Goal: Information Seeking & Learning: Learn about a topic

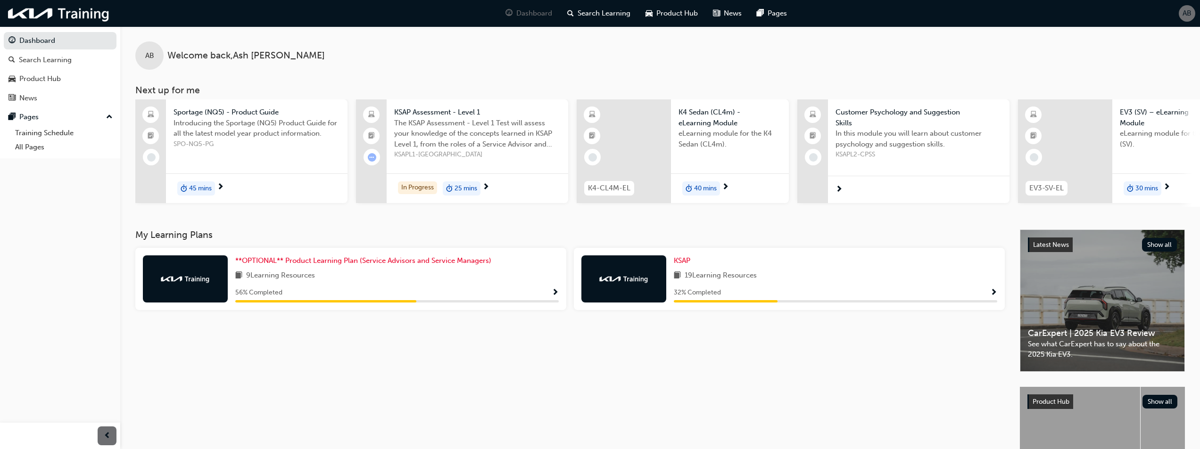
click at [994, 297] on span "Show Progress" at bounding box center [993, 293] width 7 height 8
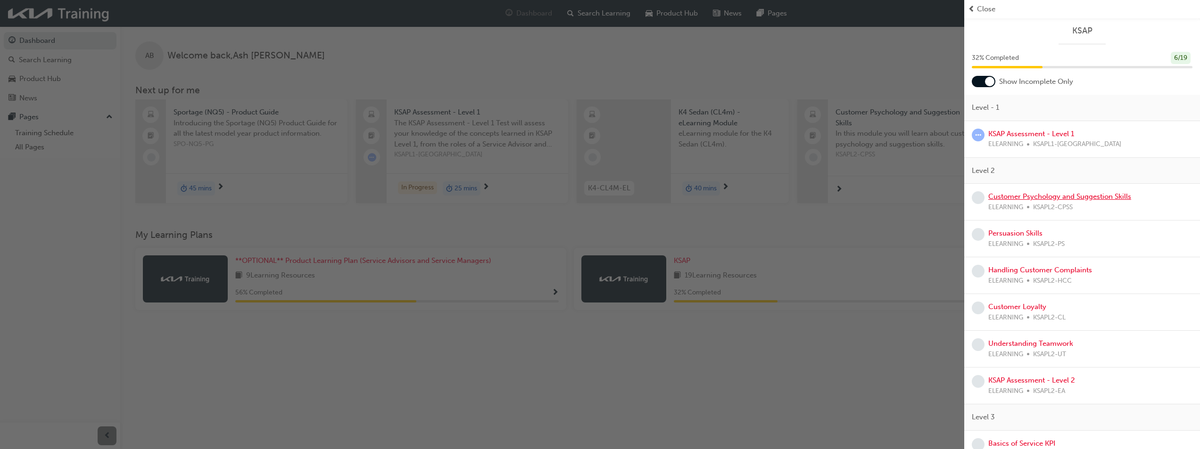
click at [1013, 197] on link "Customer Psychology and Suggestion Skills" at bounding box center [1059, 196] width 143 height 8
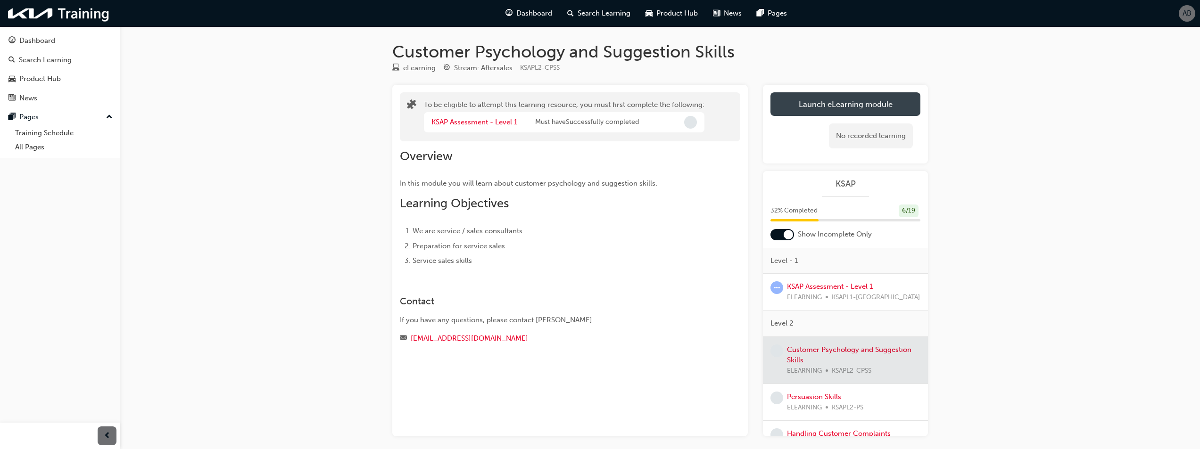
click at [821, 105] on button "Launch eLearning module" at bounding box center [846, 104] width 150 height 24
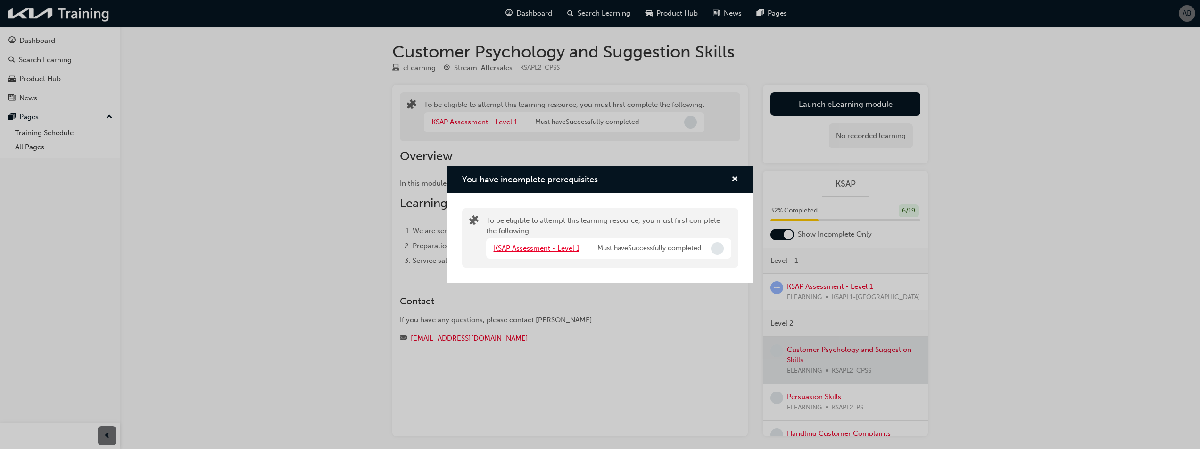
click at [546, 250] on link "KSAP Assessment - Level 1" at bounding box center [537, 248] width 86 height 8
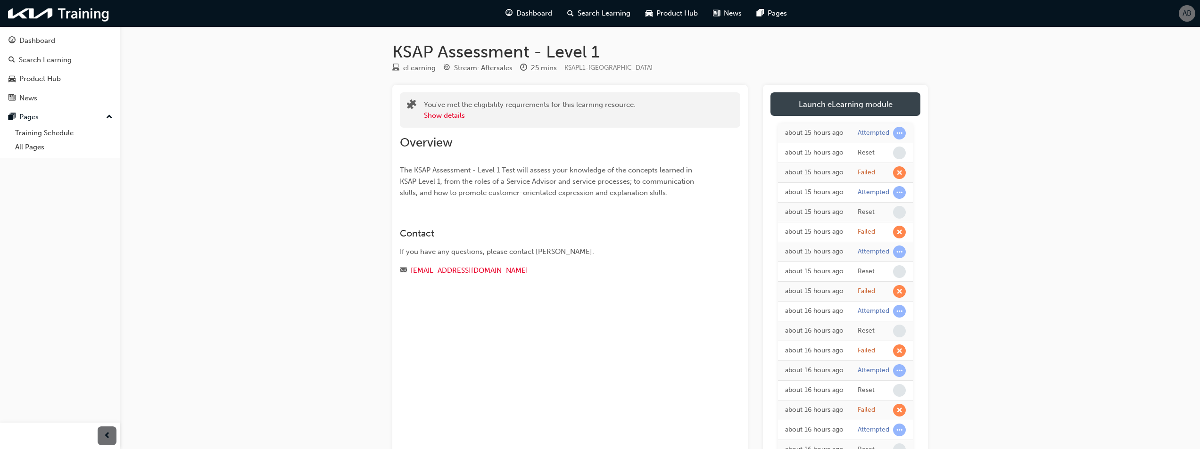
click at [834, 105] on link "Launch eLearning module" at bounding box center [846, 104] width 150 height 24
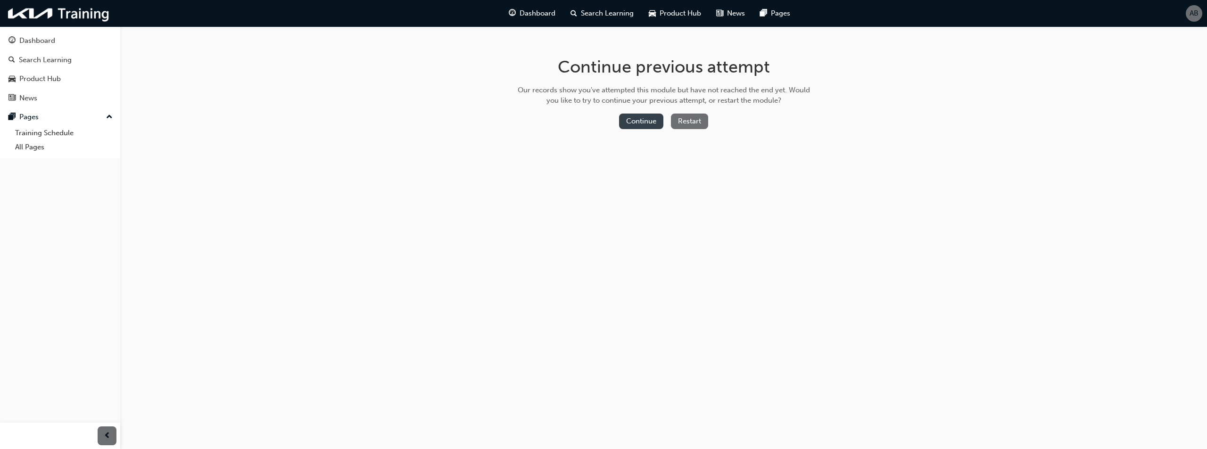
click at [635, 121] on button "Continue" at bounding box center [641, 122] width 44 height 16
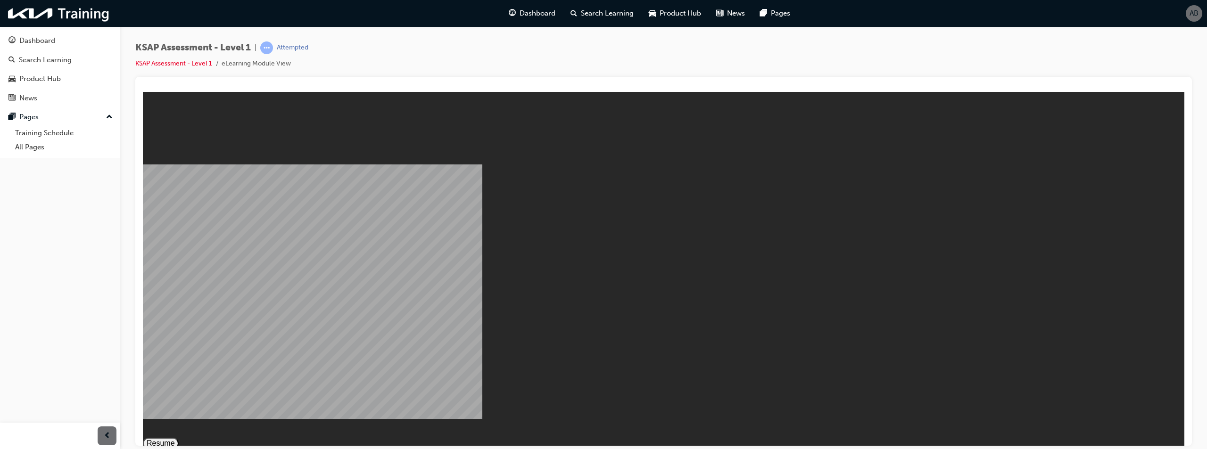
click at [678, 429] on div "KIA - KSAP Level 1 Test - 31 August 2023 LAUNCH 3 Resume Restart KIA - KSAP Lev…" at bounding box center [664, 453] width 1042 height 49
click at [179, 438] on button "Resume" at bounding box center [161, 443] width 36 height 11
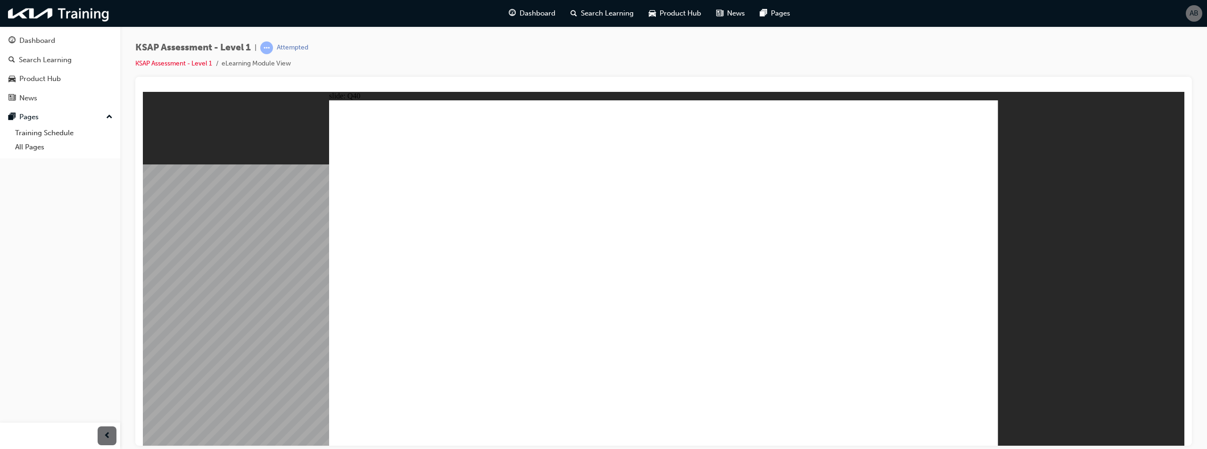
radio input "true"
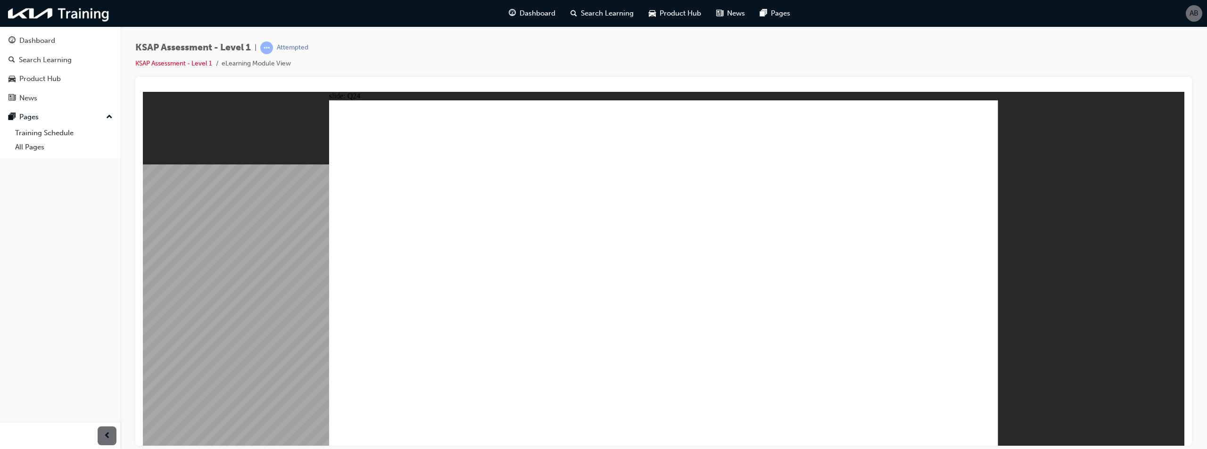
radio input "false"
radio input "true"
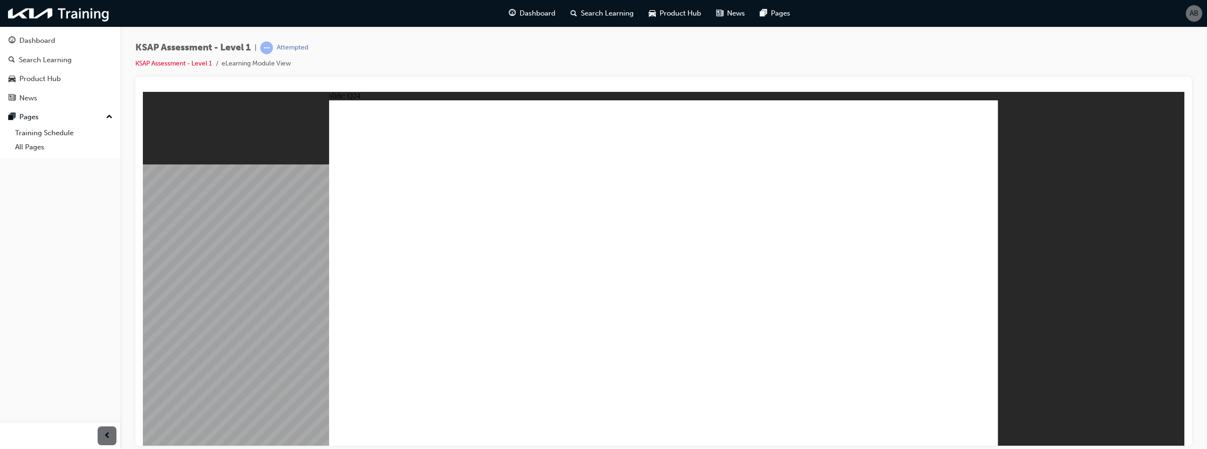
radio input "false"
radio input "true"
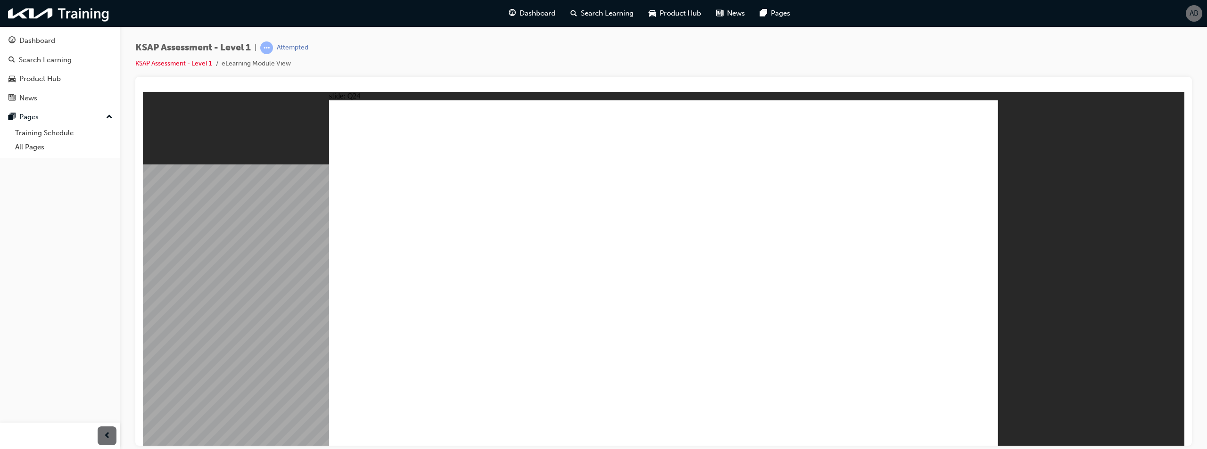
drag, startPoint x: 675, startPoint y: 316, endPoint x: 1012, endPoint y: 285, distance: 338.1
drag, startPoint x: 666, startPoint y: 271, endPoint x: 679, endPoint y: 271, distance: 12.7
radio input "true"
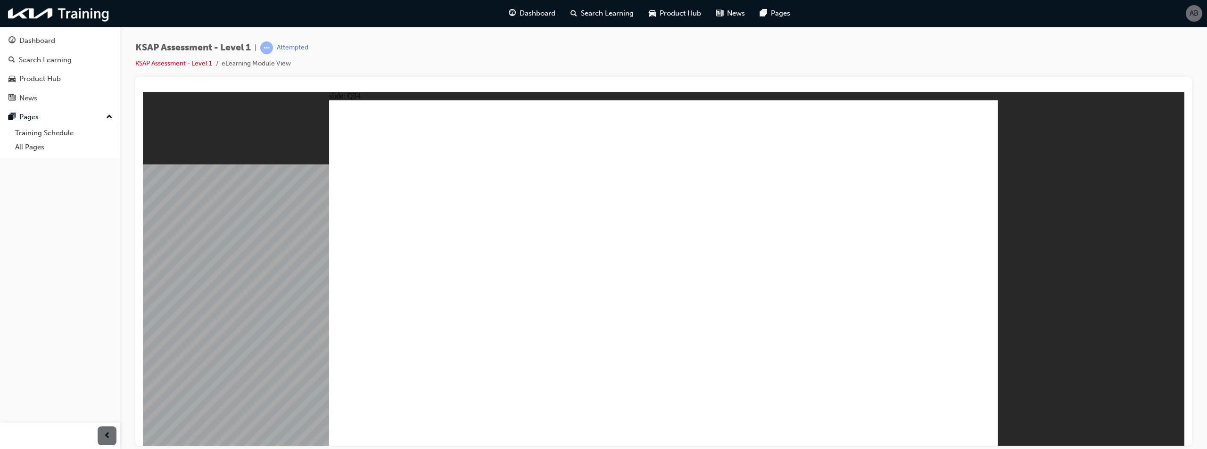
radio input "true"
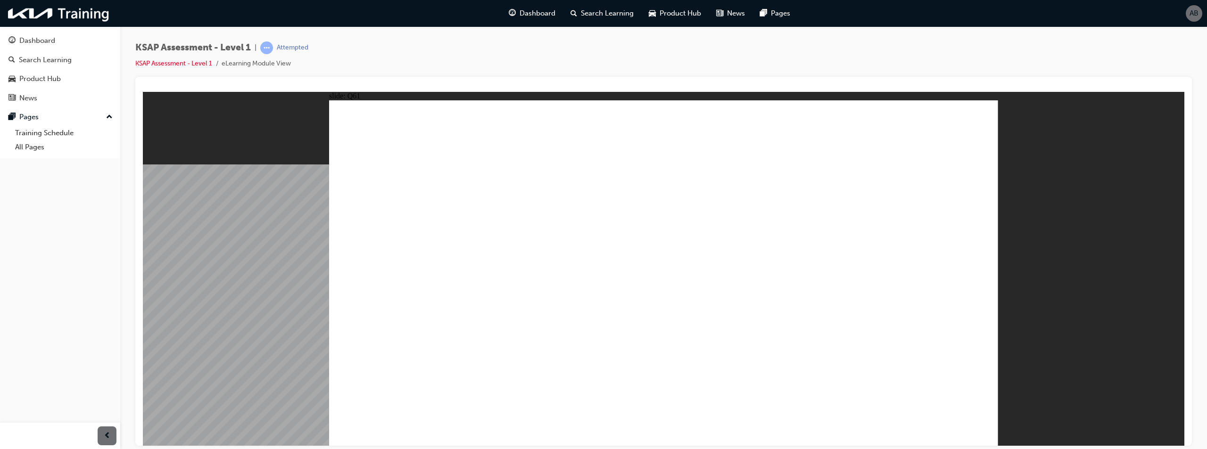
radio input "true"
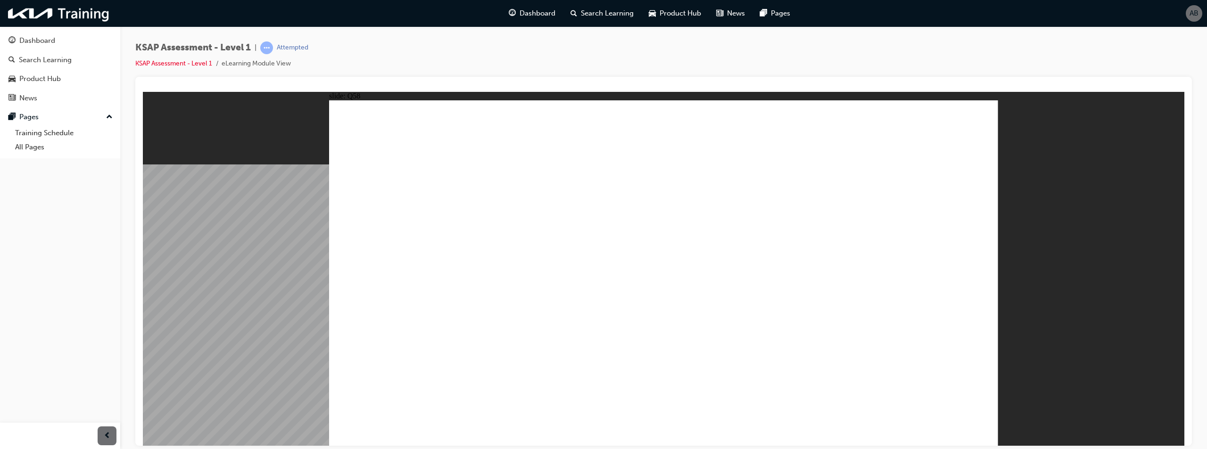
radio input "true"
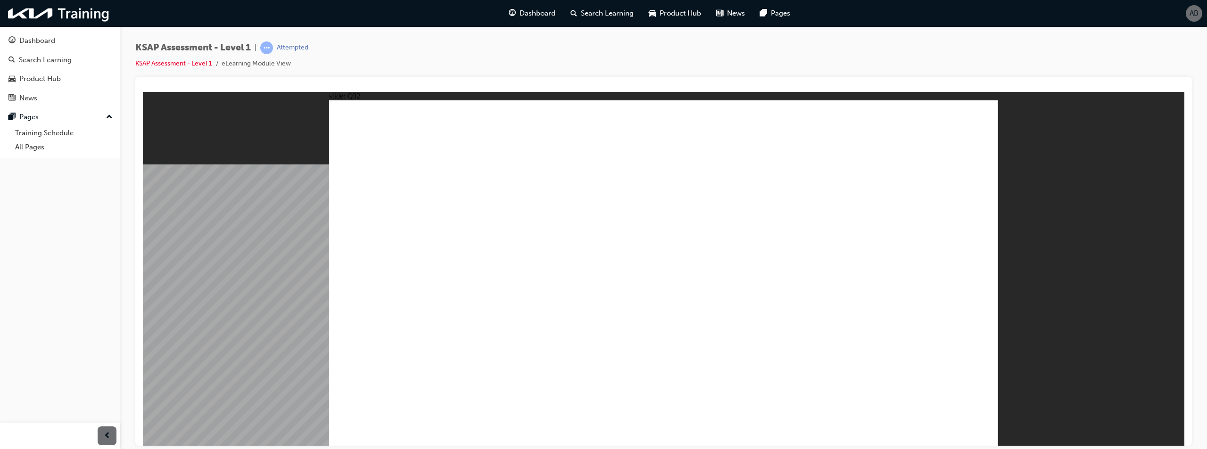
radio input "true"
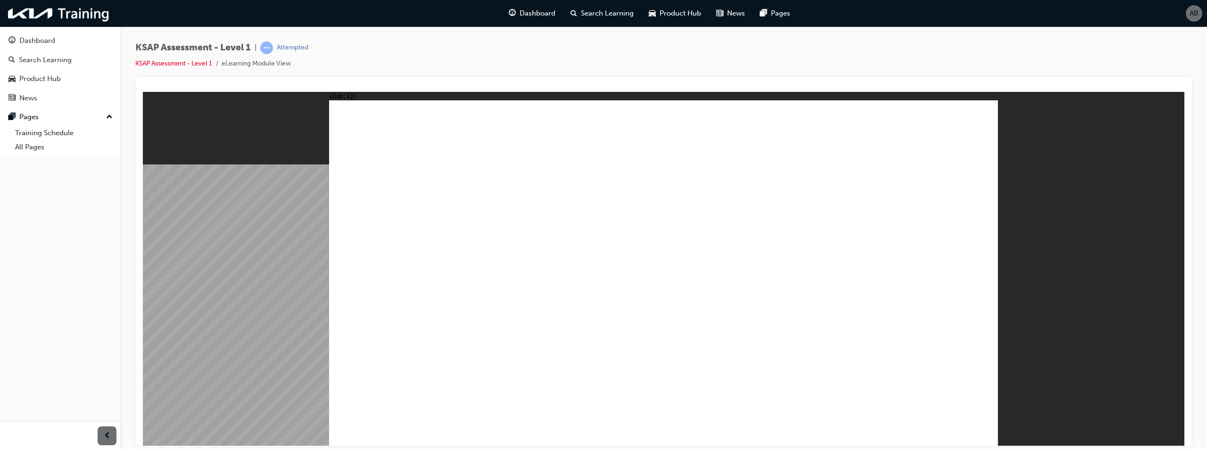
radio input "true"
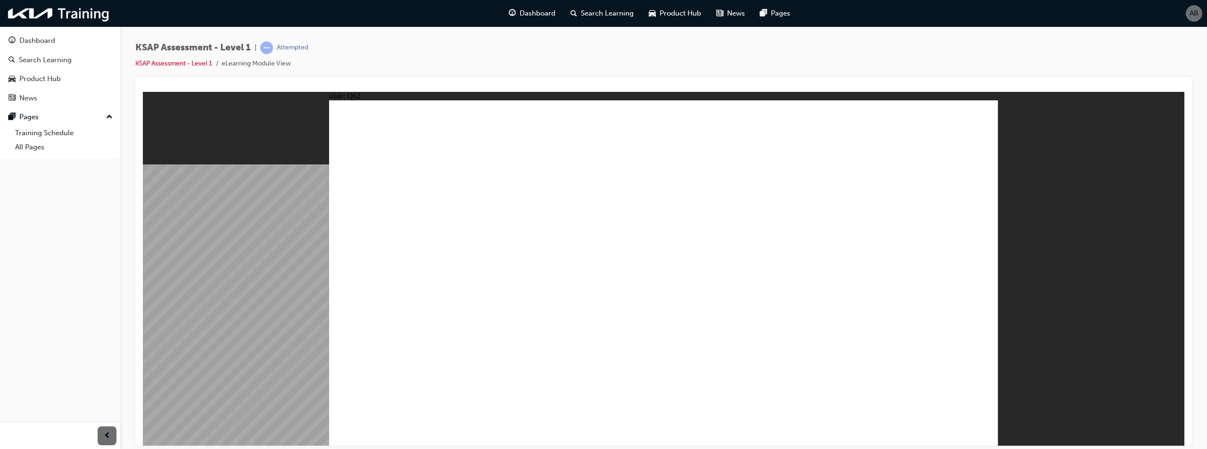
radio input "true"
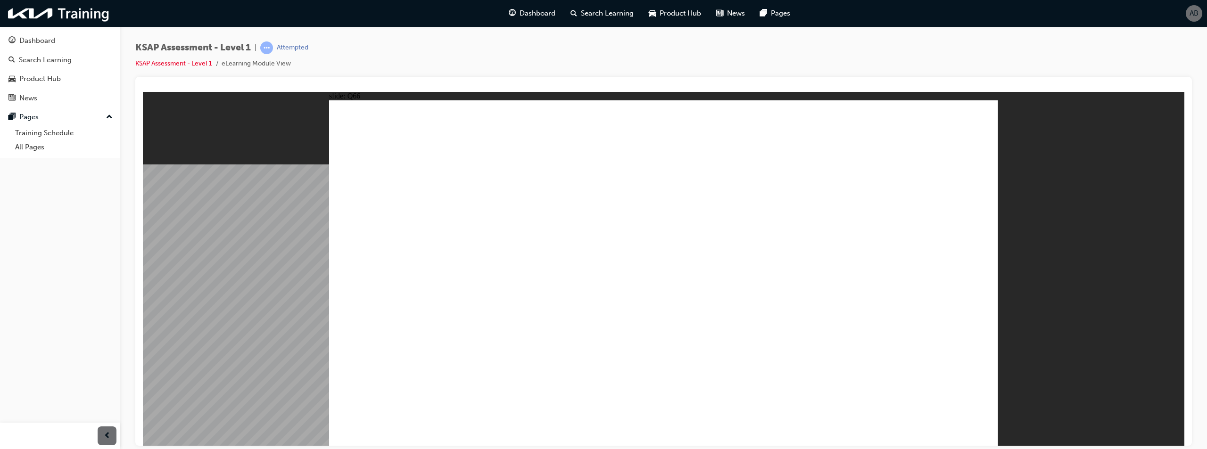
radio input "true"
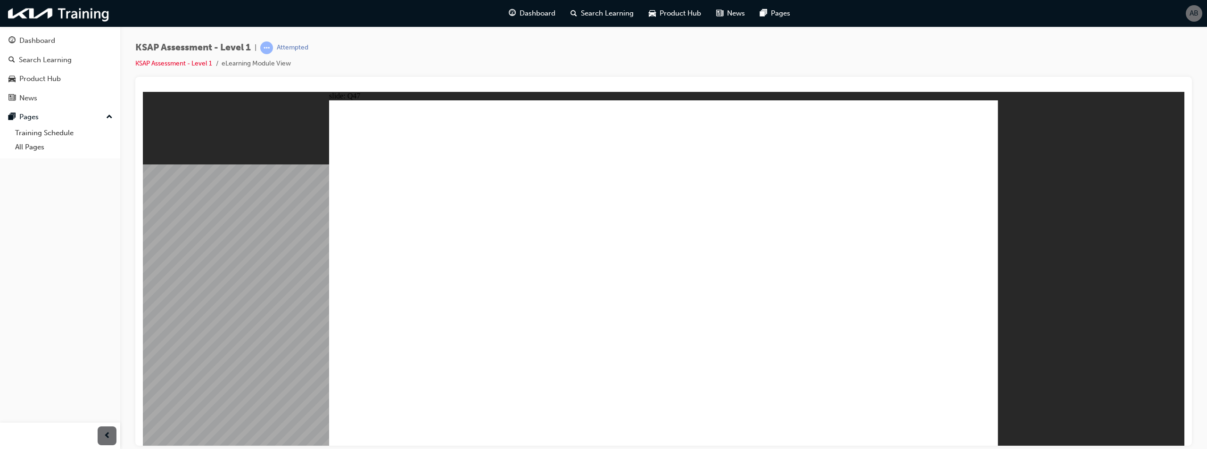
radio input "true"
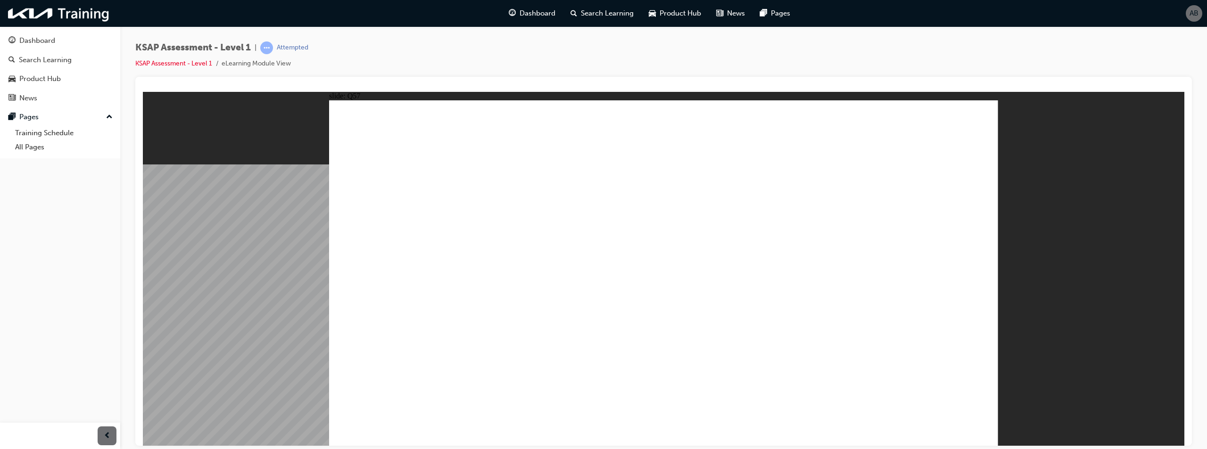
radio input "true"
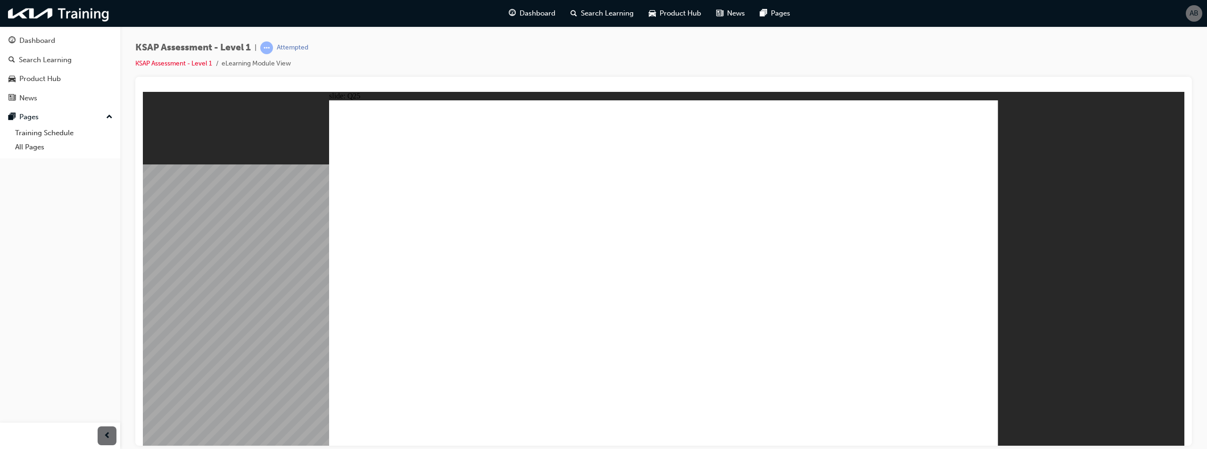
radio input "true"
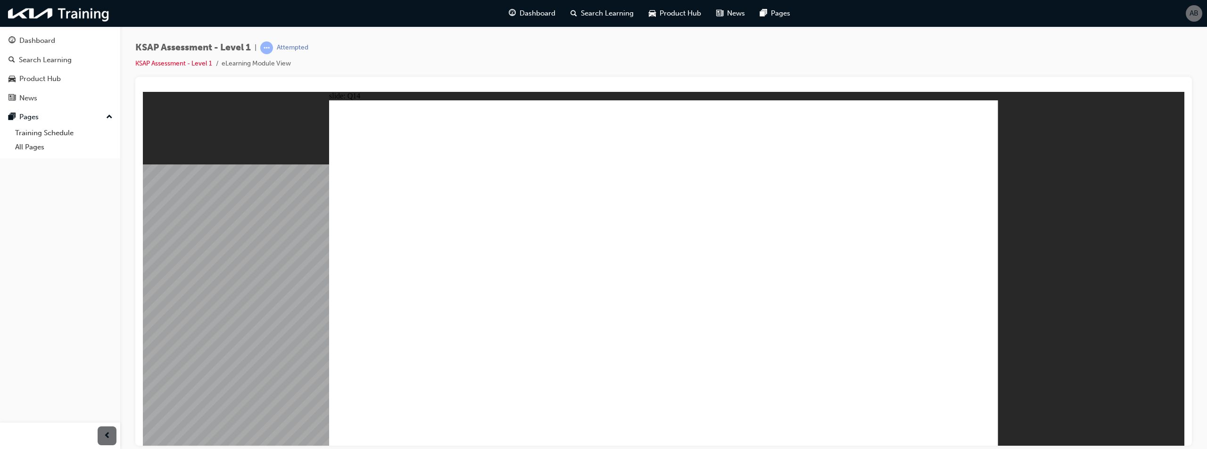
radio input "true"
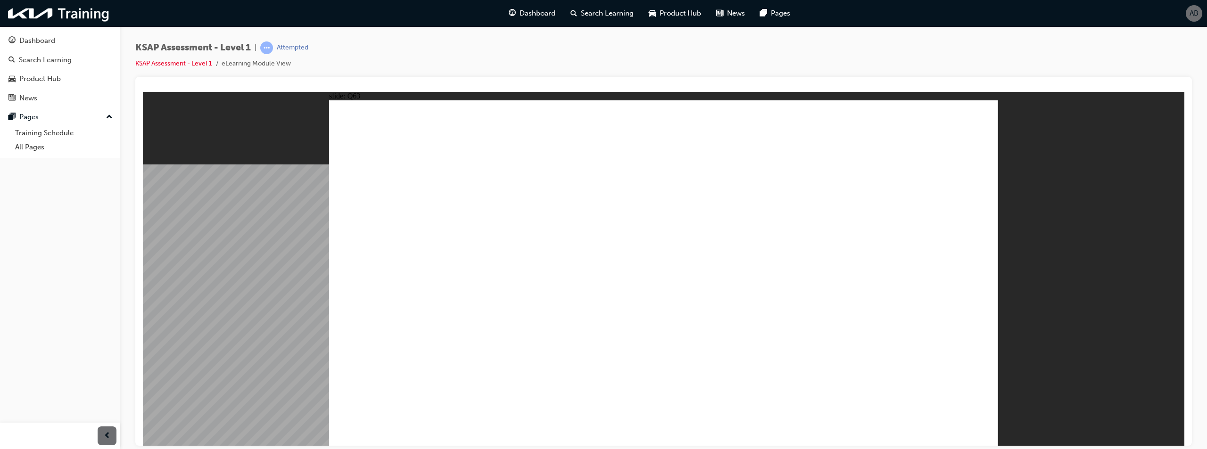
drag, startPoint x: 661, startPoint y: 316, endPoint x: 1034, endPoint y: 296, distance: 373.6
radio input "true"
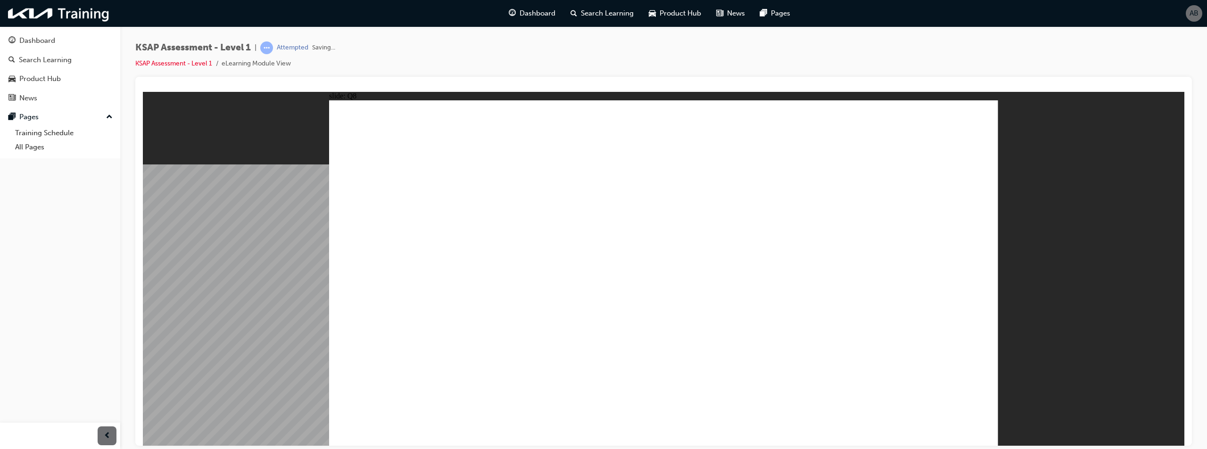
radio input "true"
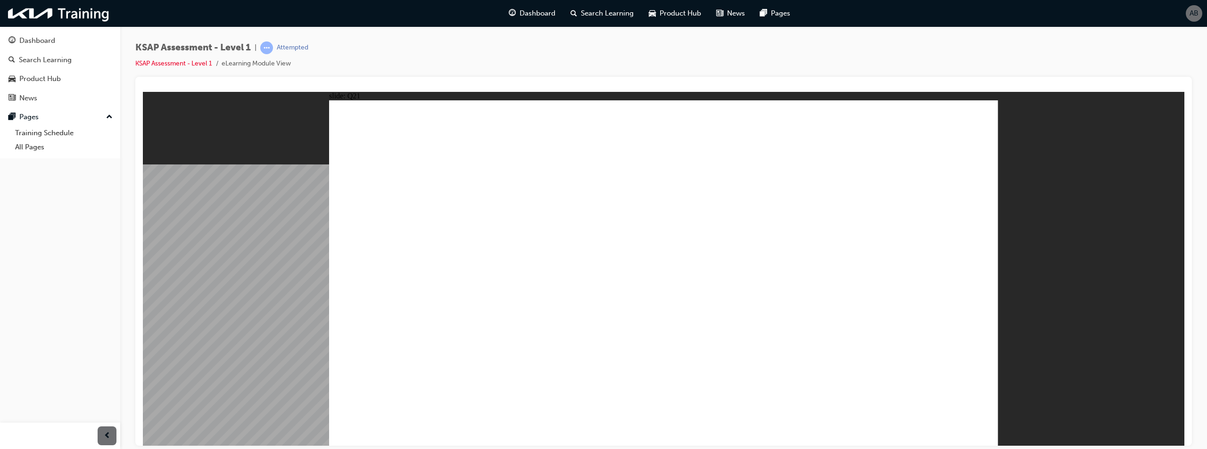
radio input "true"
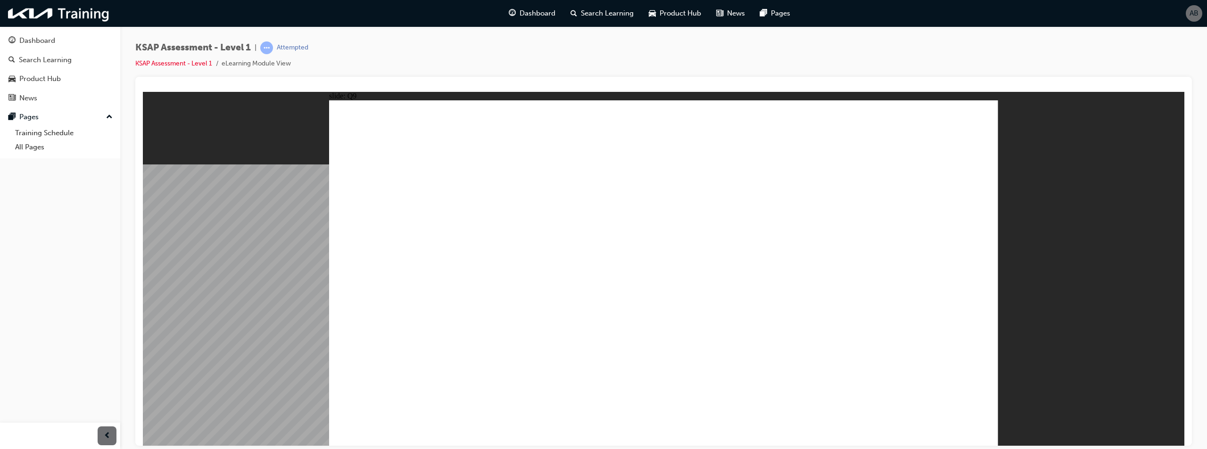
radio input "true"
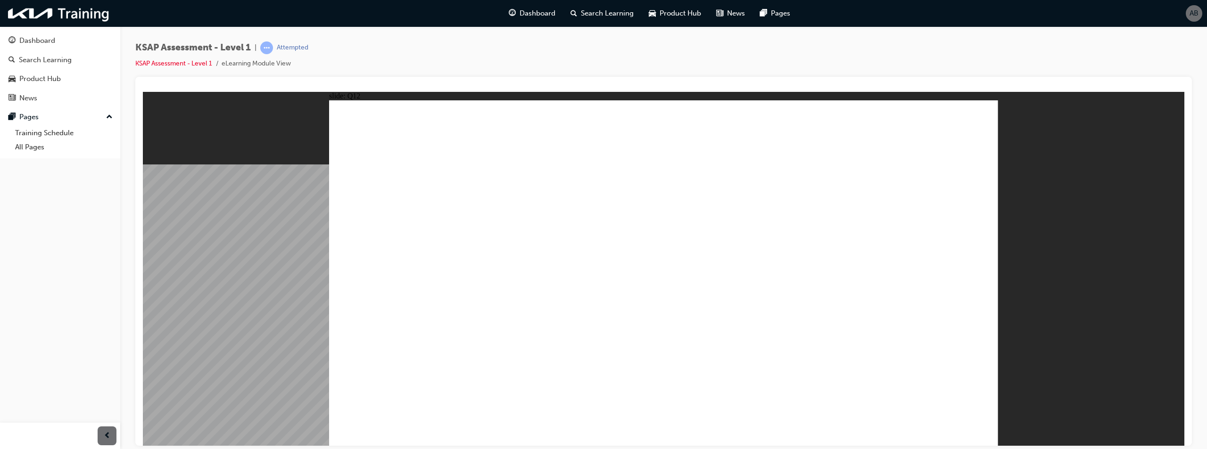
radio input "true"
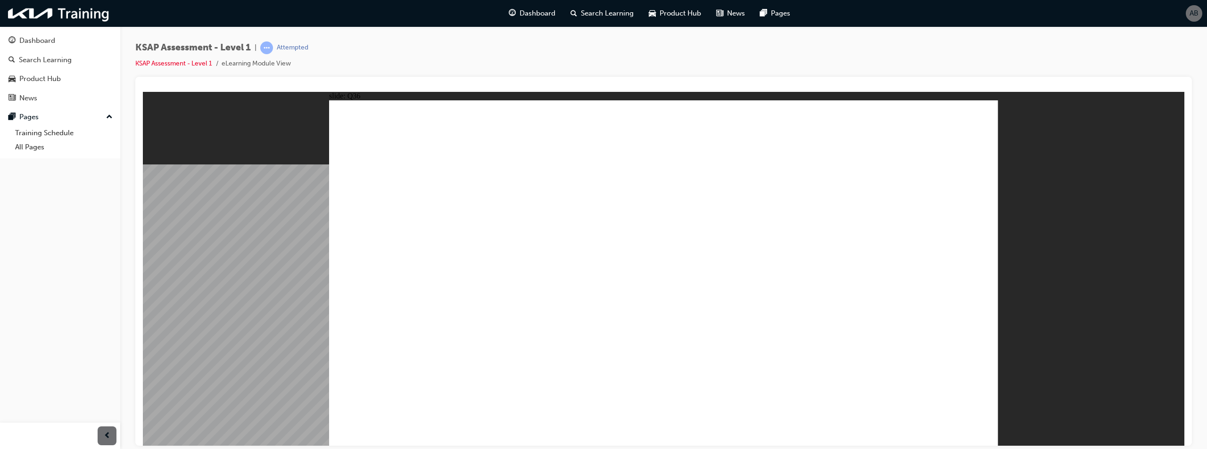
radio input "true"
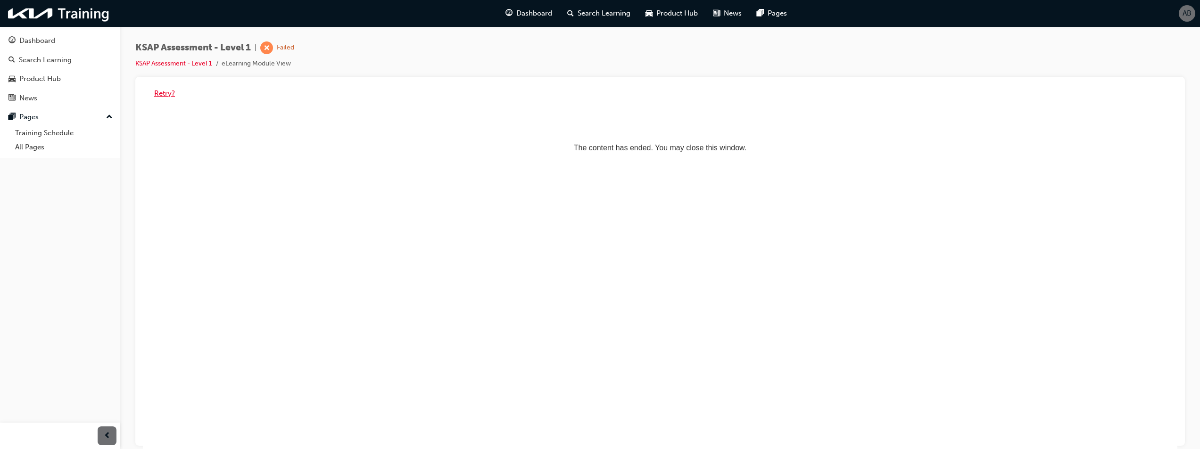
click at [163, 94] on button "Retry?" at bounding box center [164, 93] width 21 height 11
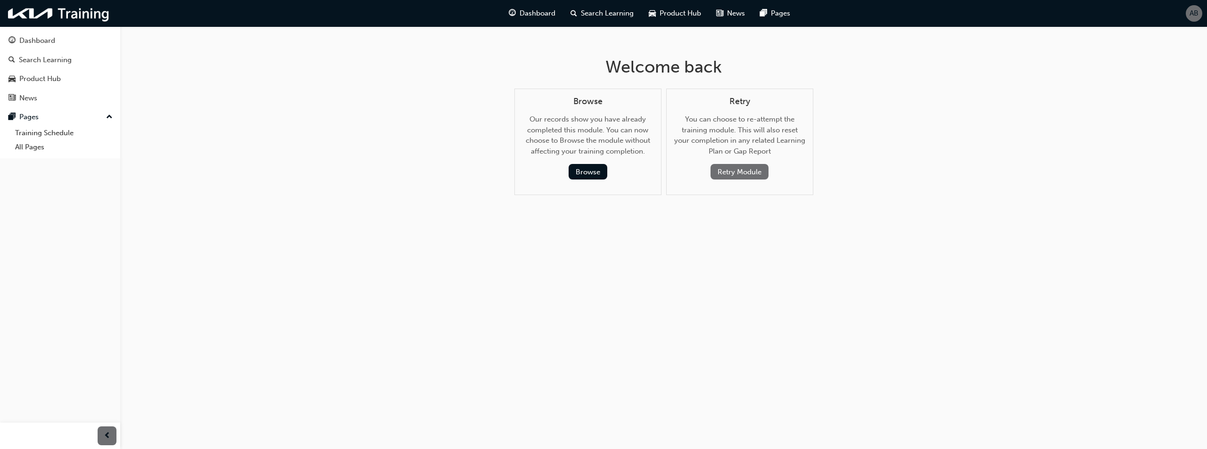
click at [746, 172] on button "Retry Module" at bounding box center [740, 172] width 58 height 16
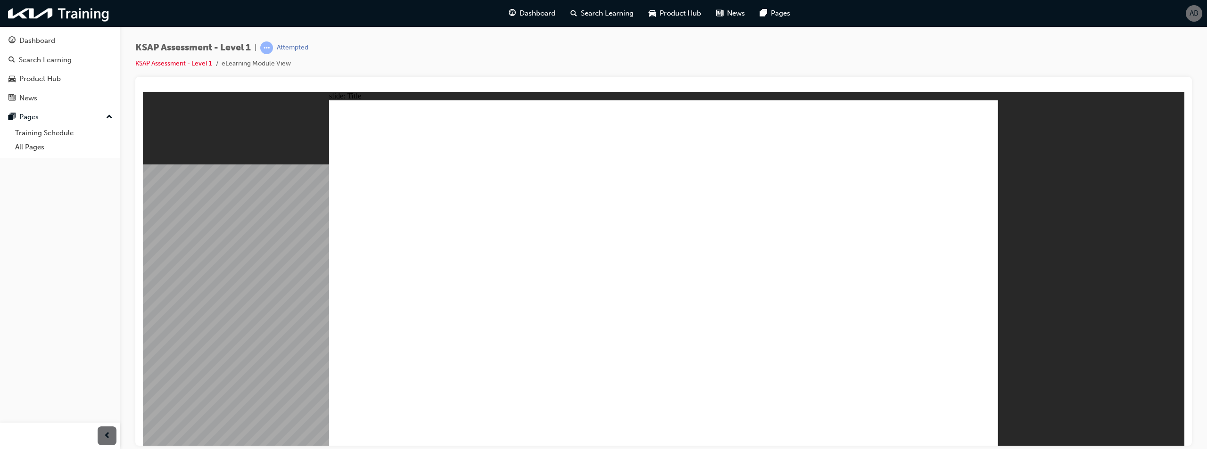
radio input "true"
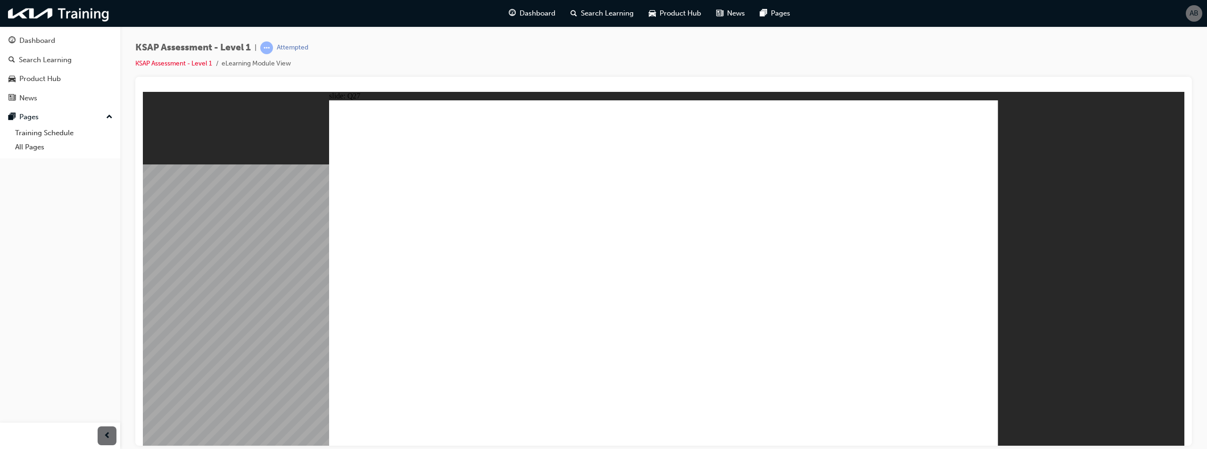
radio input "true"
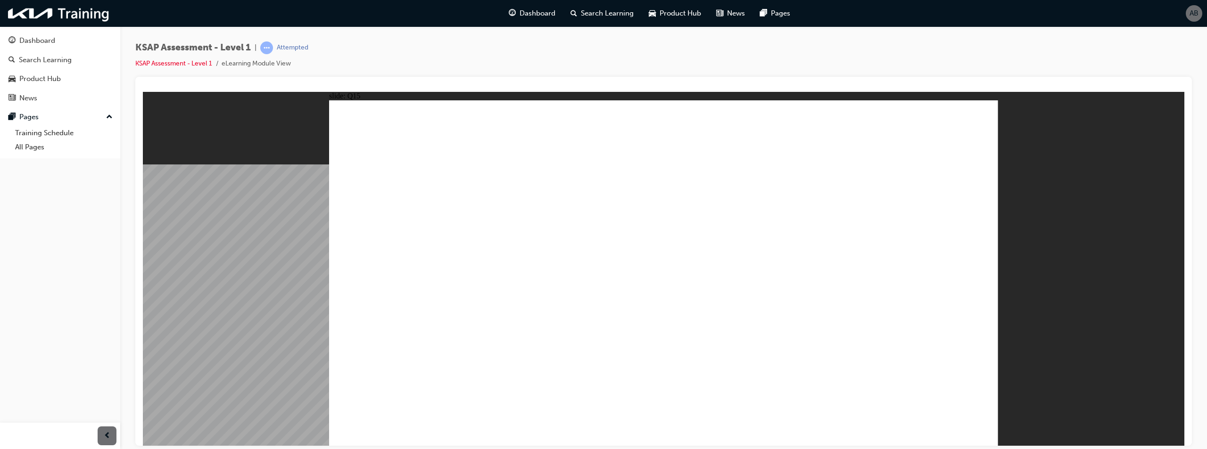
radio input "false"
radio input "true"
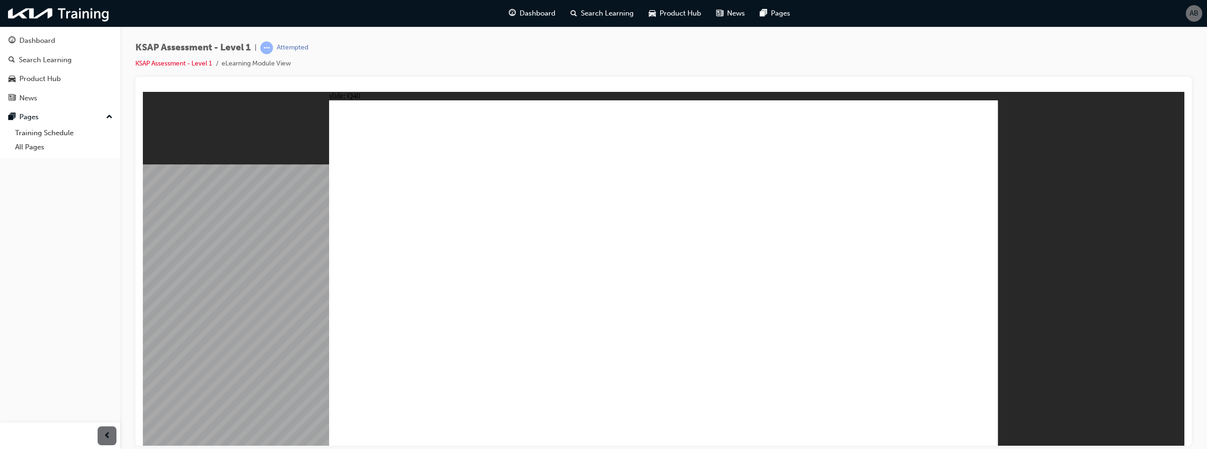
radio input "true"
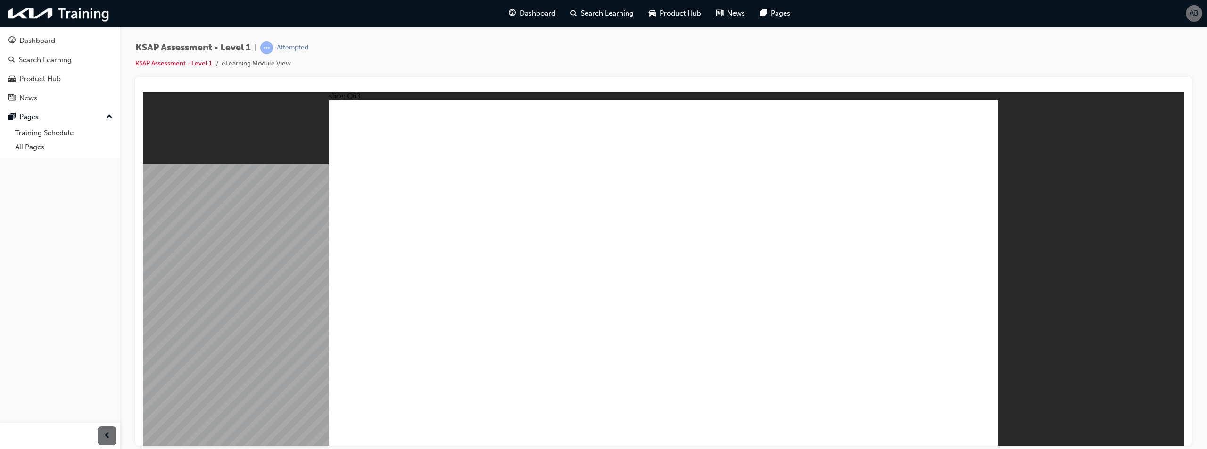
radio input "true"
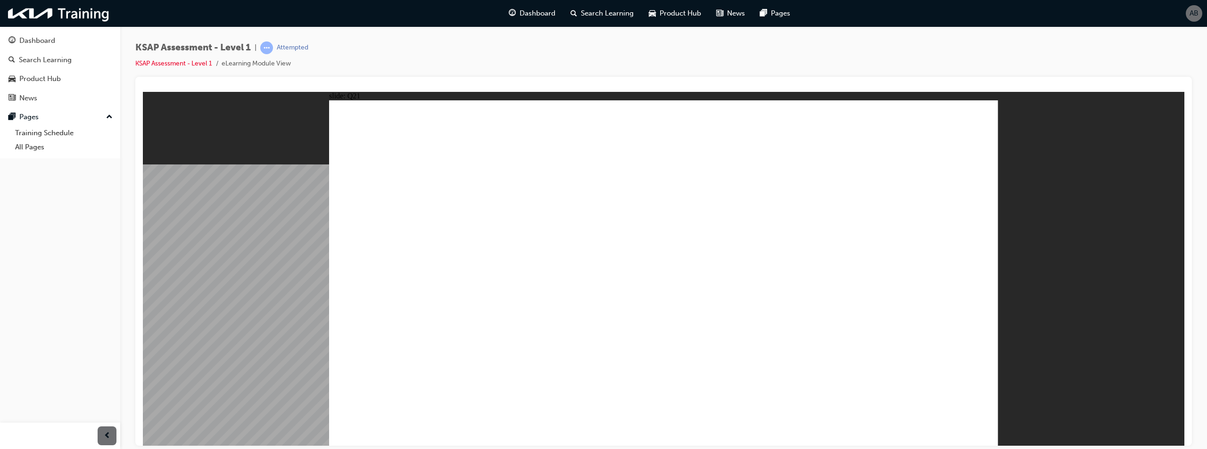
radio input "true"
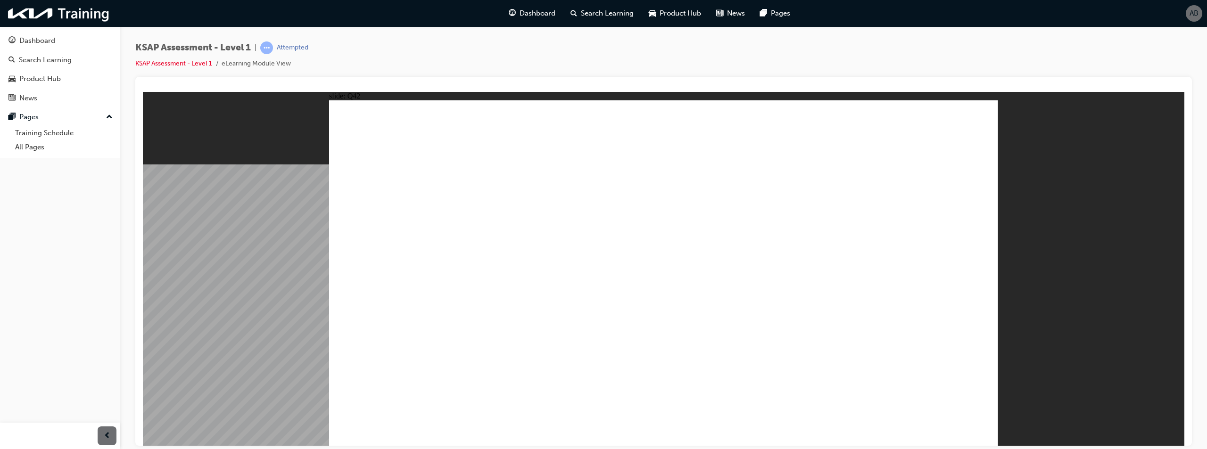
radio input "true"
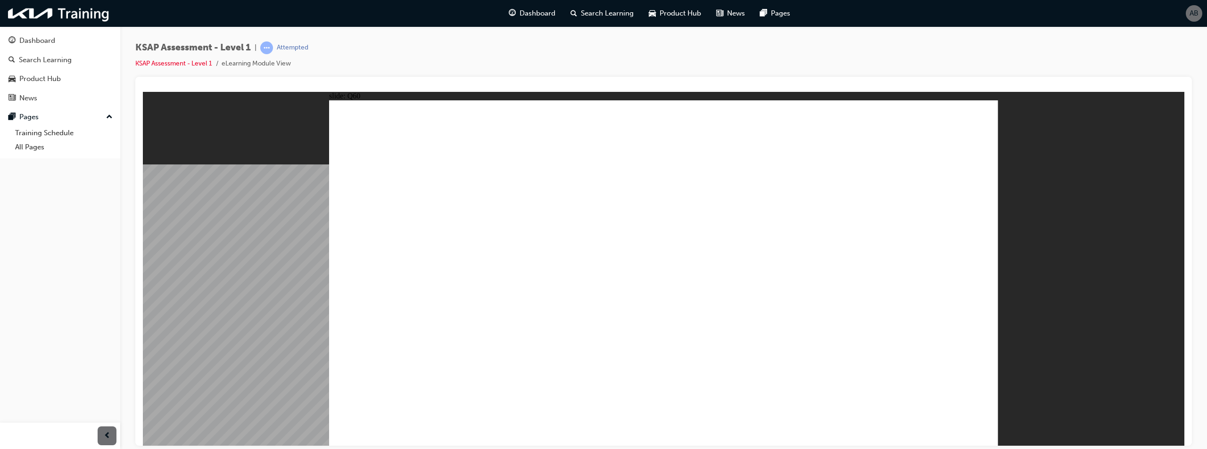
radio input "false"
radio input "true"
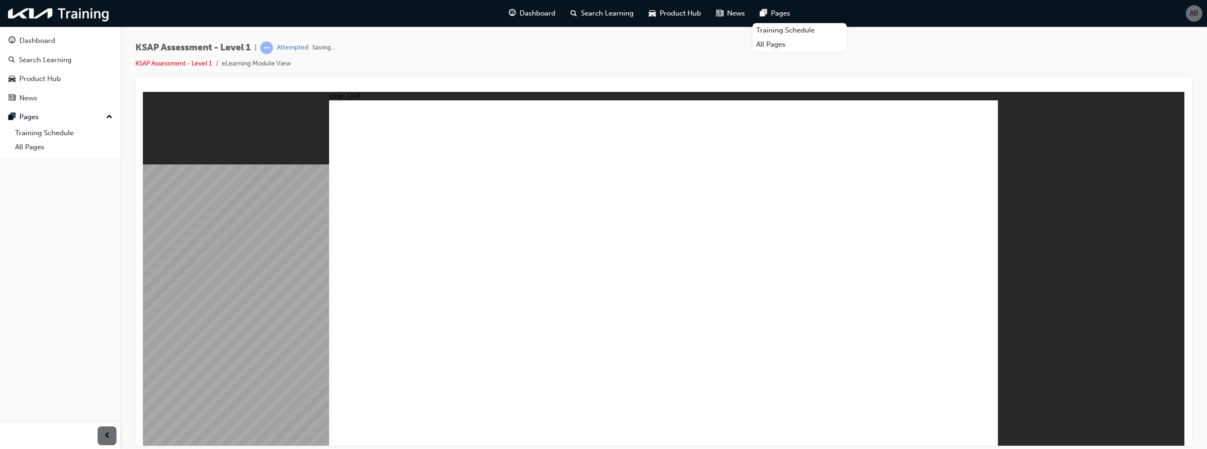
radio input "true"
drag, startPoint x: 382, startPoint y: 228, endPoint x: 469, endPoint y: 215, distance: 87.3
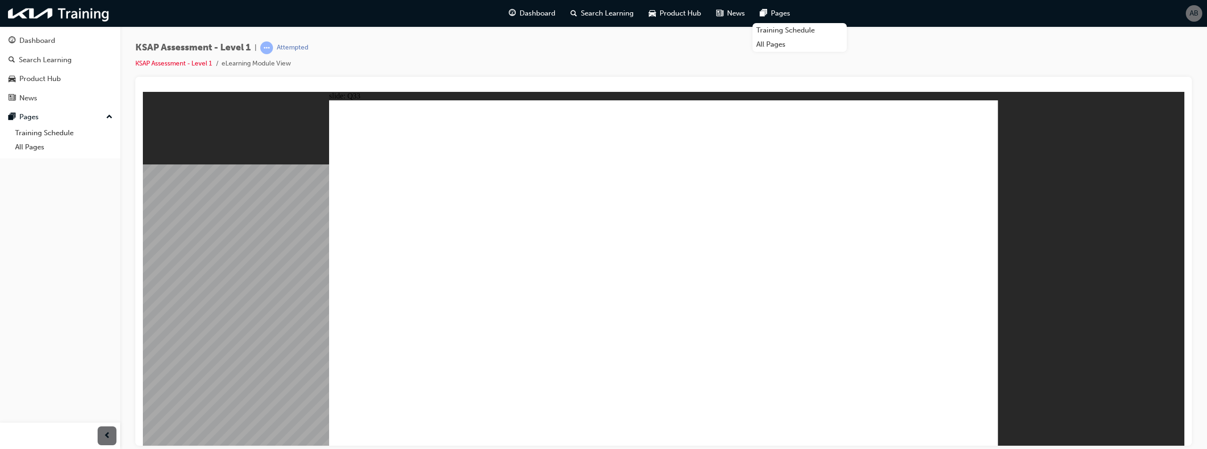
radio input "false"
radio input "true"
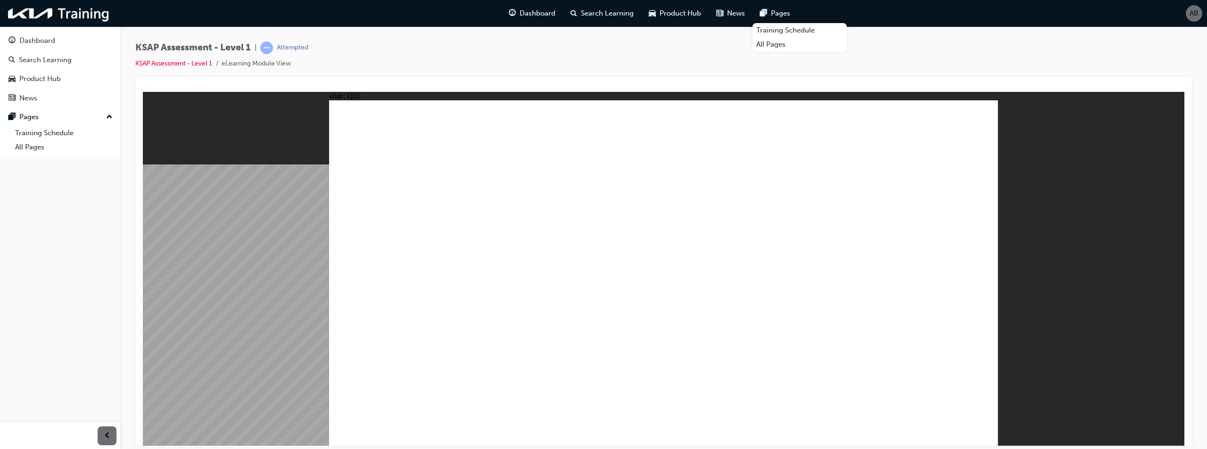
radio input "true"
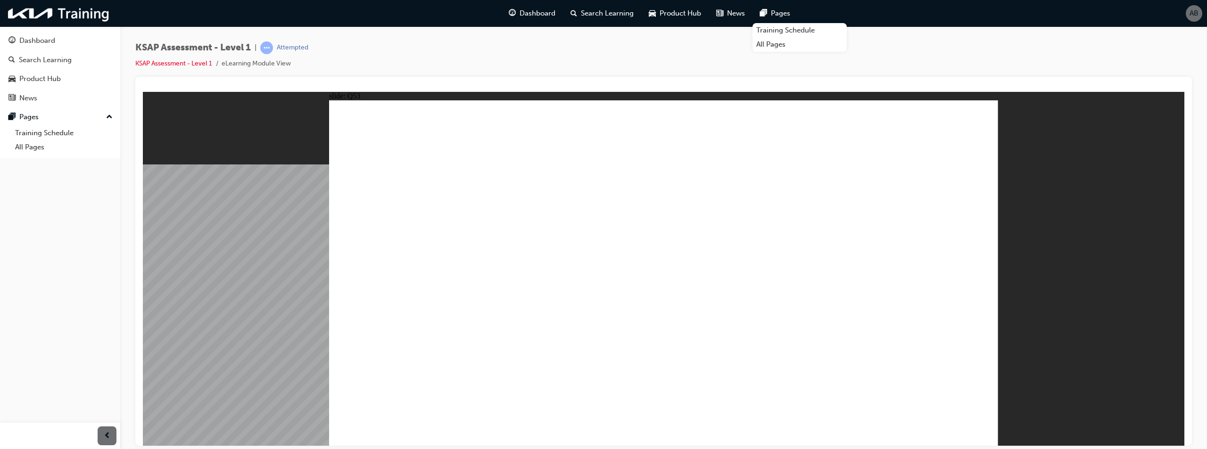
radio input "true"
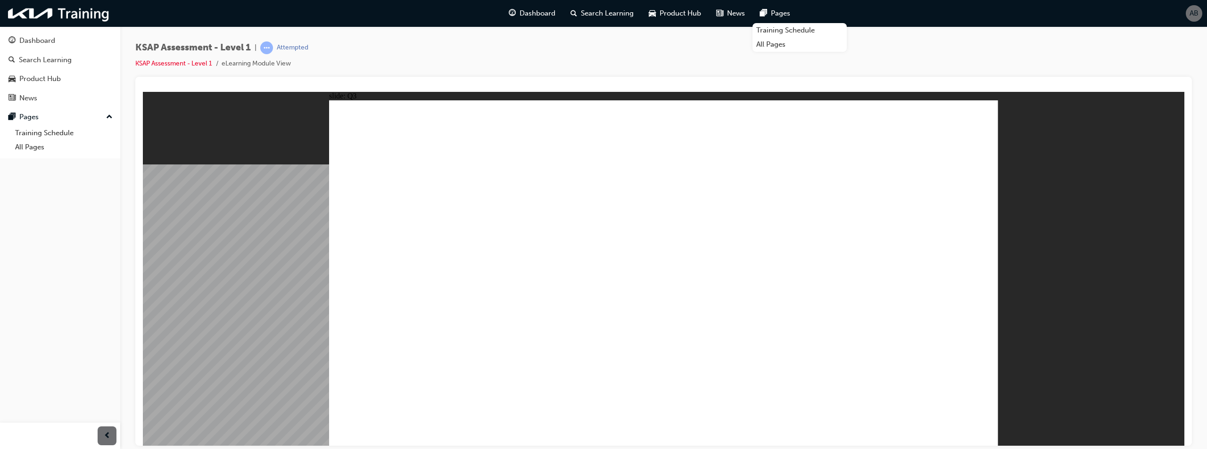
radio input "false"
radio input "true"
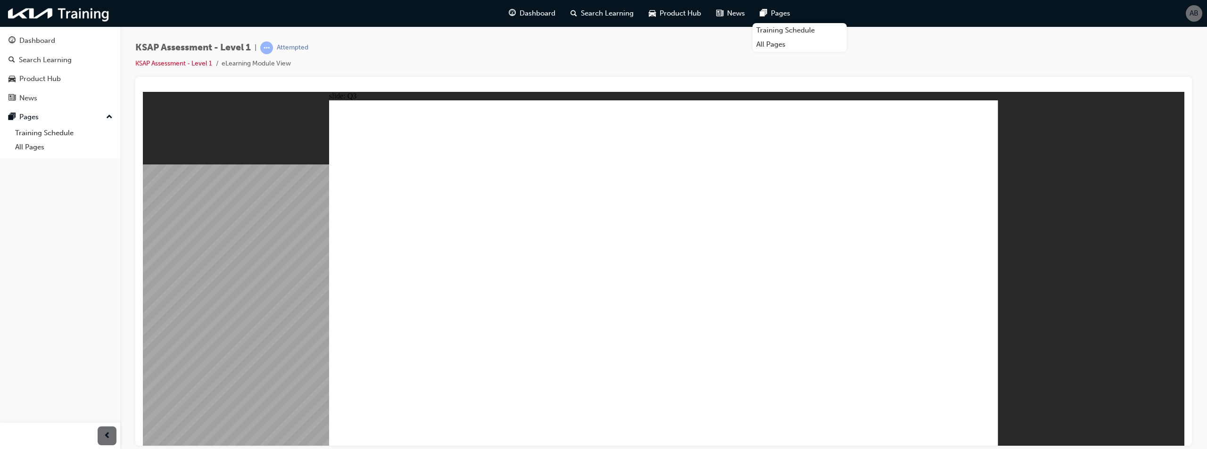
drag, startPoint x: 940, startPoint y: 407, endPoint x: 939, endPoint y: 415, distance: 8.5
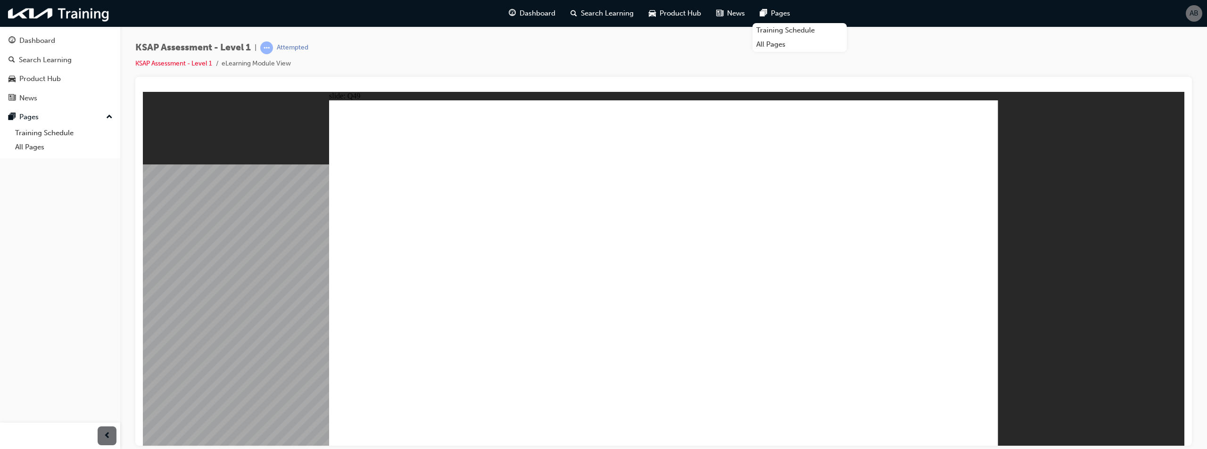
radio input "true"
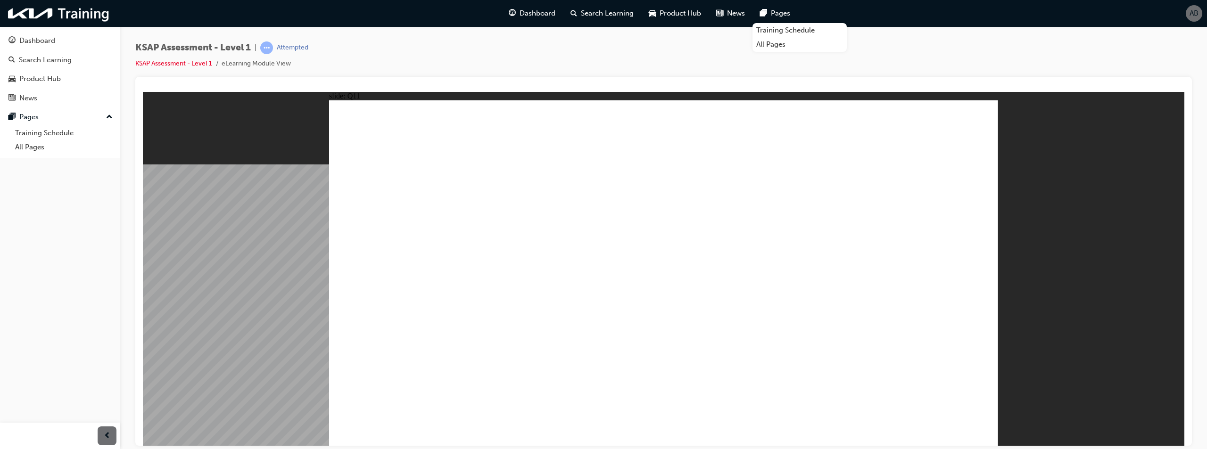
radio input "true"
drag, startPoint x: 665, startPoint y: 316, endPoint x: 670, endPoint y: 315, distance: 5.1
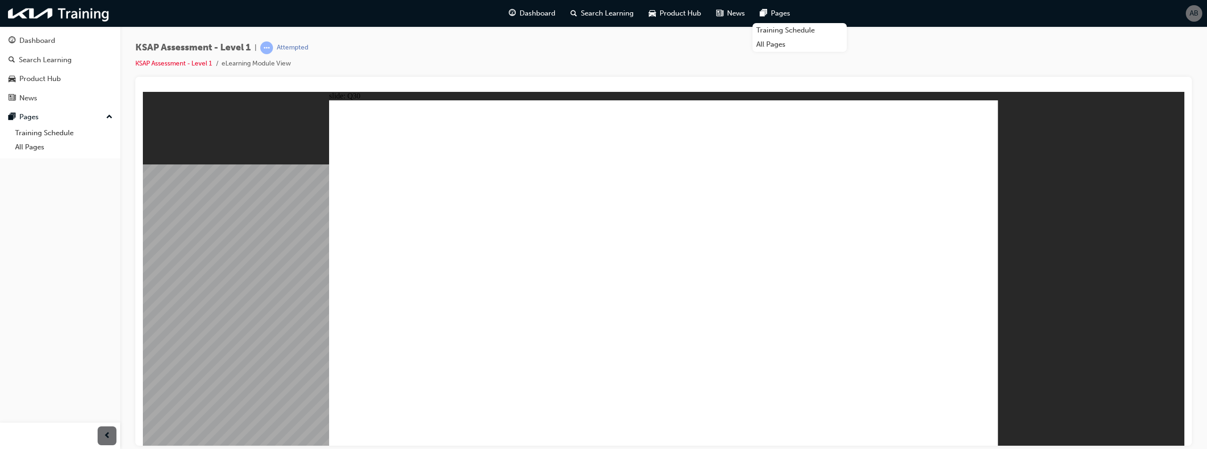
radio input "false"
radio input "true"
drag, startPoint x: 921, startPoint y: 415, endPoint x: 925, endPoint y: 422, distance: 7.4
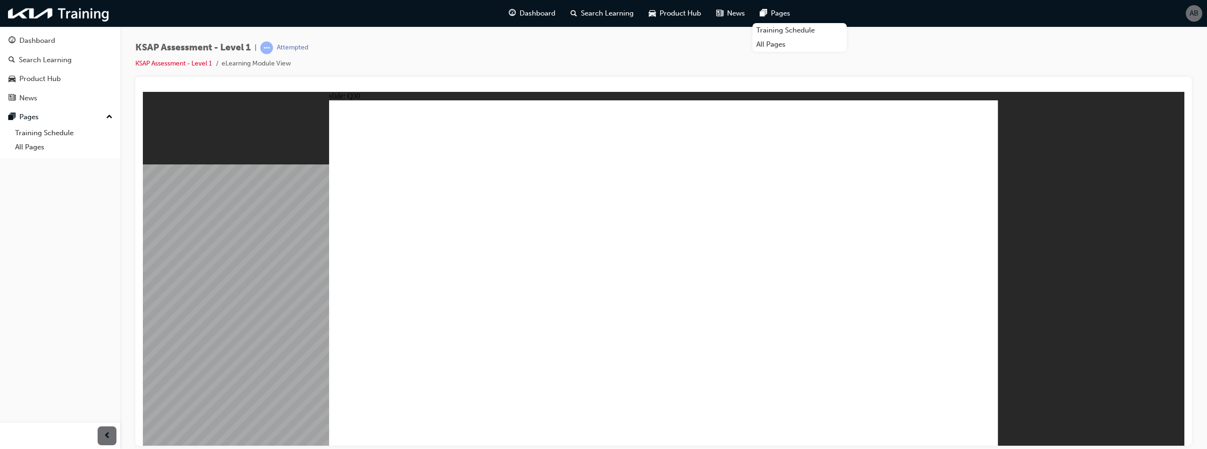
drag, startPoint x: 705, startPoint y: 224, endPoint x: 716, endPoint y: 222, distance: 11.5
radio input "true"
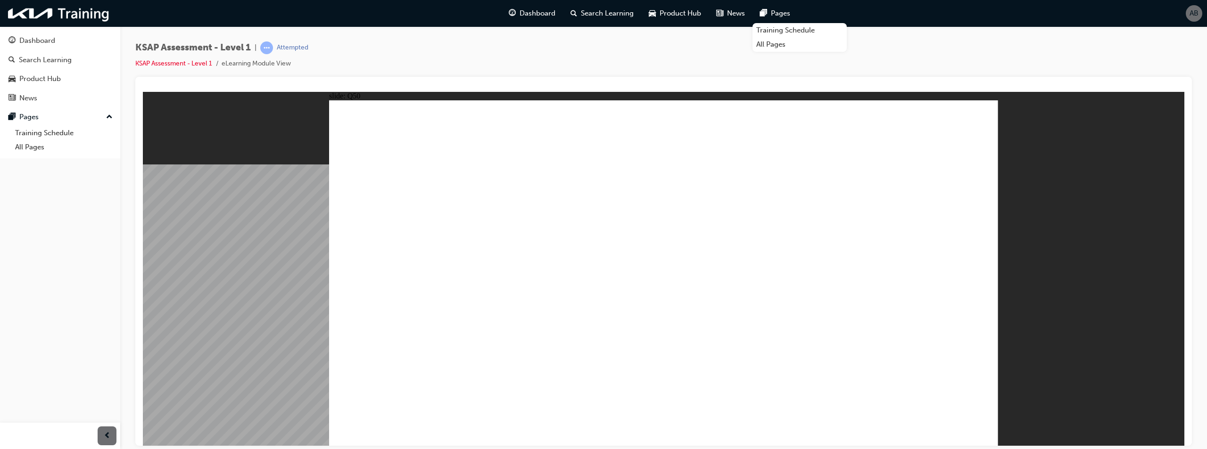
radio input "false"
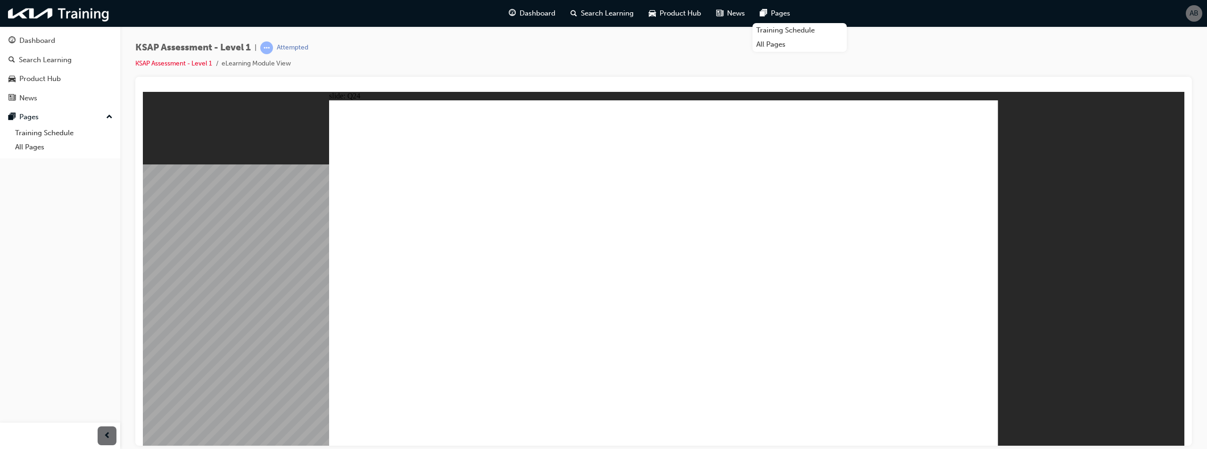
radio input "true"
drag, startPoint x: 655, startPoint y: 309, endPoint x: 660, endPoint y: 312, distance: 5.9
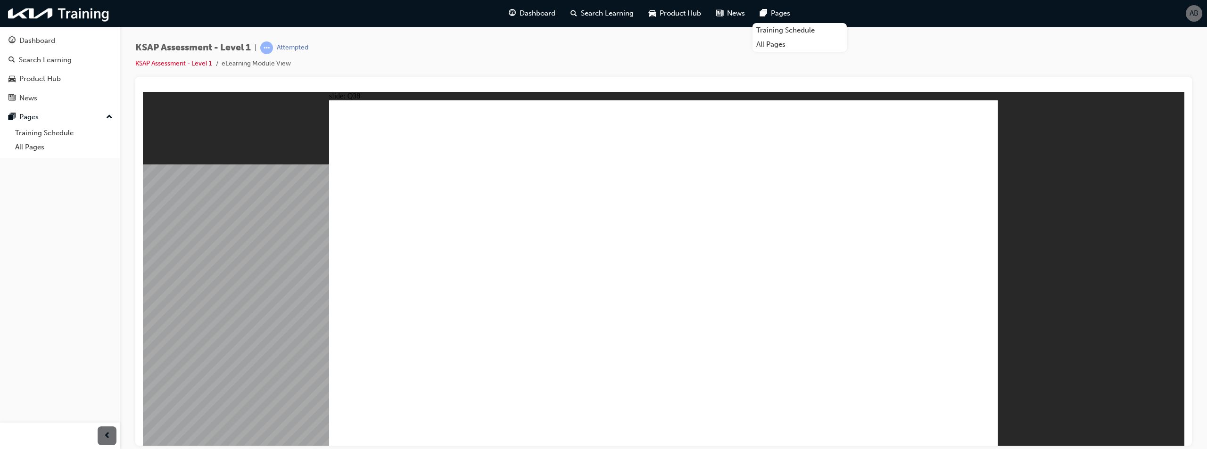
radio input "true"
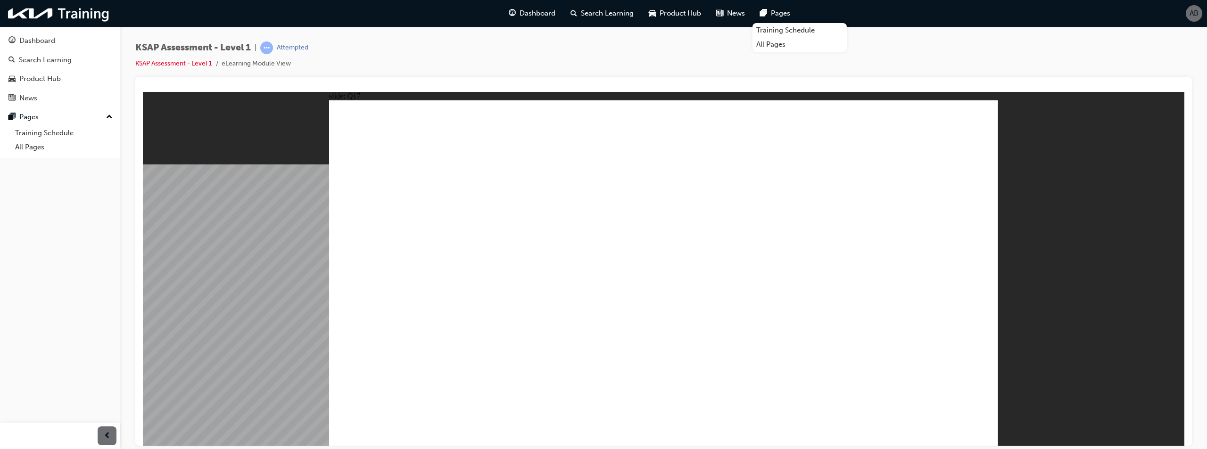
radio input "true"
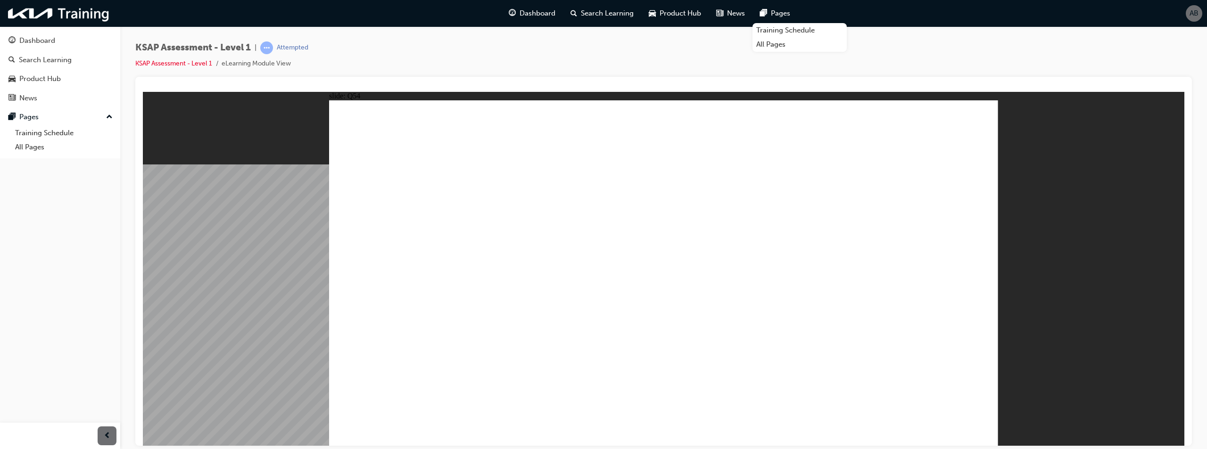
radio input "true"
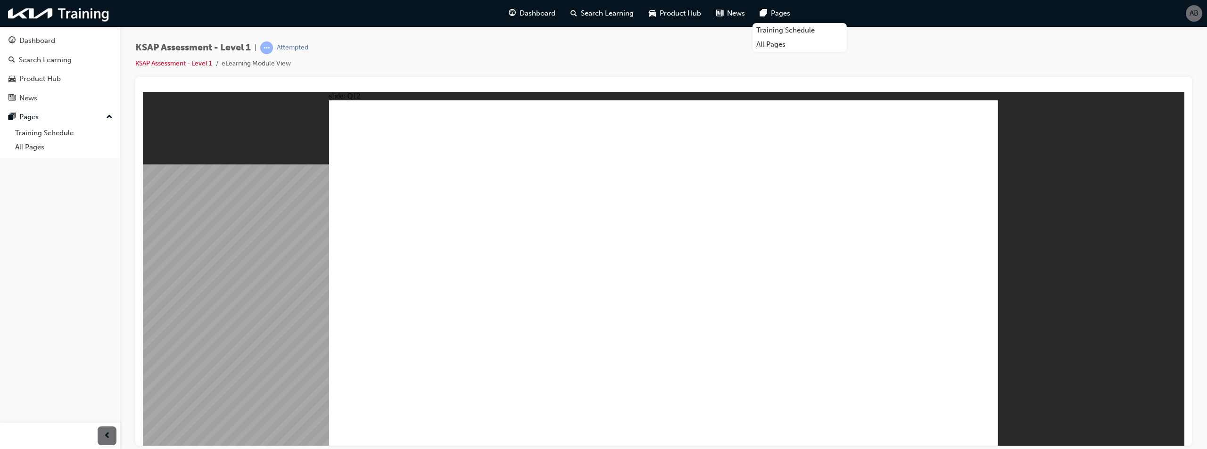
drag, startPoint x: 752, startPoint y: 271, endPoint x: 759, endPoint y: 269, distance: 7.7
radio input "true"
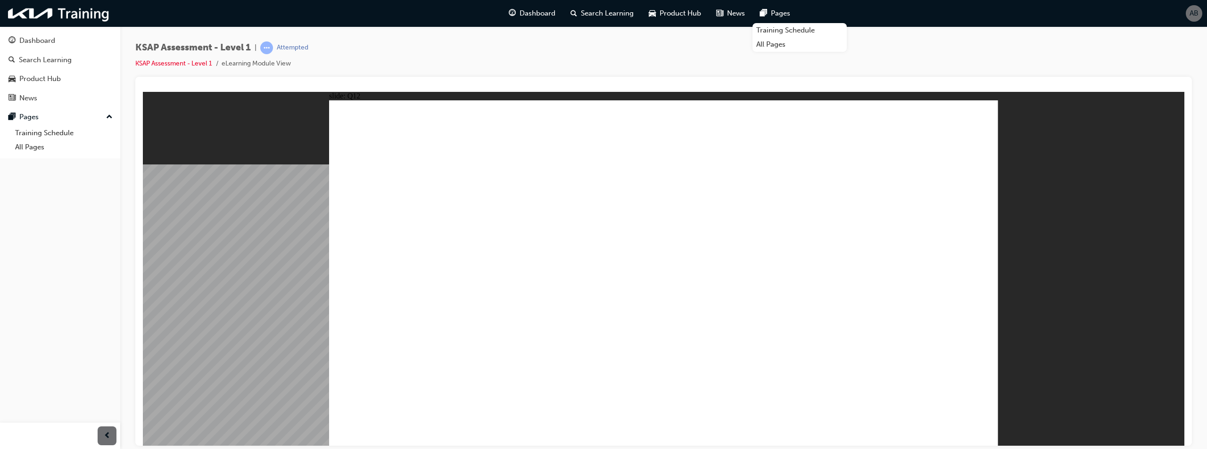
radio input "true"
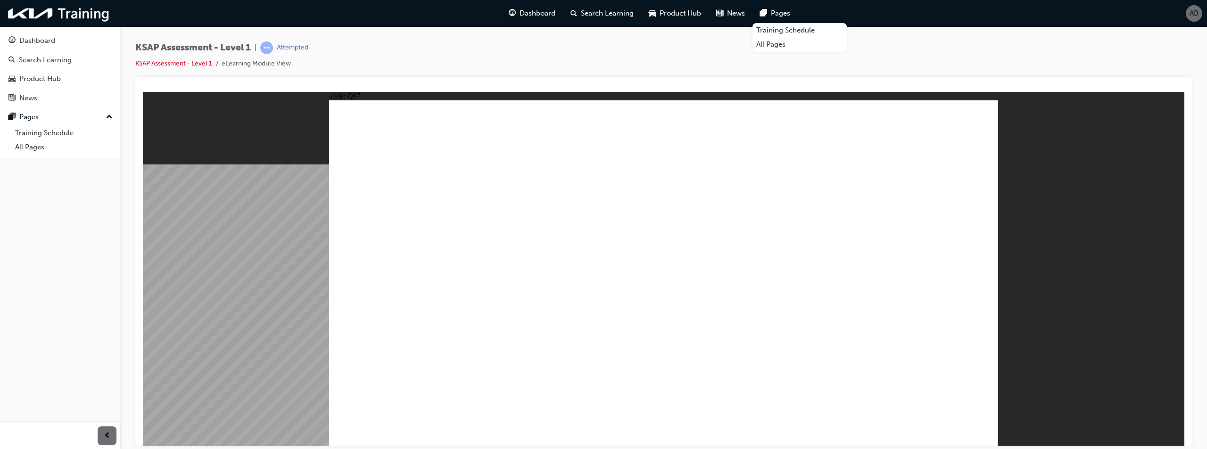
checkbox input "true"
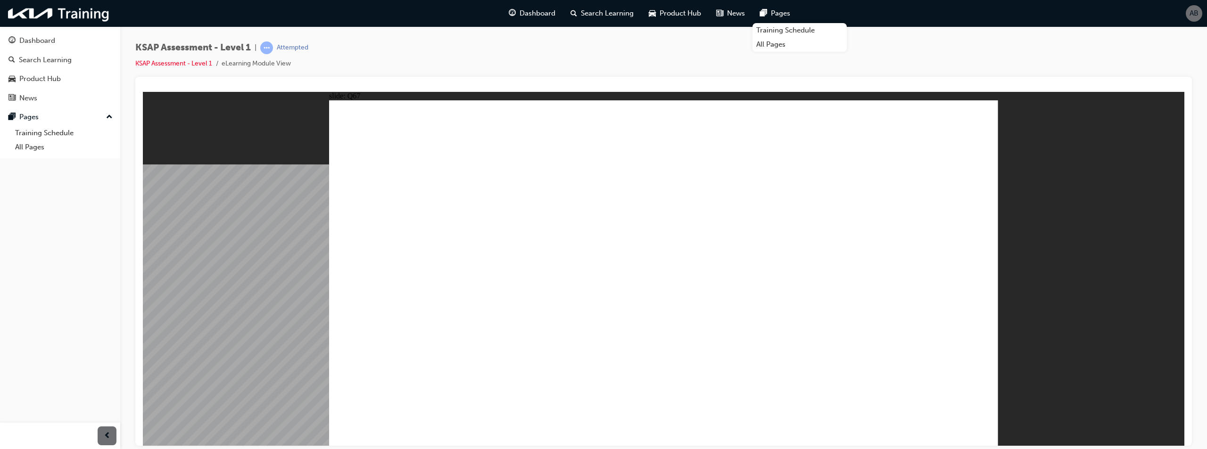
radio input "false"
radio input "true"
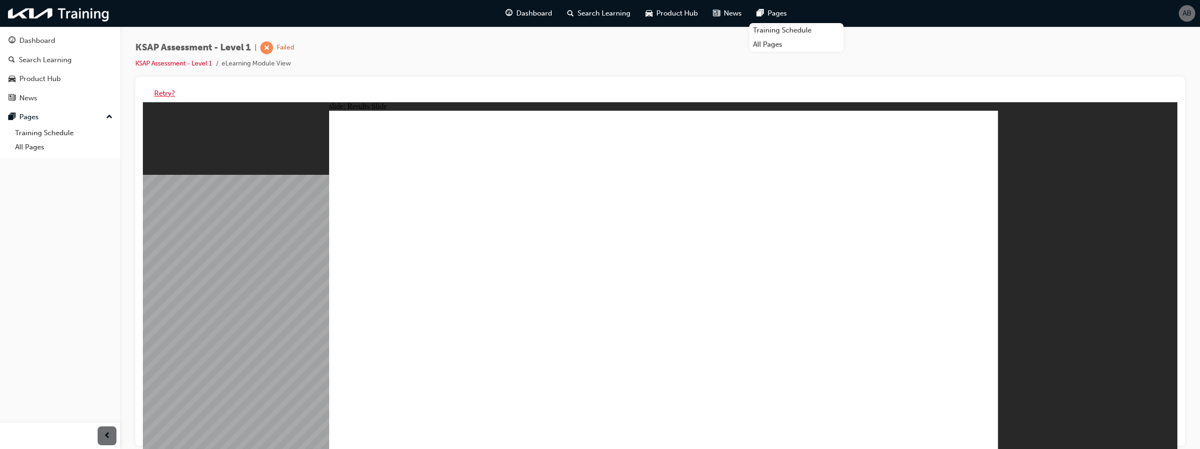
click at [168, 92] on button "Retry?" at bounding box center [164, 93] width 21 height 11
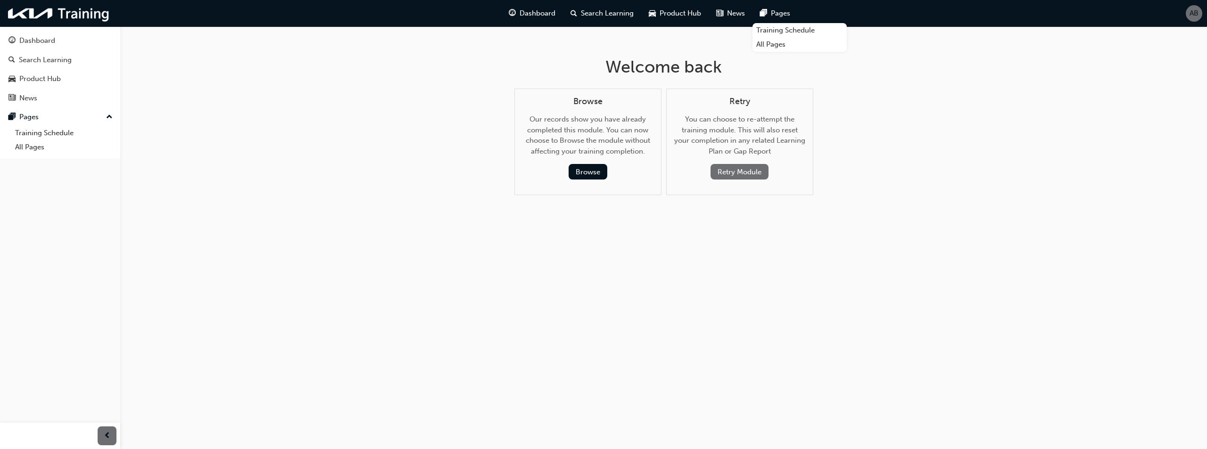
click at [746, 175] on button "Retry Module" at bounding box center [740, 172] width 58 height 16
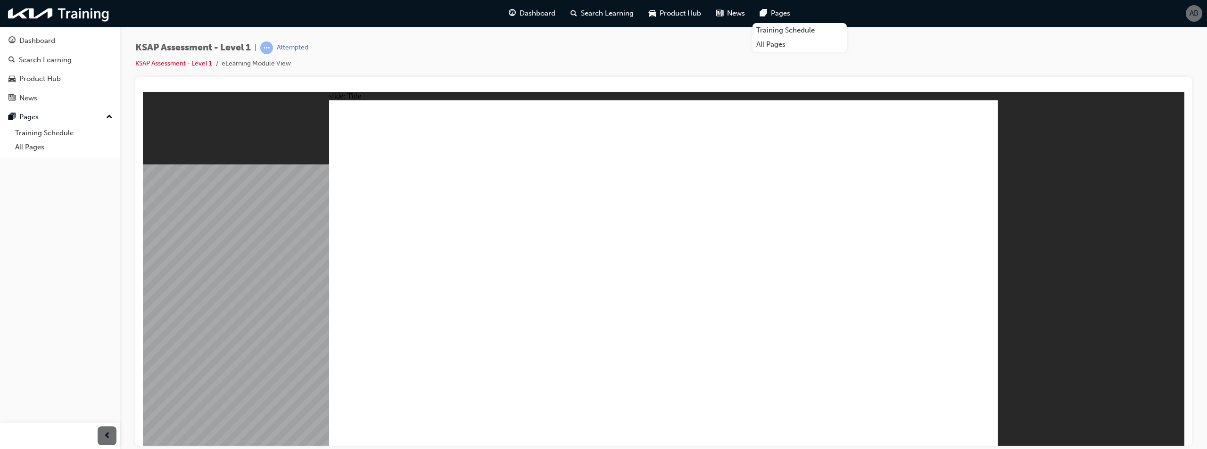
radio input "true"
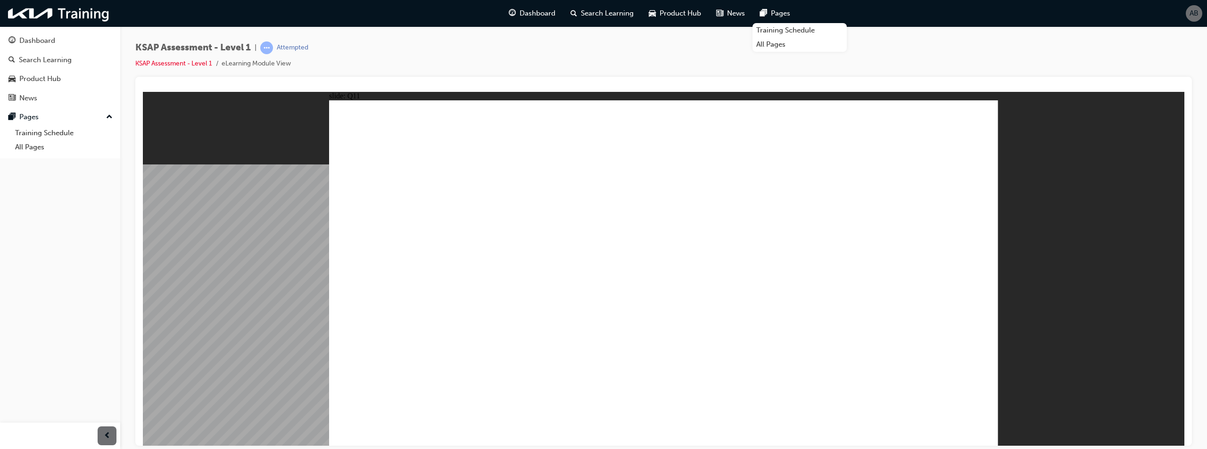
radio input "false"
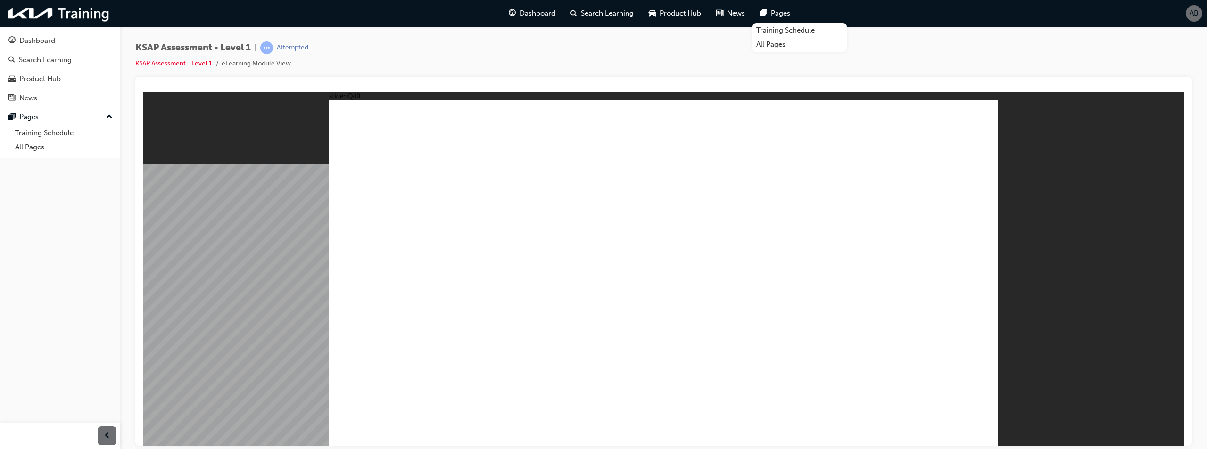
radio input "true"
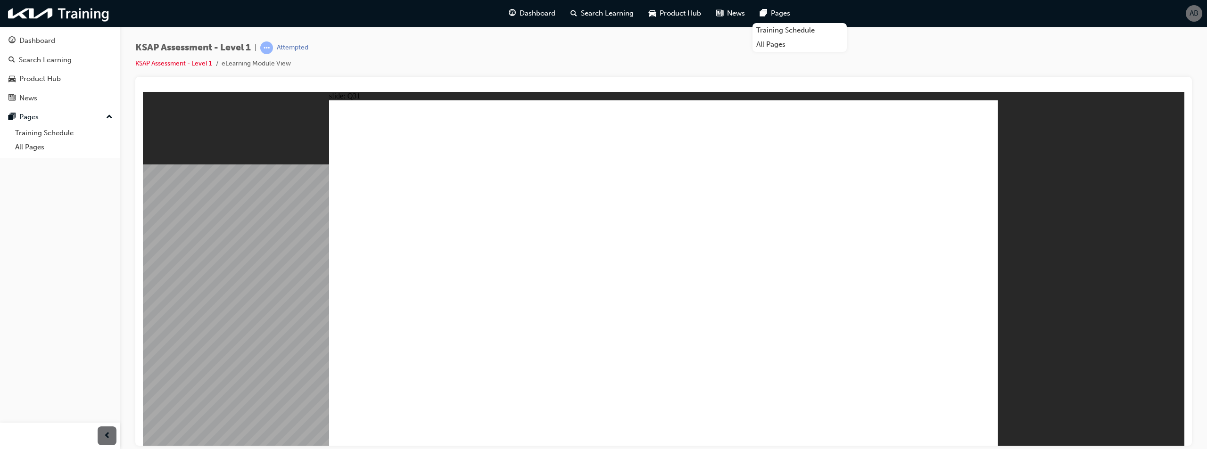
radio input "true"
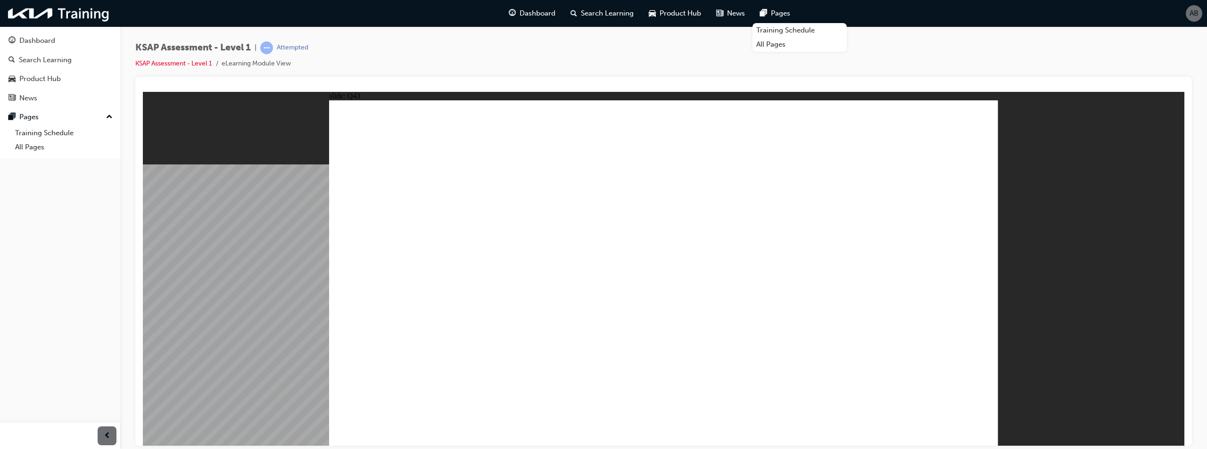
radio input "true"
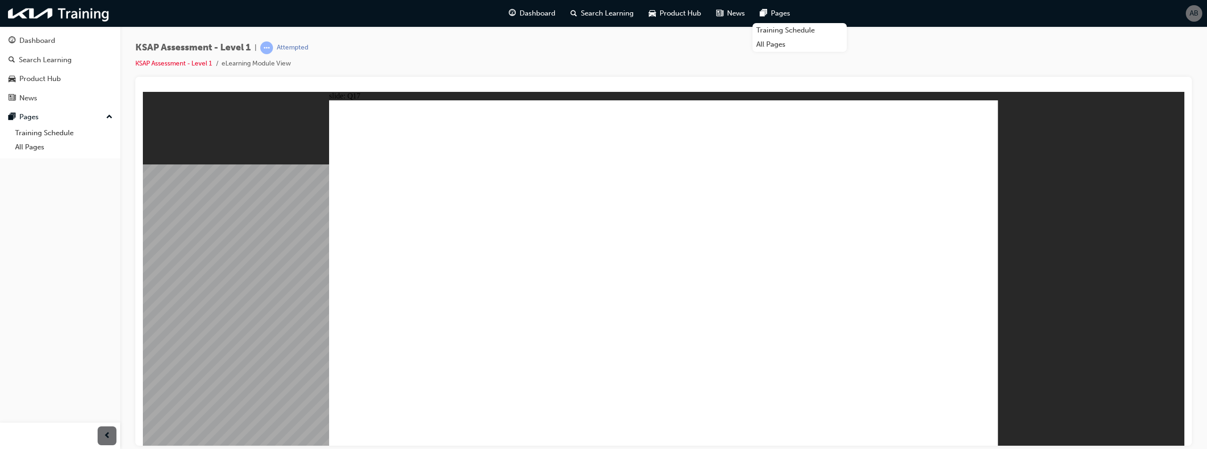
radio input "true"
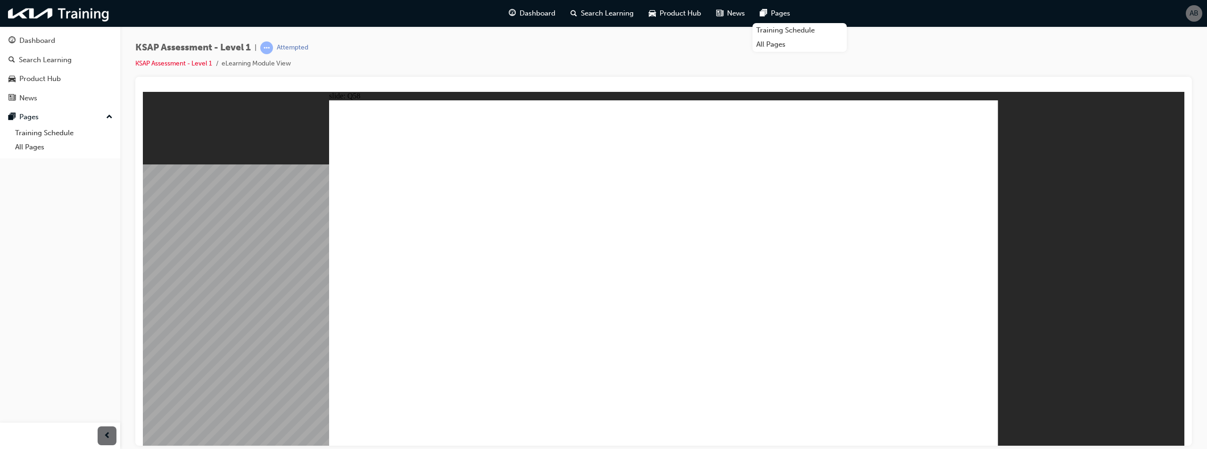
radio input "true"
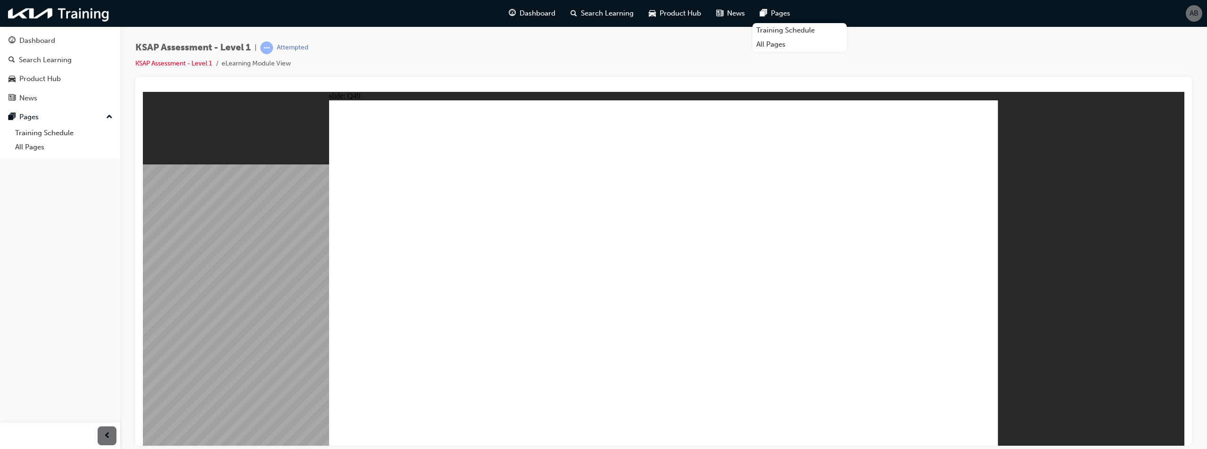
radio input "true"
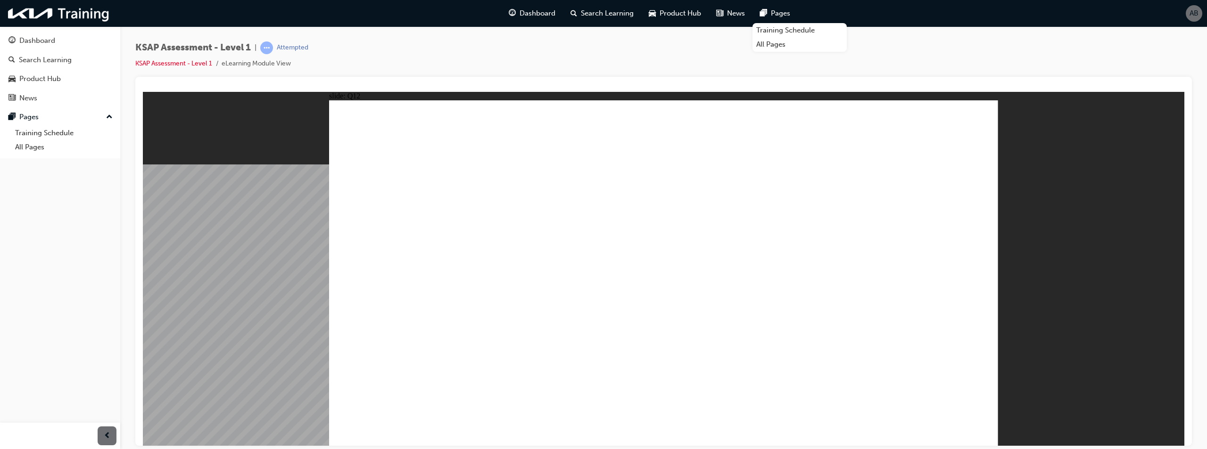
radio input "true"
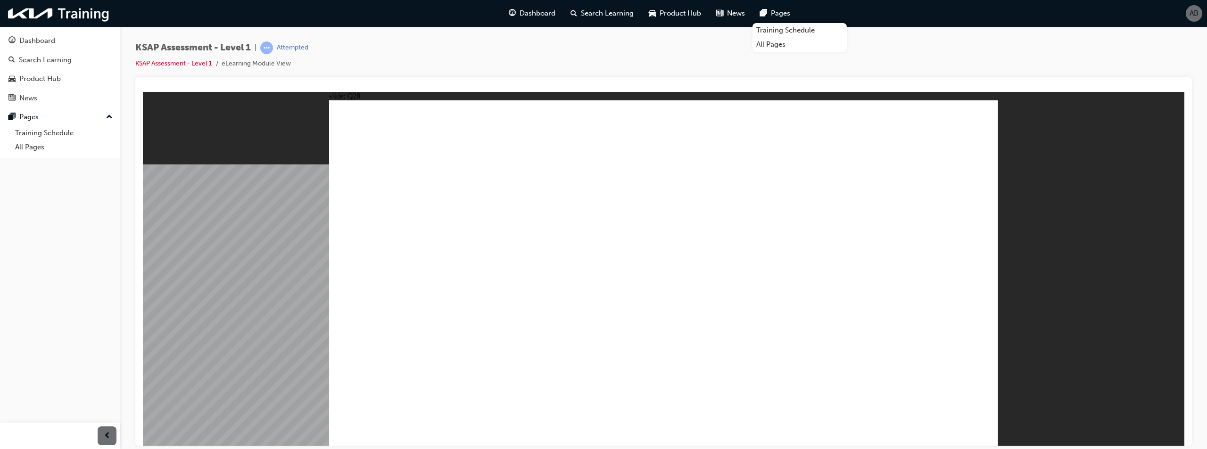
radio input "true"
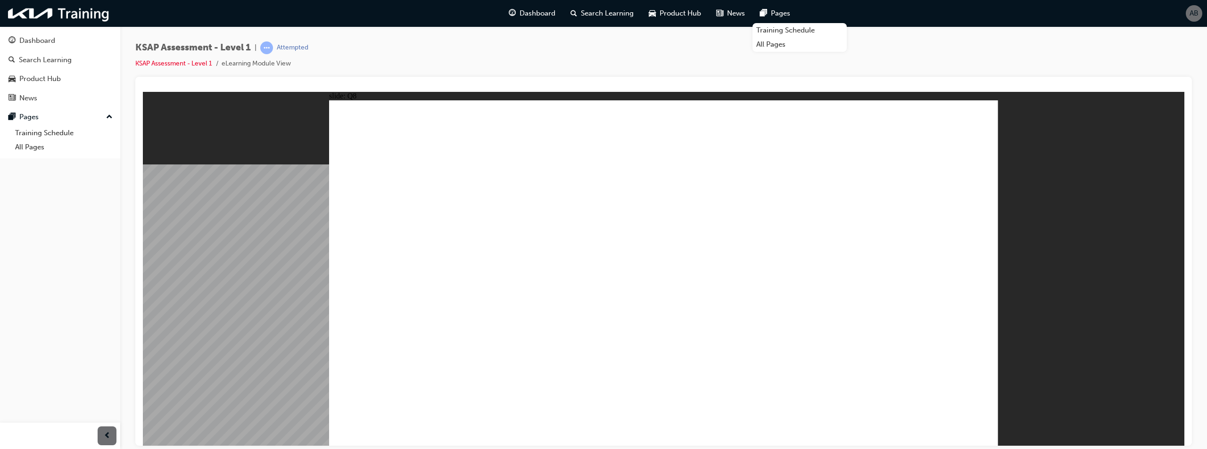
radio input "false"
radio input "true"
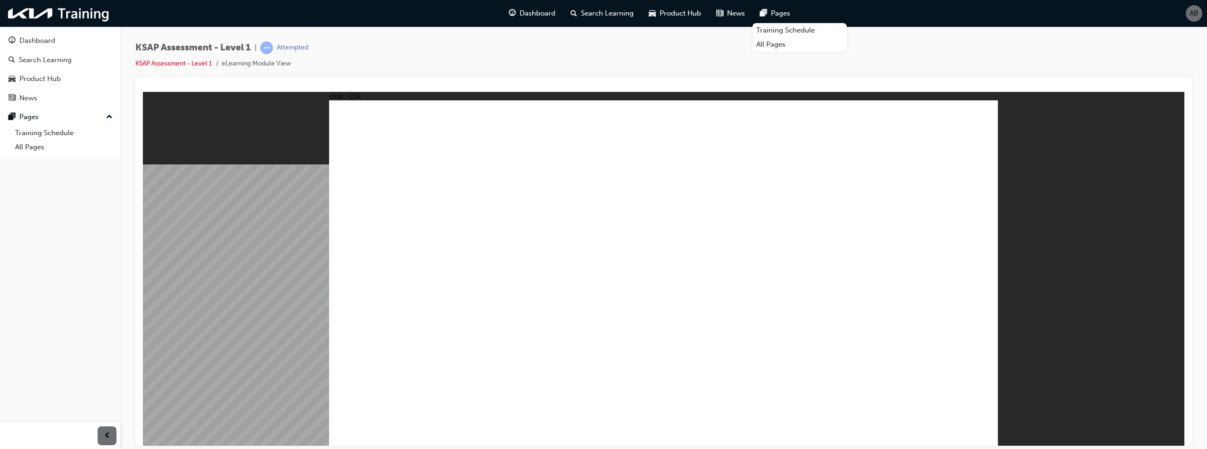
radio input "true"
drag, startPoint x: 506, startPoint y: 312, endPoint x: 545, endPoint y: 330, distance: 43.0
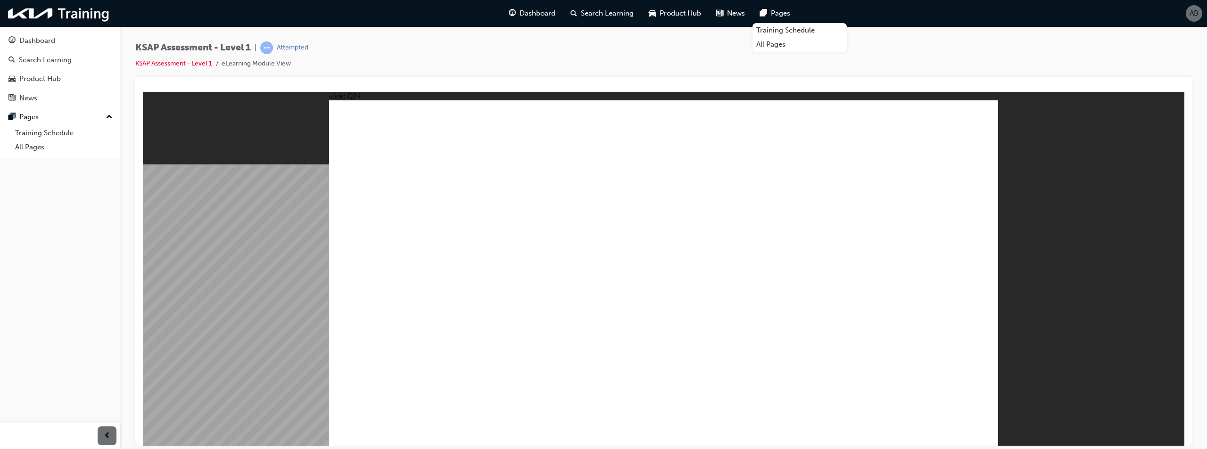
radio input "true"
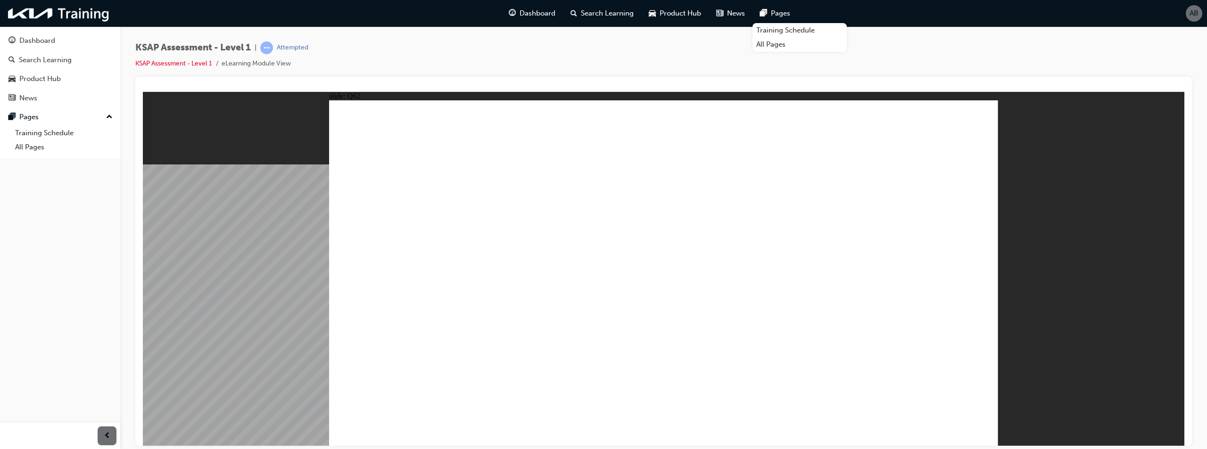
radio input "false"
radio input "true"
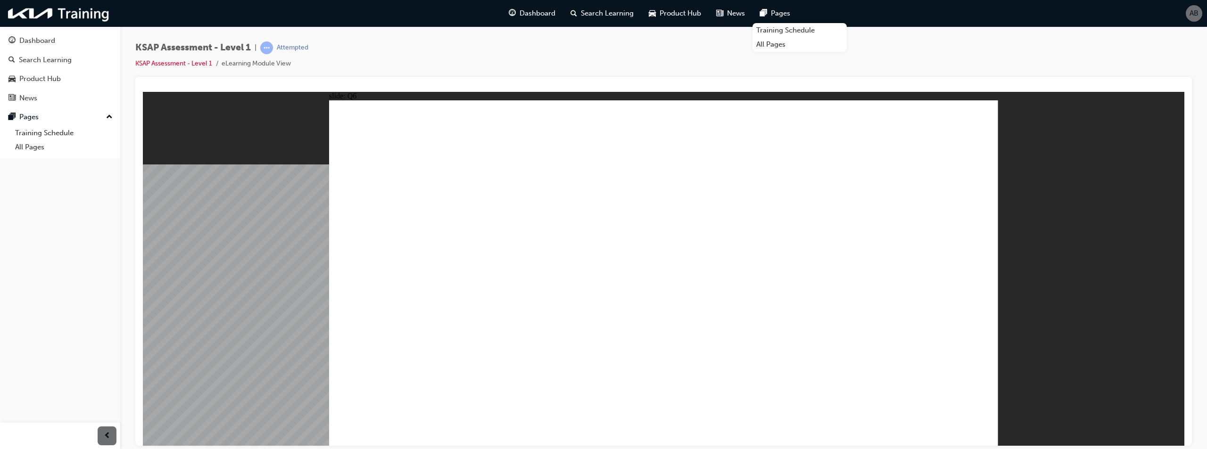
radio input "true"
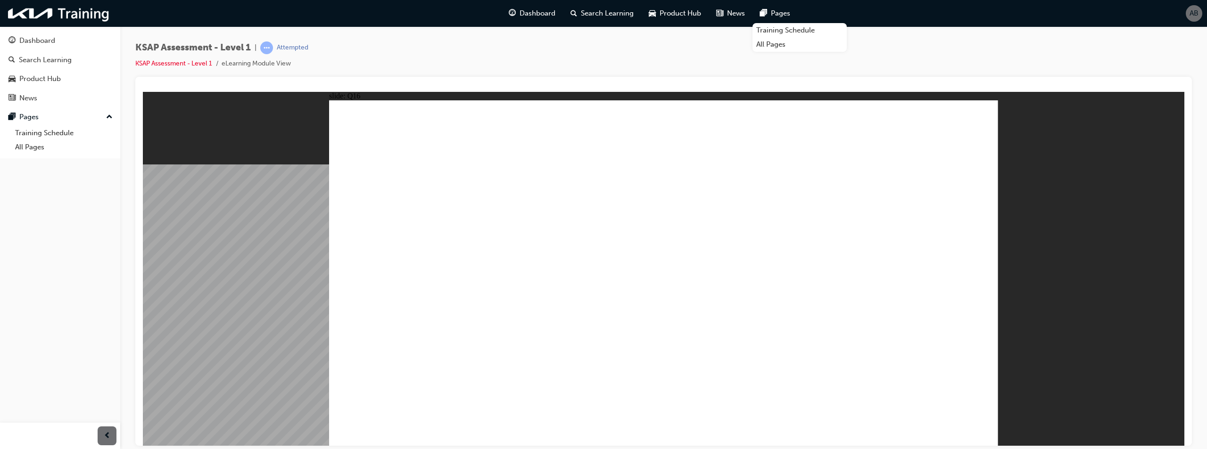
drag, startPoint x: 829, startPoint y: 346, endPoint x: 930, endPoint y: 372, distance: 104.1
radio input "false"
radio input "true"
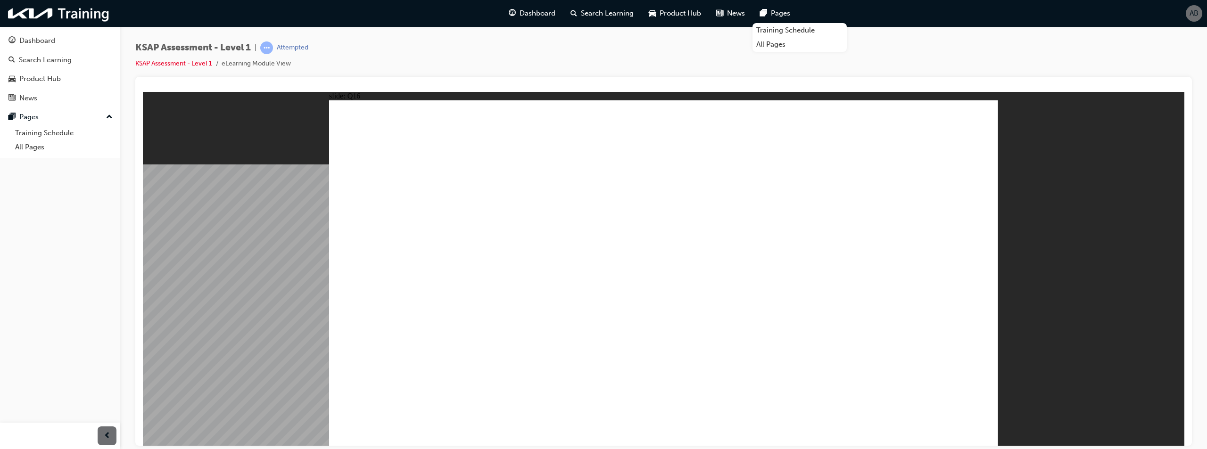
radio input "true"
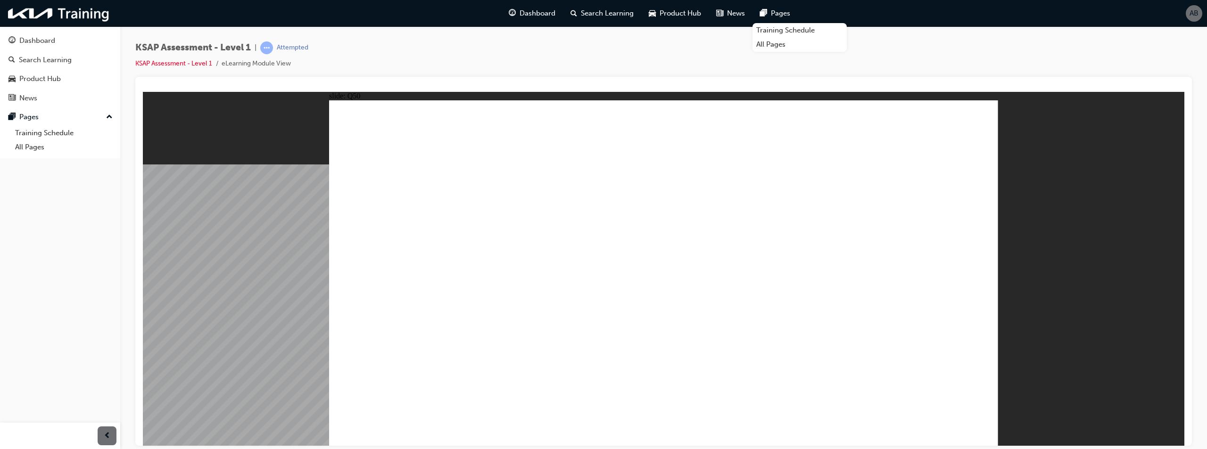
radio input "true"
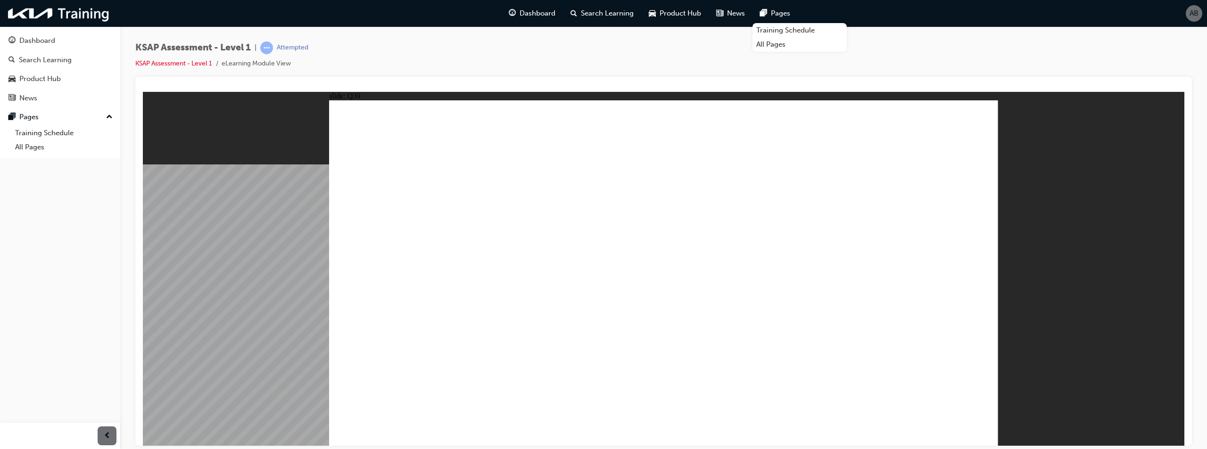
radio input "true"
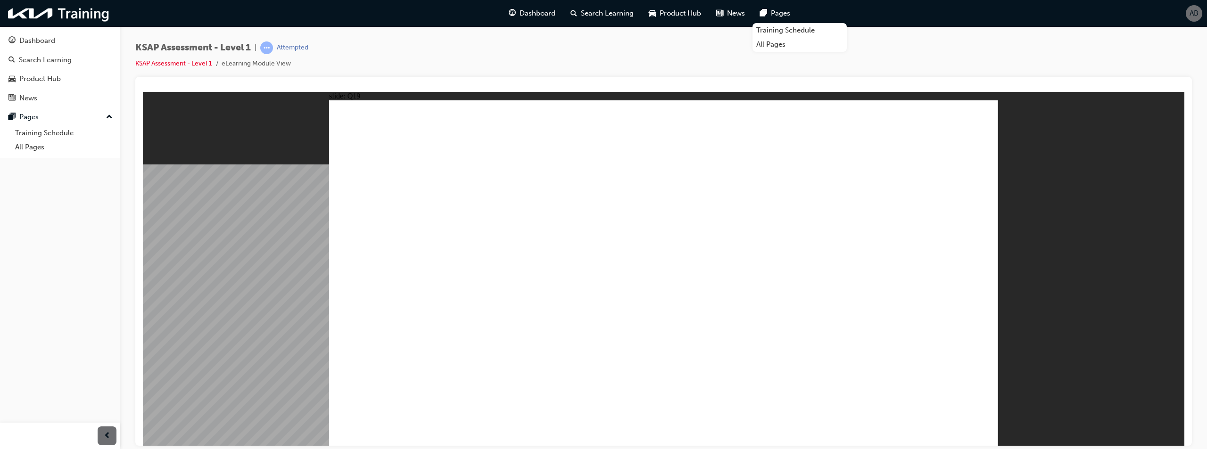
radio input "true"
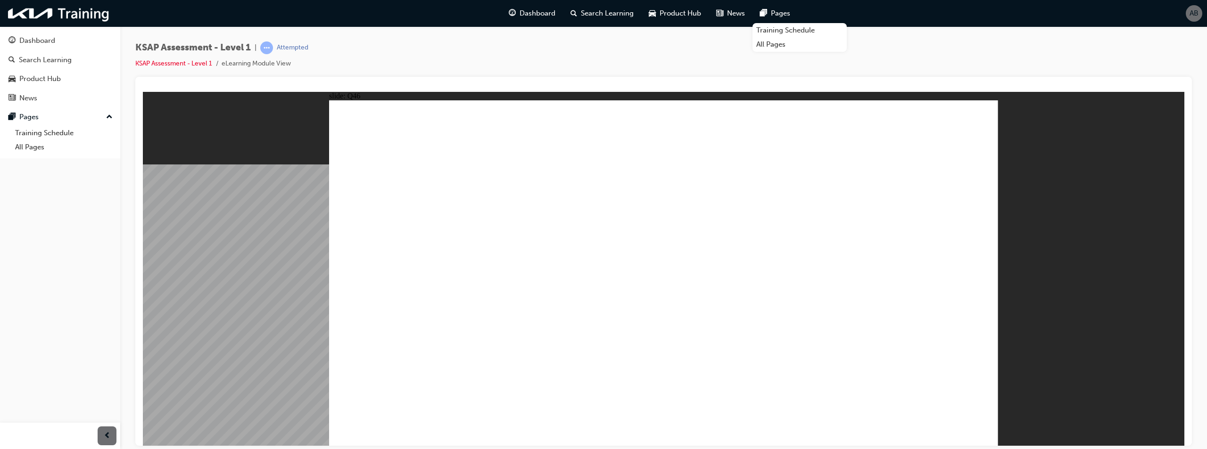
radio input "true"
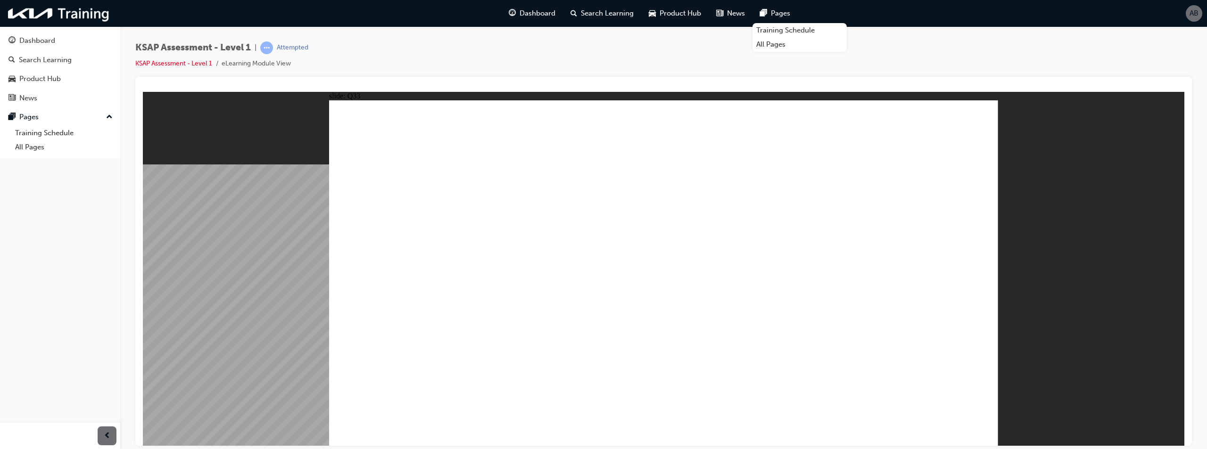
radio input "false"
radio input "true"
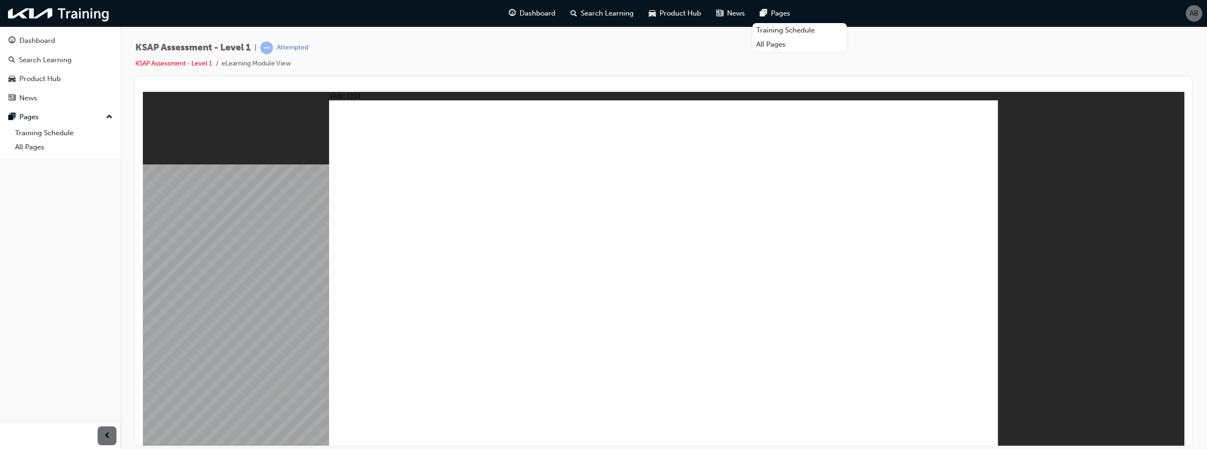
radio input "true"
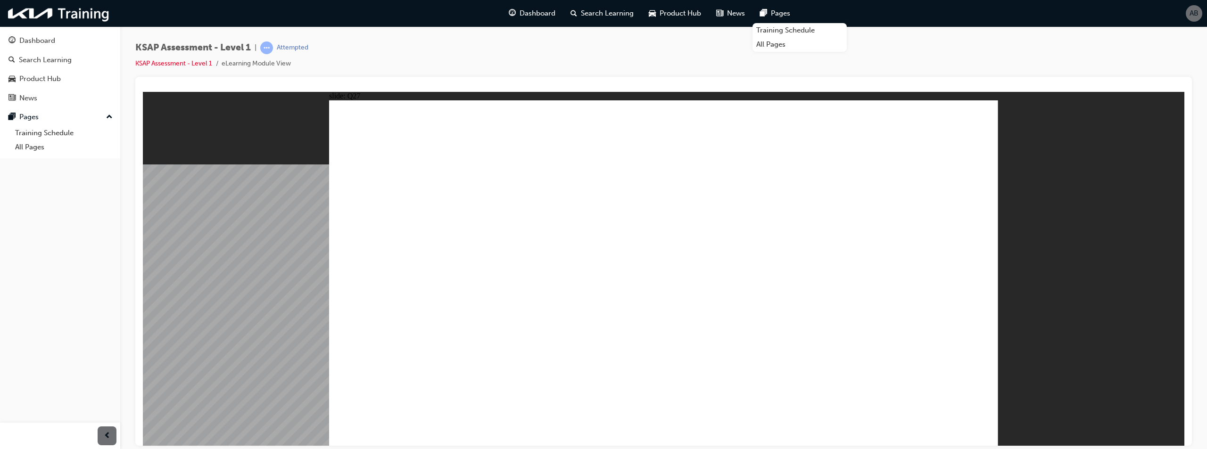
radio input "false"
radio input "true"
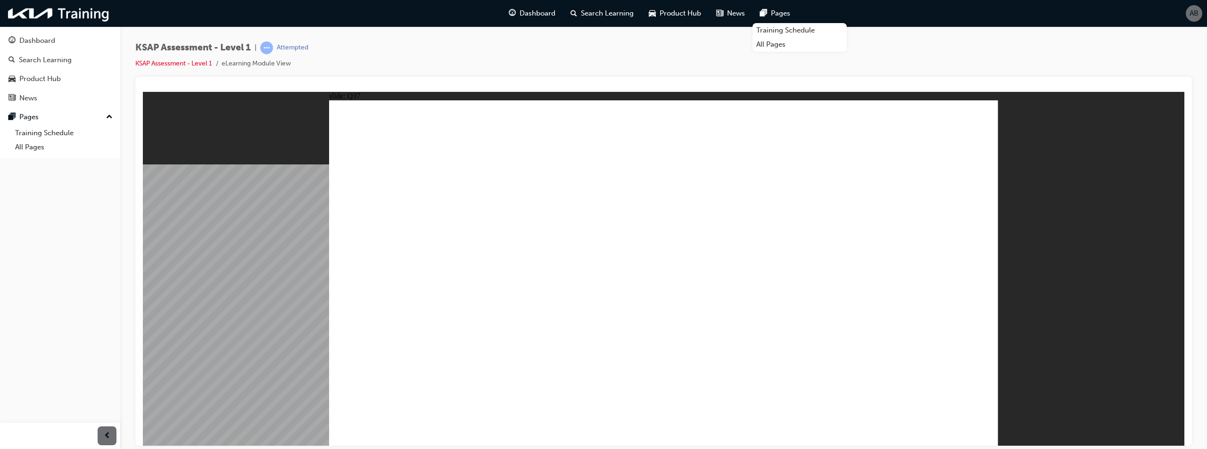
radio input "true"
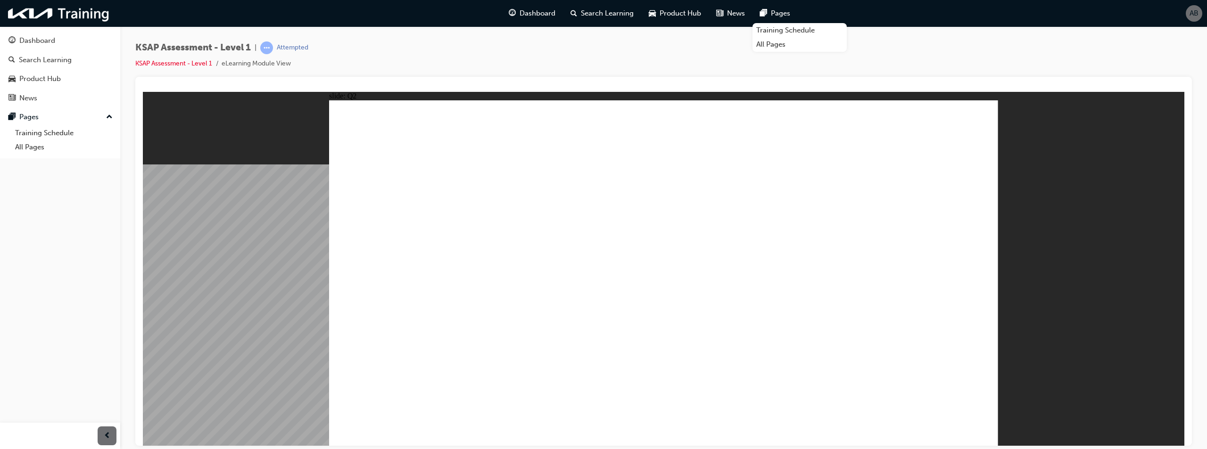
radio input "true"
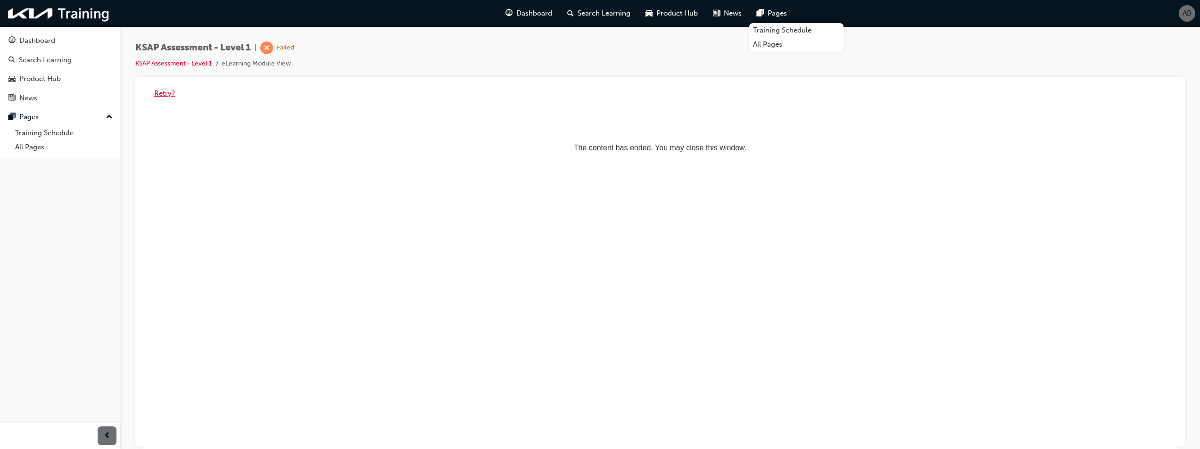
click at [163, 90] on button "Retry?" at bounding box center [164, 93] width 21 height 11
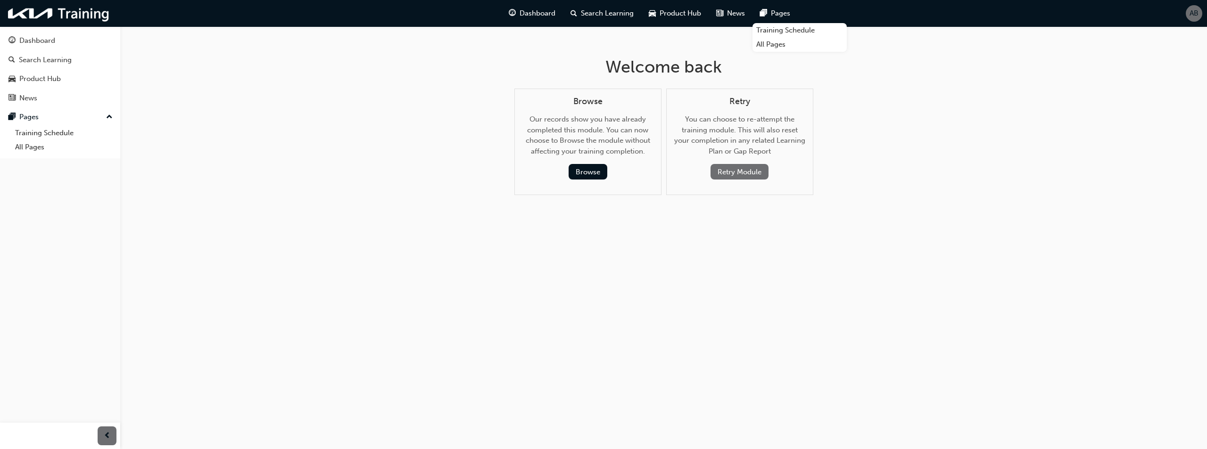
click at [727, 177] on button "Retry Module" at bounding box center [740, 172] width 58 height 16
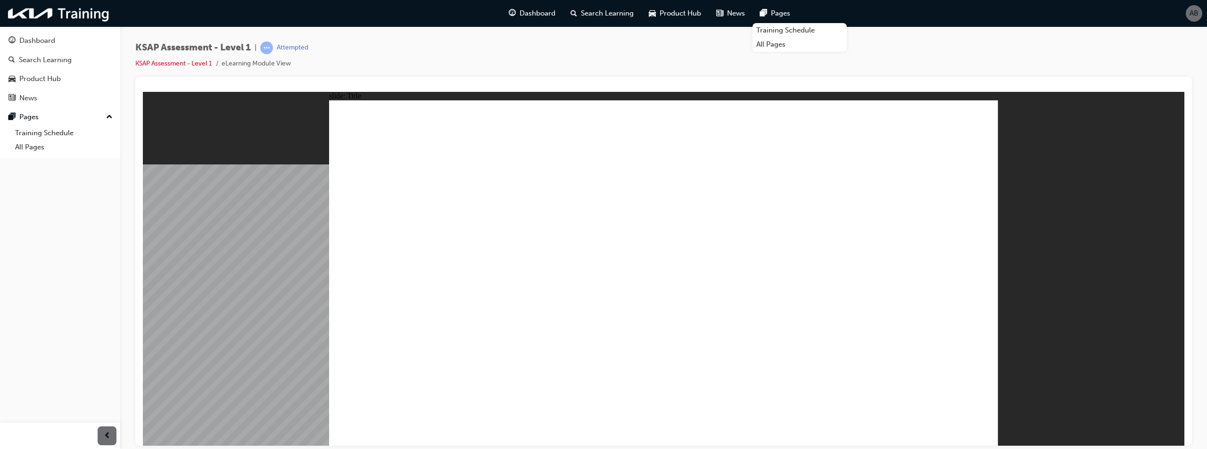
radio input "true"
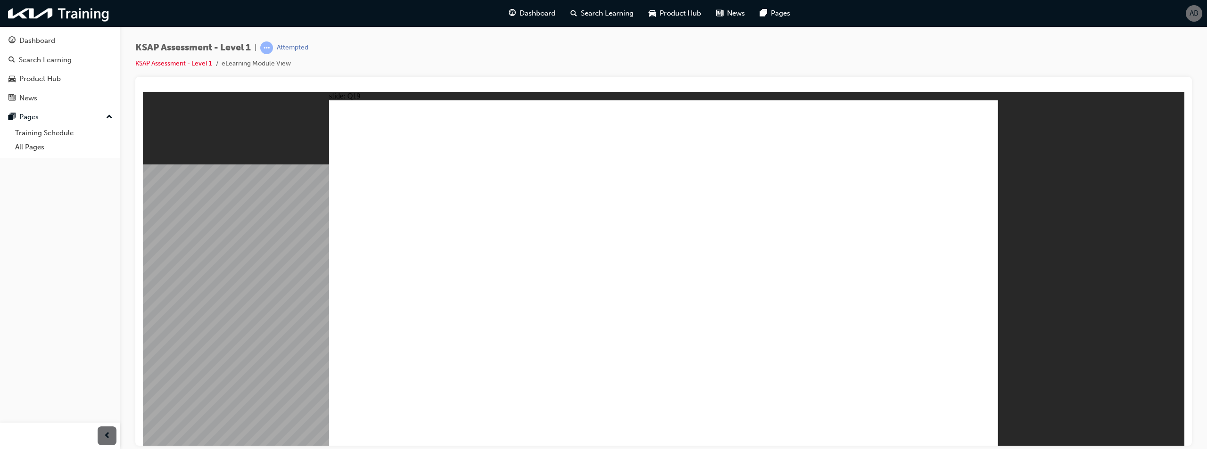
radio input "true"
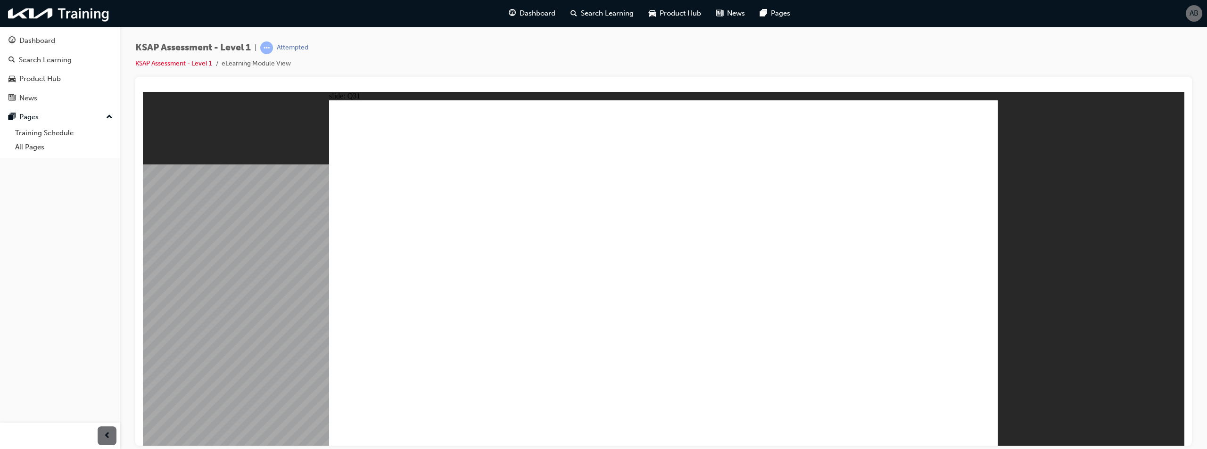
radio input "true"
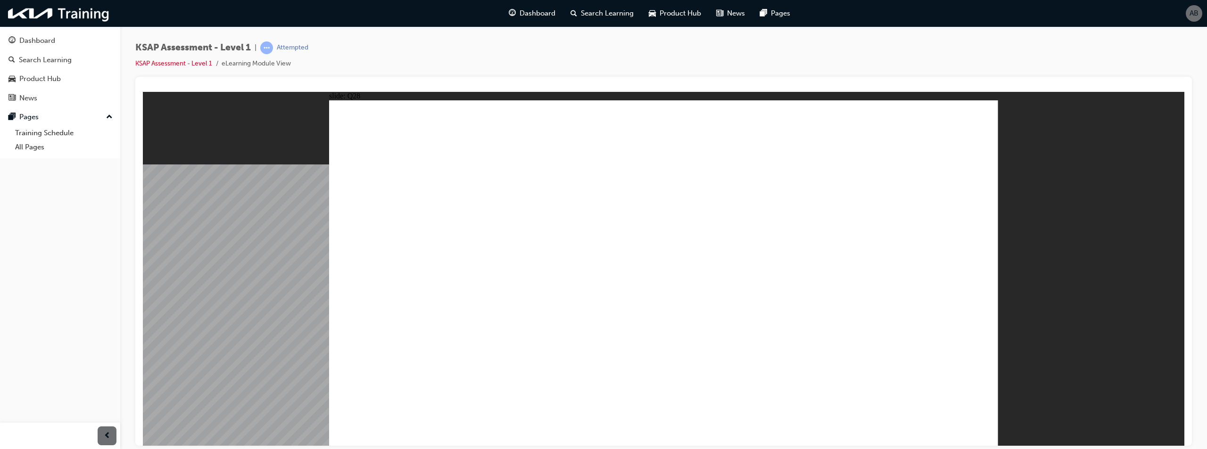
radio input "true"
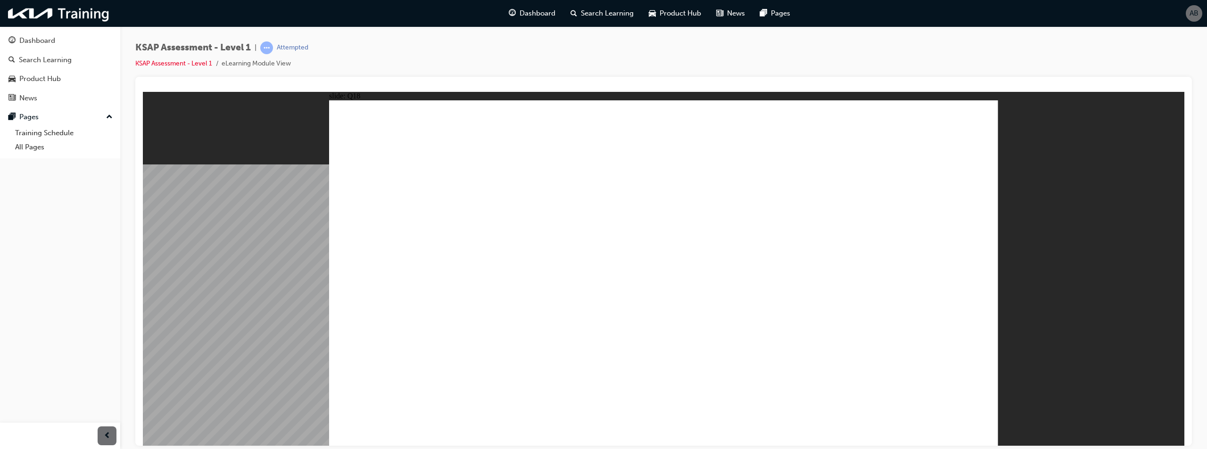
radio input "true"
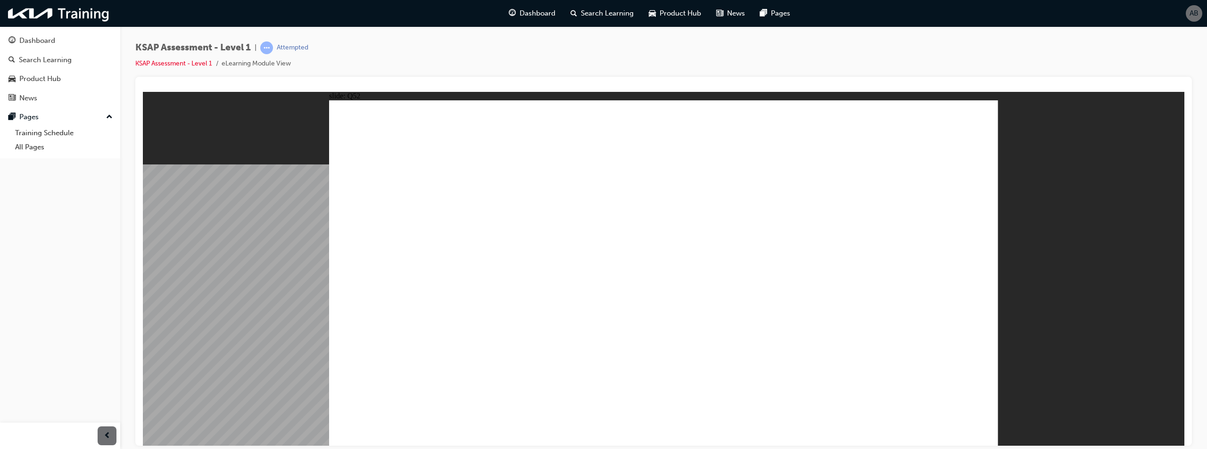
radio input "true"
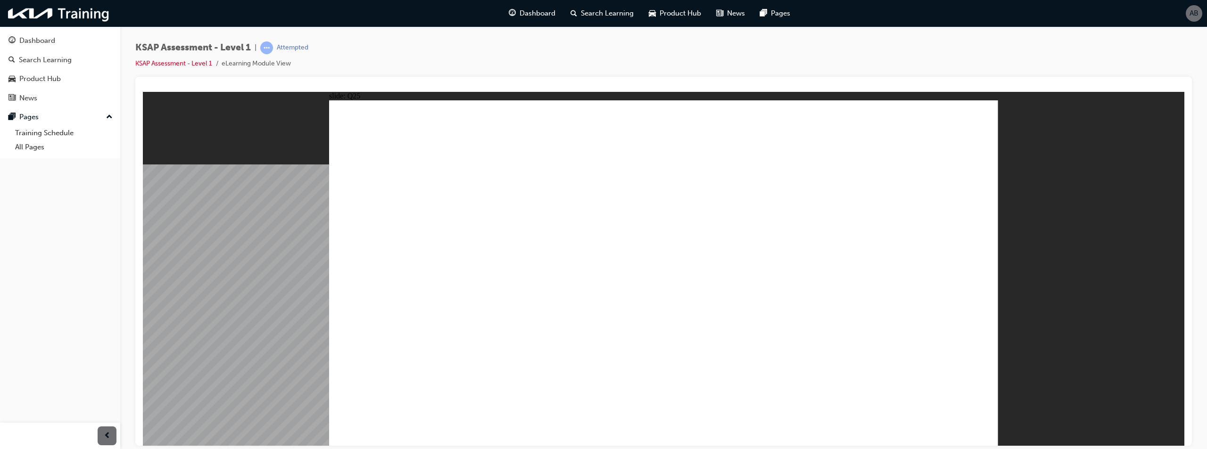
drag, startPoint x: 660, startPoint y: 328, endPoint x: 664, endPoint y: 319, distance: 9.7
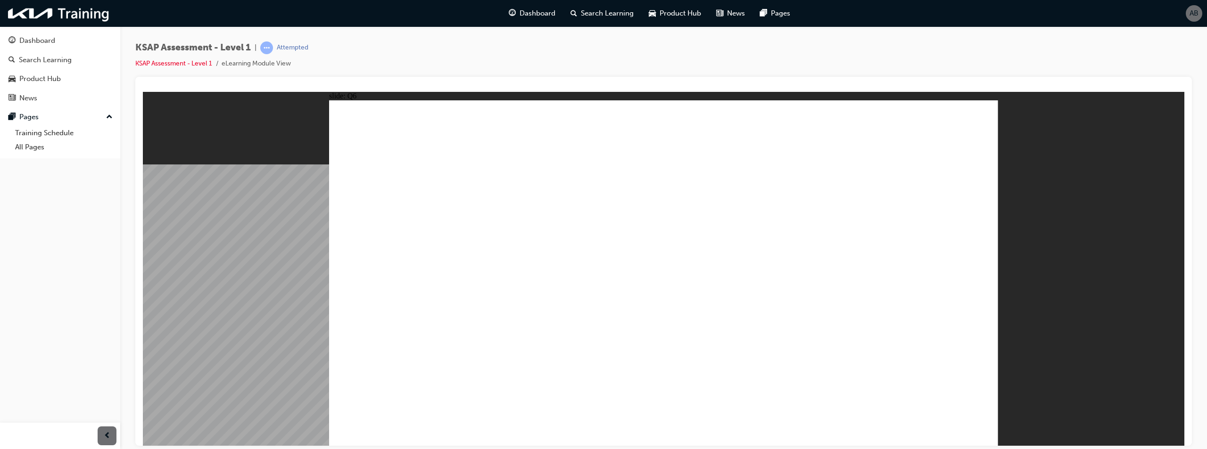
radio input "false"
radio input "true"
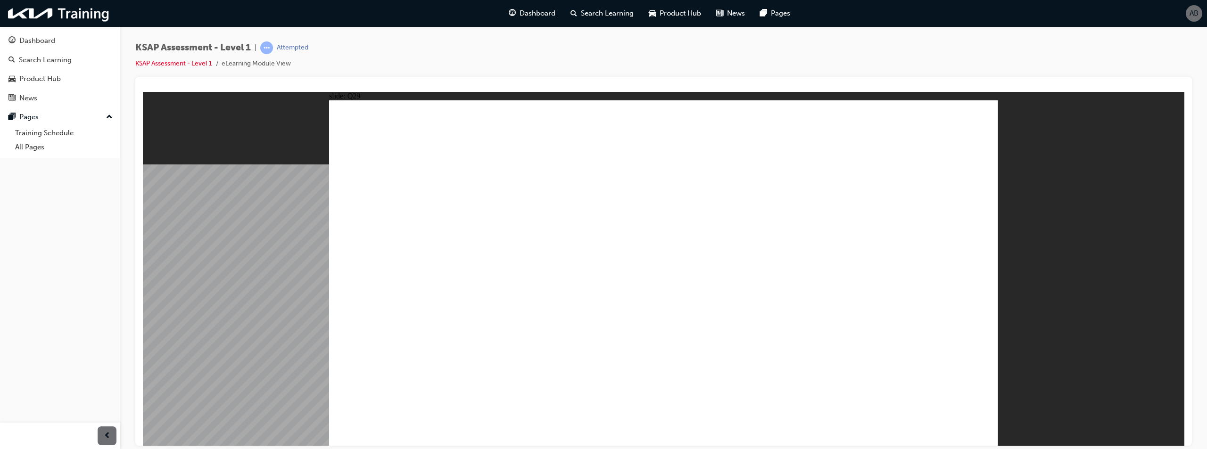
radio input "true"
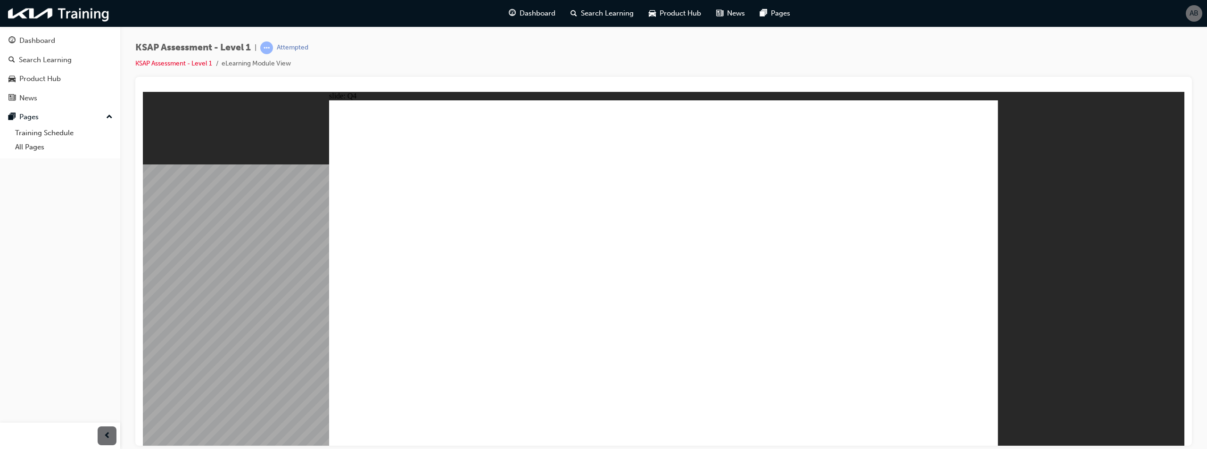
radio input "true"
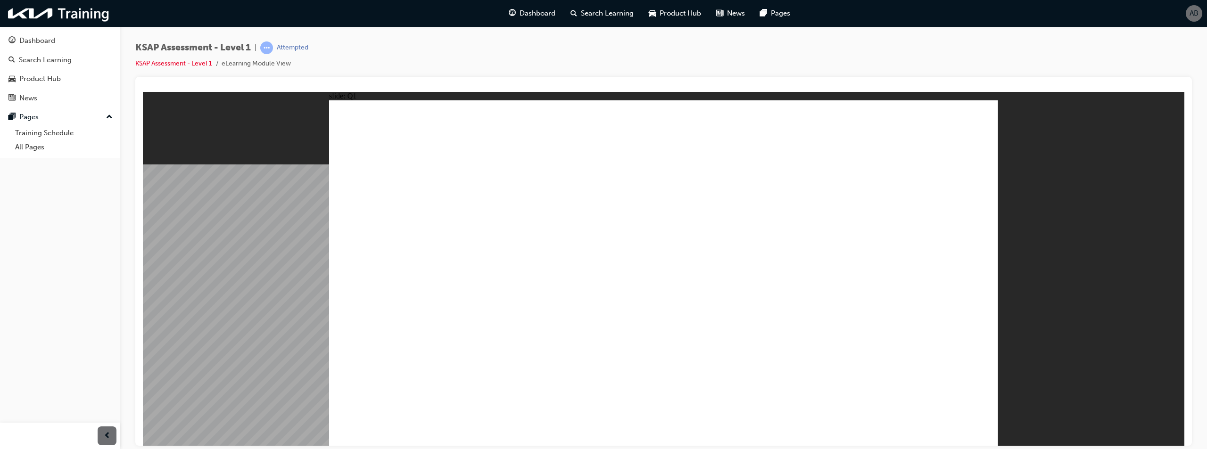
radio input "false"
radio input "true"
drag, startPoint x: 706, startPoint y: 240, endPoint x: 711, endPoint y: 244, distance: 6.4
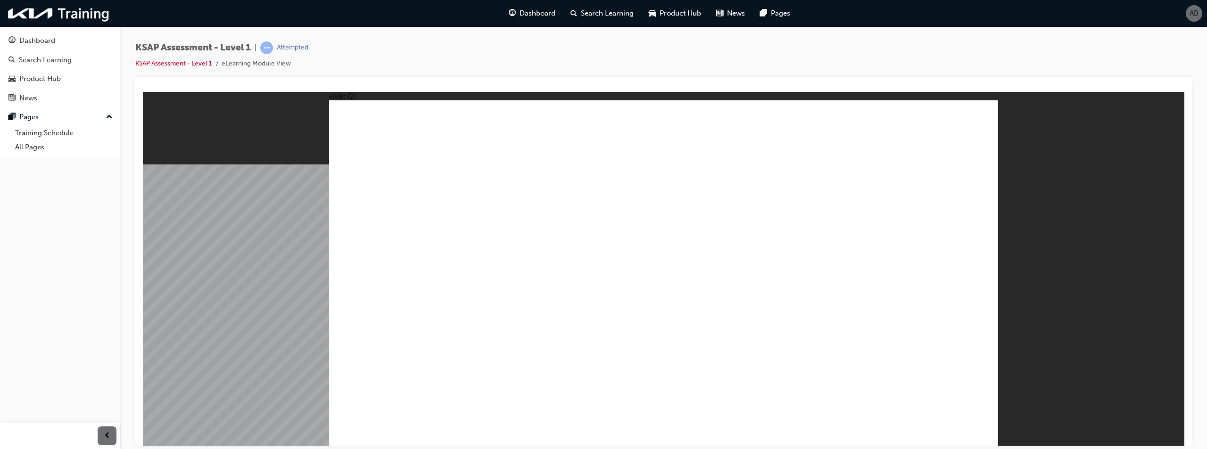
radio input "true"
drag, startPoint x: 812, startPoint y: 219, endPoint x: 845, endPoint y: 233, distance: 35.9
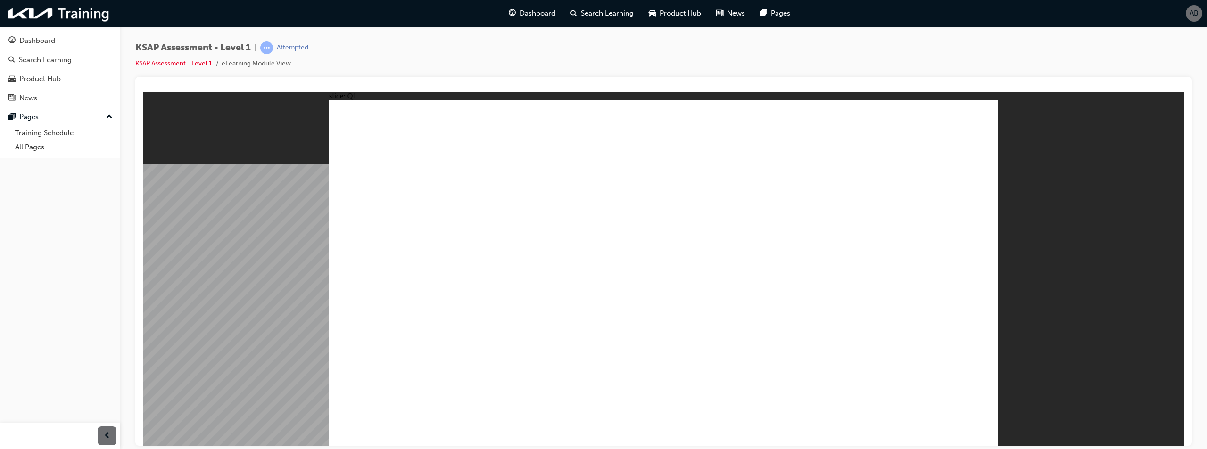
radio input "true"
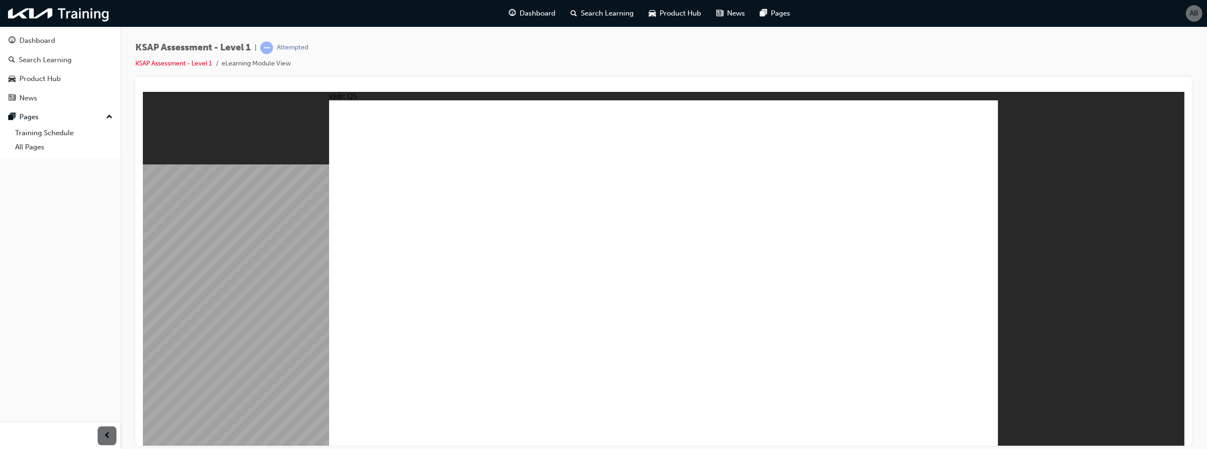
radio input "true"
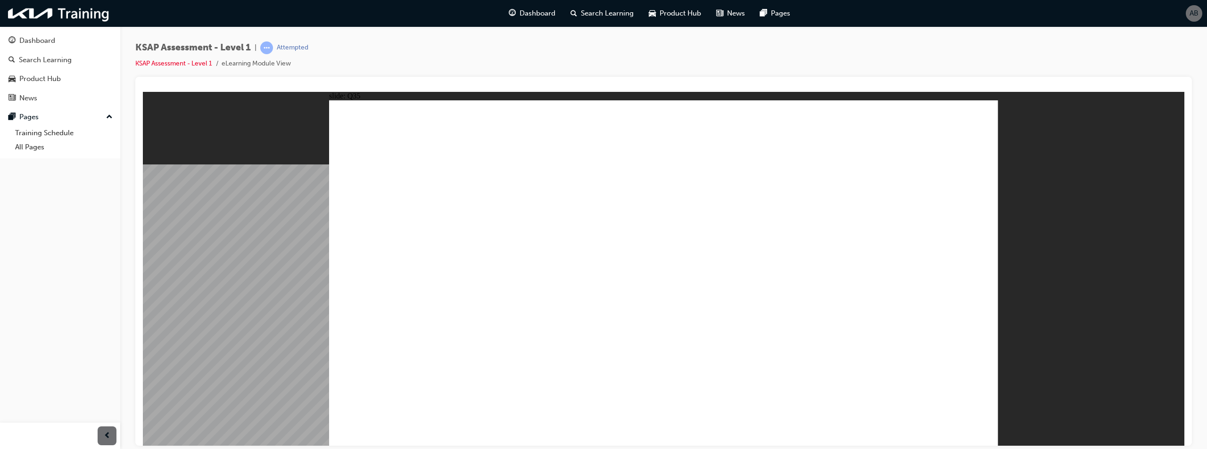
radio input "true"
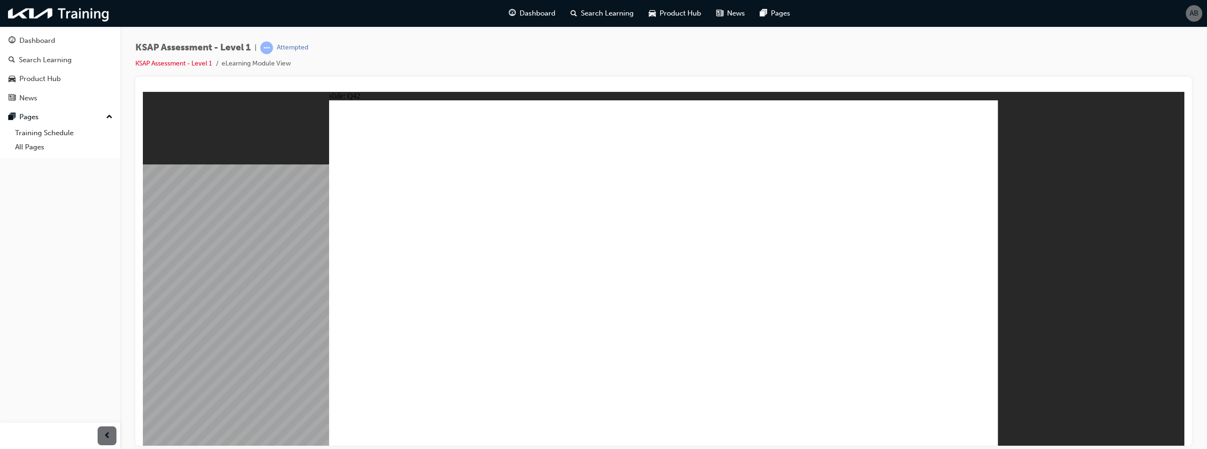
radio input "false"
radio input "true"
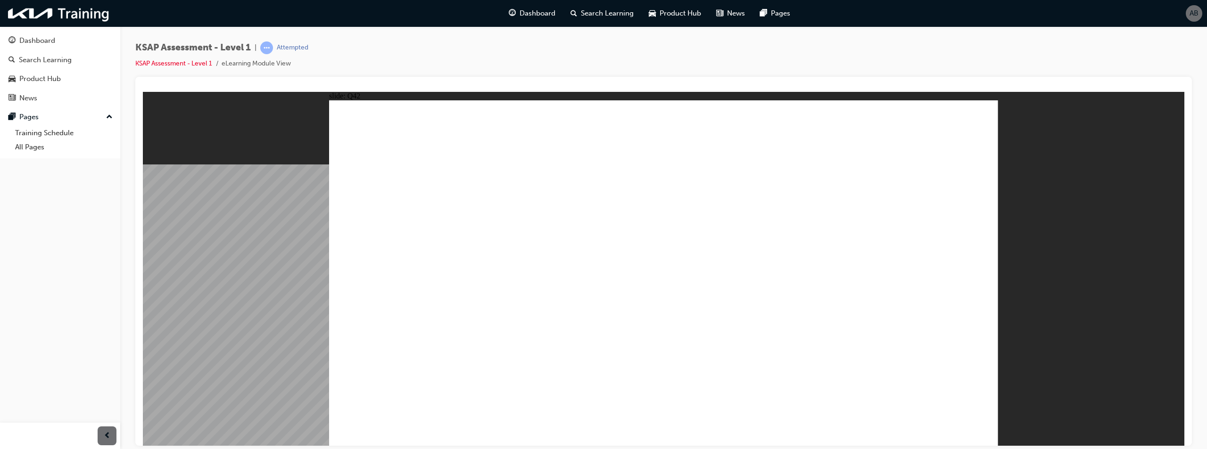
radio input "true"
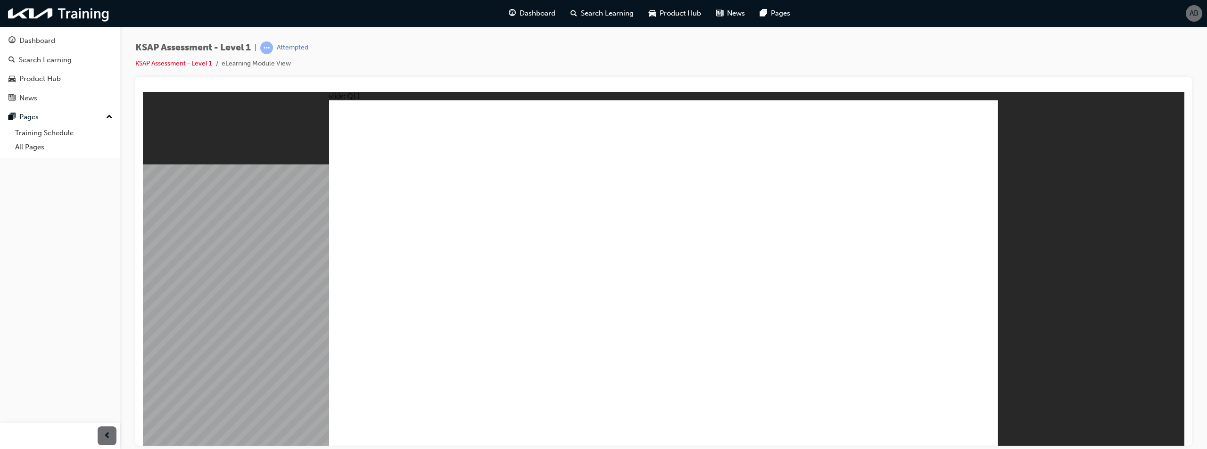
radio input "true"
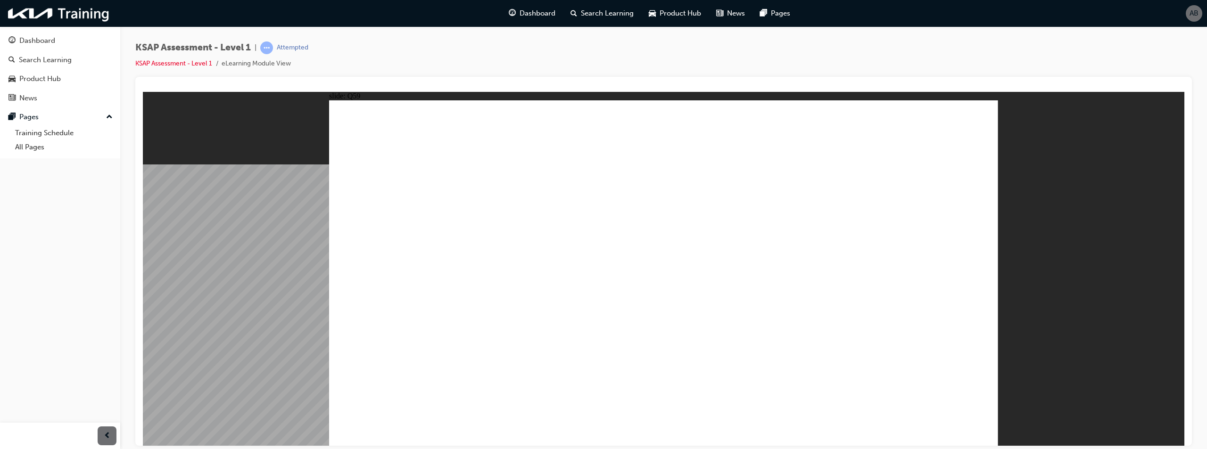
radio input "true"
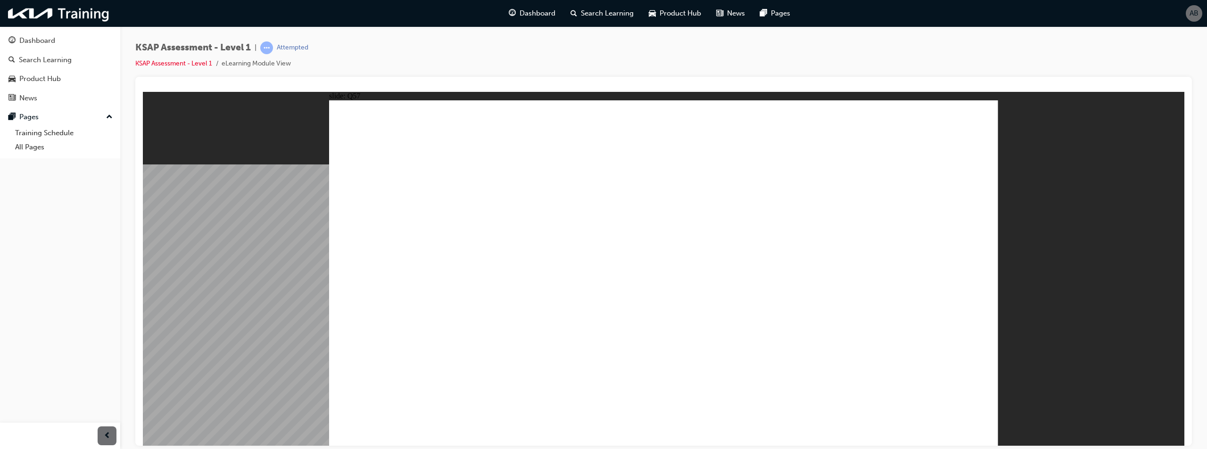
radio input "true"
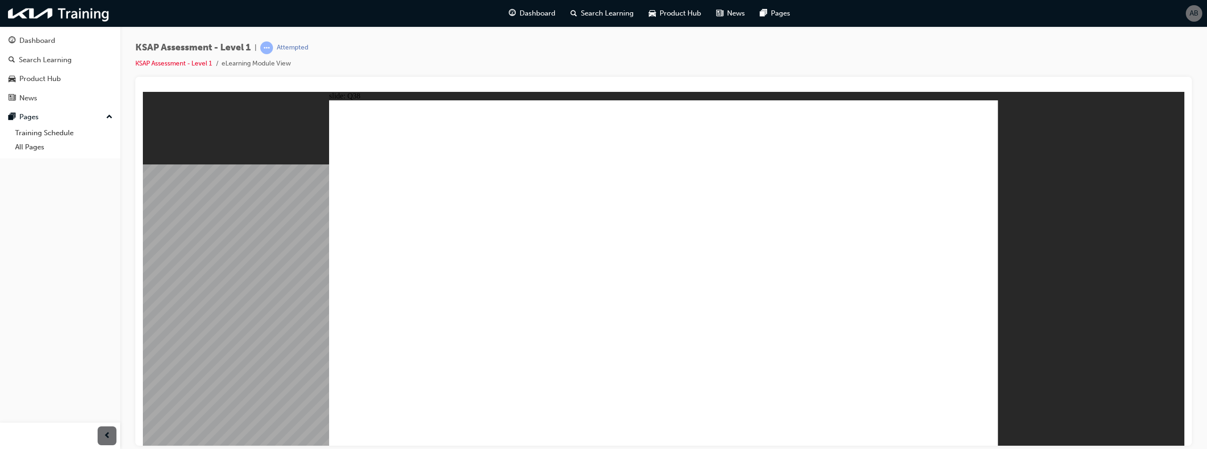
radio input "true"
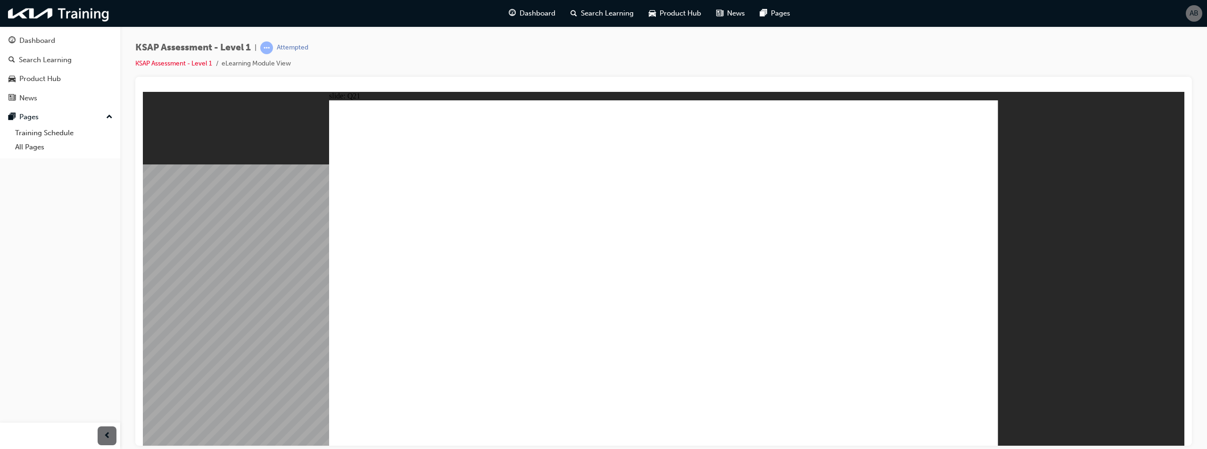
radio input "true"
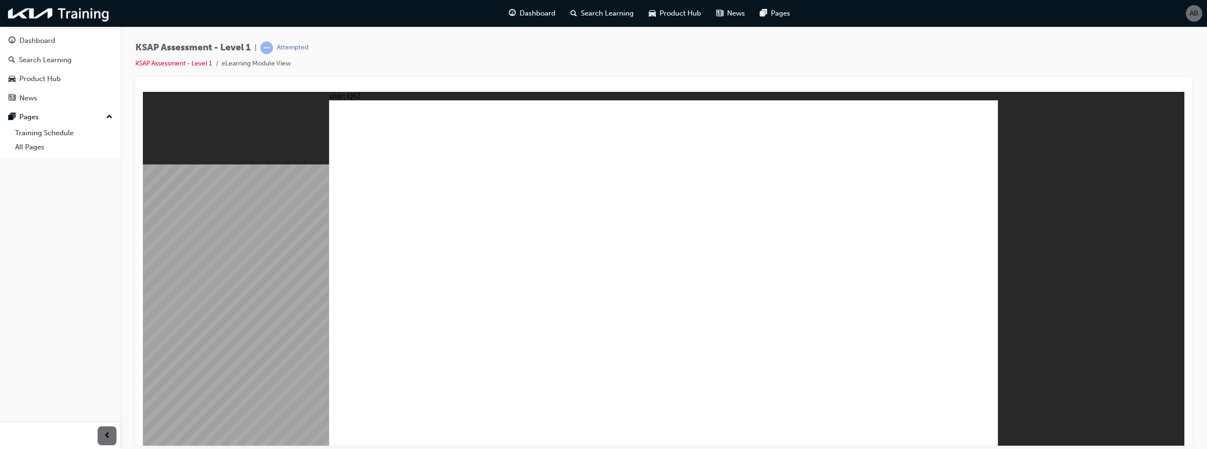
radio input "false"
radio input "true"
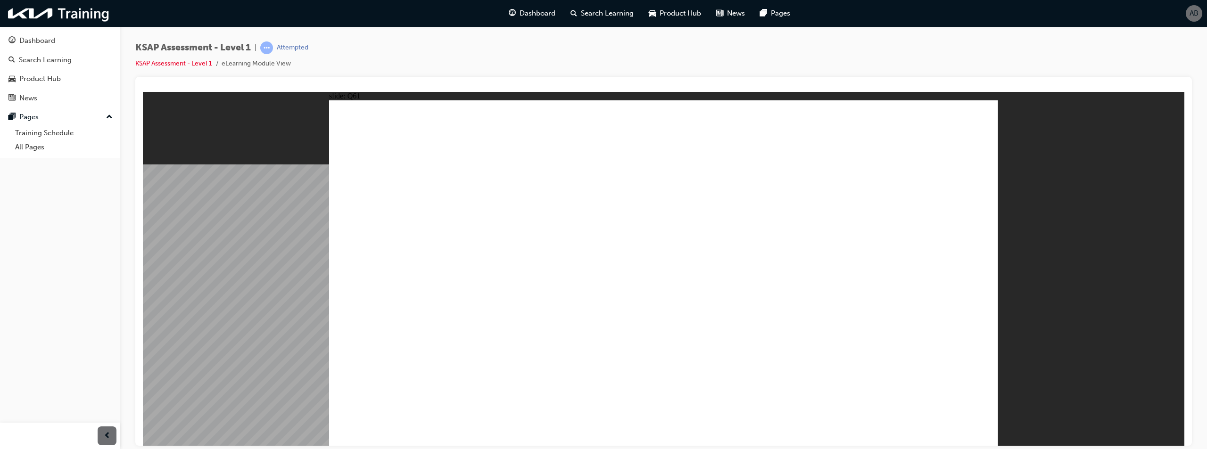
radio input "true"
drag, startPoint x: 485, startPoint y: 210, endPoint x: 580, endPoint y: 206, distance: 94.9
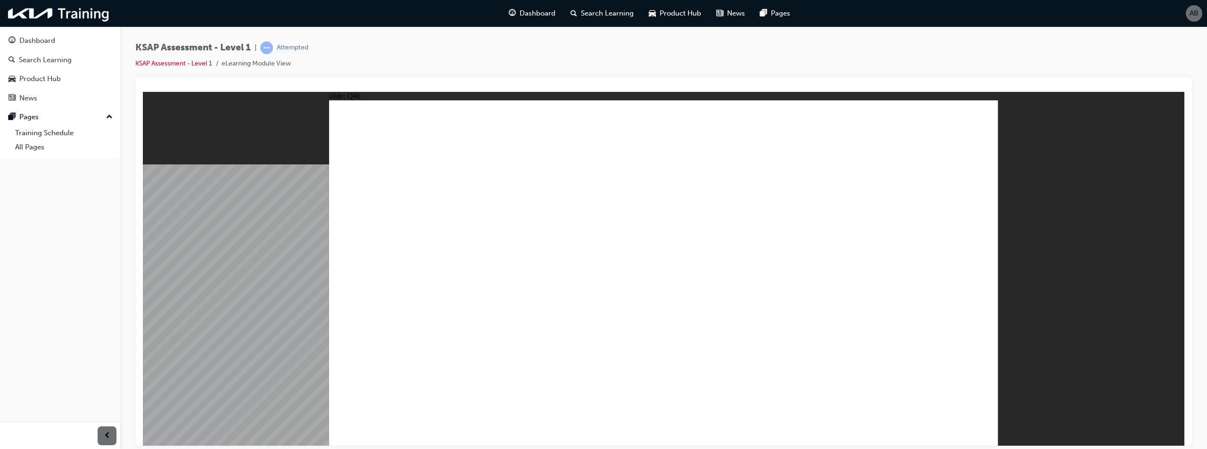
radio input "true"
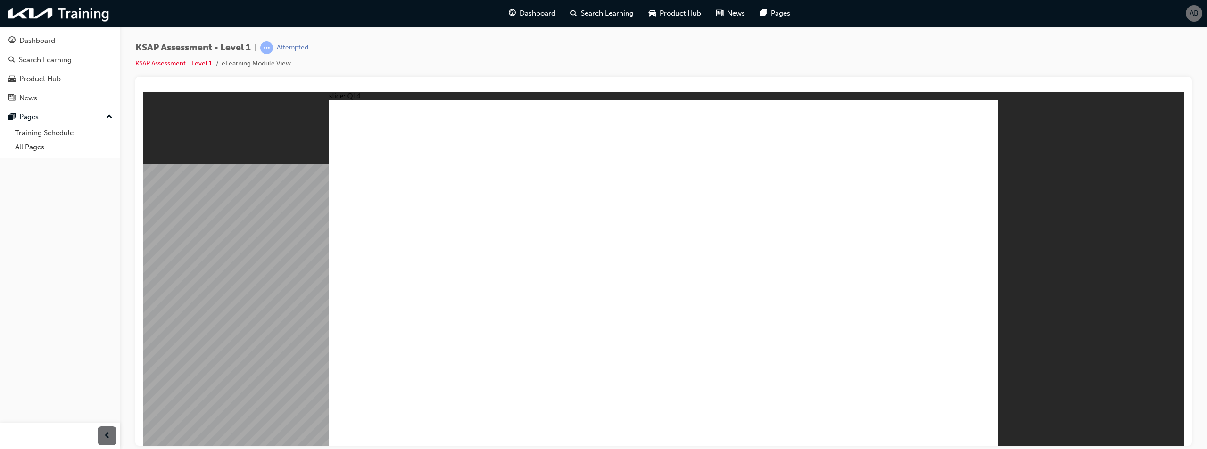
radio input "true"
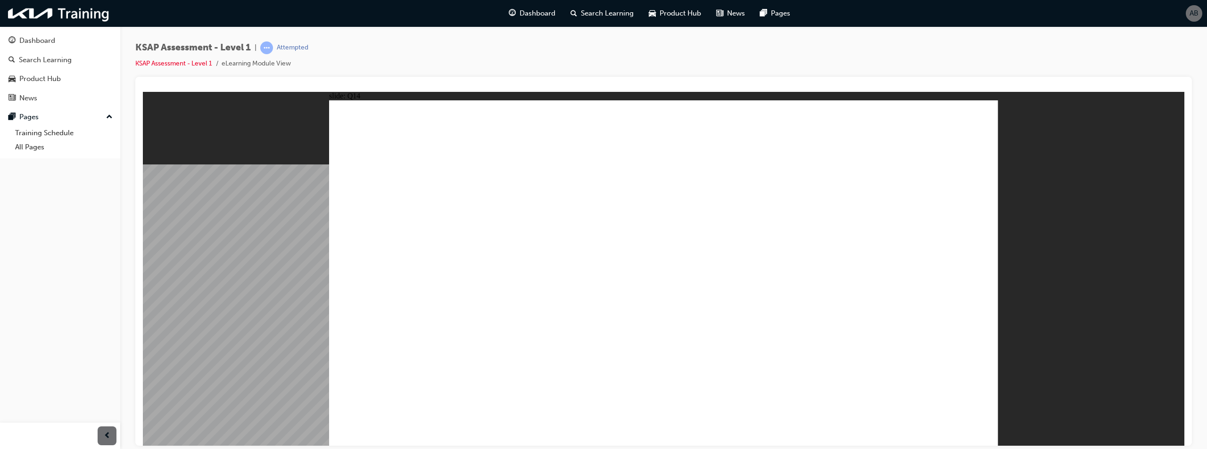
drag, startPoint x: 686, startPoint y: 230, endPoint x: 773, endPoint y: 257, distance: 91.4
radio input "true"
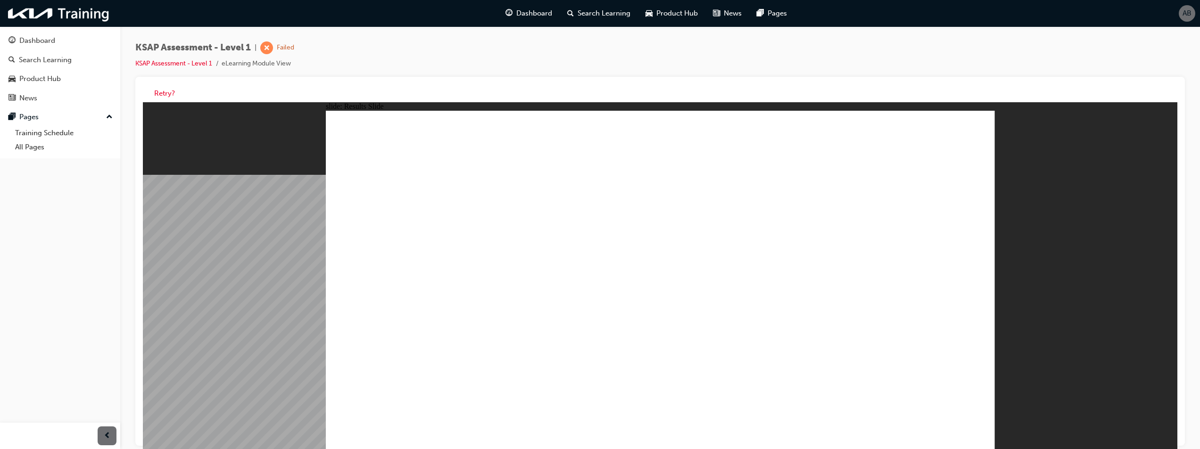
click at [172, 93] on button "Retry?" at bounding box center [164, 93] width 21 height 11
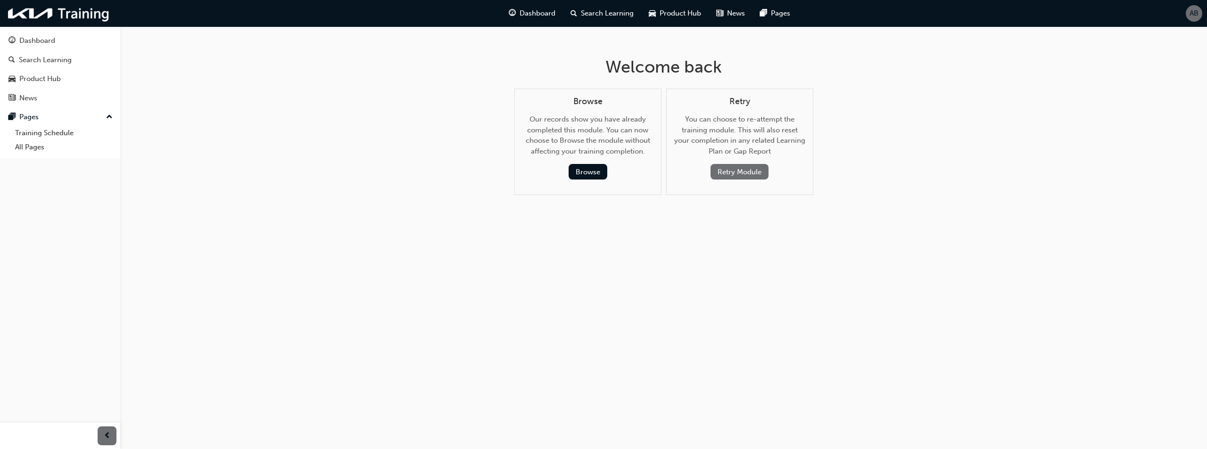
click at [733, 176] on button "Retry Module" at bounding box center [740, 172] width 58 height 16
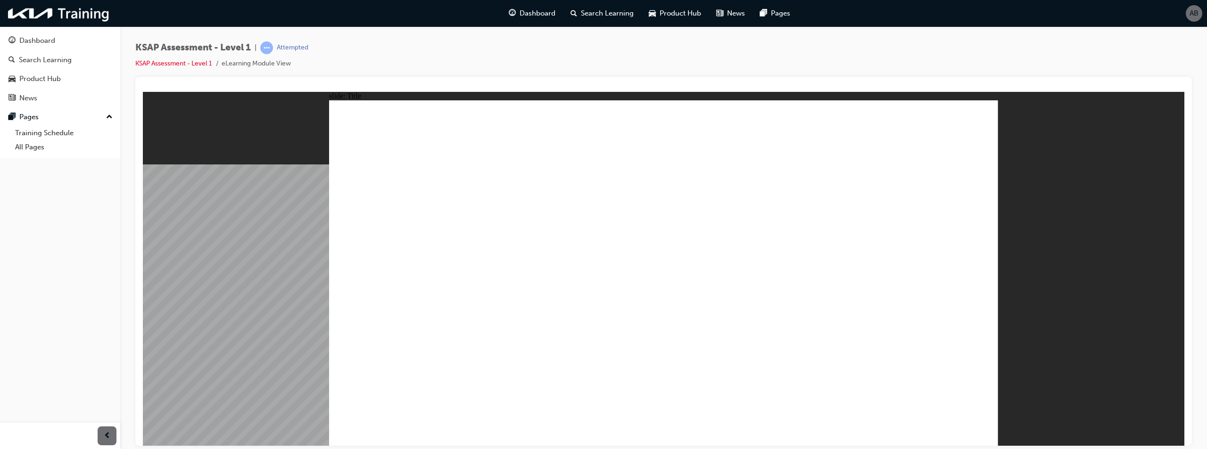
radio input "true"
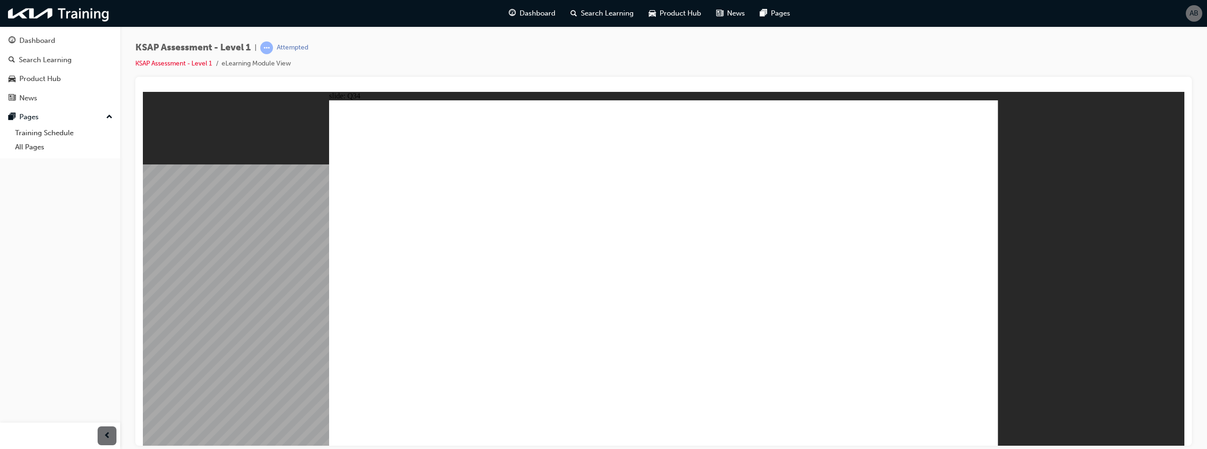
radio input "true"
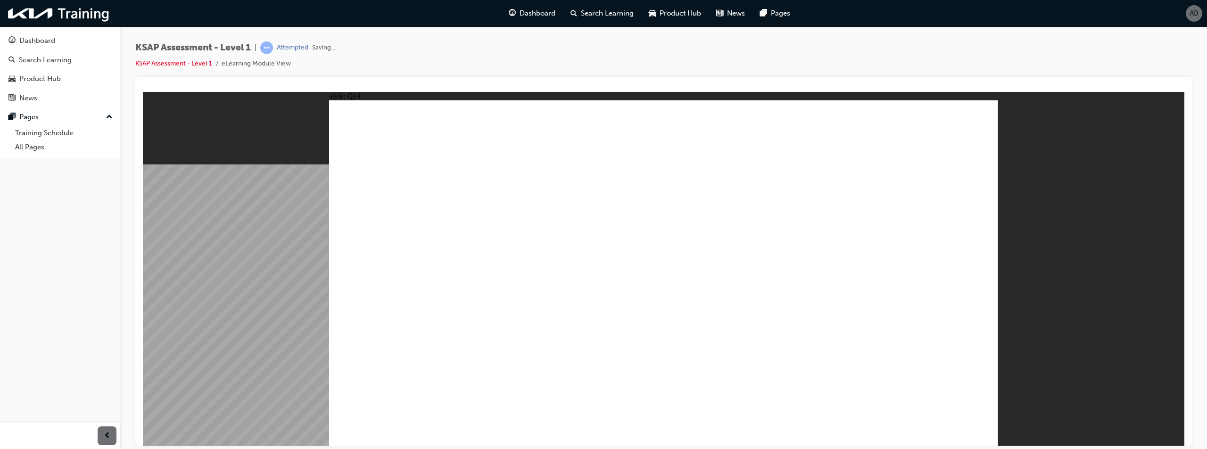
radio input "true"
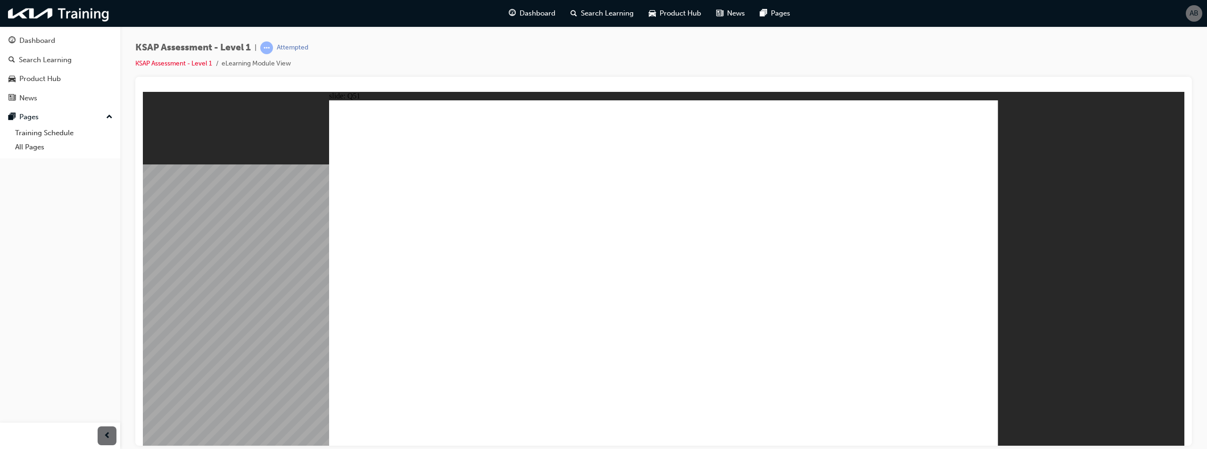
radio input "false"
radio input "true"
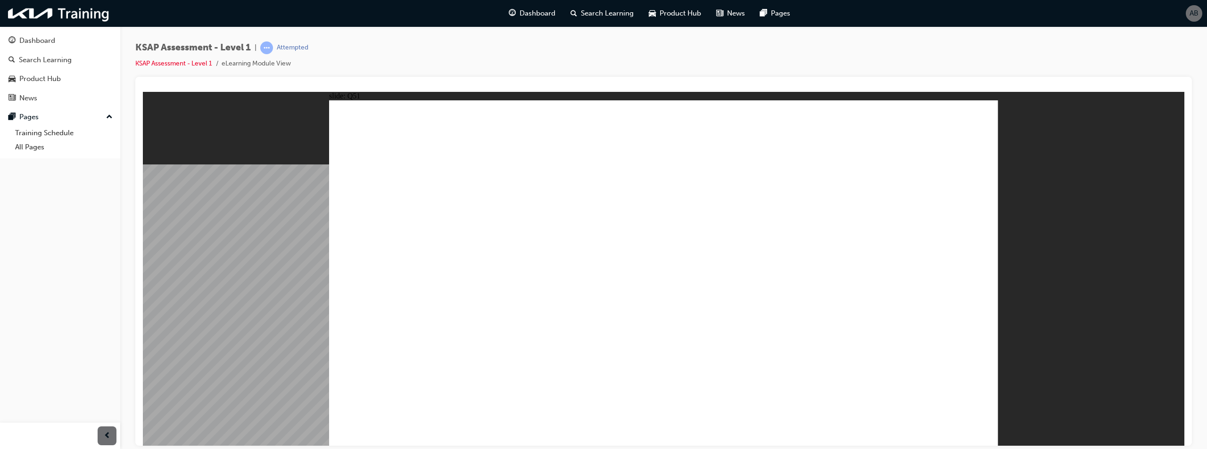
radio input "false"
radio input "true"
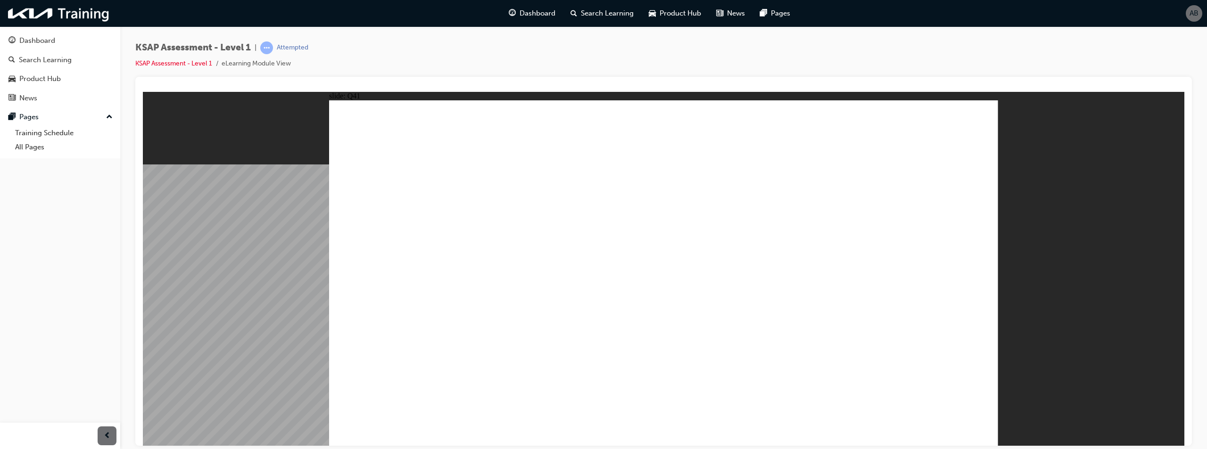
radio input "true"
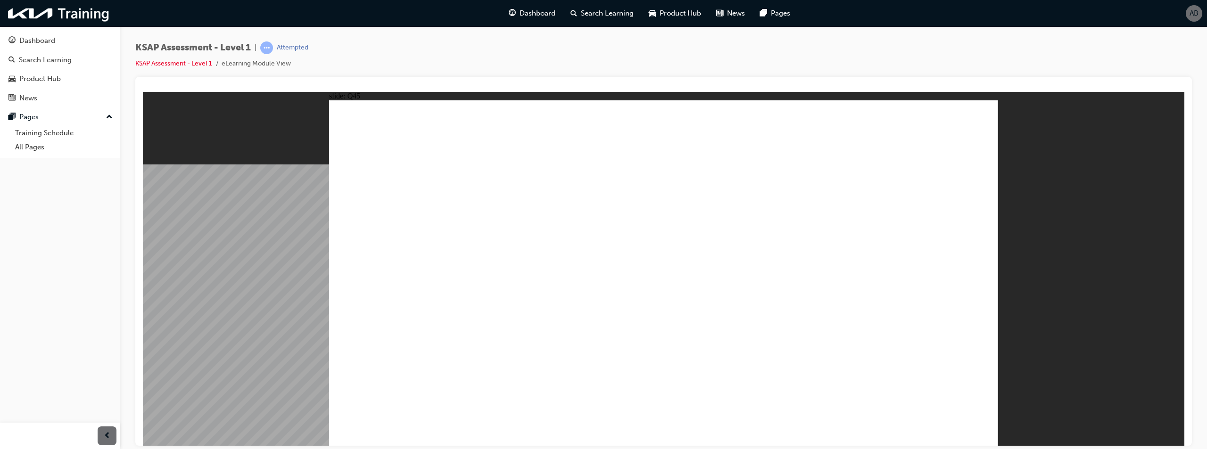
radio input "false"
radio input "true"
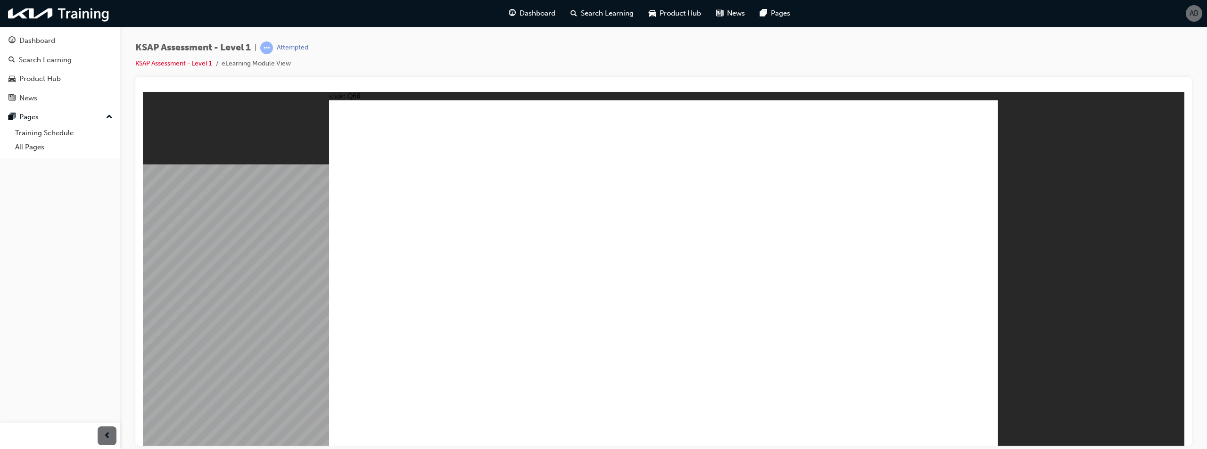
drag, startPoint x: 668, startPoint y: 349, endPoint x: 681, endPoint y: 355, distance: 14.4
radio input "true"
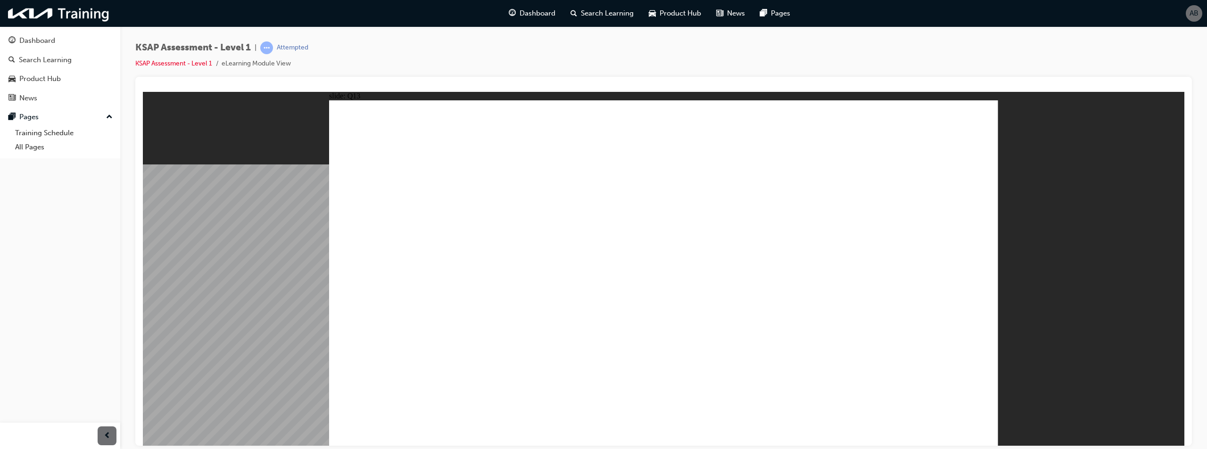
radio input "true"
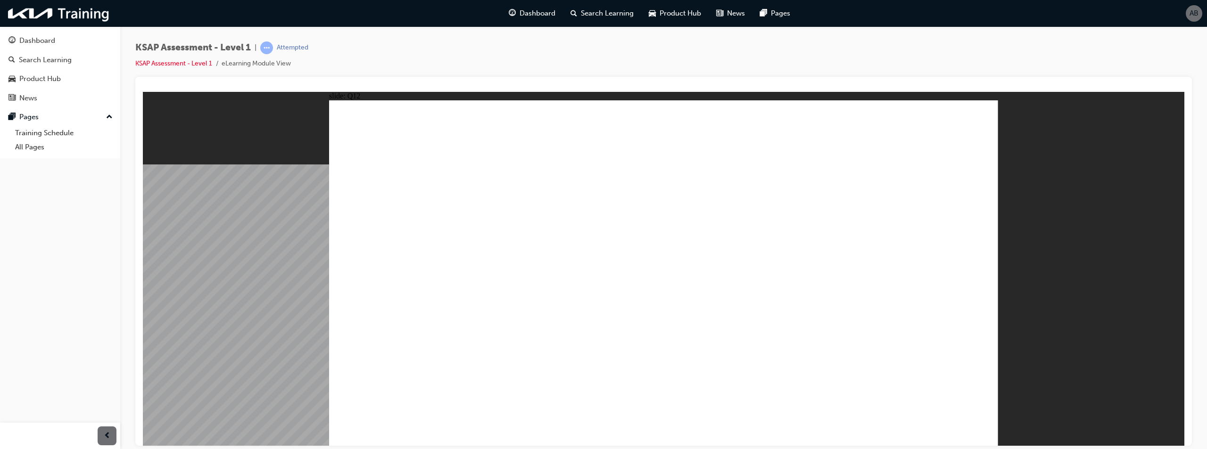
radio input "true"
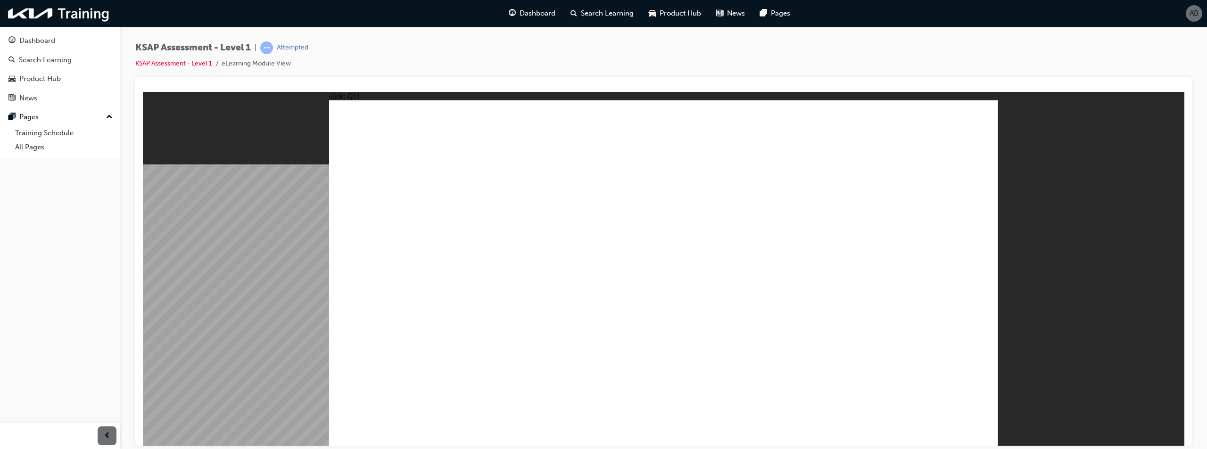
radio input "false"
radio input "true"
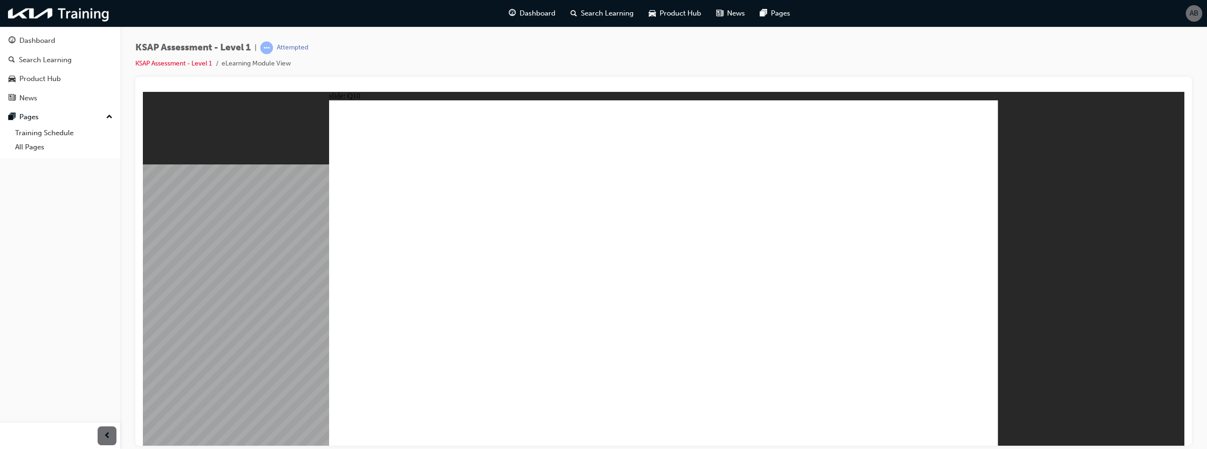
radio input "true"
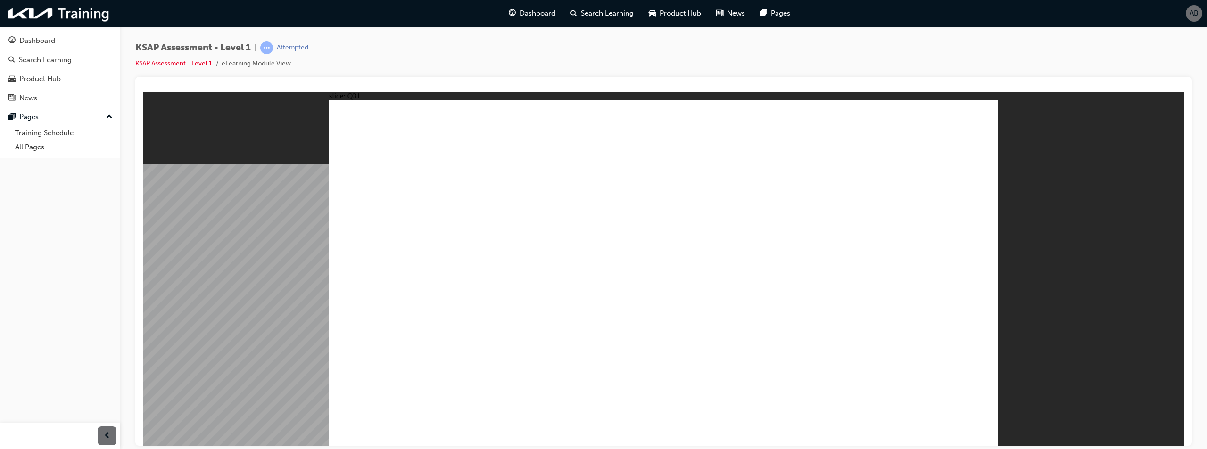
radio input "true"
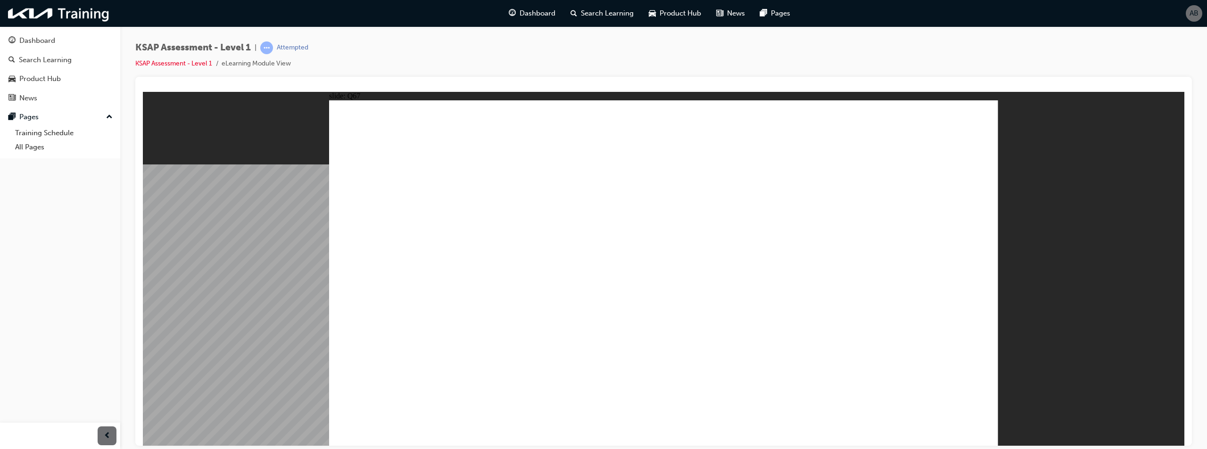
checkbox input "true"
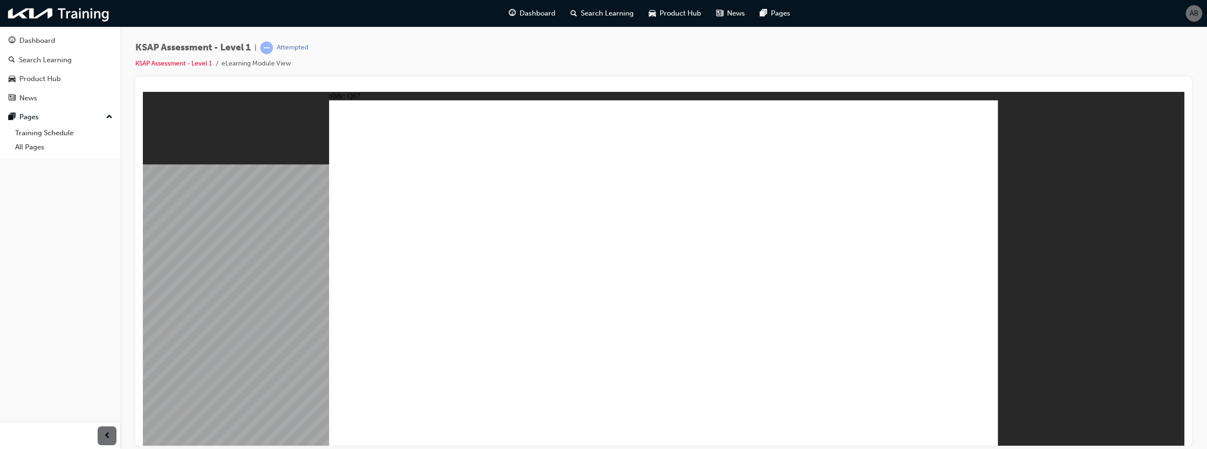
radio input "true"
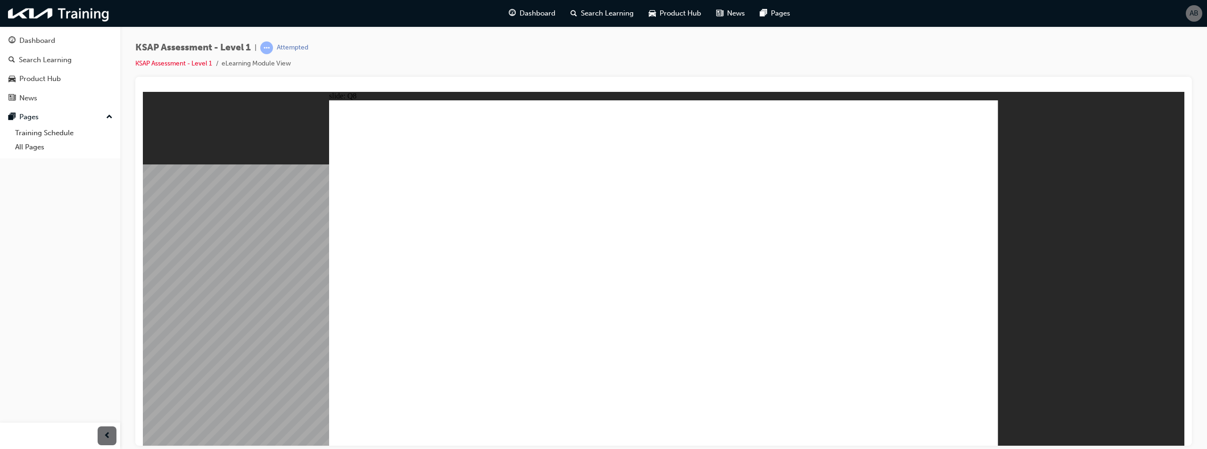
radio input "false"
radio input "true"
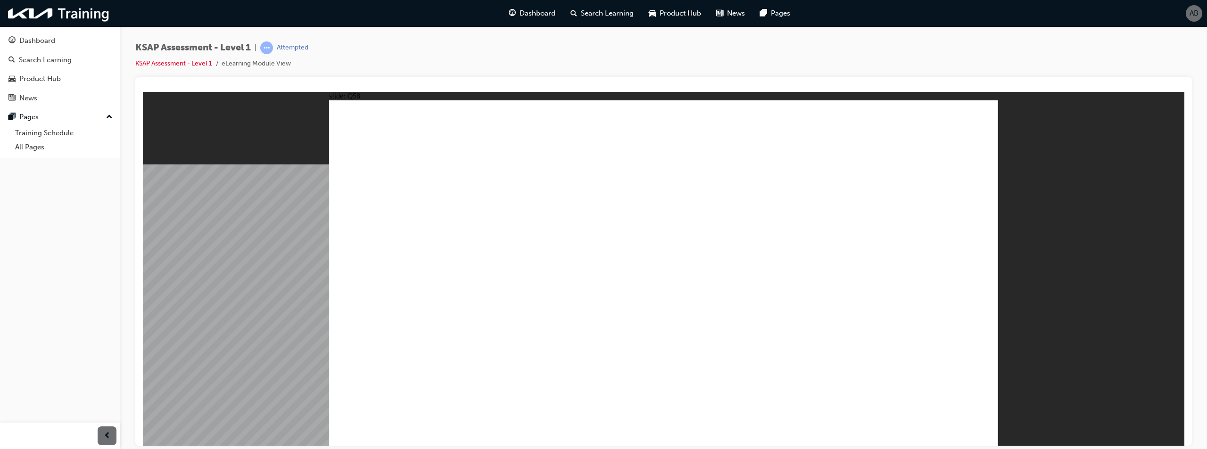
radio input "true"
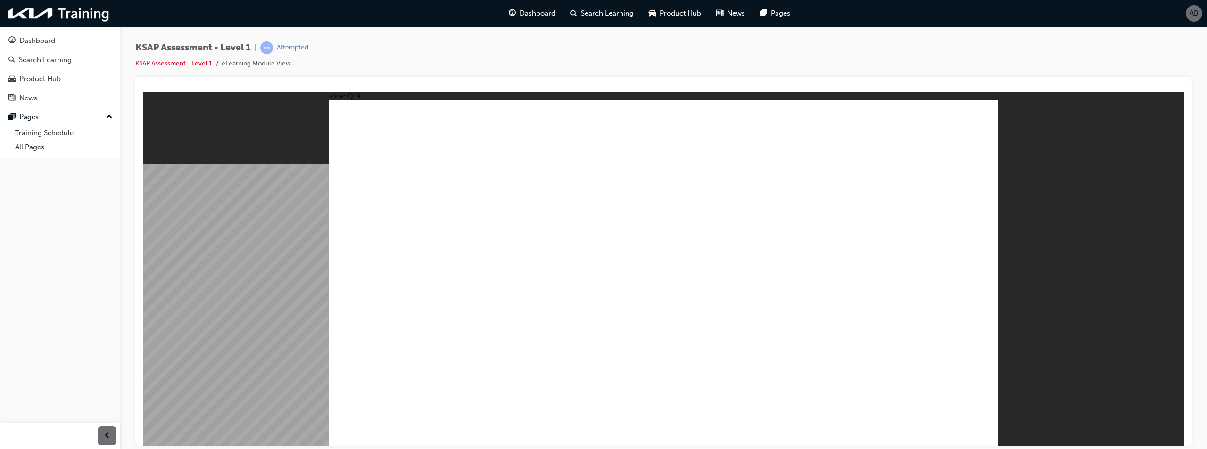
radio input "true"
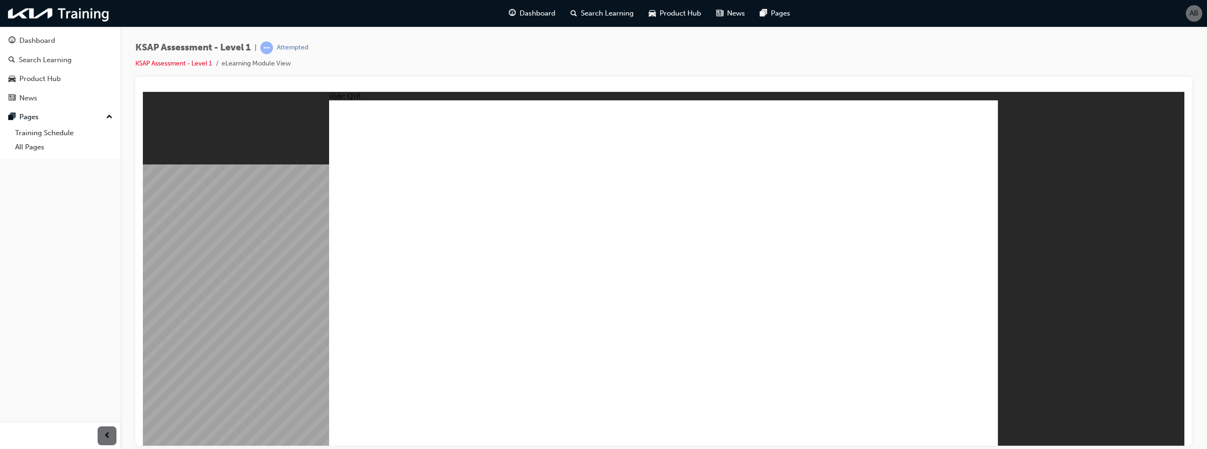
radio input "false"
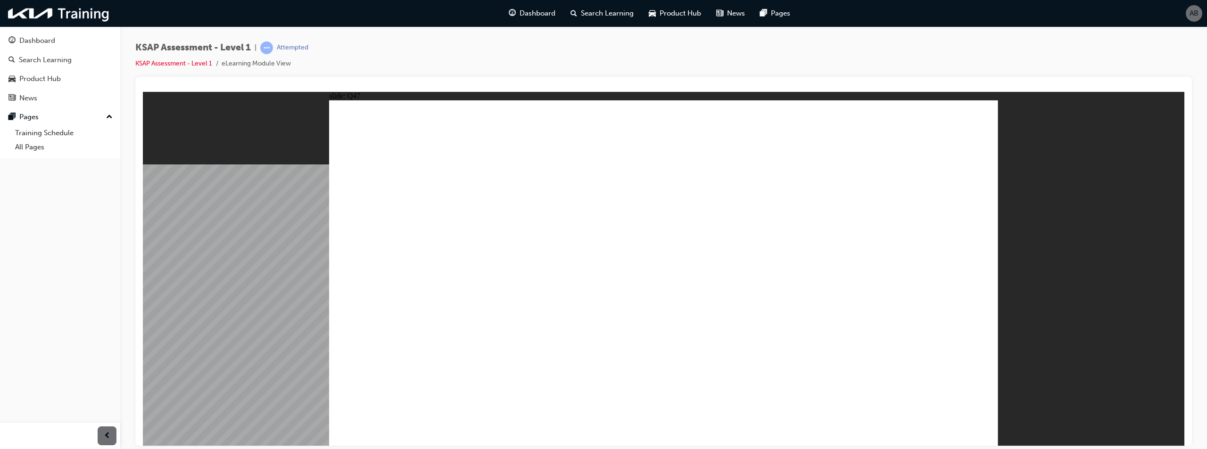
radio input "true"
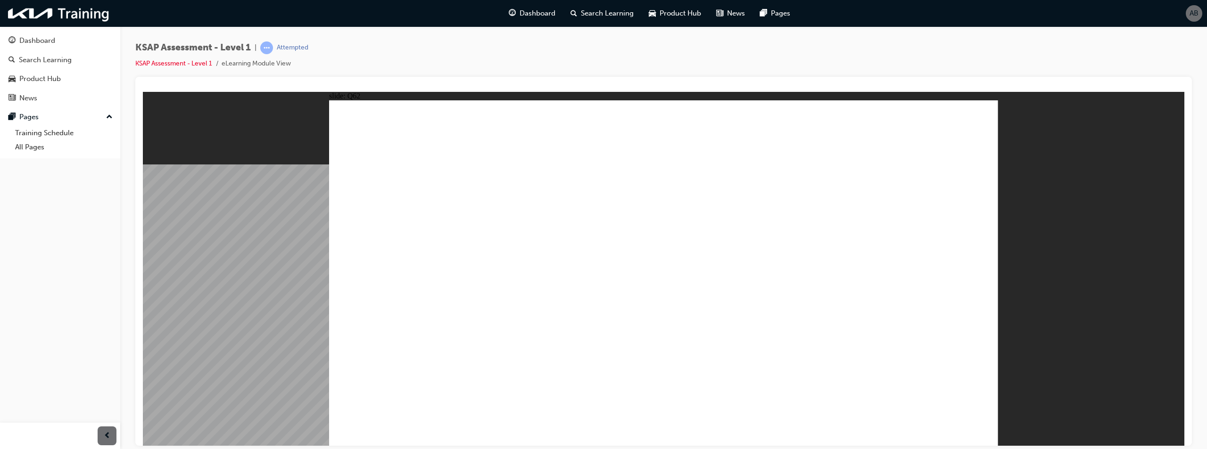
radio input "false"
radio input "true"
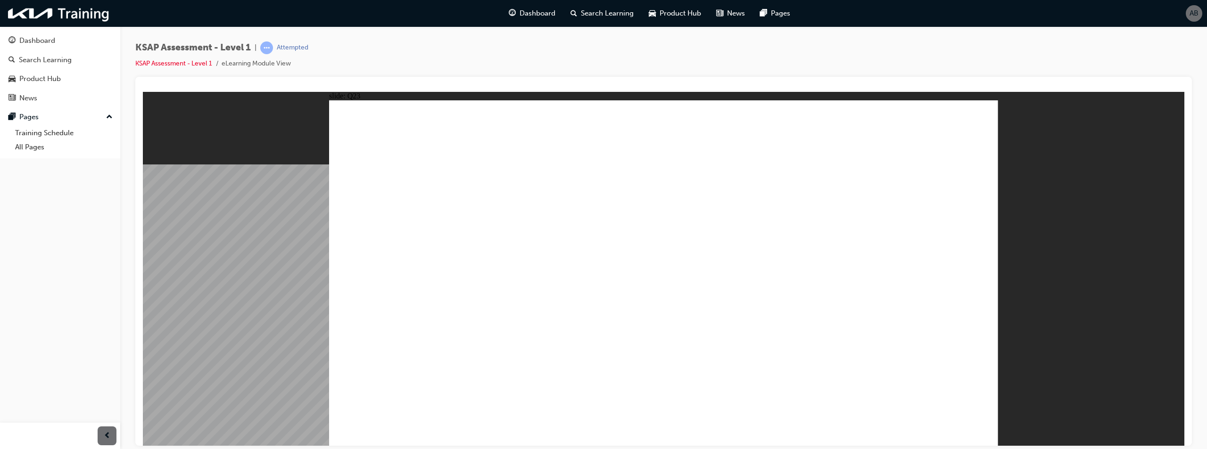
radio input "true"
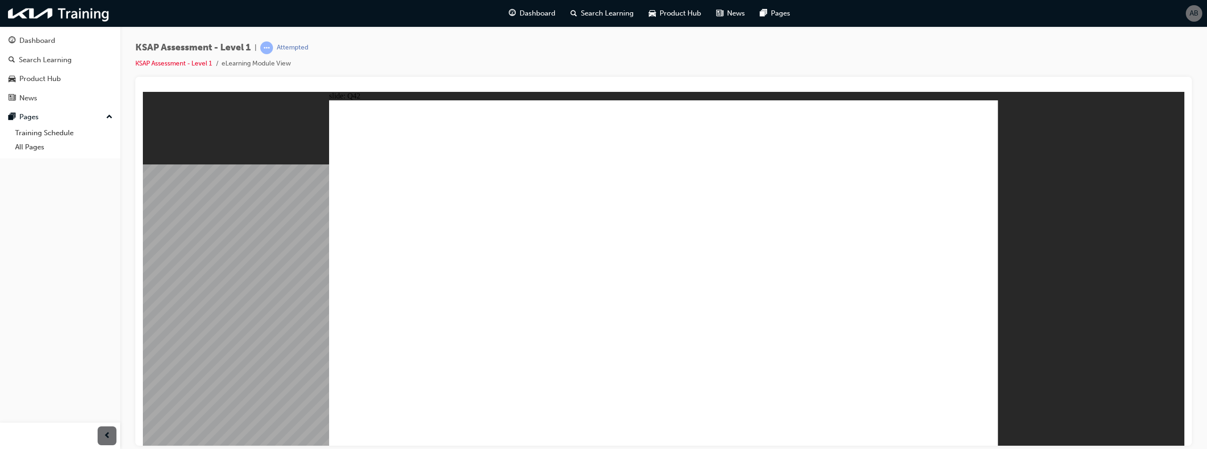
radio input "true"
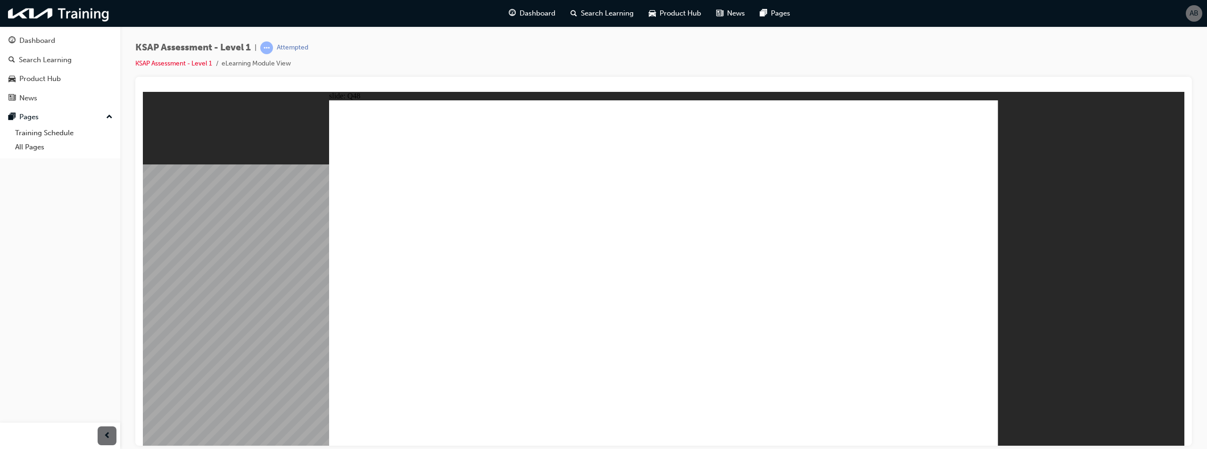
radio input "true"
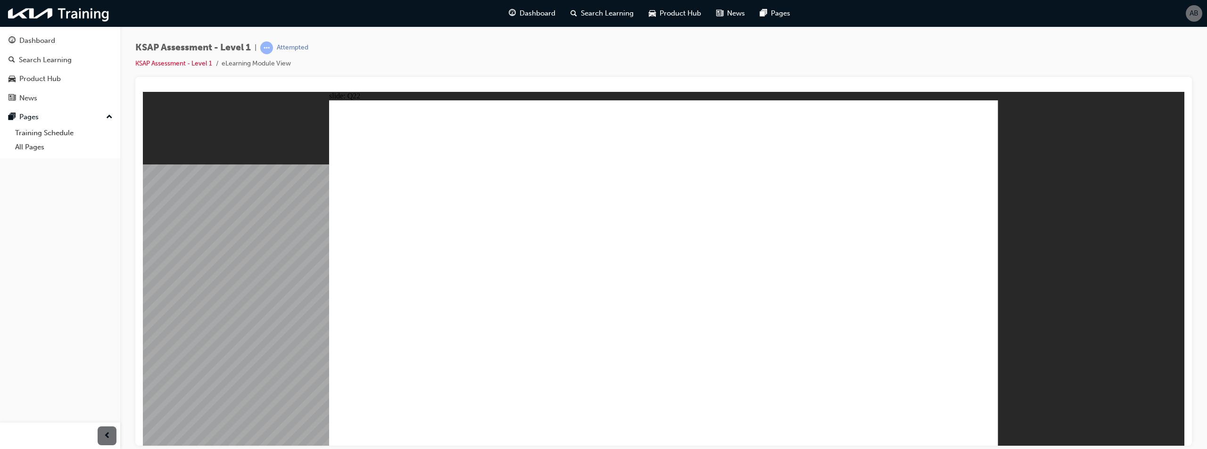
radio input "true"
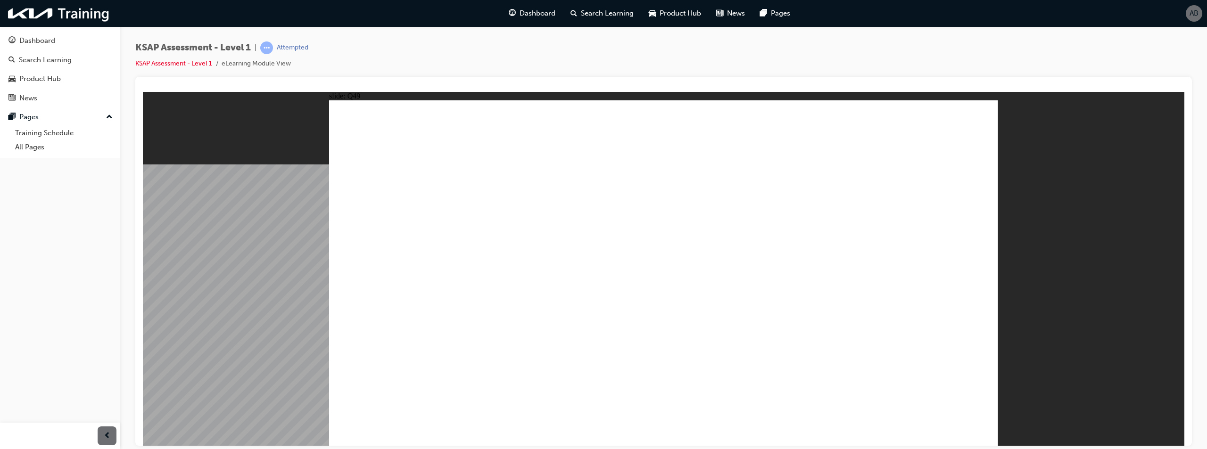
radio input "true"
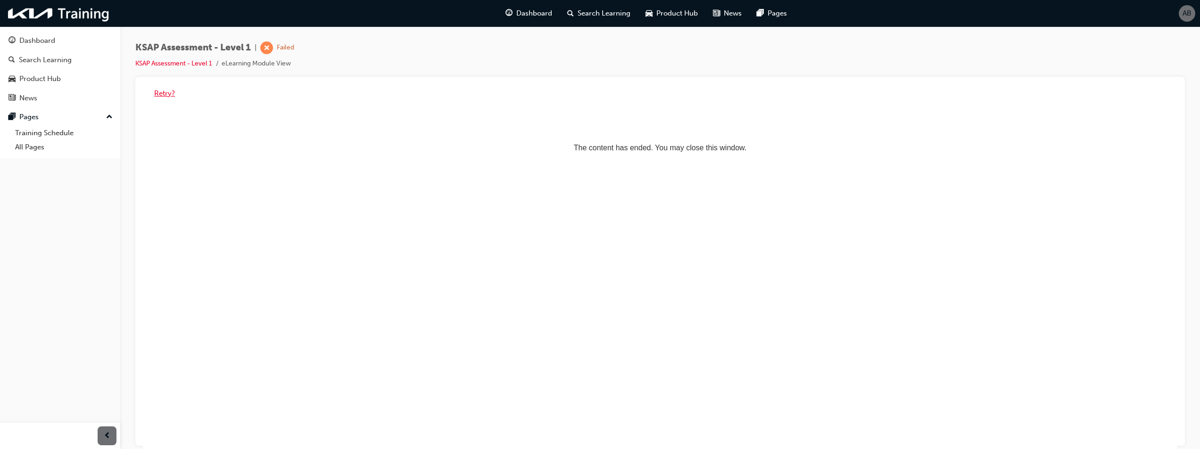
click at [159, 93] on button "Retry?" at bounding box center [164, 93] width 21 height 11
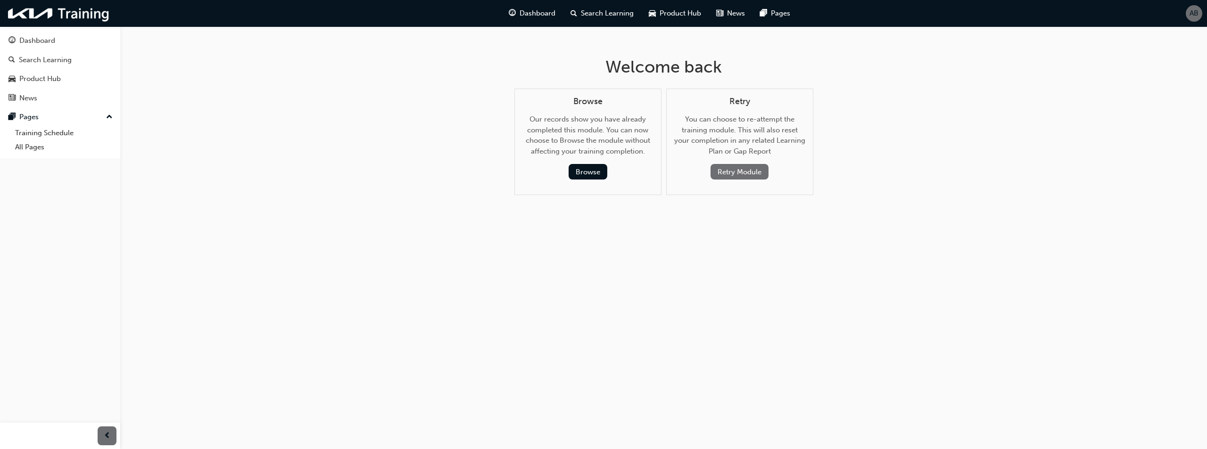
click at [747, 171] on button "Retry Module" at bounding box center [740, 172] width 58 height 16
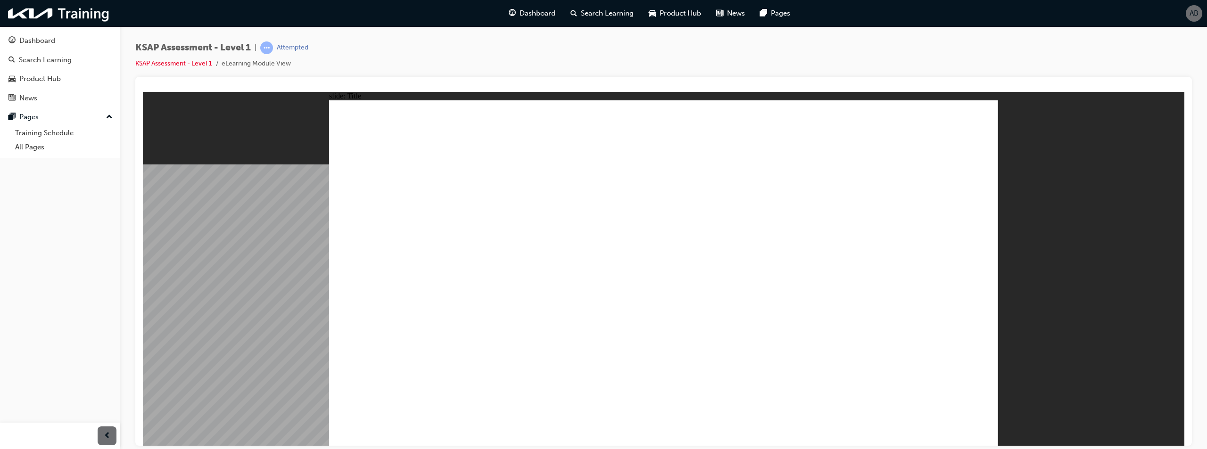
radio input "true"
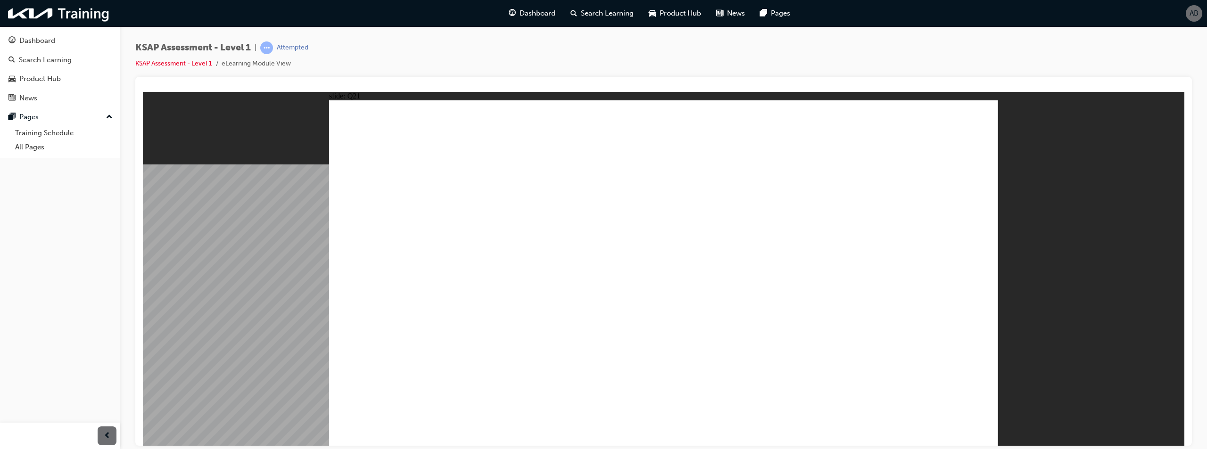
radio input "true"
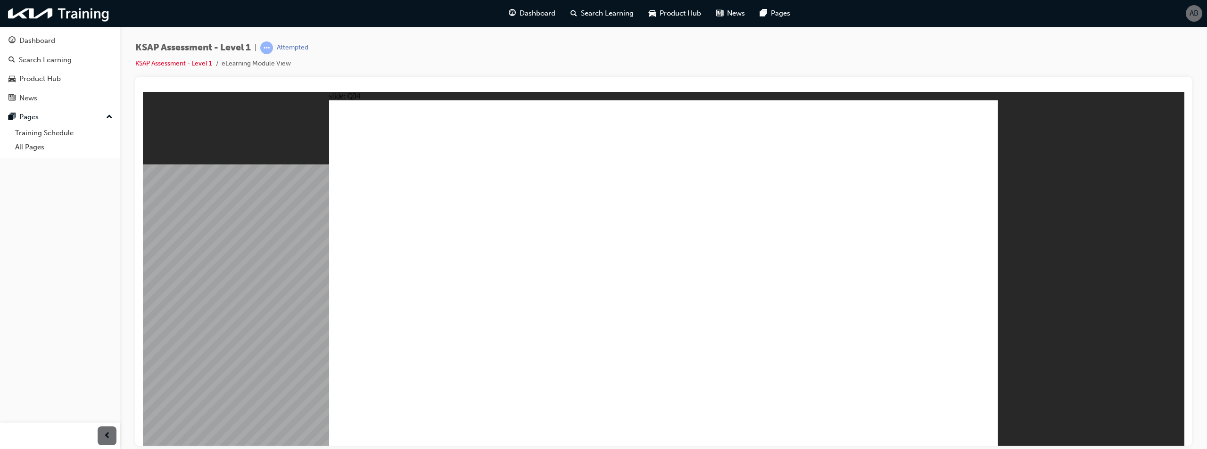
radio input "true"
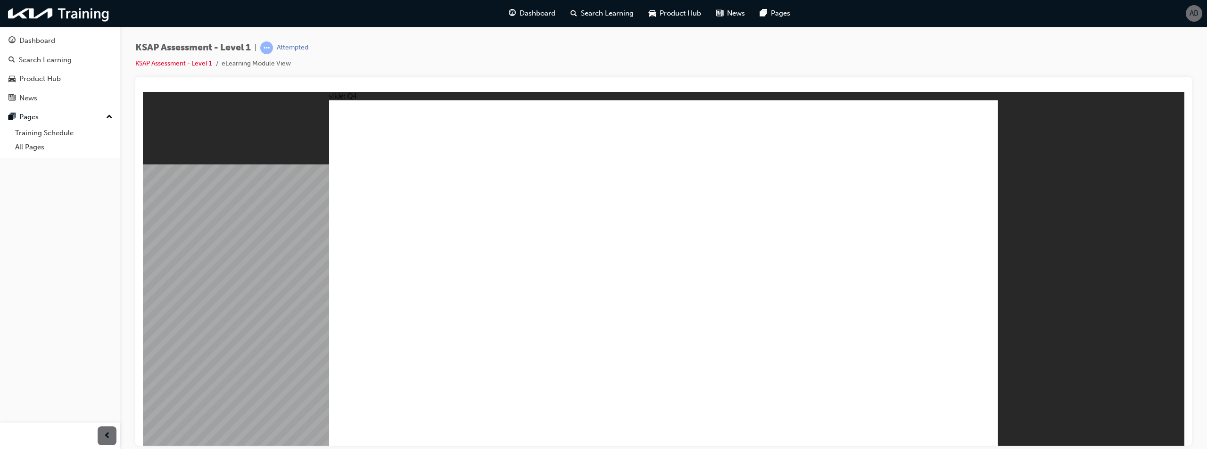
radio input "true"
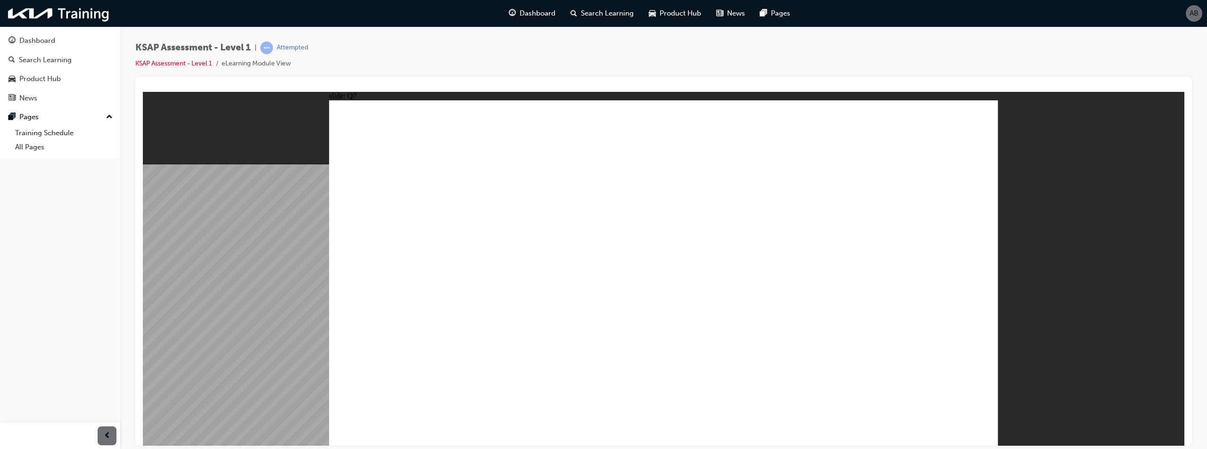
radio input "true"
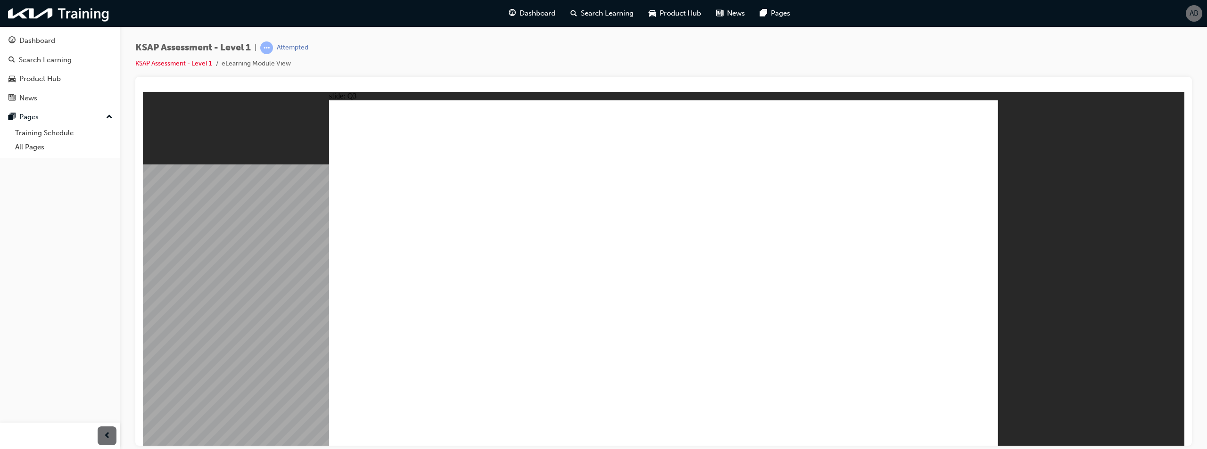
radio input "true"
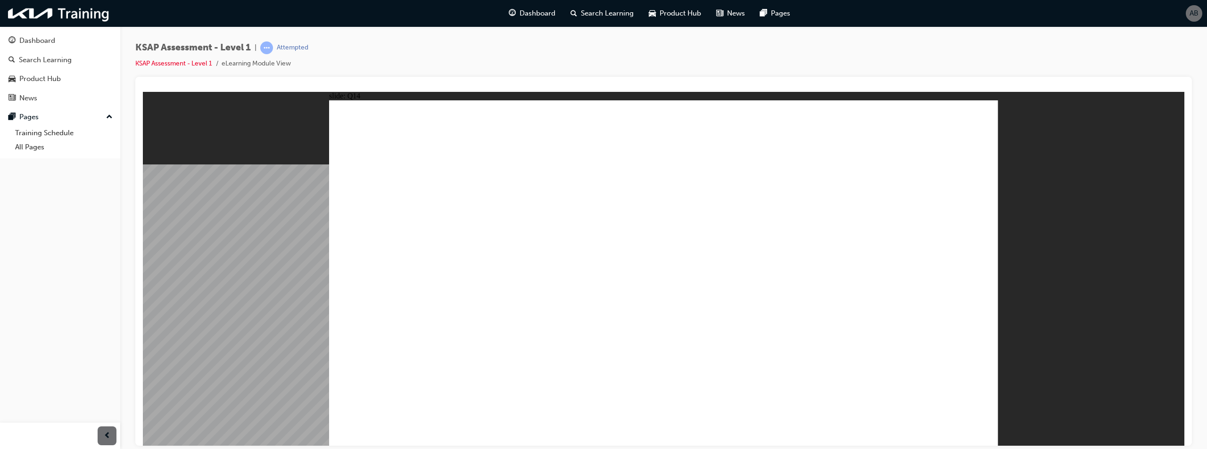
radio input "true"
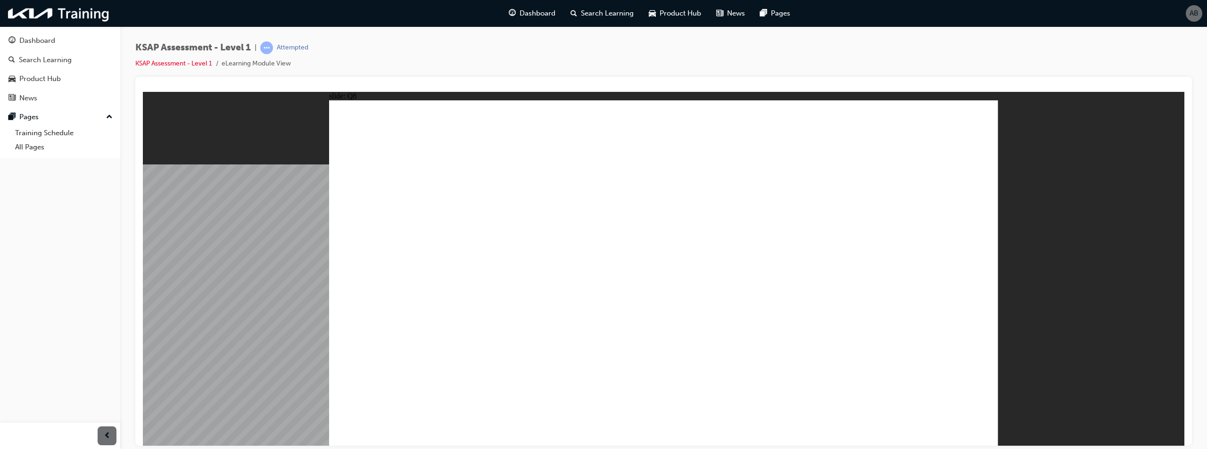
radio input "false"
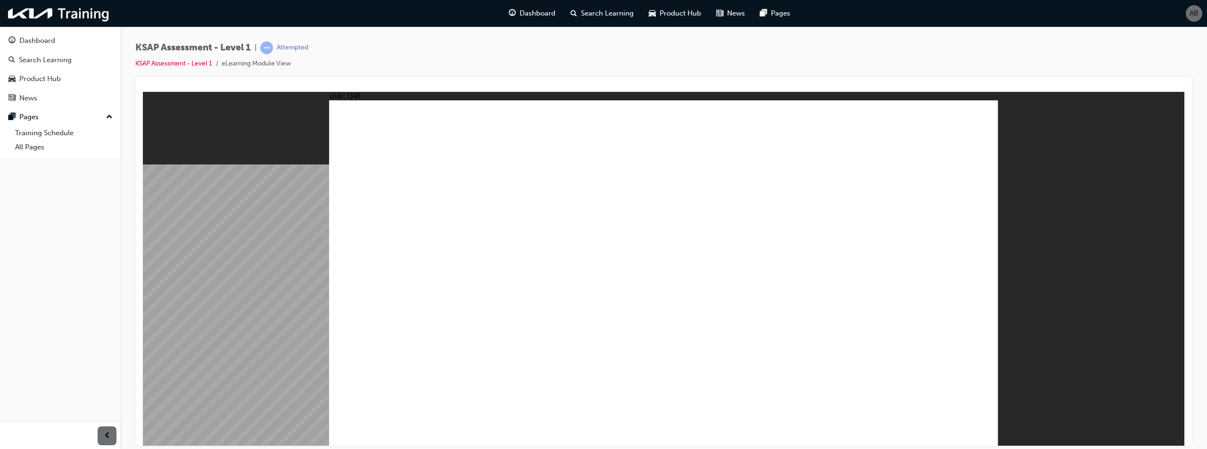
radio input "true"
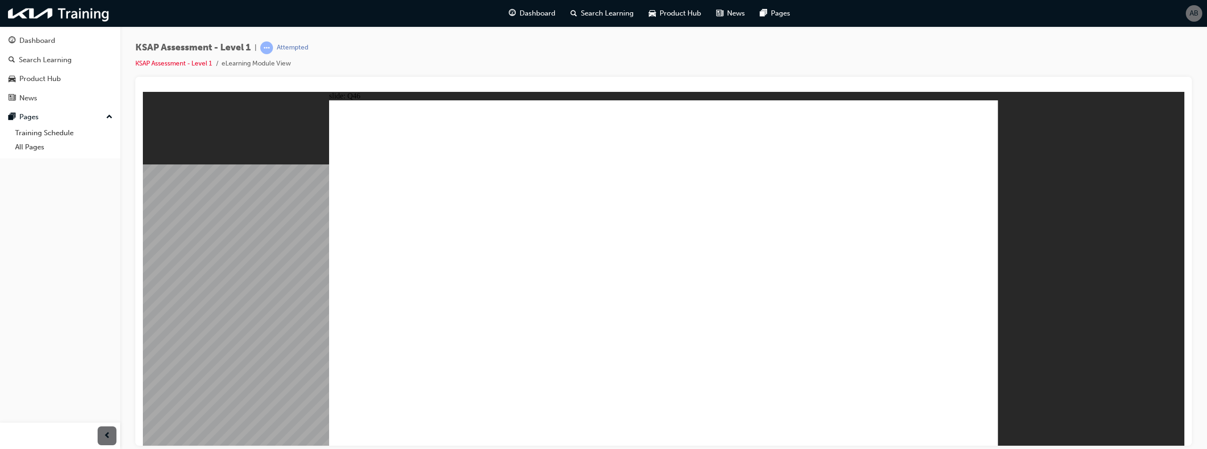
radio input "true"
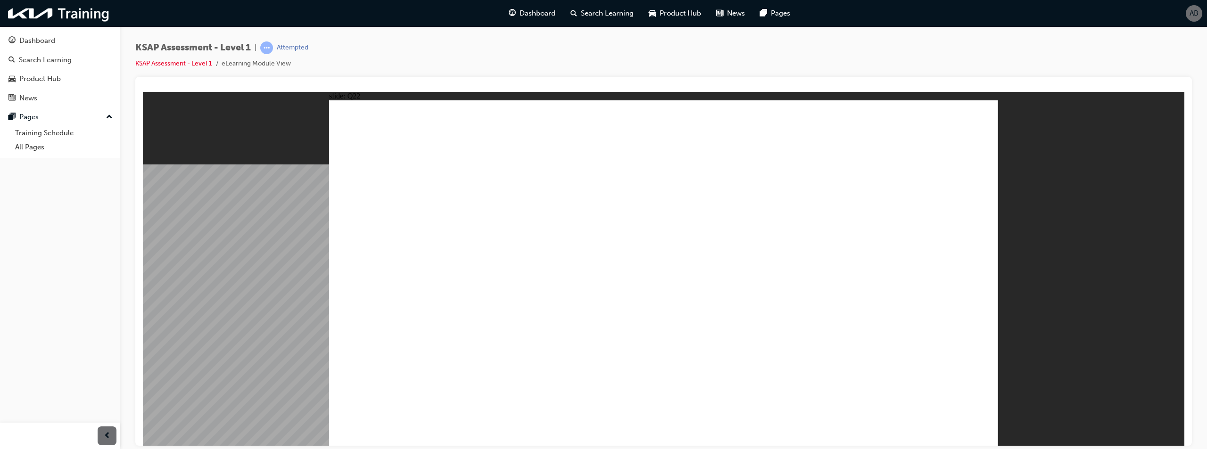
radio input "true"
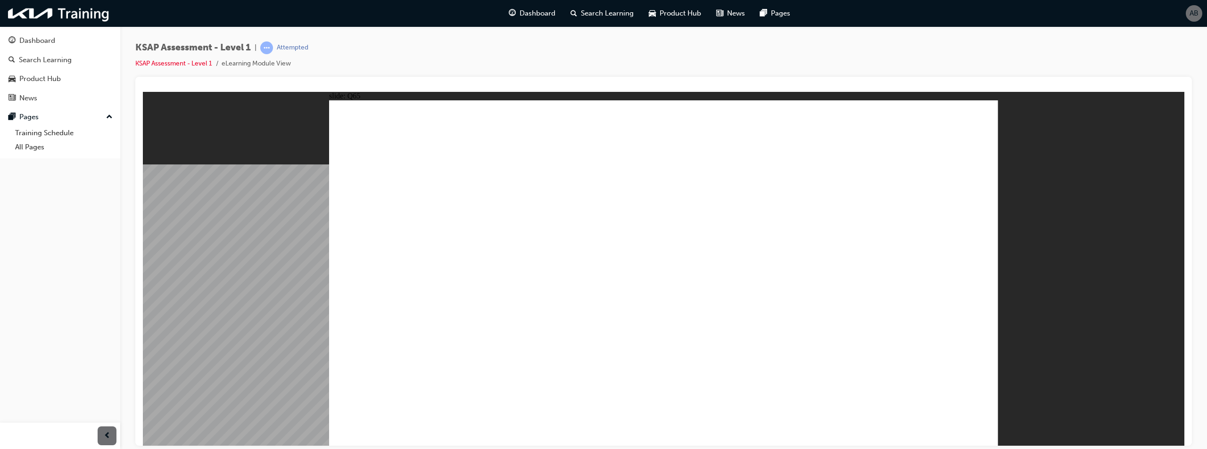
radio input "true"
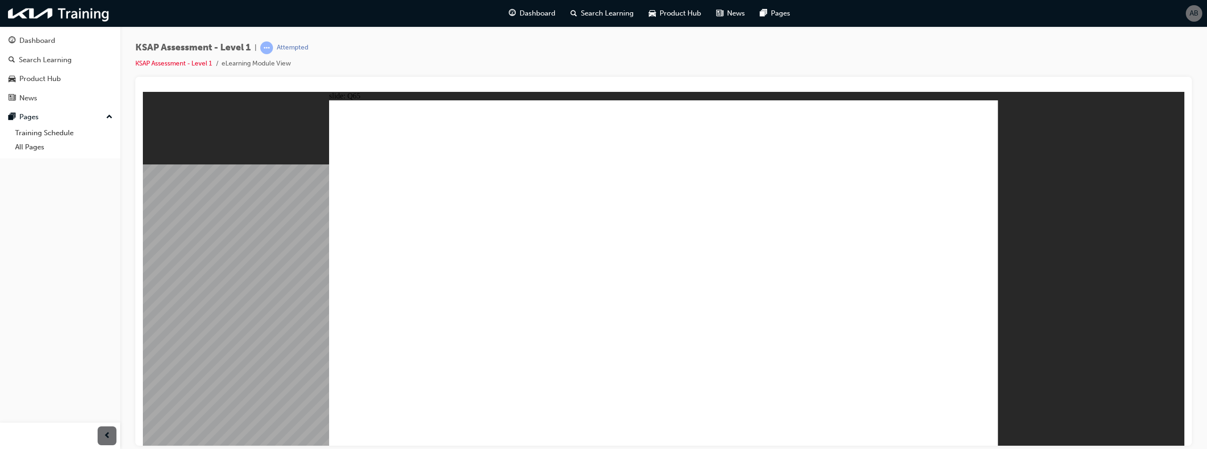
radio input "true"
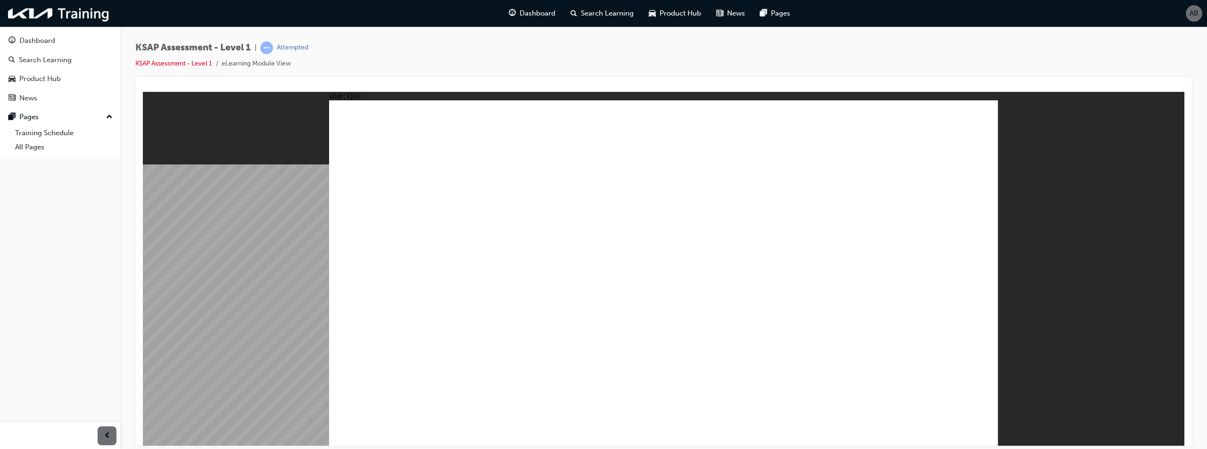
radio input "true"
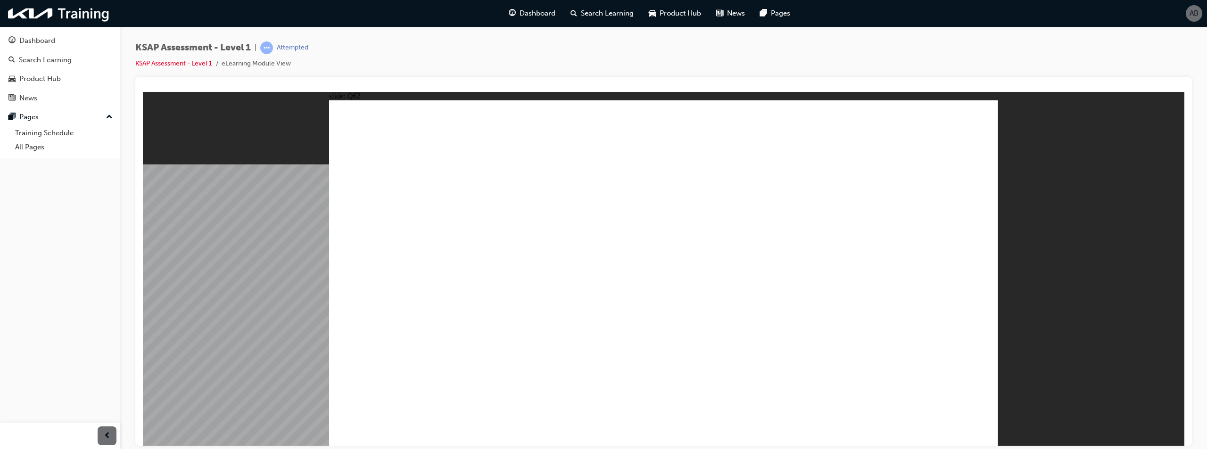
radio input "false"
radio input "true"
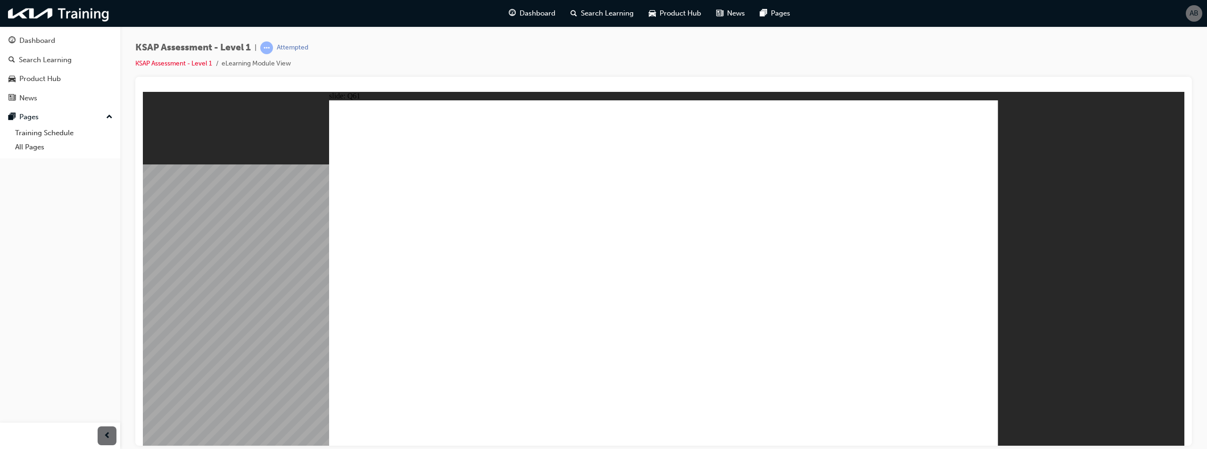
radio input "true"
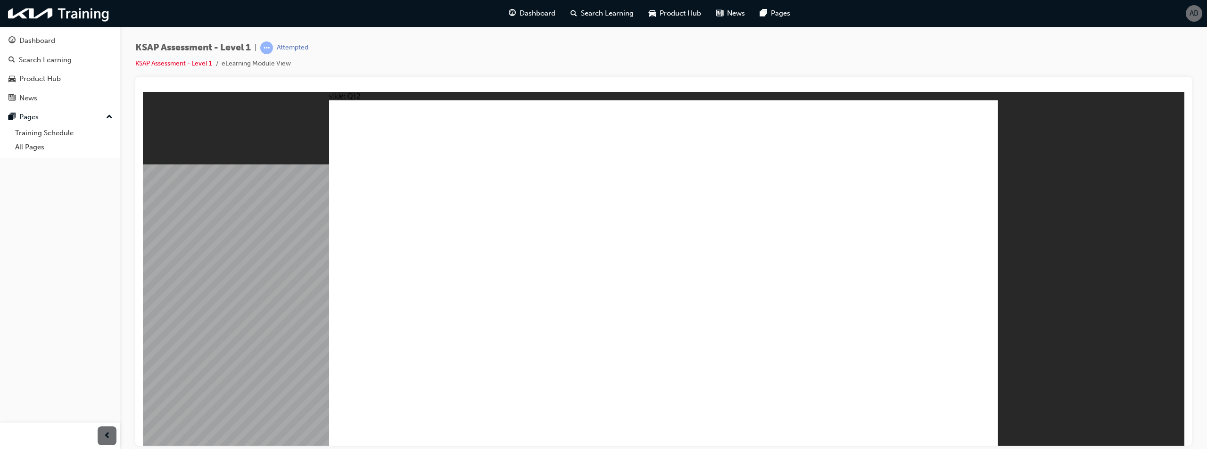
radio input "true"
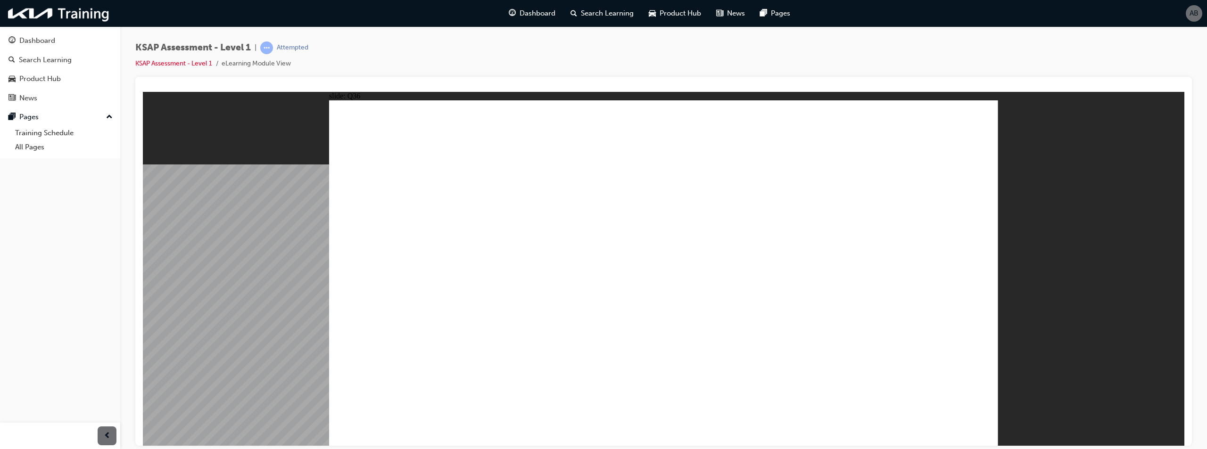
radio input "false"
radio input "true"
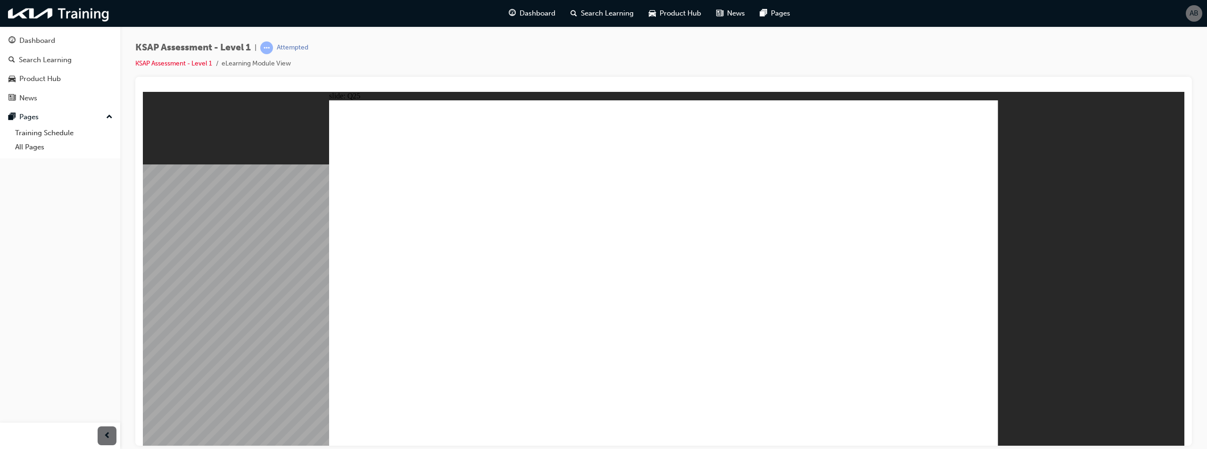
radio input "true"
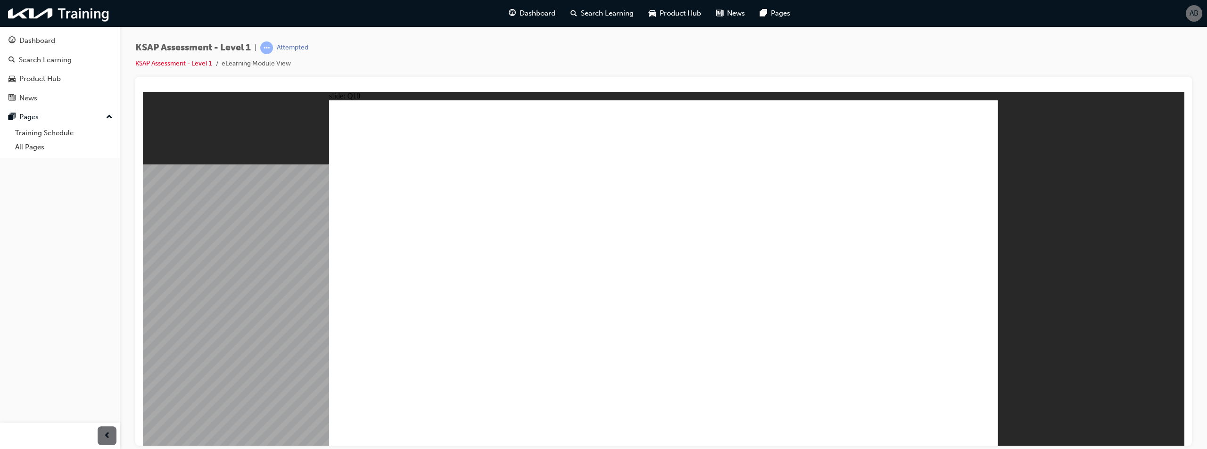
radio input "false"
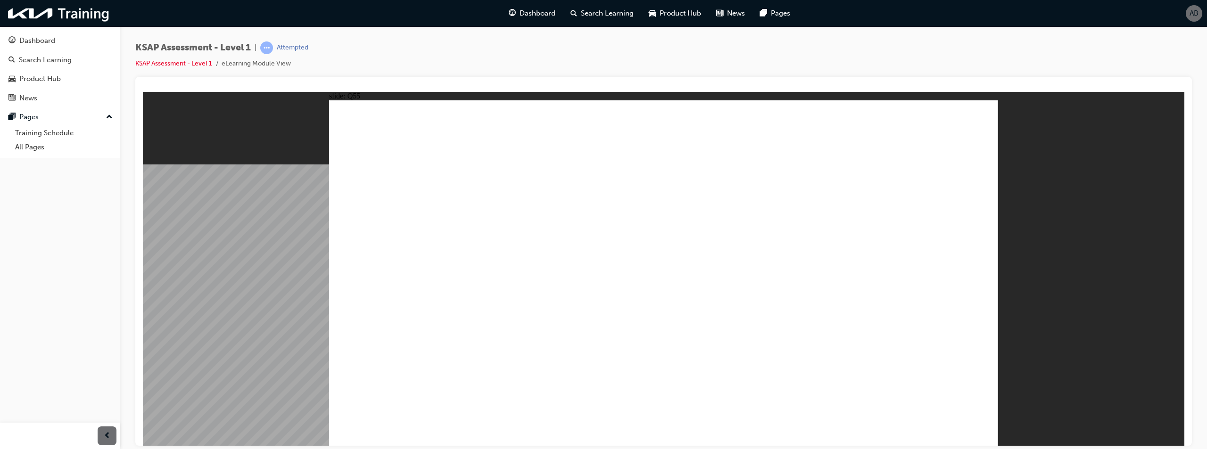
radio input "true"
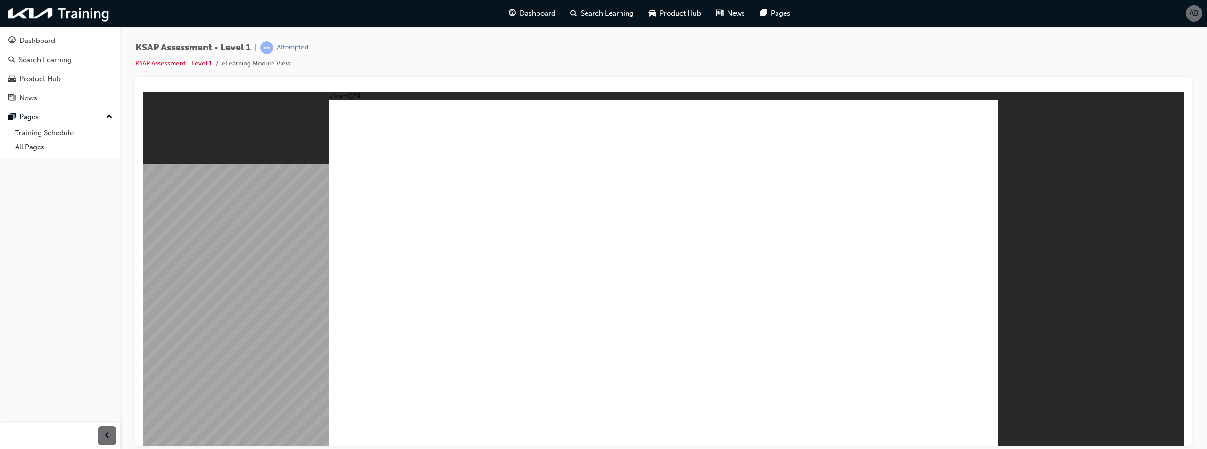
radio input "true"
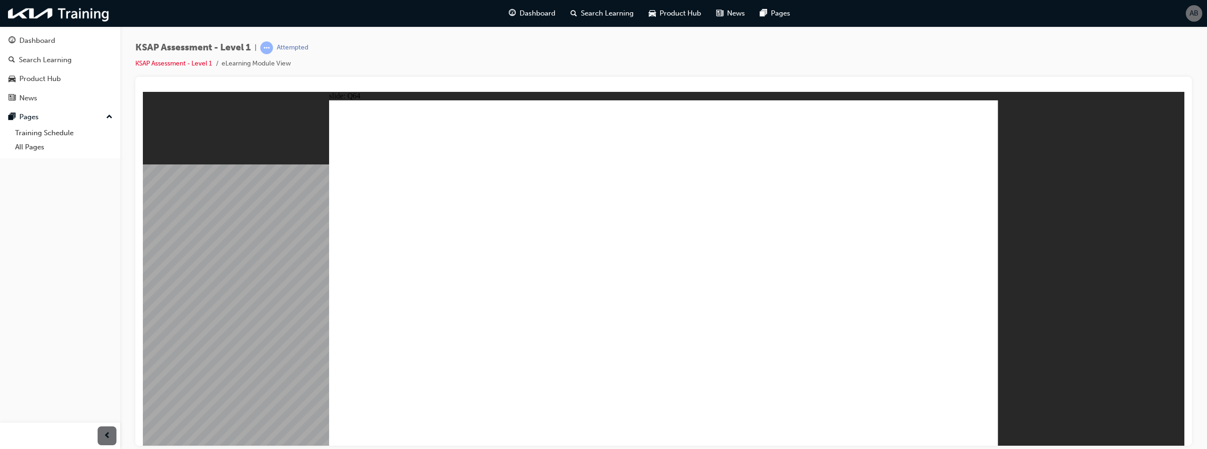
radio input "true"
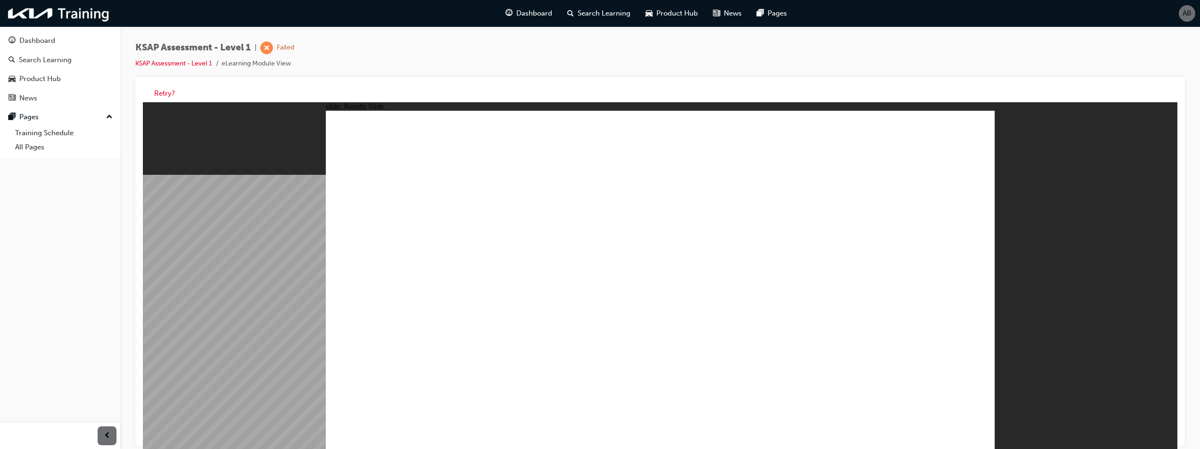
click at [160, 93] on button "Retry?" at bounding box center [164, 93] width 21 height 11
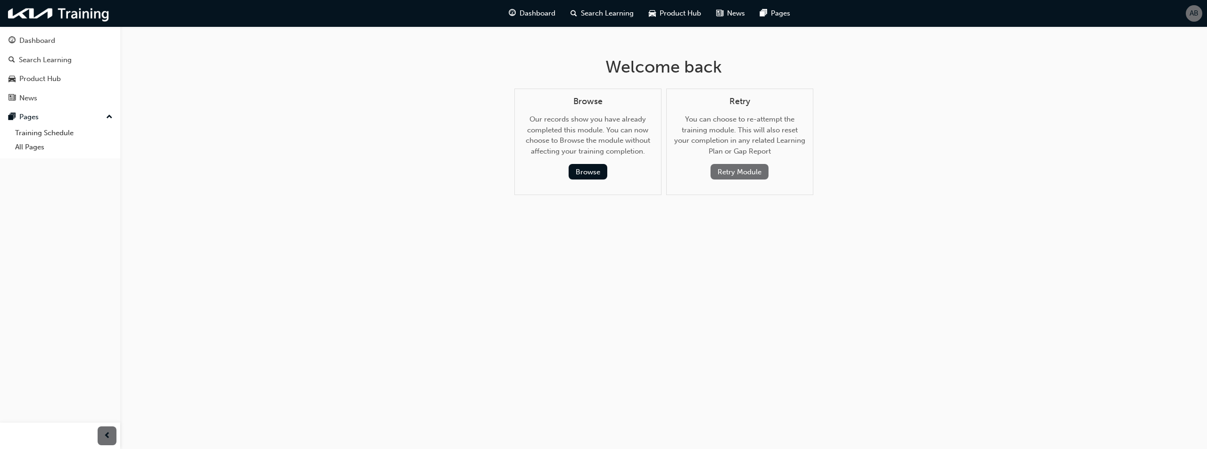
click at [721, 173] on button "Retry Module" at bounding box center [740, 172] width 58 height 16
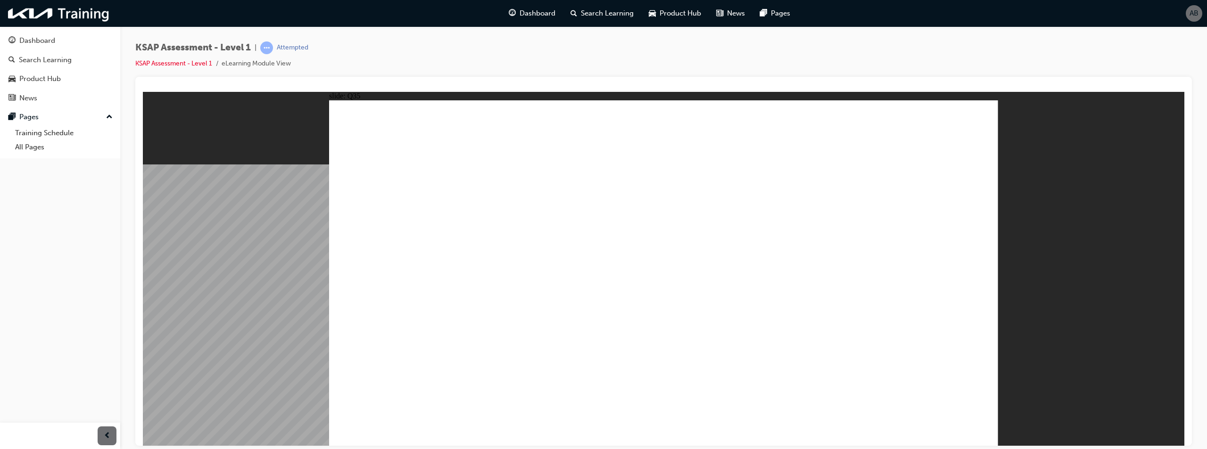
radio input "false"
radio input "true"
drag, startPoint x: 678, startPoint y: 316, endPoint x: 688, endPoint y: 315, distance: 9.6
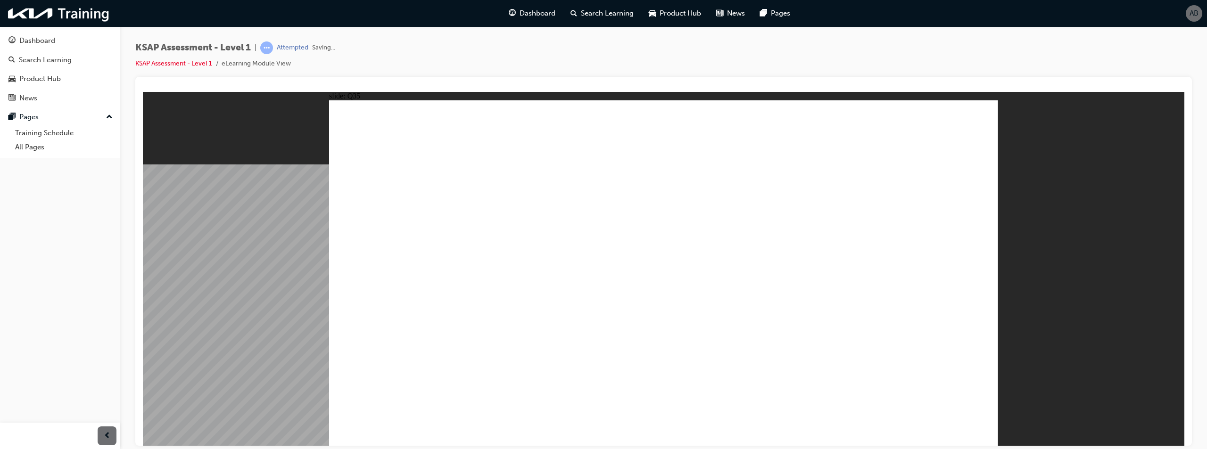
radio input "true"
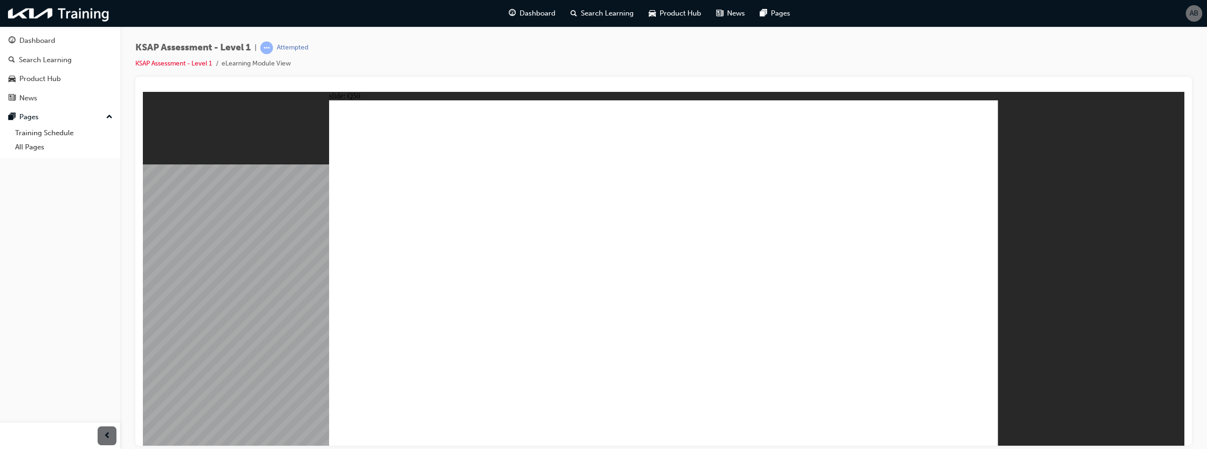
drag, startPoint x: 706, startPoint y: 227, endPoint x: 727, endPoint y: 229, distance: 20.9
radio input "true"
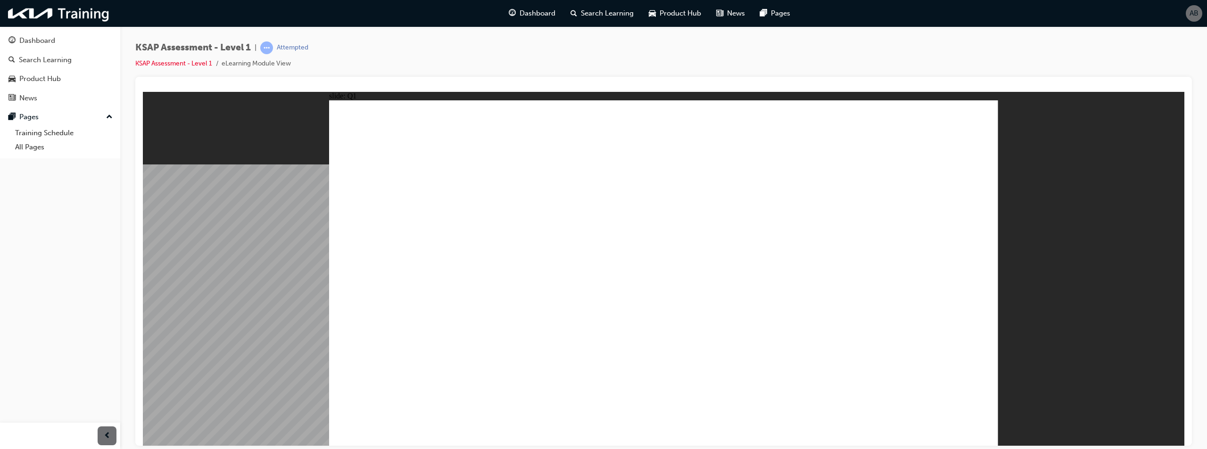
radio input "true"
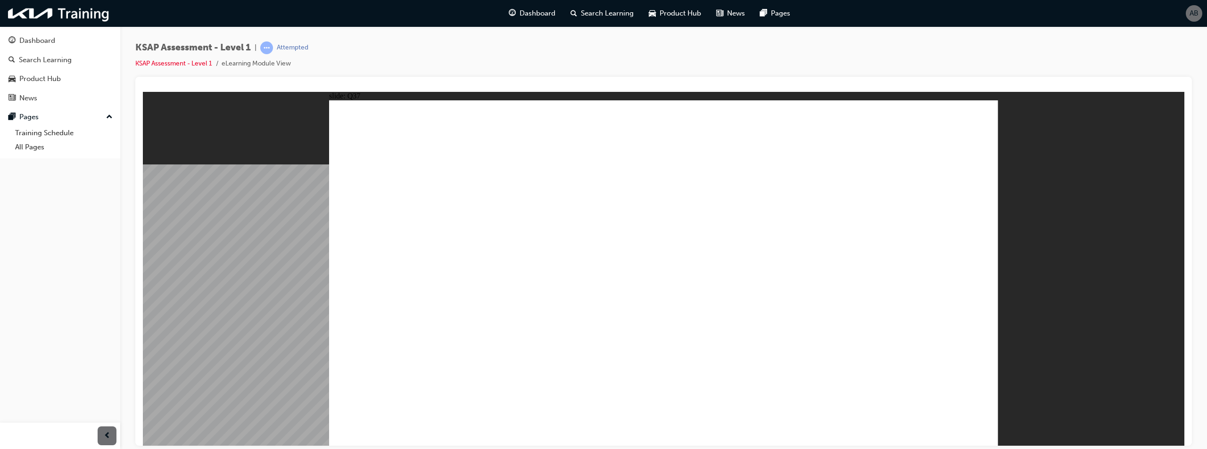
radio input "true"
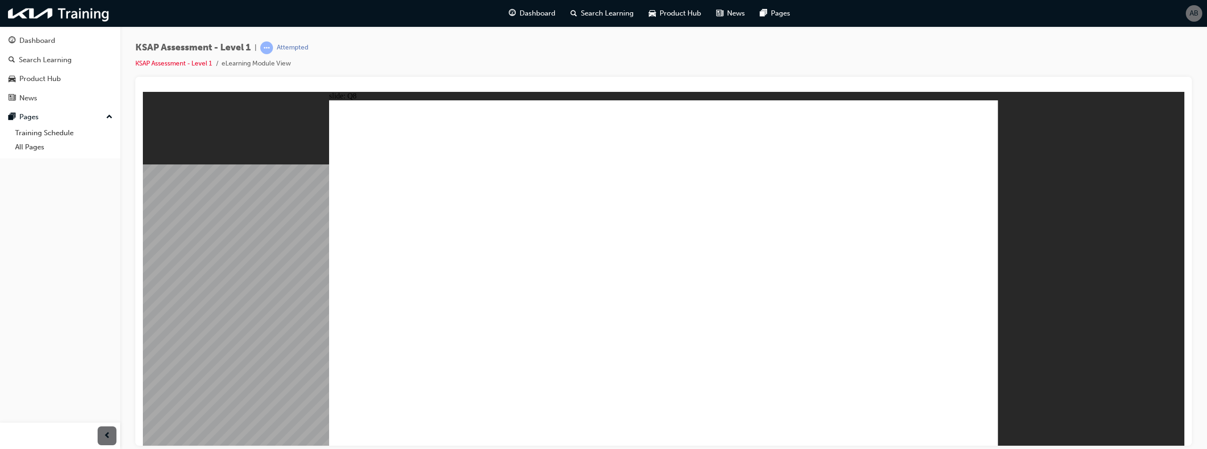
radio input "true"
drag, startPoint x: 844, startPoint y: 424, endPoint x: 836, endPoint y: 426, distance: 8.7
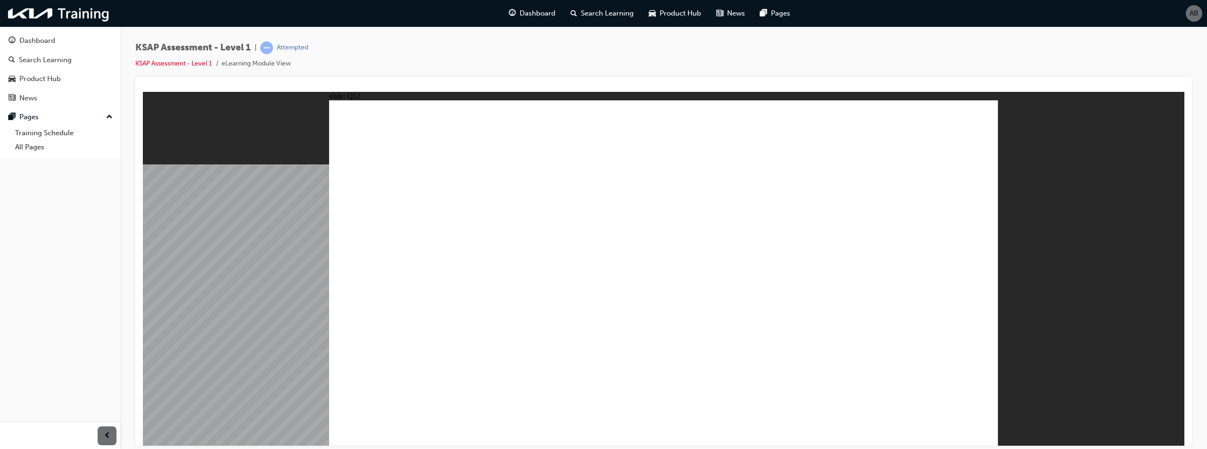
drag, startPoint x: 588, startPoint y: 255, endPoint x: 439, endPoint y: 190, distance: 163.0
drag, startPoint x: 356, startPoint y: 210, endPoint x: 517, endPoint y: 214, distance: 161.8
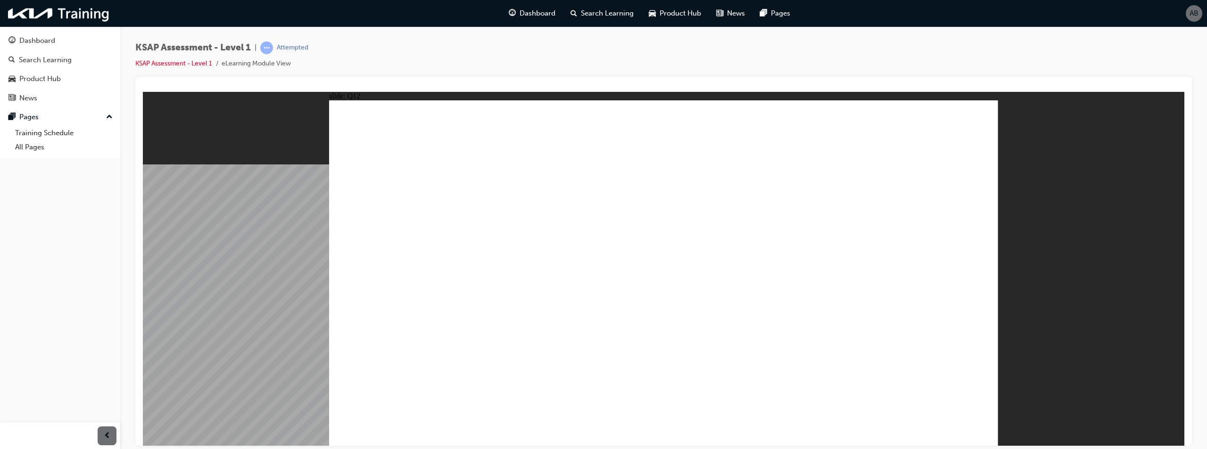
radio input "false"
radio input "true"
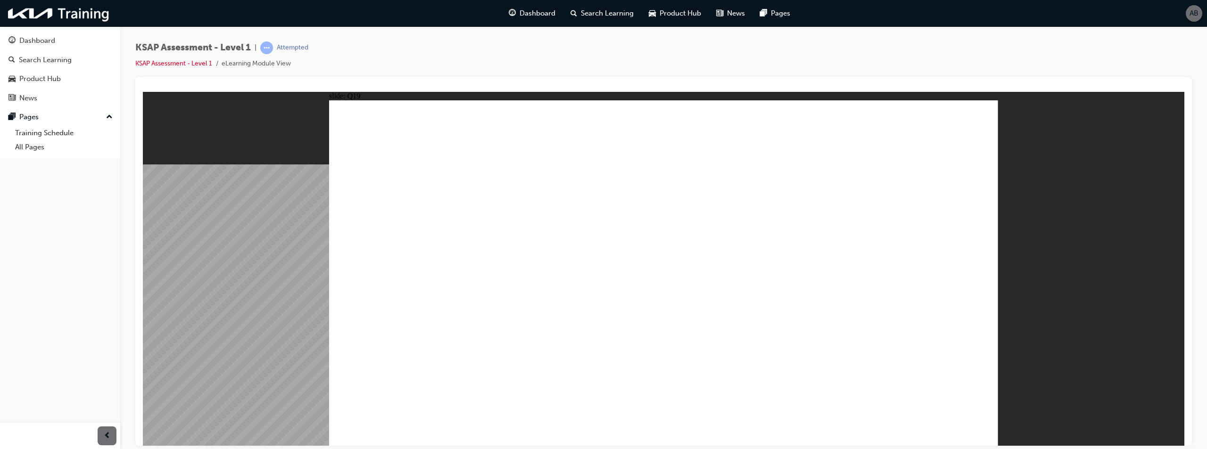
radio input "true"
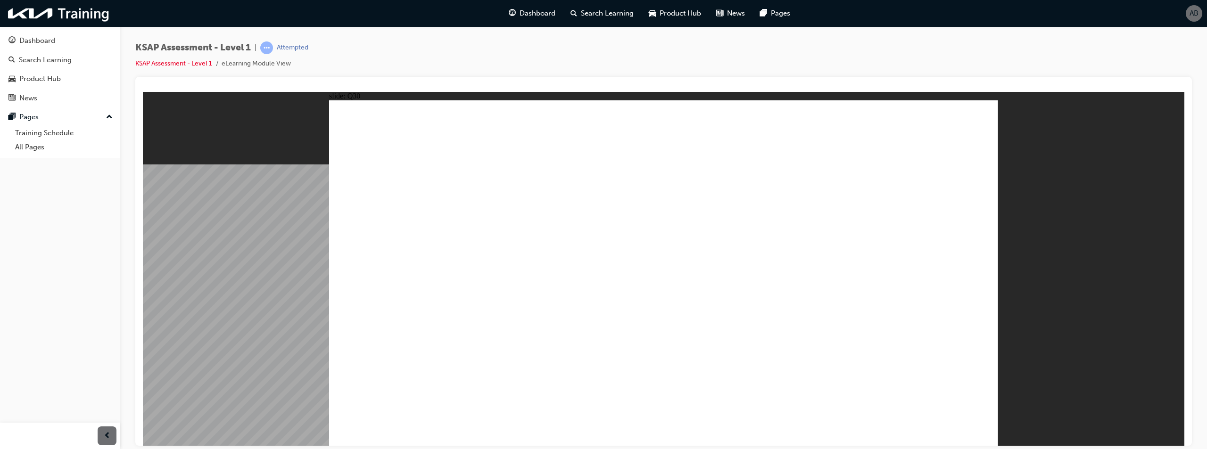
radio input "true"
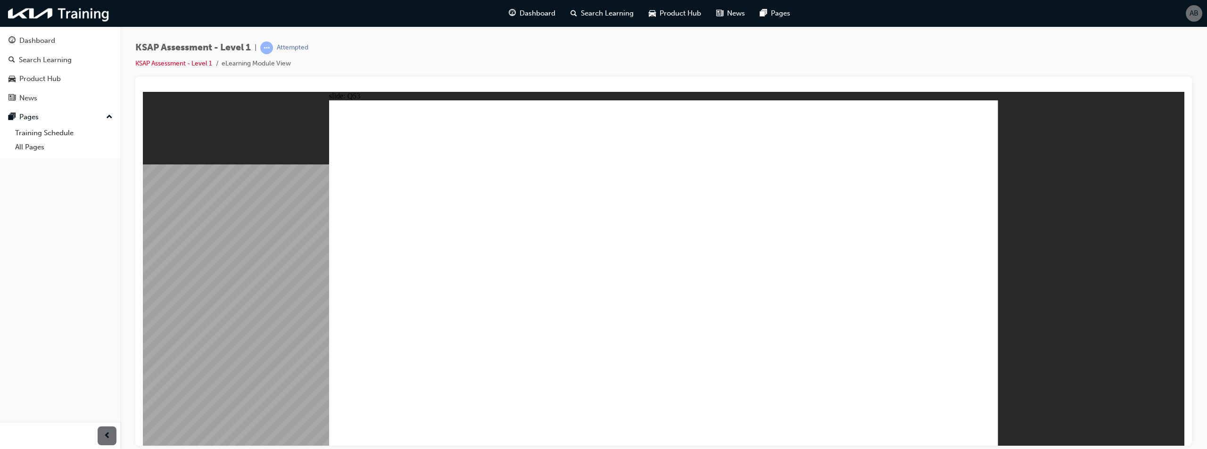
radio input "true"
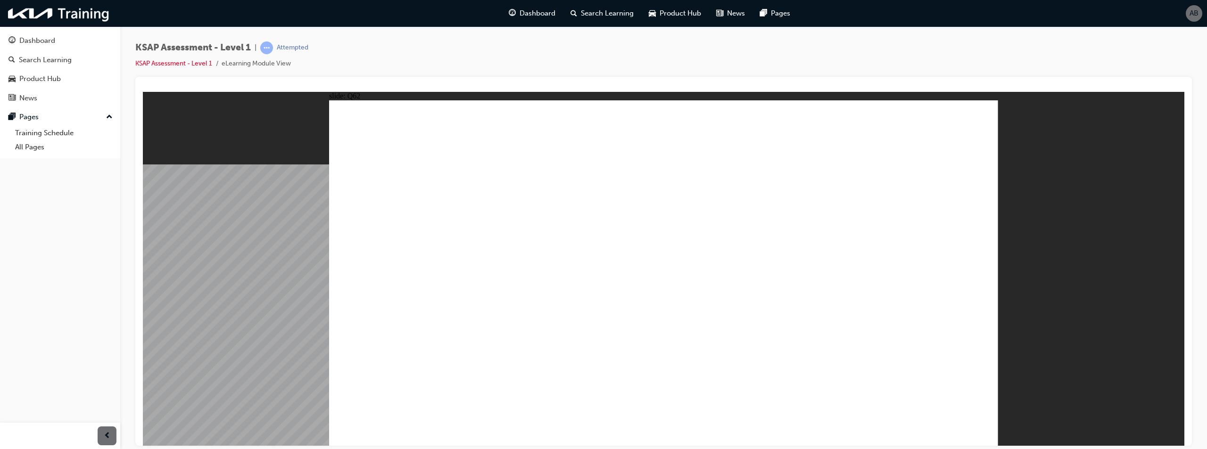
drag, startPoint x: 367, startPoint y: 209, endPoint x: 561, endPoint y: 208, distance: 194.3
radio input "true"
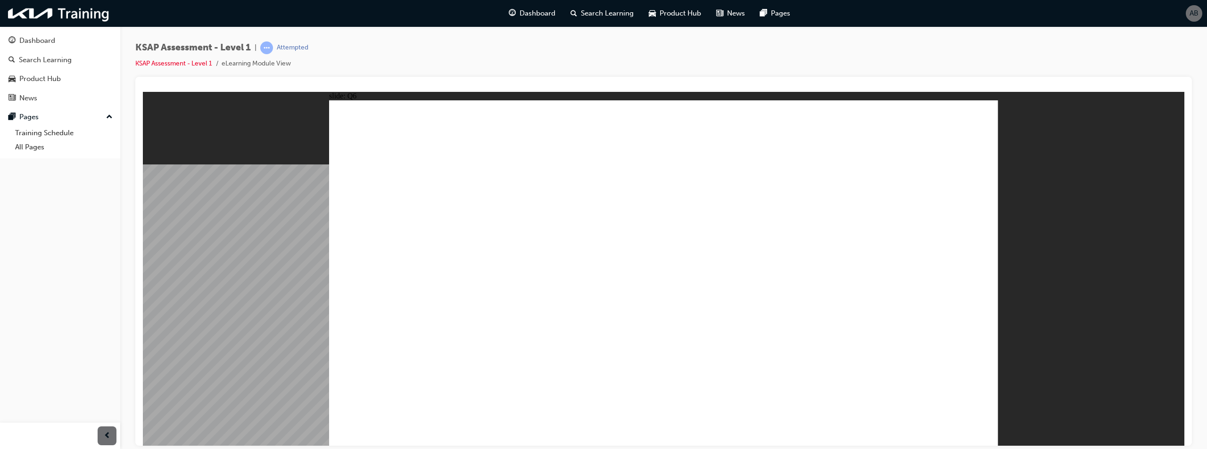
radio input "true"
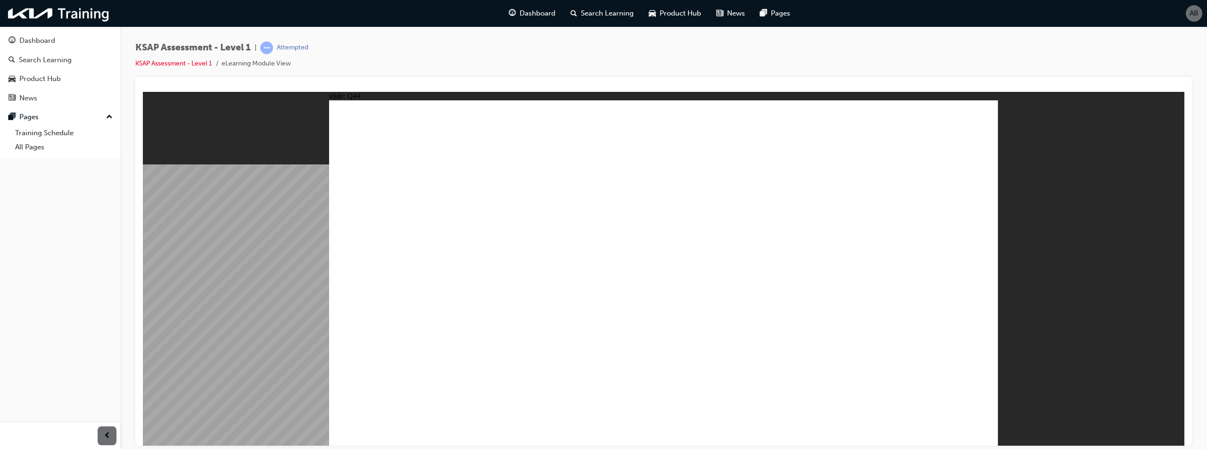
radio input "false"
radio input "true"
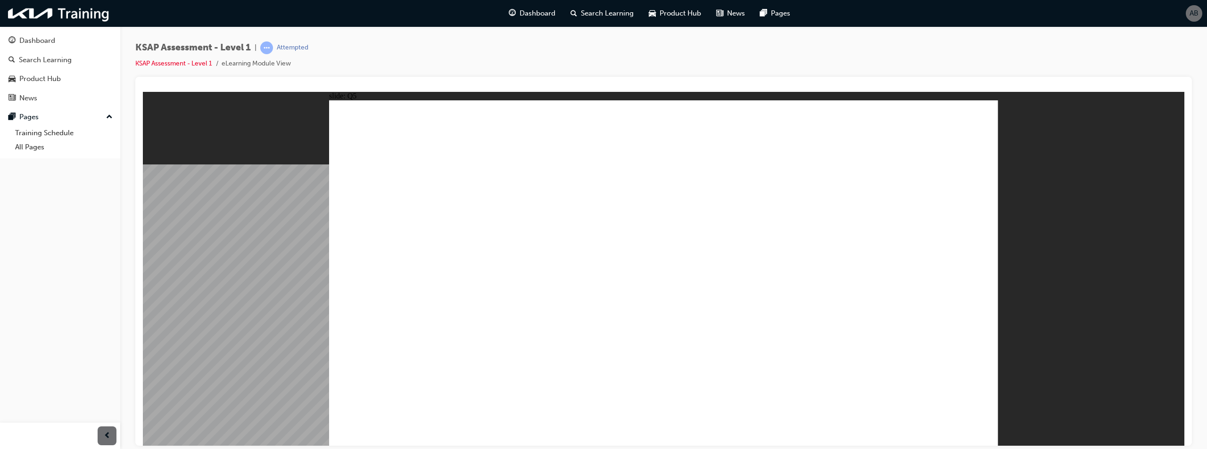
radio input "true"
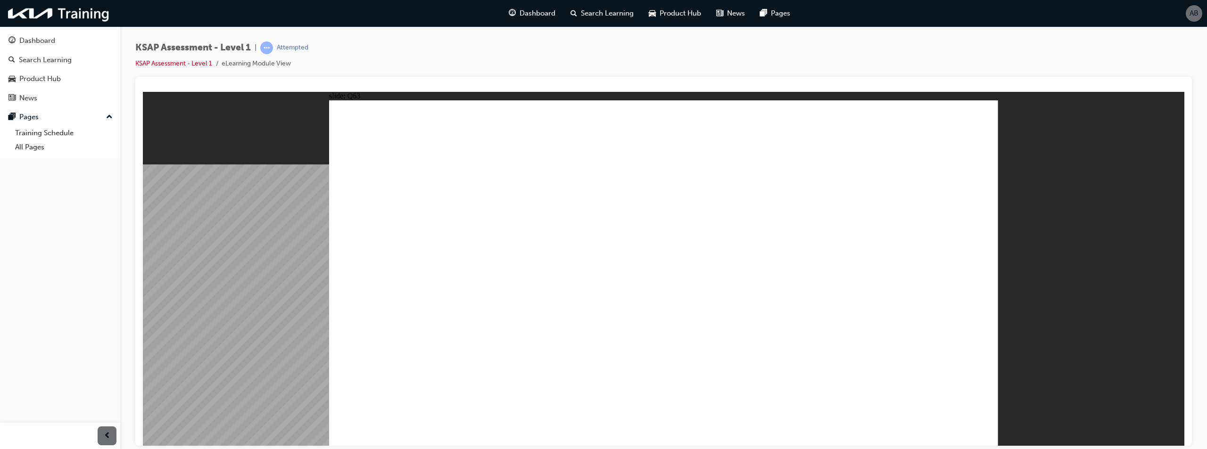
radio input "true"
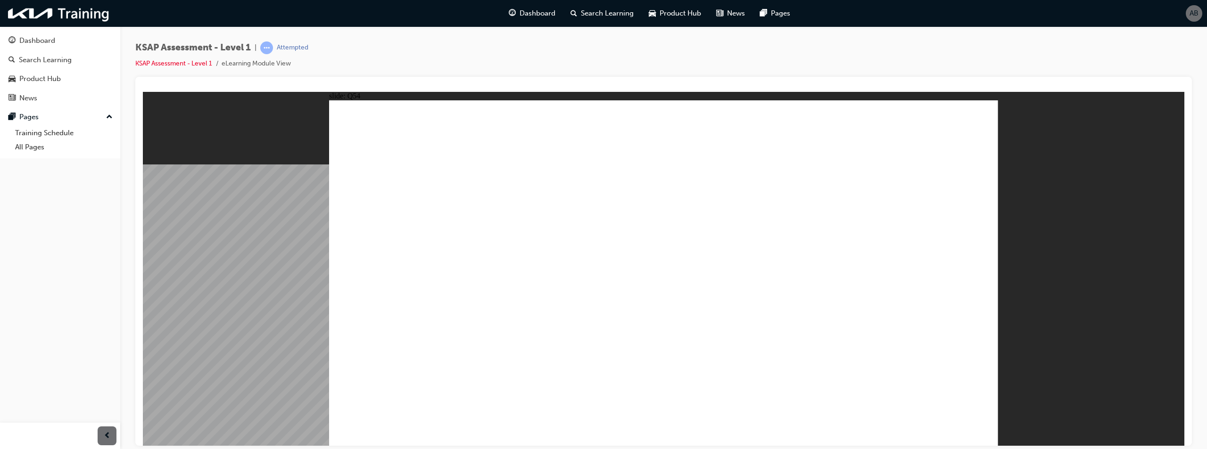
radio input "true"
drag, startPoint x: 753, startPoint y: 361, endPoint x: 877, endPoint y: 398, distance: 129.8
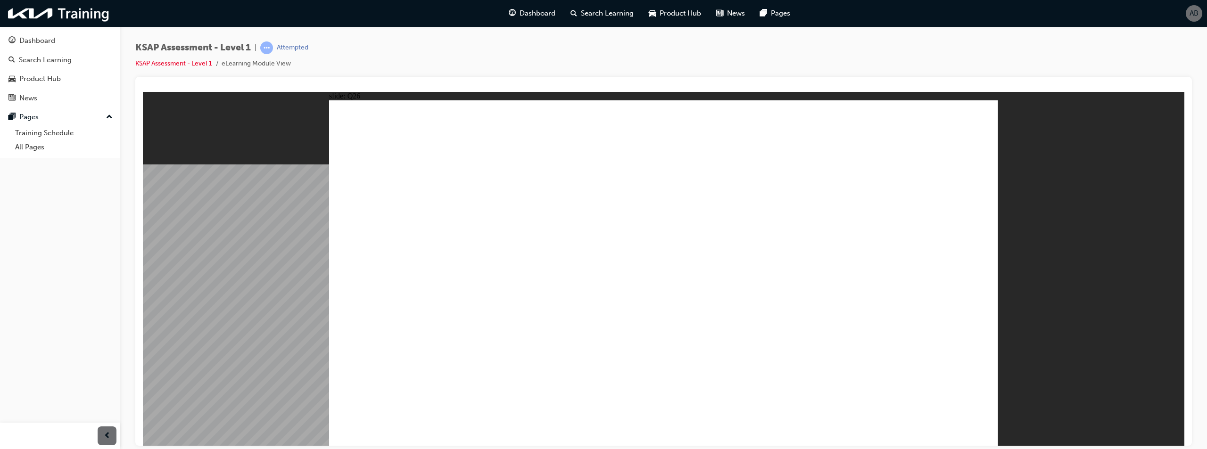
radio input "true"
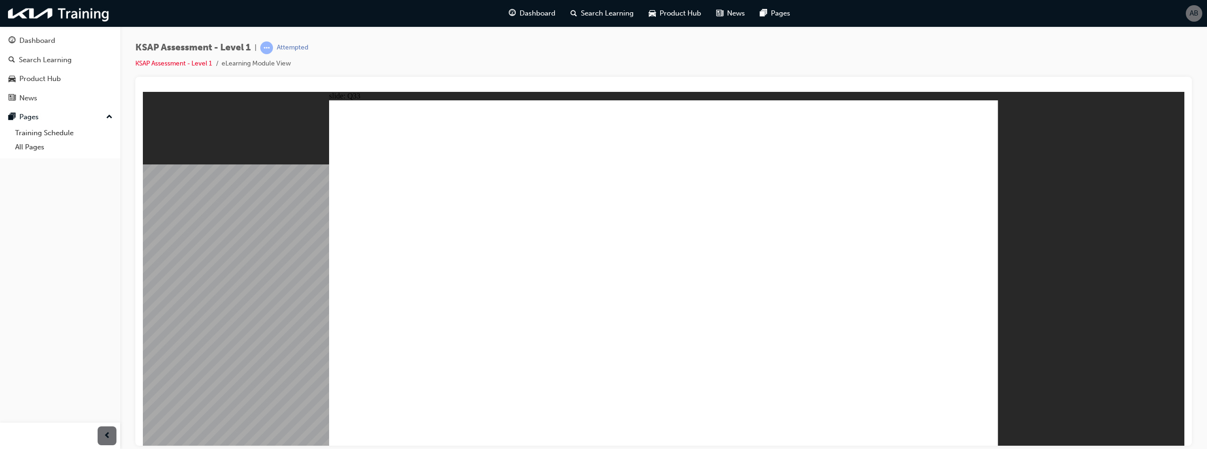
radio input "false"
radio input "true"
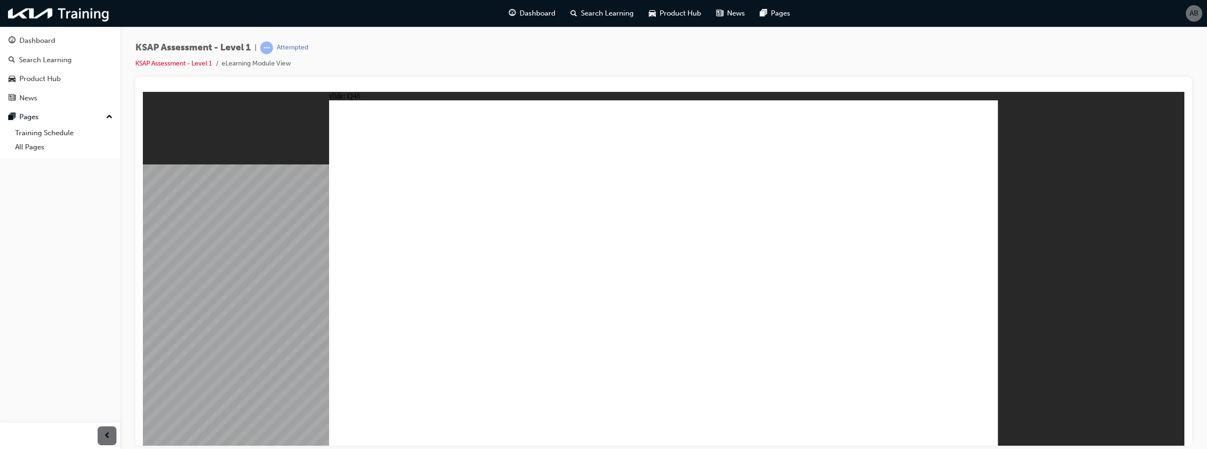
radio input "true"
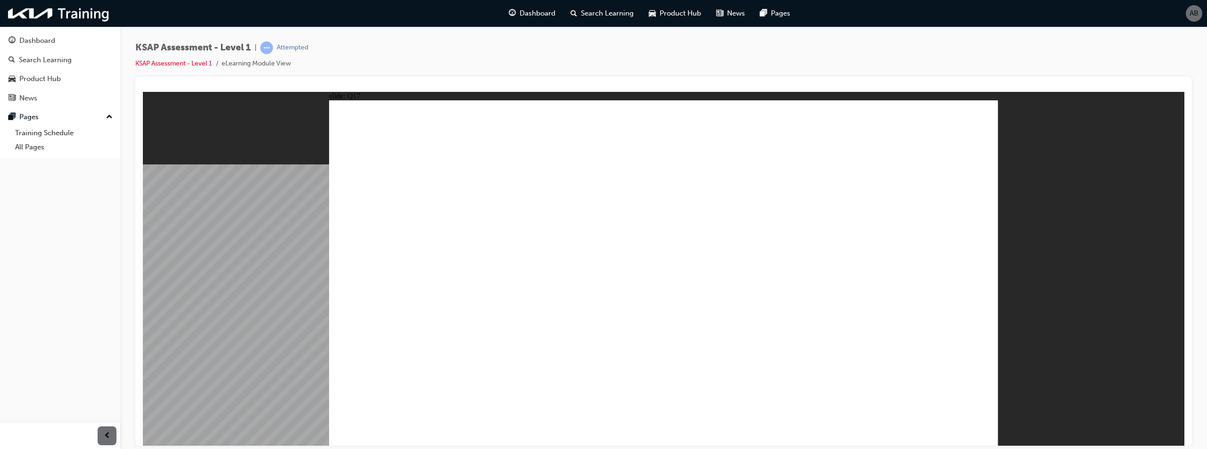
radio input "true"
drag, startPoint x: 943, startPoint y: 424, endPoint x: 933, endPoint y: 538, distance: 114.6
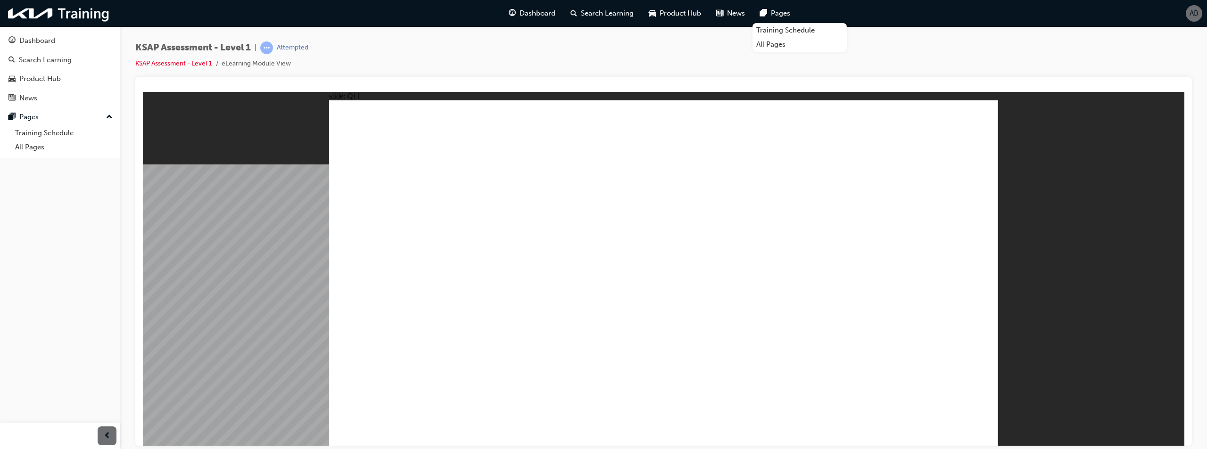
radio input "true"
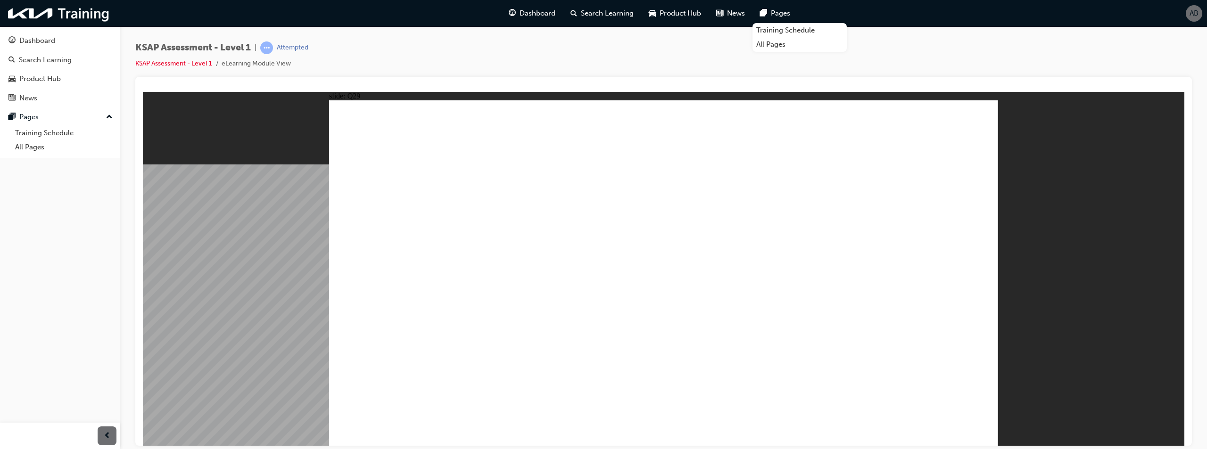
radio input "true"
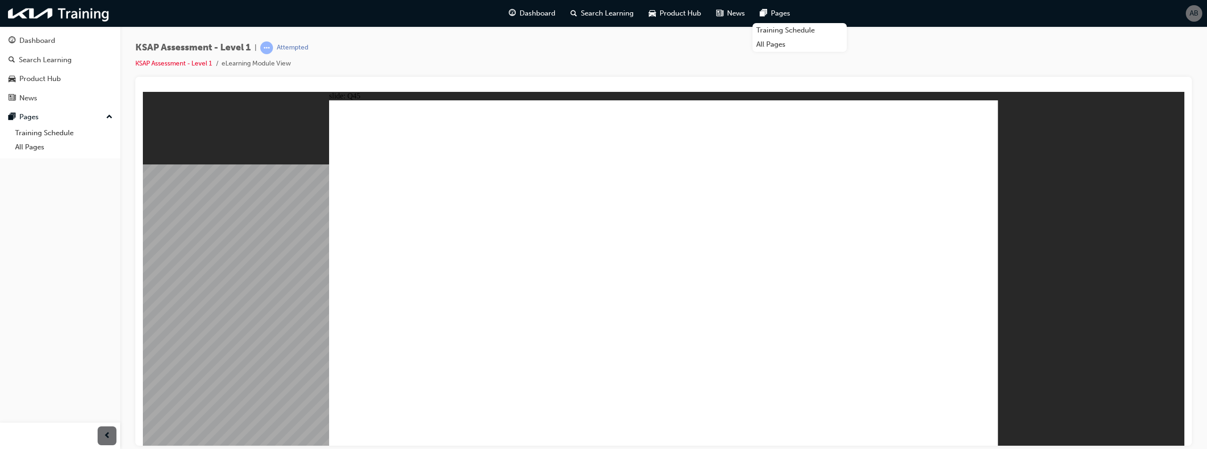
radio input "true"
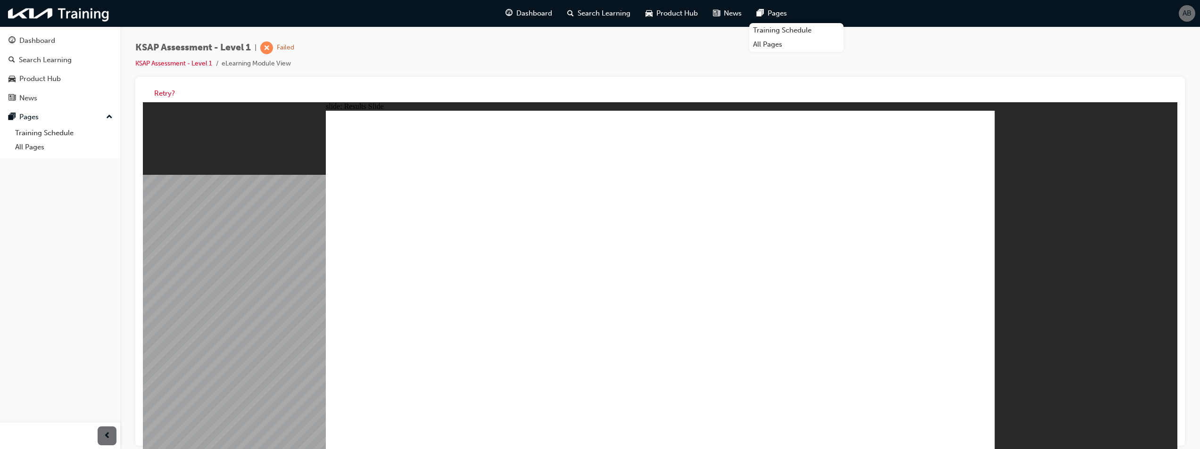
click at [158, 91] on button "Retry?" at bounding box center [164, 93] width 21 height 11
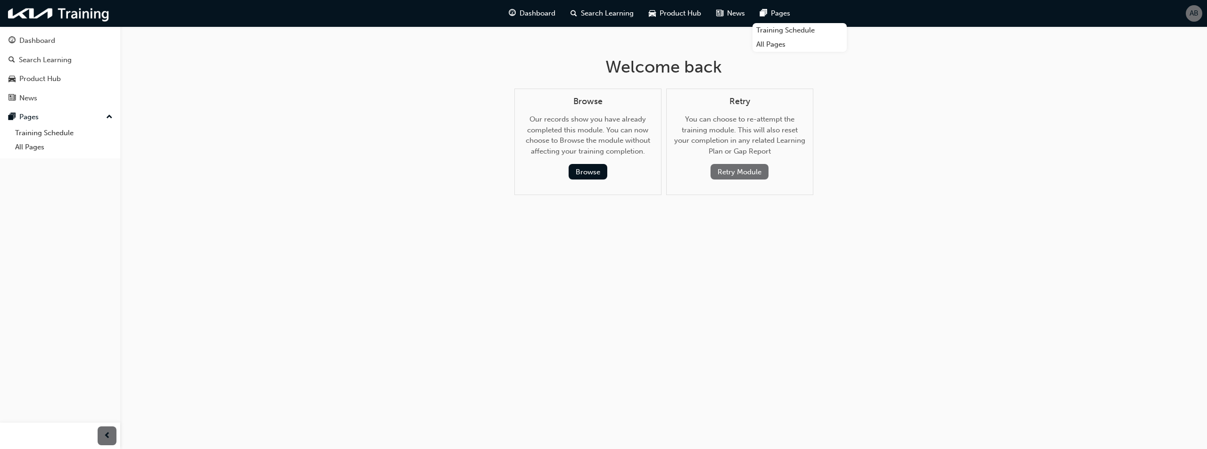
click at [739, 174] on button "Retry Module" at bounding box center [740, 172] width 58 height 16
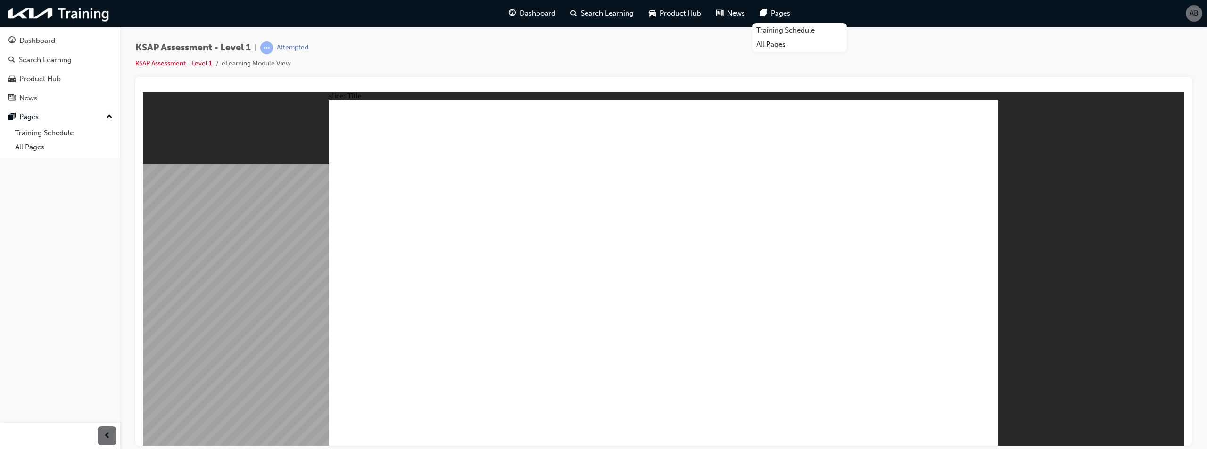
checkbox input "true"
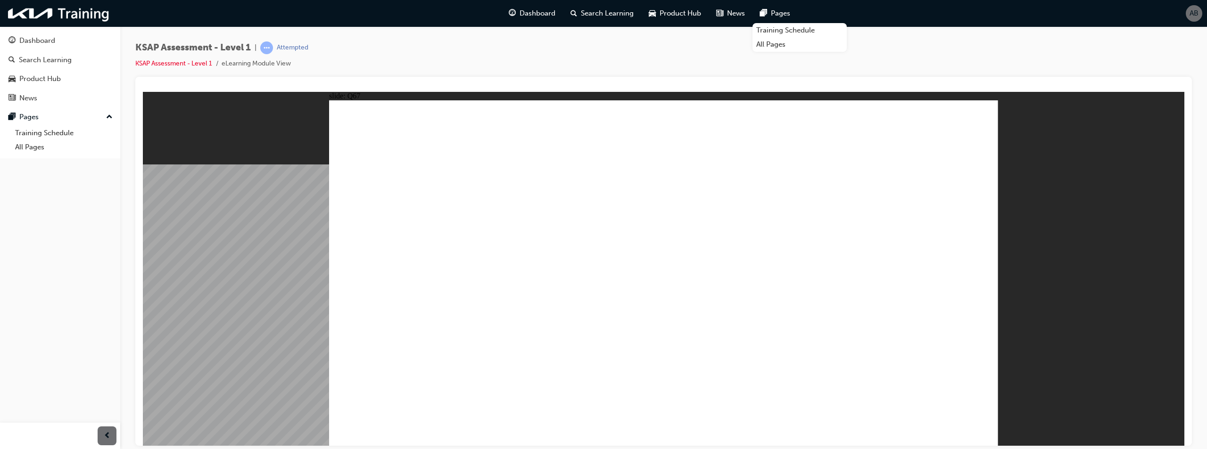
checkbox input "true"
checkbox input "false"
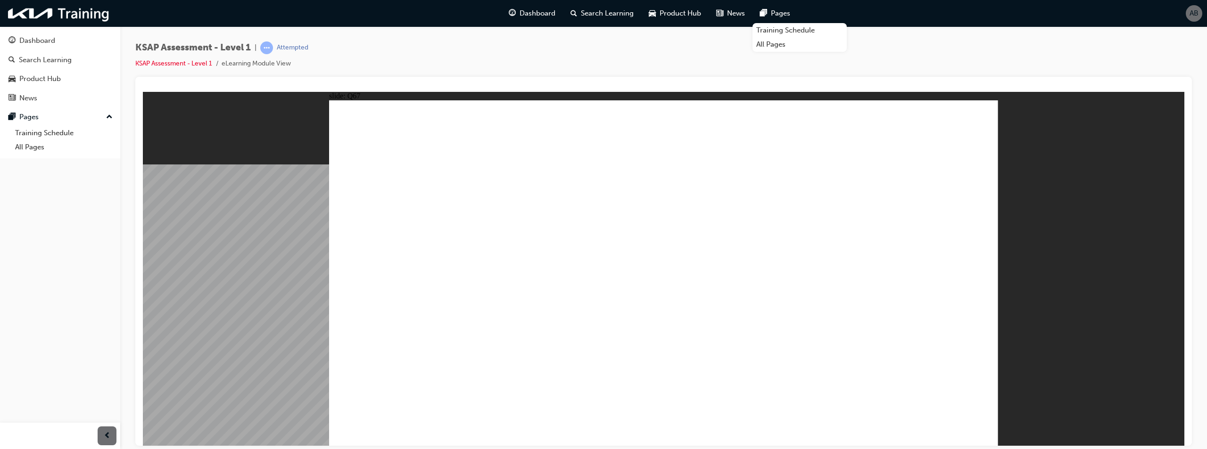
checkbox input "true"
radio input "true"
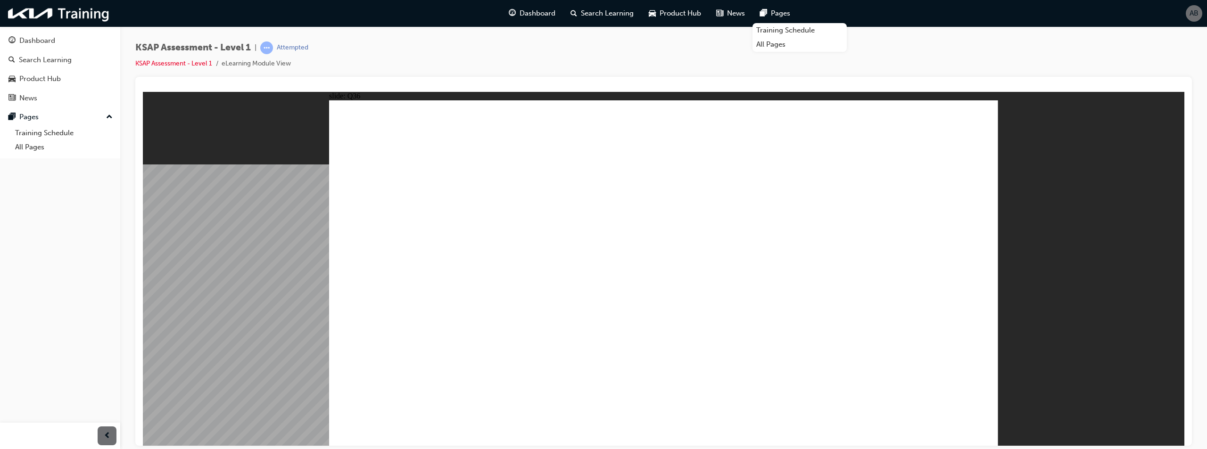
radio input "true"
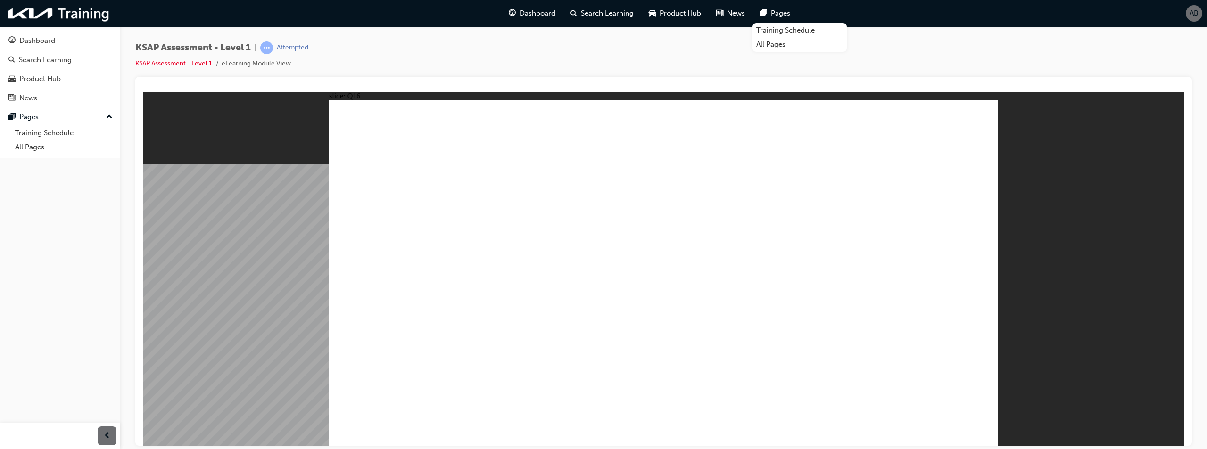
radio input "false"
radio input "true"
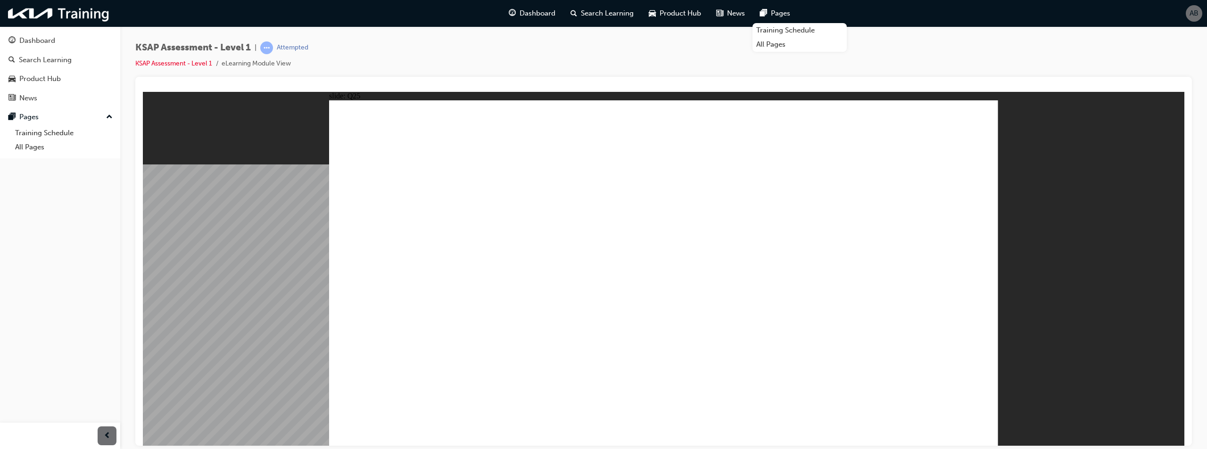
radio input "true"
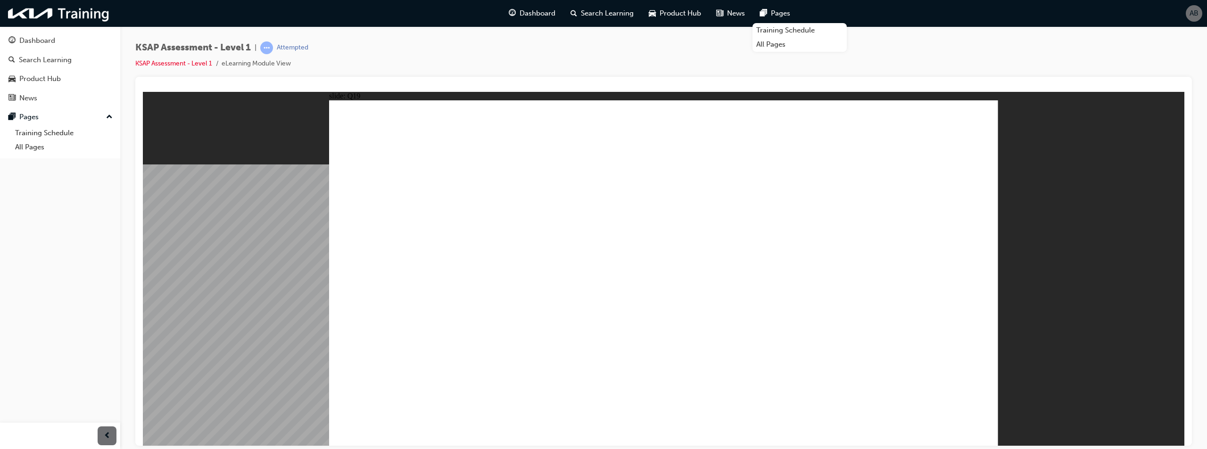
radio input "true"
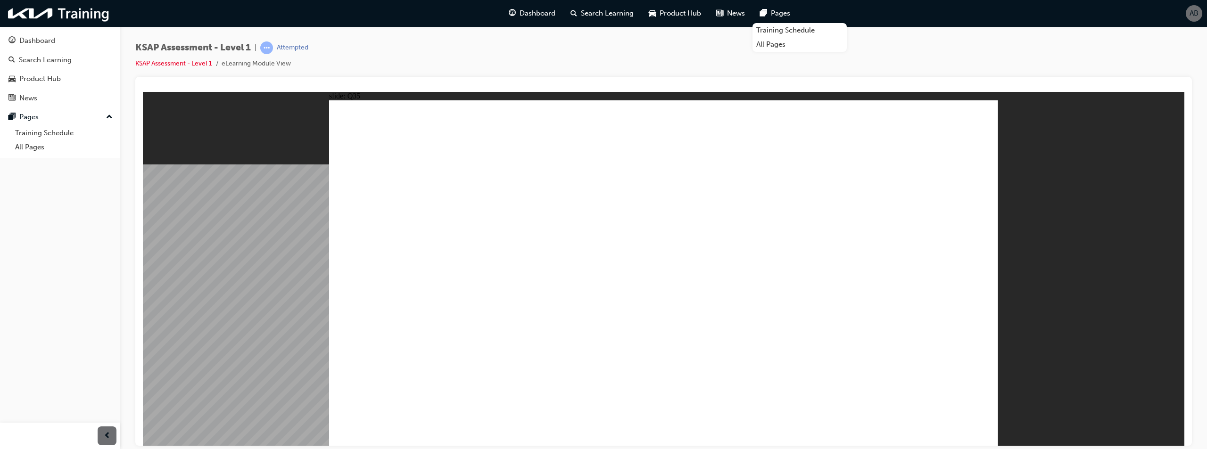
radio input "true"
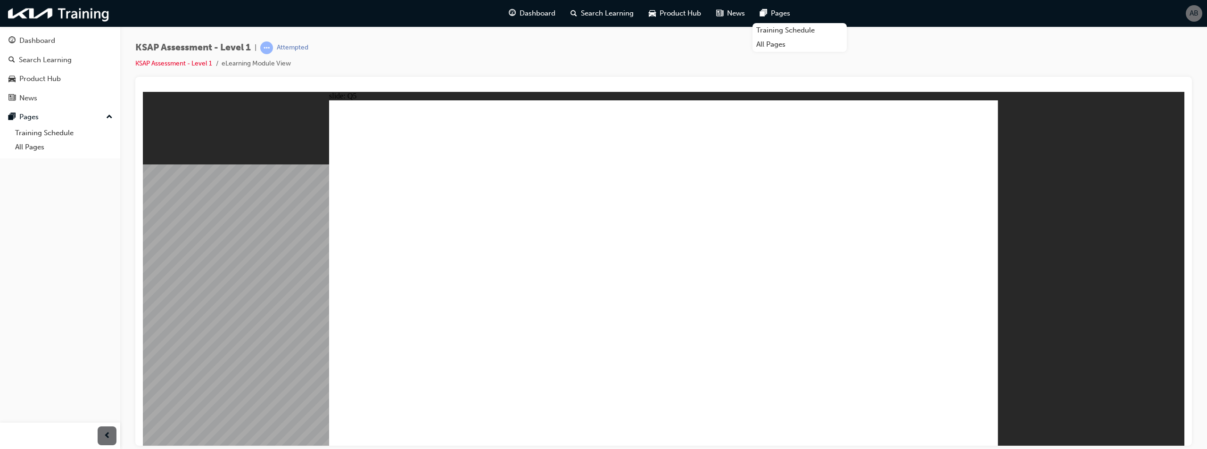
radio input "true"
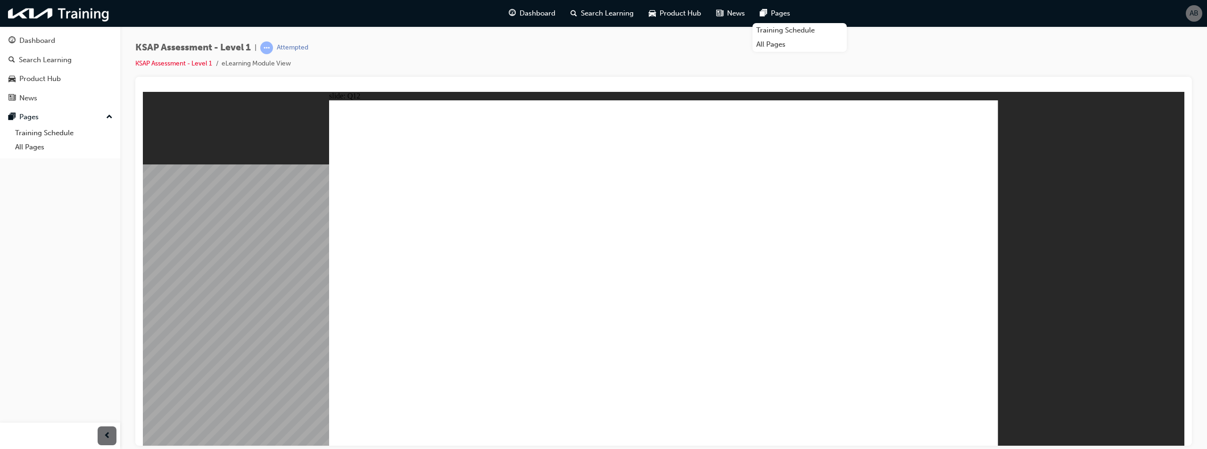
radio input "true"
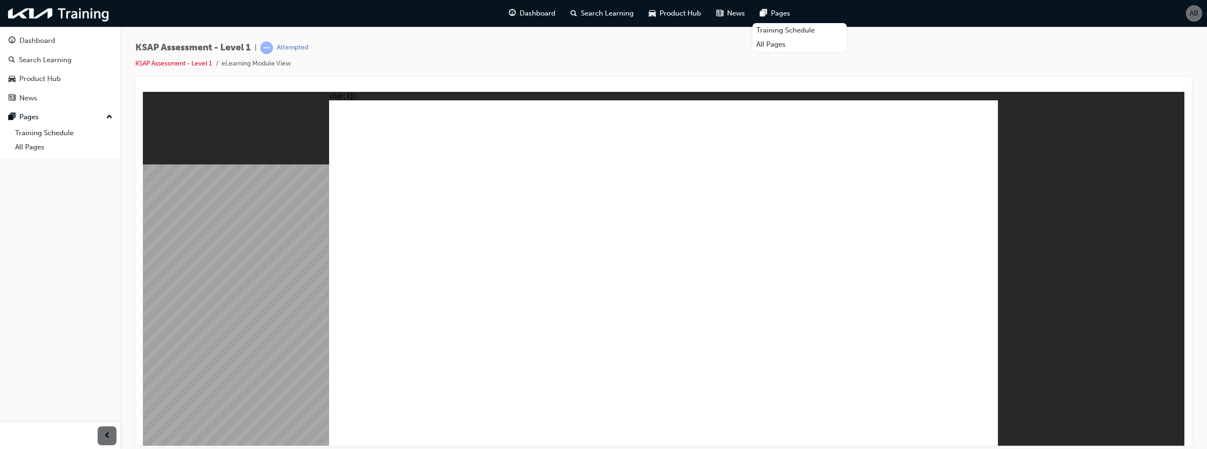
radio input "true"
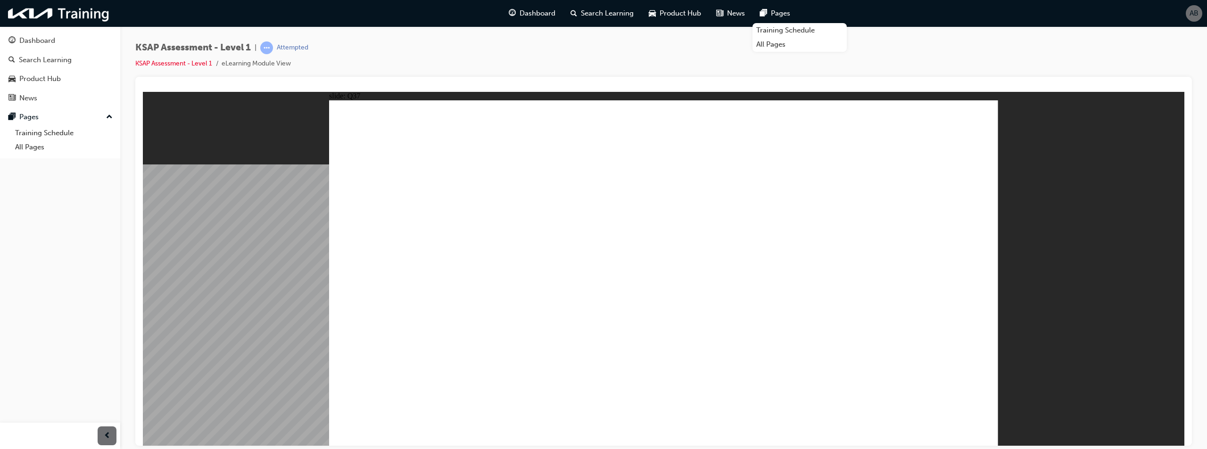
radio input "true"
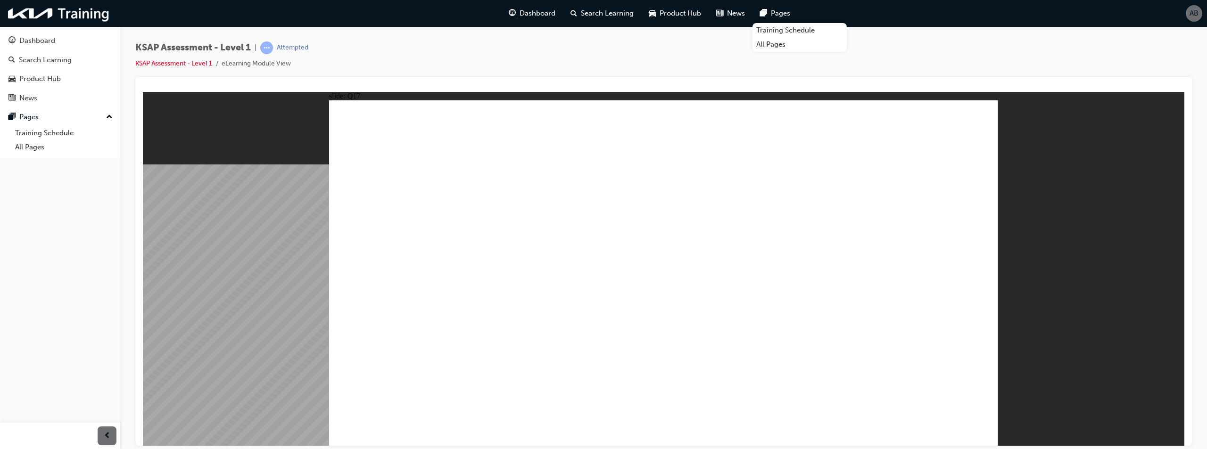
radio input "true"
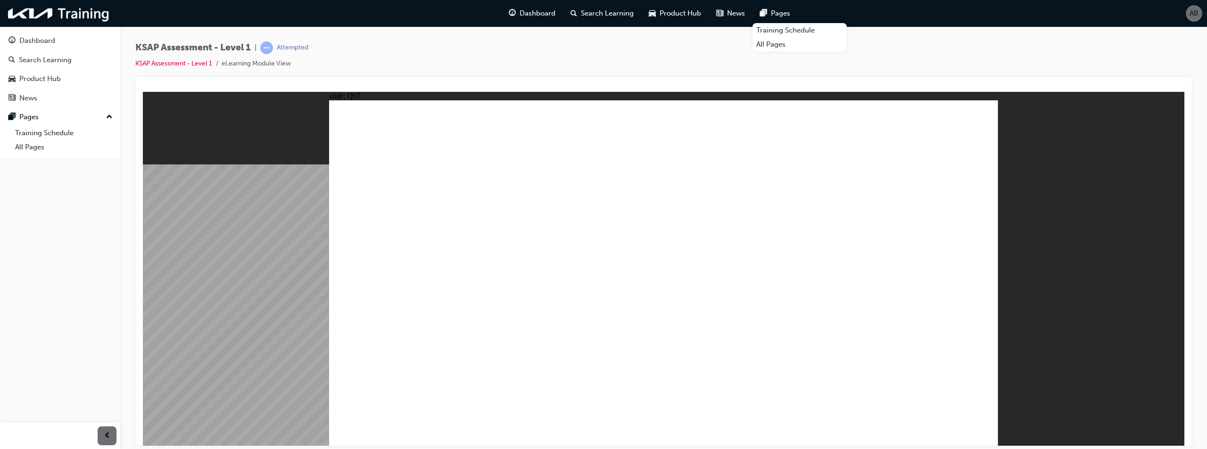
radio input "true"
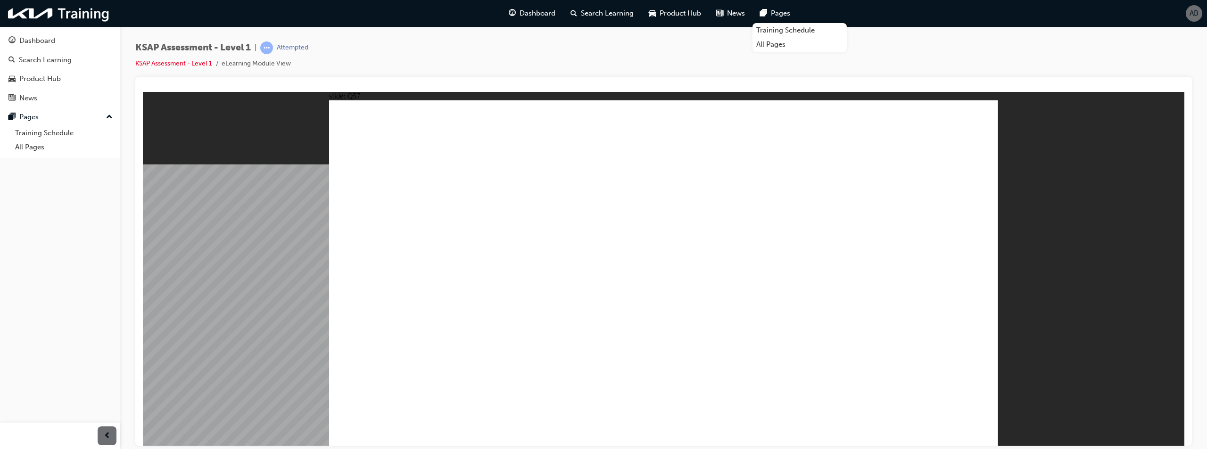
radio input "true"
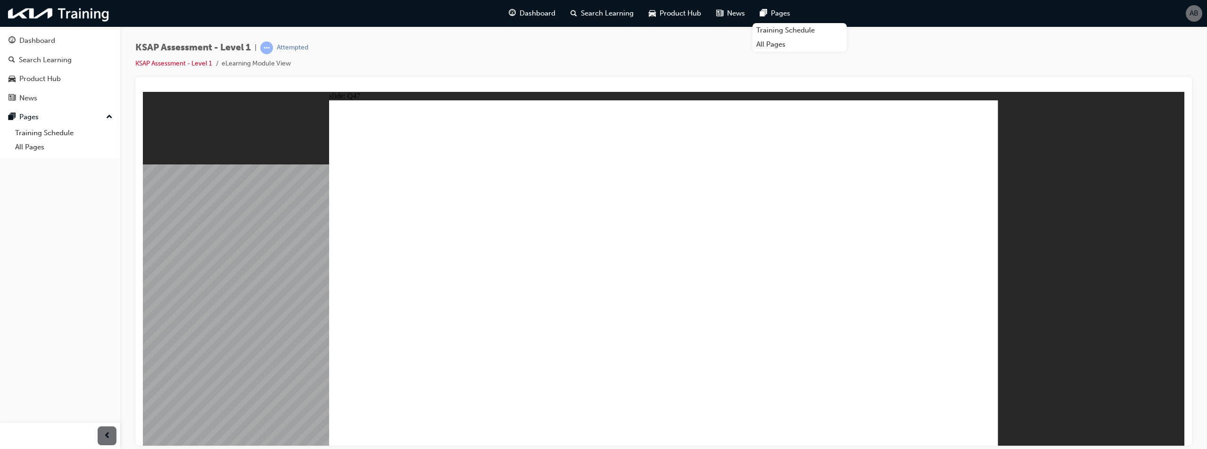
radio input "true"
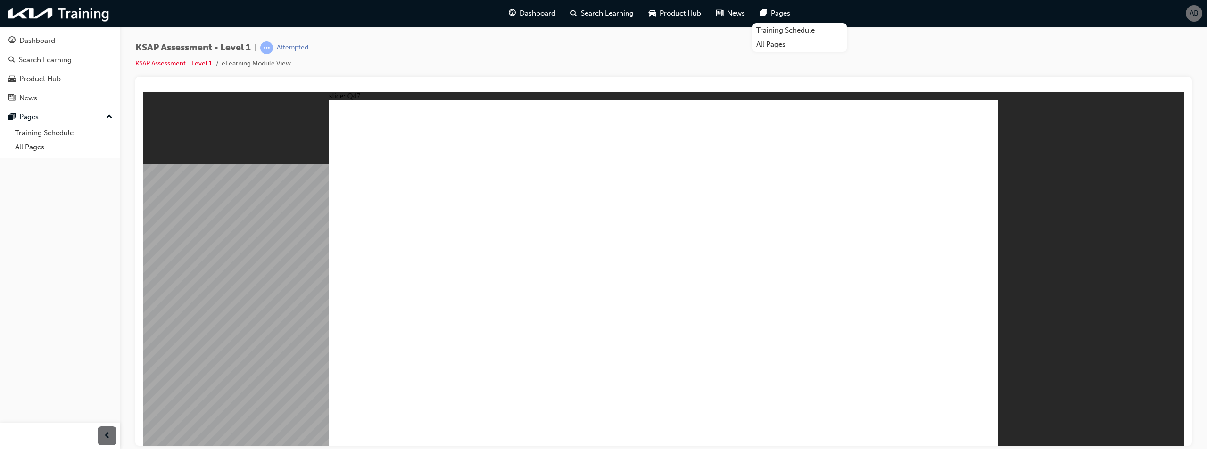
radio input "false"
radio input "true"
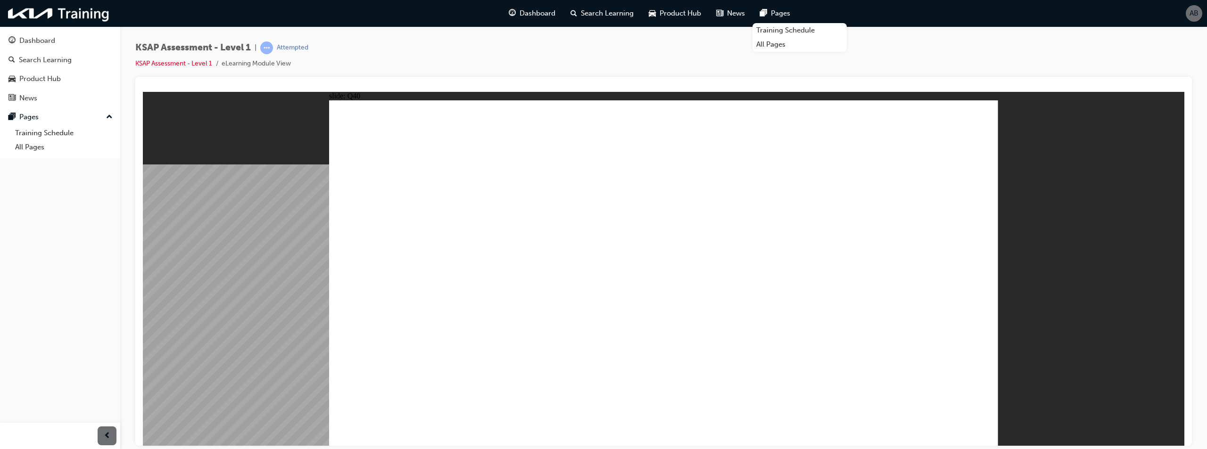
radio input "true"
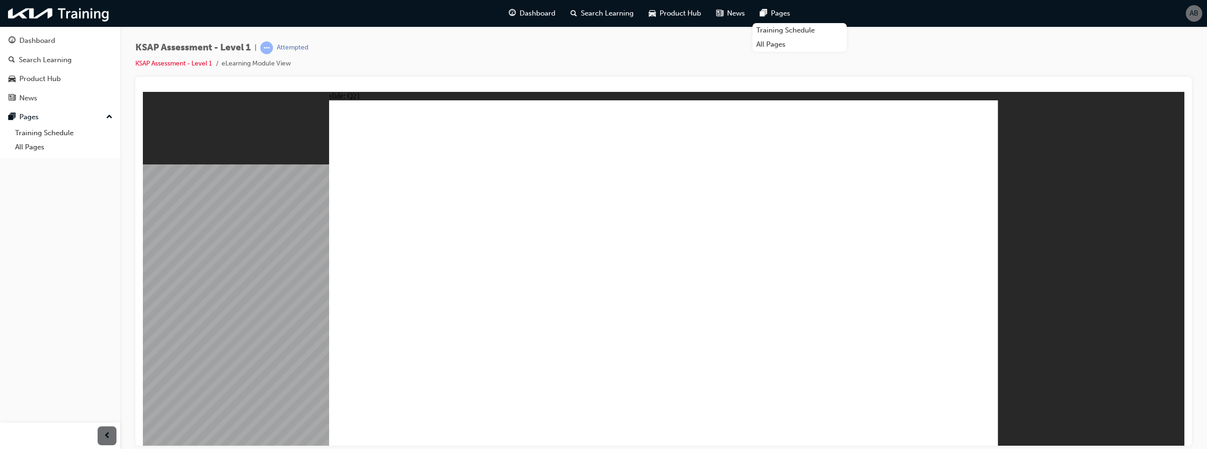
radio input "true"
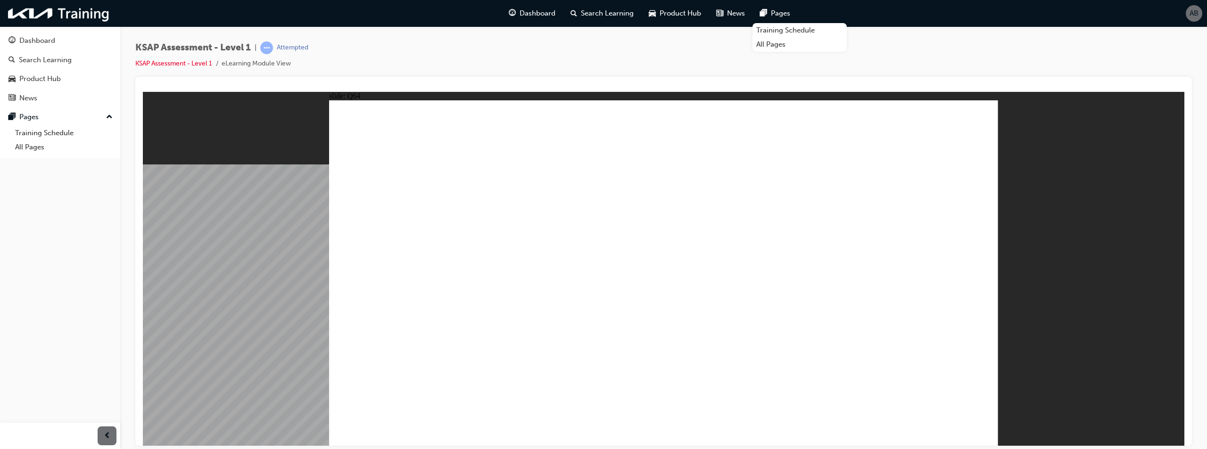
radio input "true"
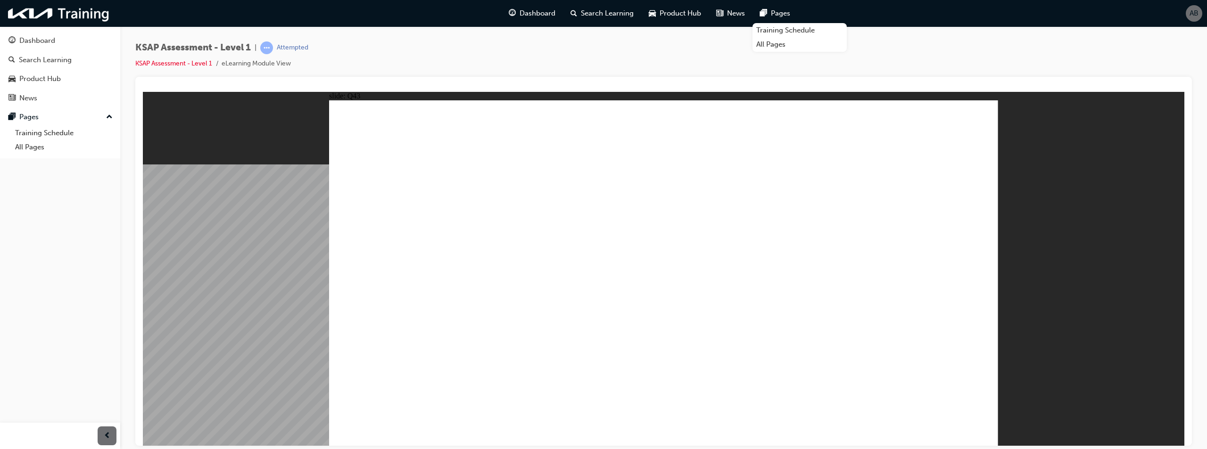
radio input "false"
radio input "true"
drag, startPoint x: 677, startPoint y: 314, endPoint x: 687, endPoint y: 313, distance: 9.5
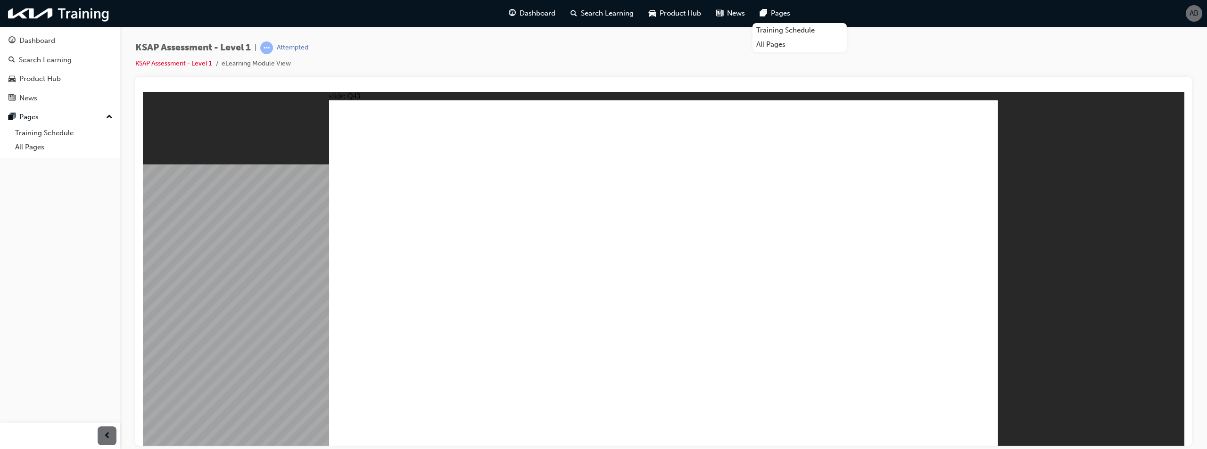
drag, startPoint x: 757, startPoint y: 317, endPoint x: 798, endPoint y: 340, distance: 46.2
radio input "true"
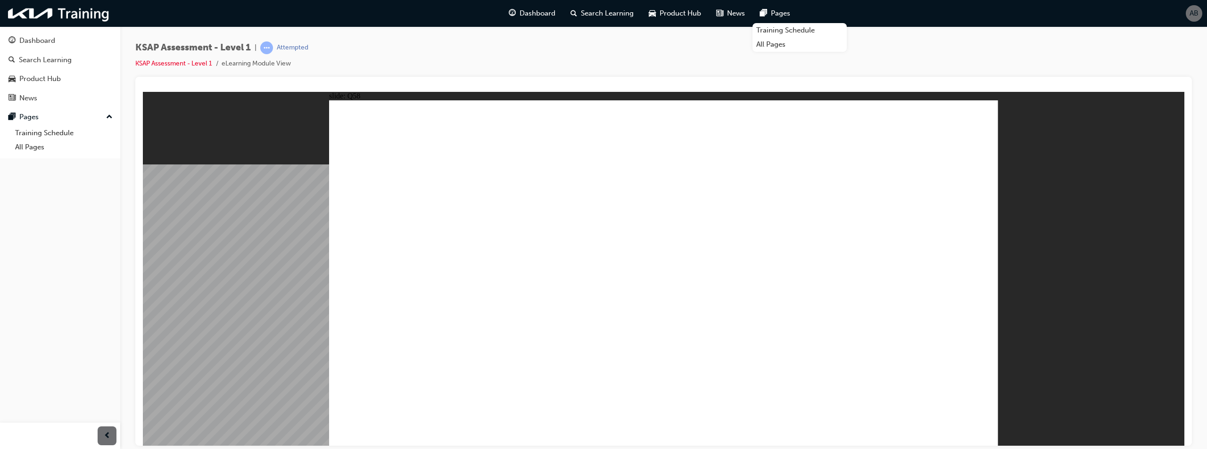
radio input "true"
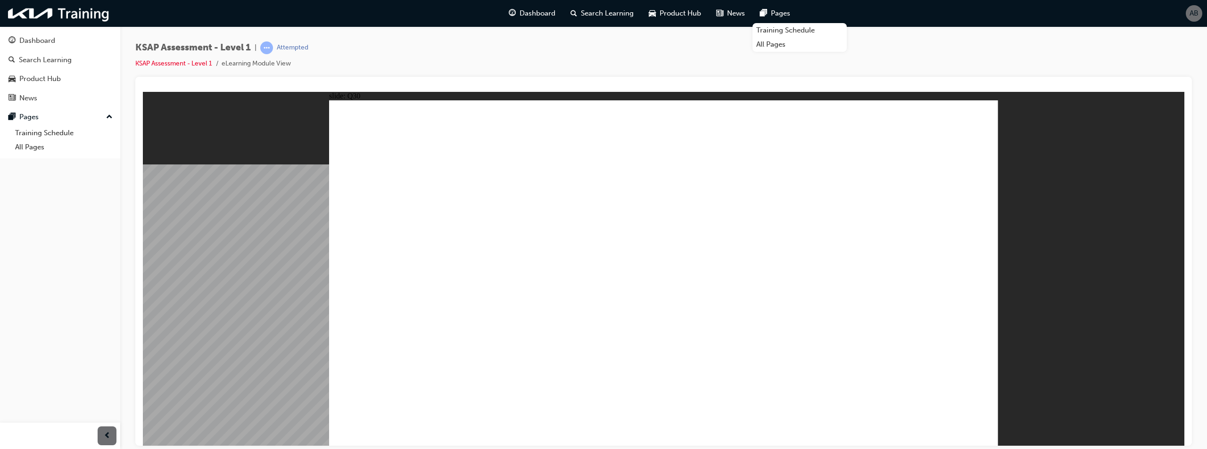
radio input "true"
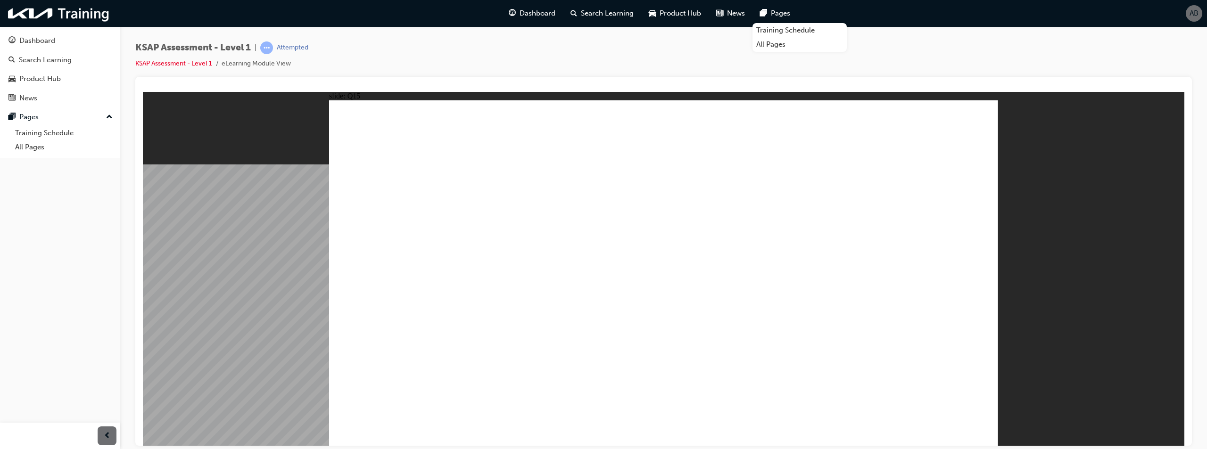
radio input "true"
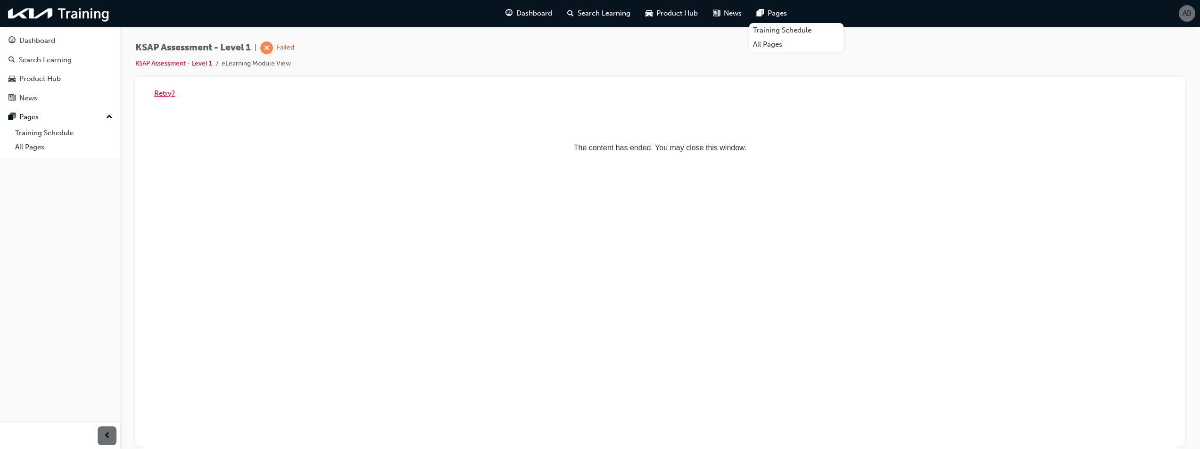
click at [162, 93] on button "Retry?" at bounding box center [164, 93] width 21 height 11
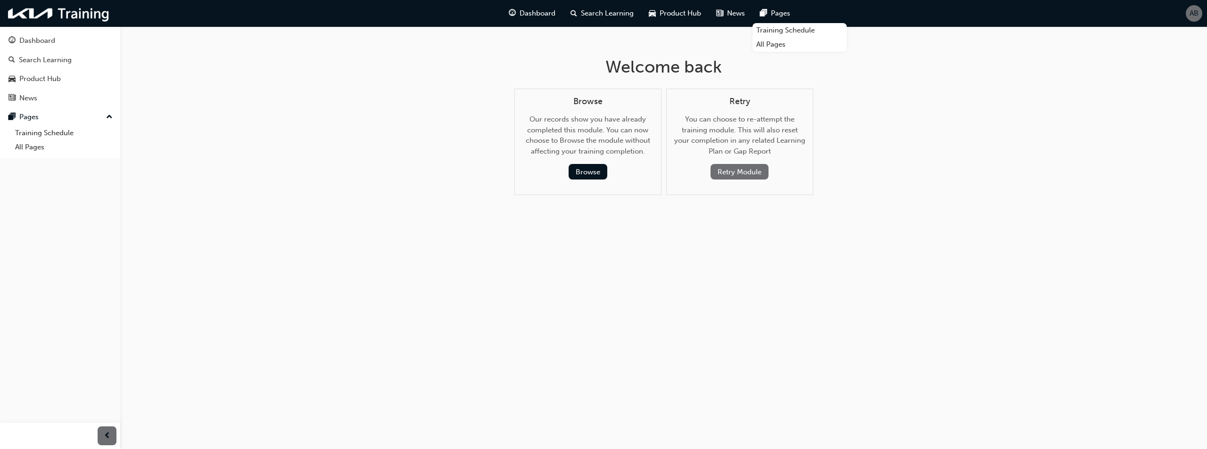
click at [724, 166] on button "Retry Module" at bounding box center [740, 172] width 58 height 16
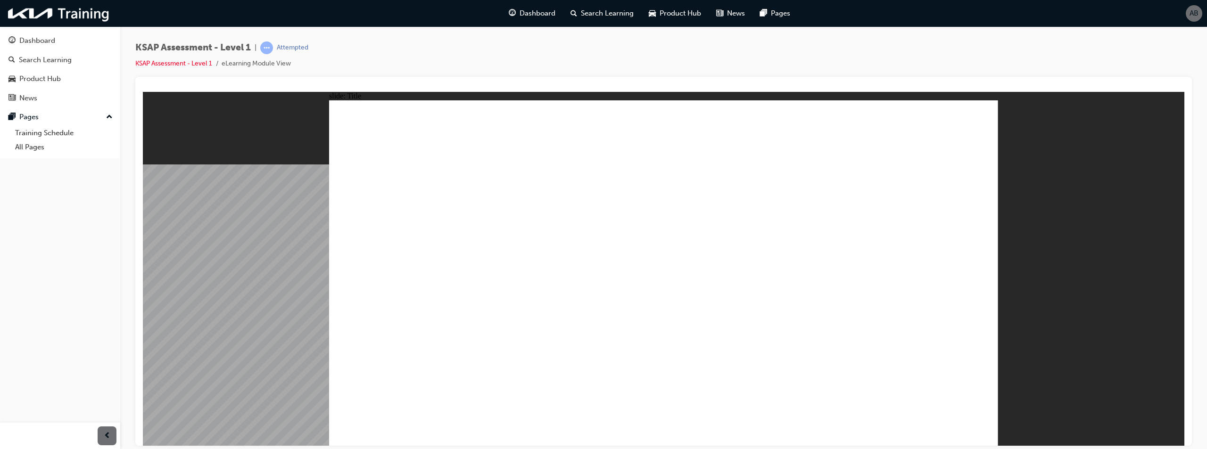
radio input "true"
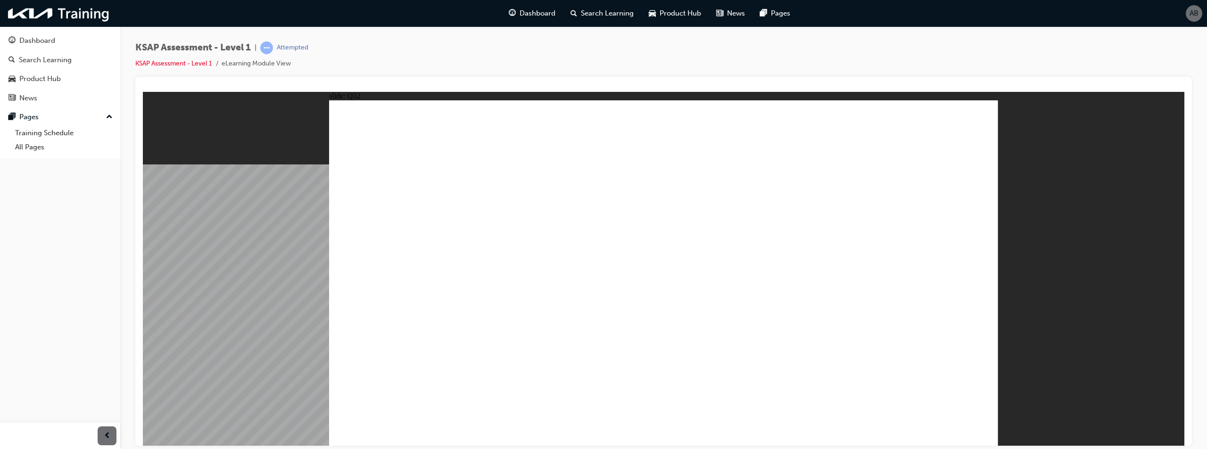
radio input "true"
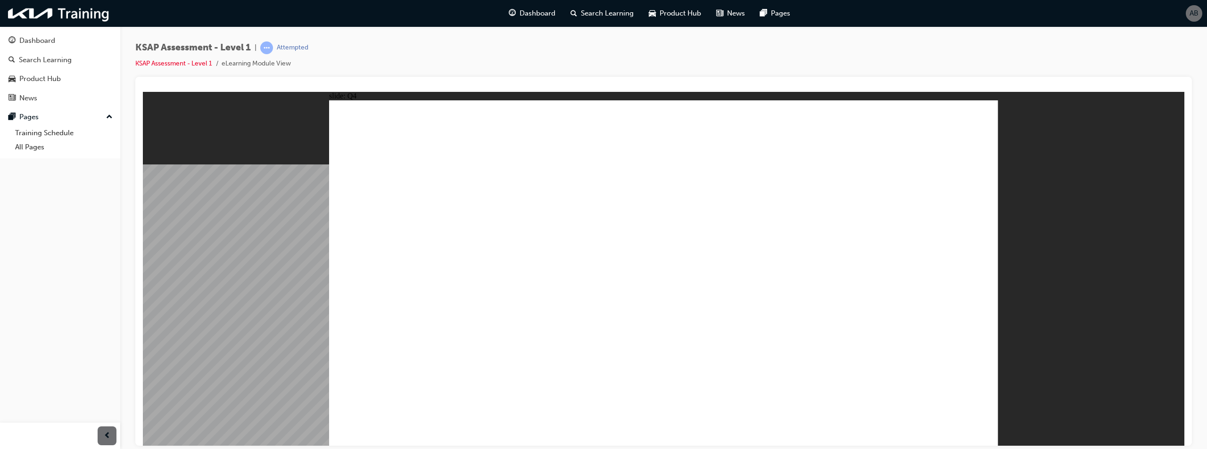
radio input "true"
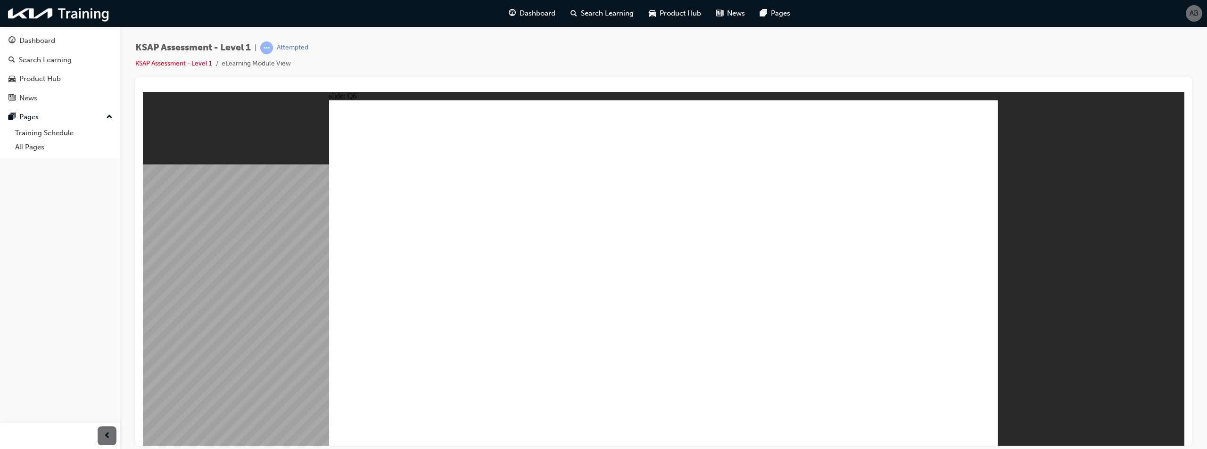
radio input "true"
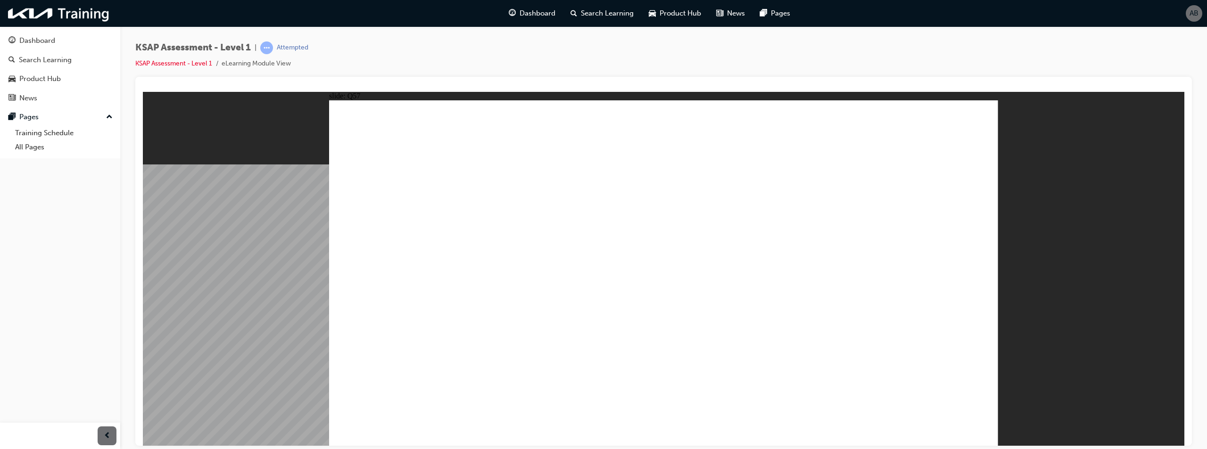
radio input "true"
radio input "false"
radio input "true"
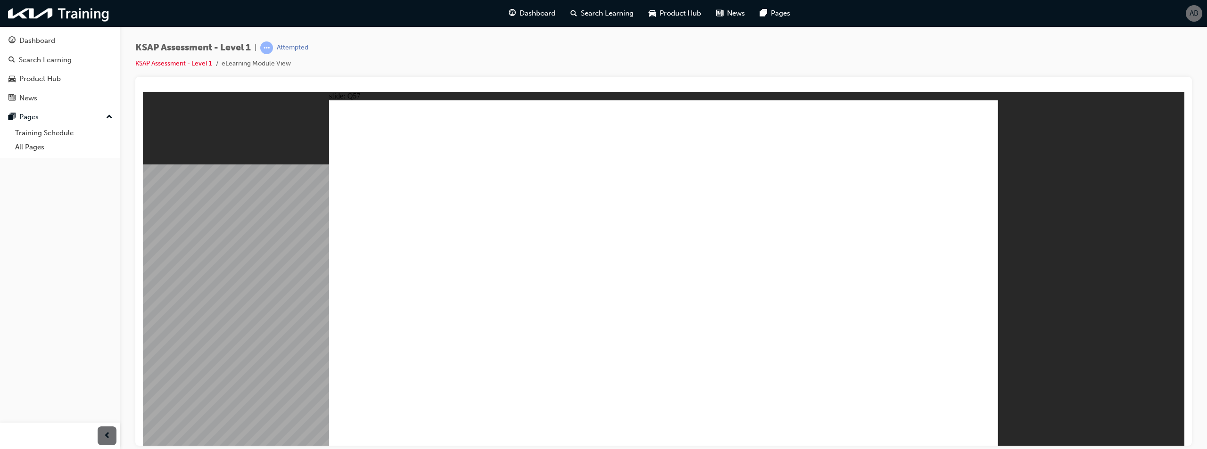
radio input "true"
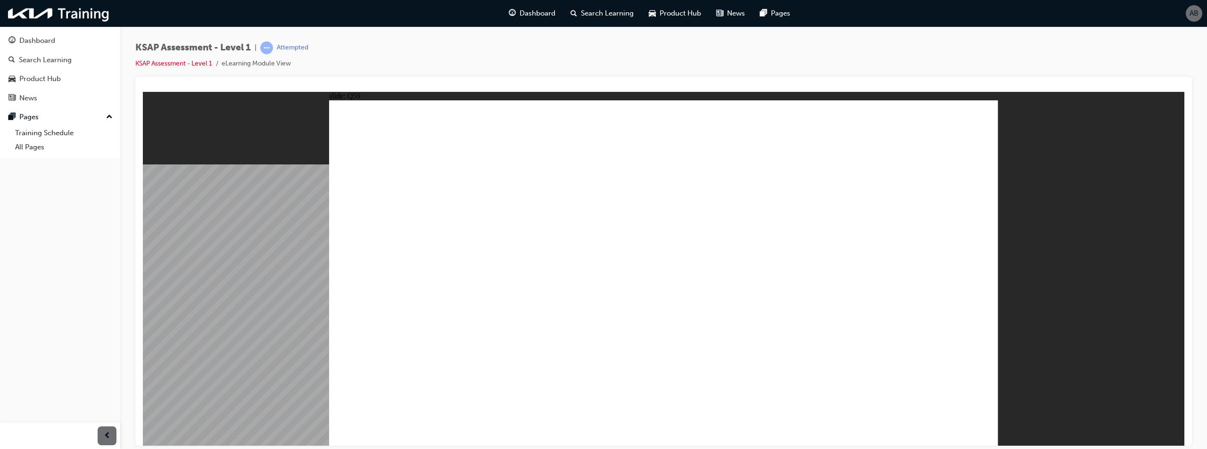
radio input "true"
click at [194, 62] on link "KSAP Assessment - Level 1" at bounding box center [173, 63] width 77 height 8
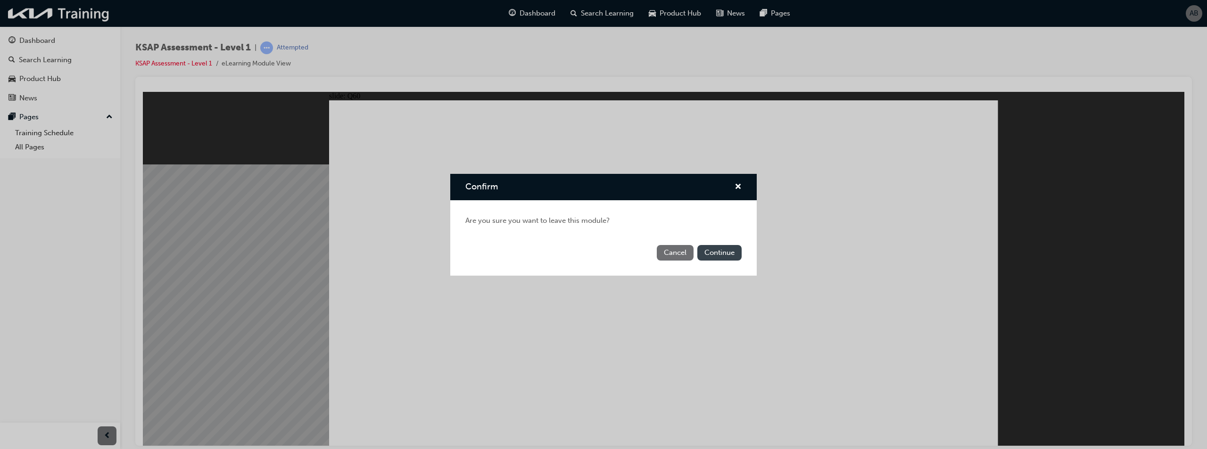
click at [715, 256] on button "Continue" at bounding box center [719, 253] width 44 height 16
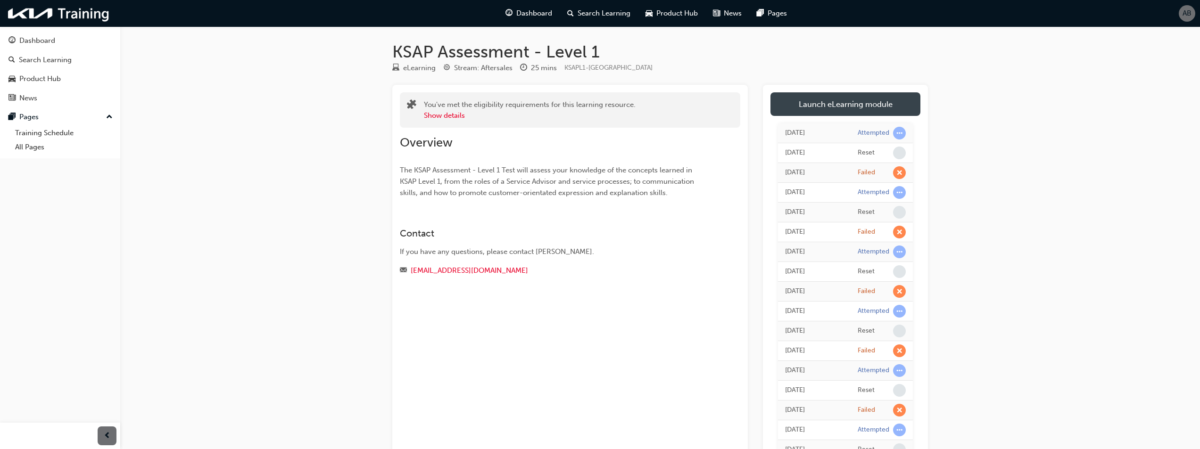
click at [802, 108] on link "Launch eLearning module" at bounding box center [846, 104] width 150 height 24
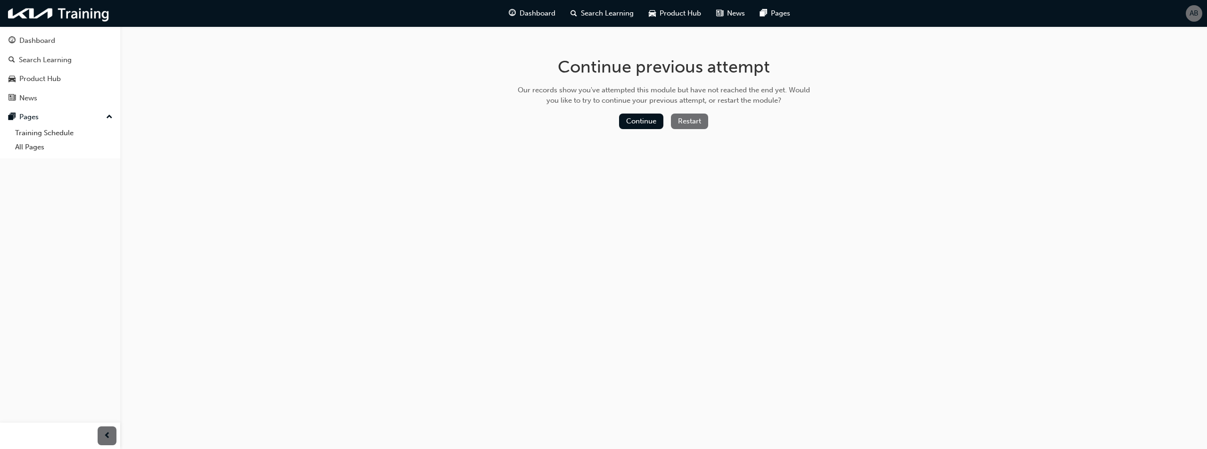
click at [692, 123] on button "Restart" at bounding box center [689, 122] width 37 height 16
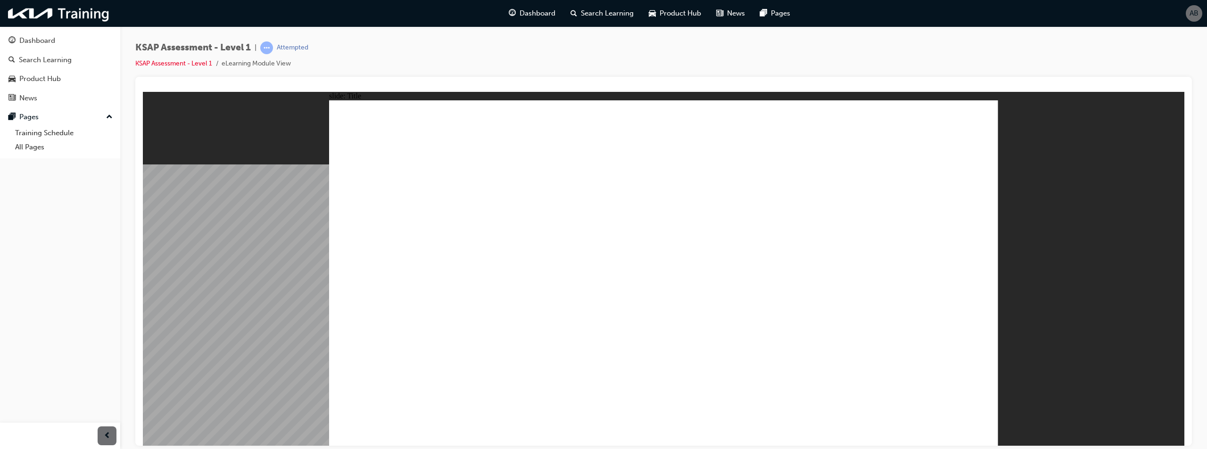
radio input "true"
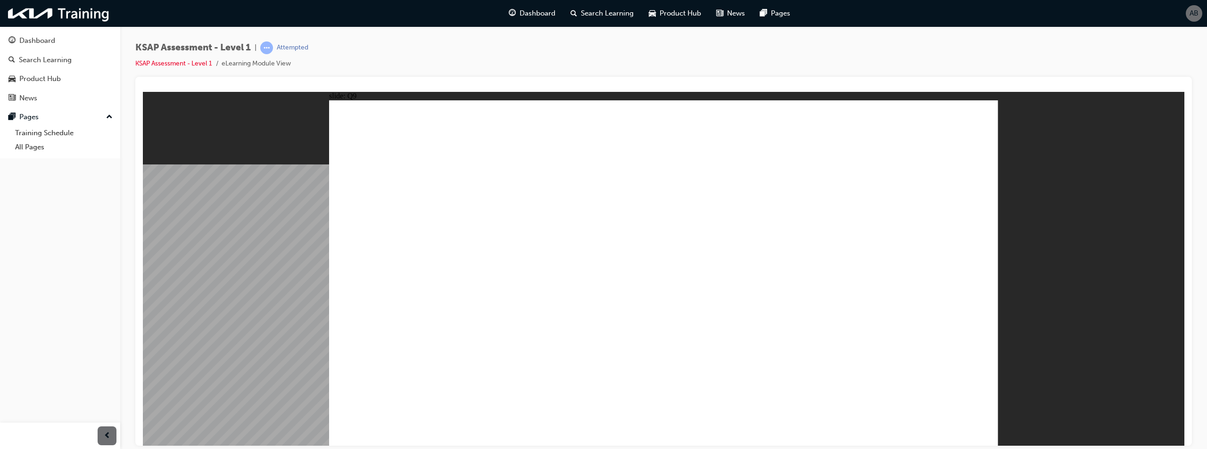
radio input "false"
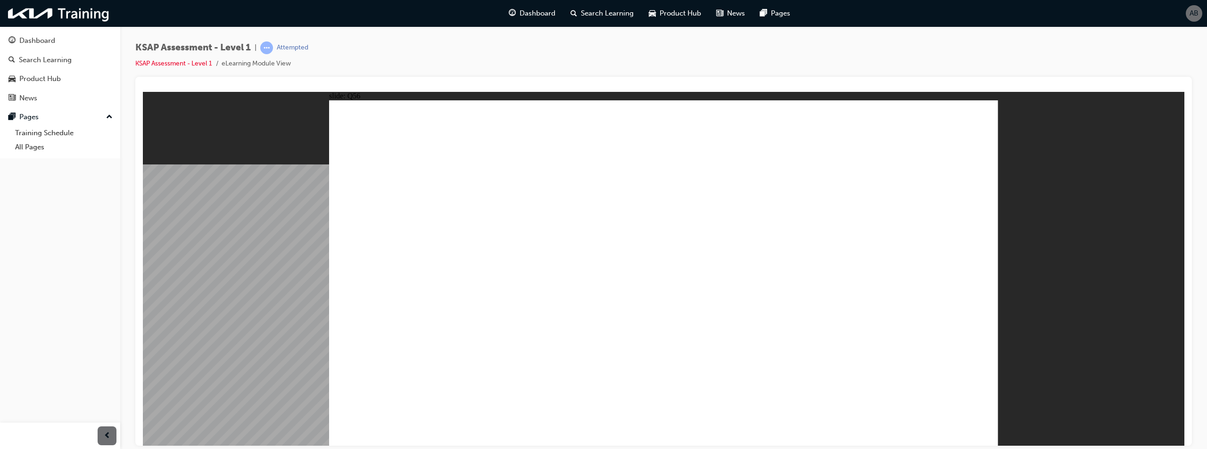
radio input "true"
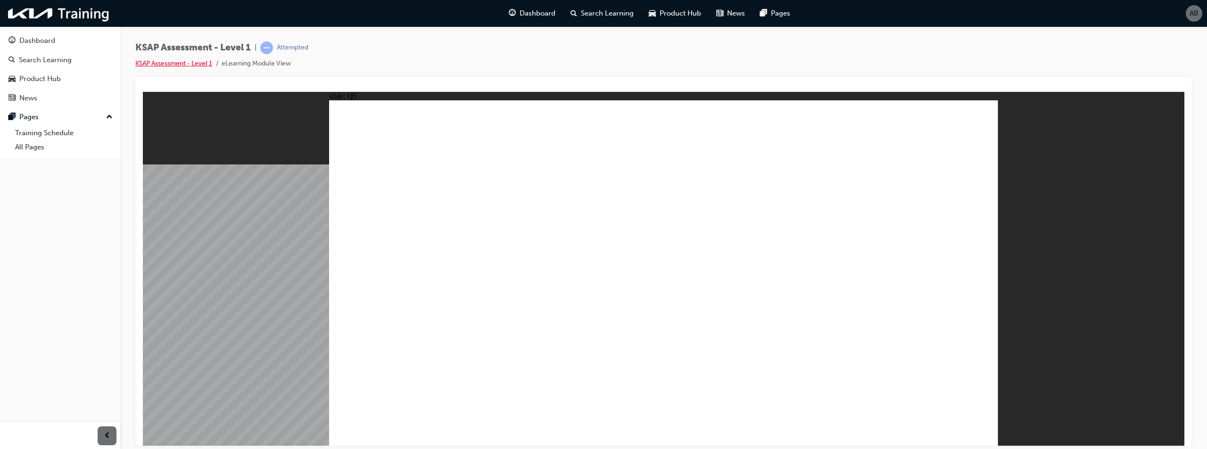
click at [185, 60] on link "KSAP Assessment - Level 1" at bounding box center [173, 63] width 77 height 8
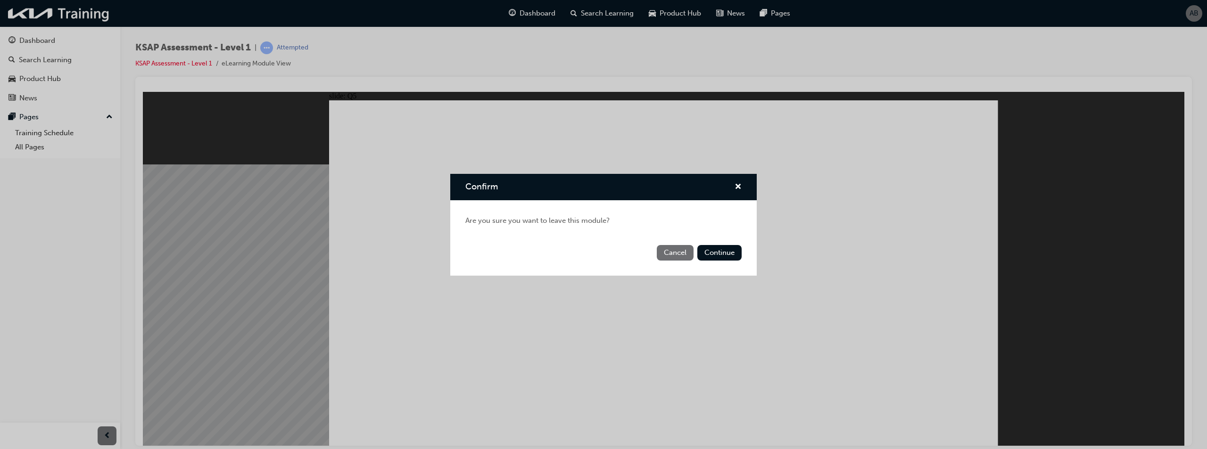
click at [665, 252] on button "Cancel" at bounding box center [675, 253] width 37 height 16
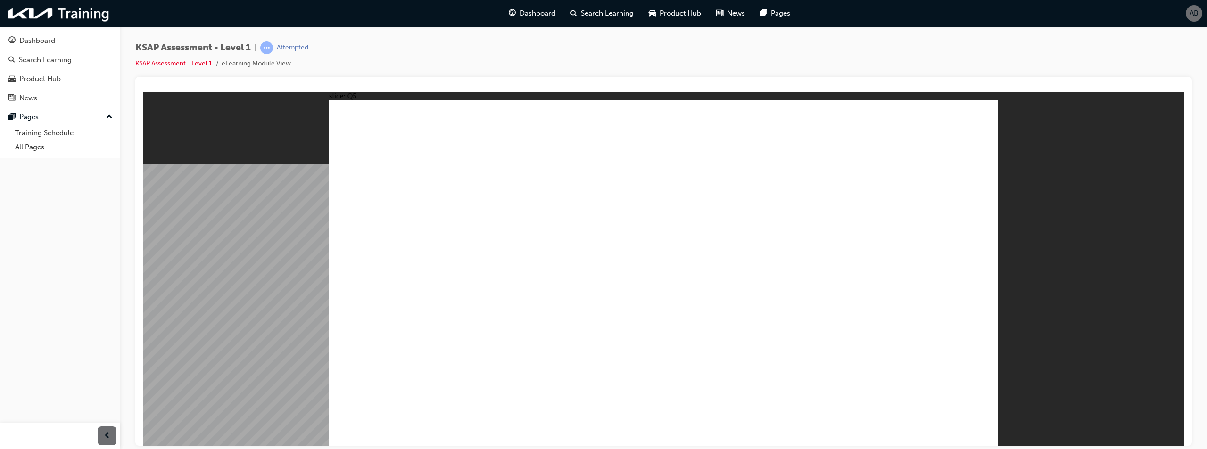
click at [162, 67] on li "KSAP Assessment - Level 1" at bounding box center [178, 63] width 86 height 11
click at [182, 61] on link "KSAP Assessment - Level 1" at bounding box center [173, 63] width 77 height 8
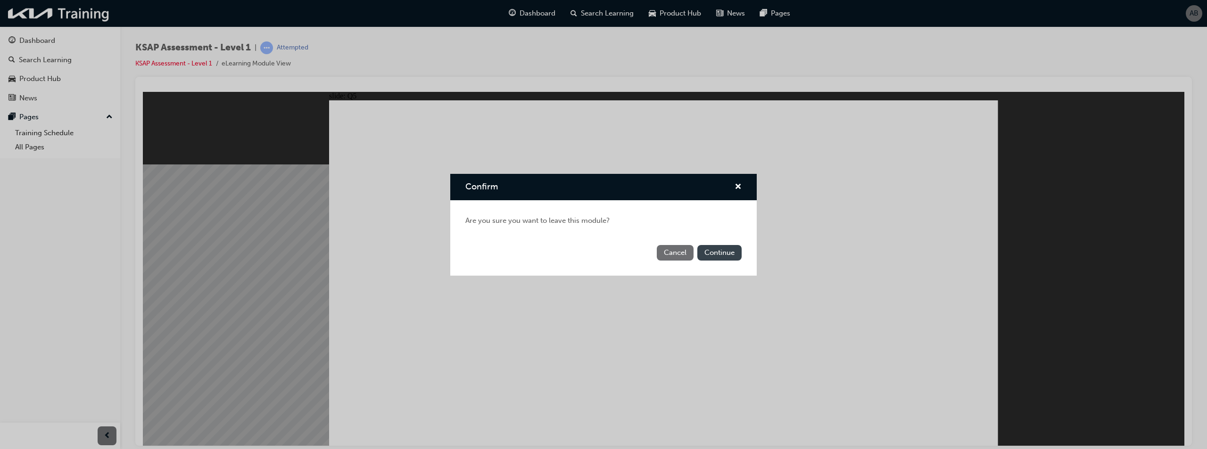
click at [715, 252] on button "Continue" at bounding box center [719, 253] width 44 height 16
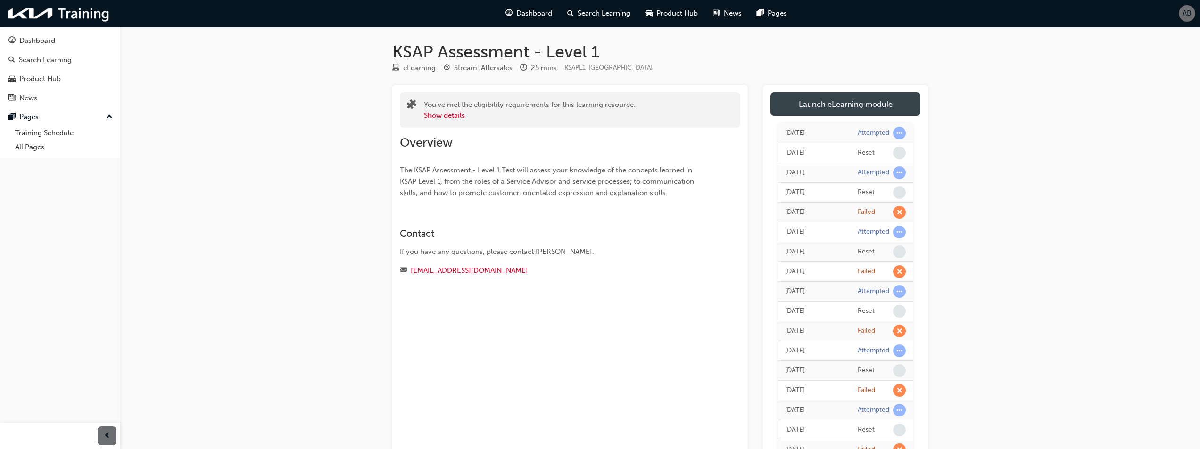
click at [810, 108] on link "Launch eLearning module" at bounding box center [846, 104] width 150 height 24
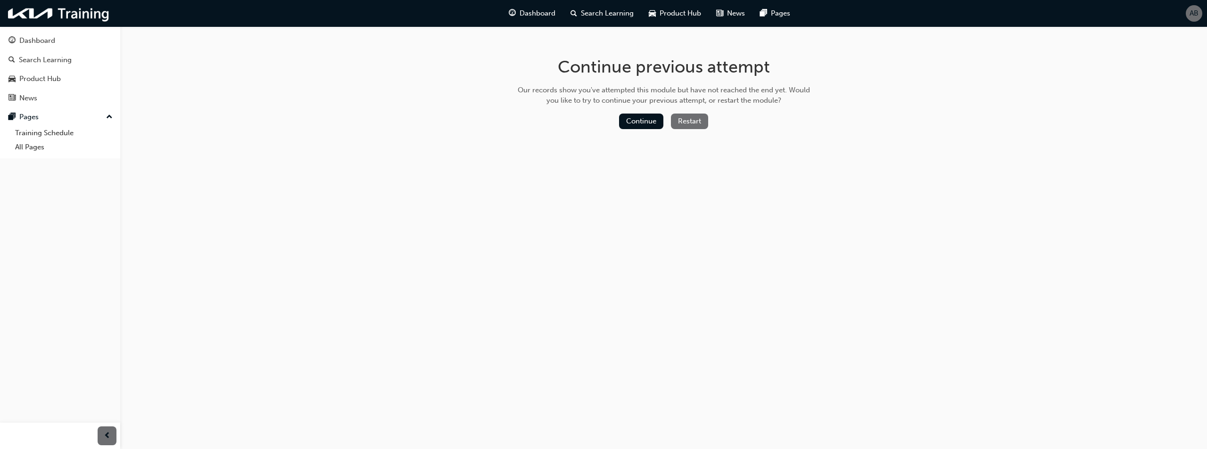
click at [684, 120] on button "Restart" at bounding box center [689, 122] width 37 height 16
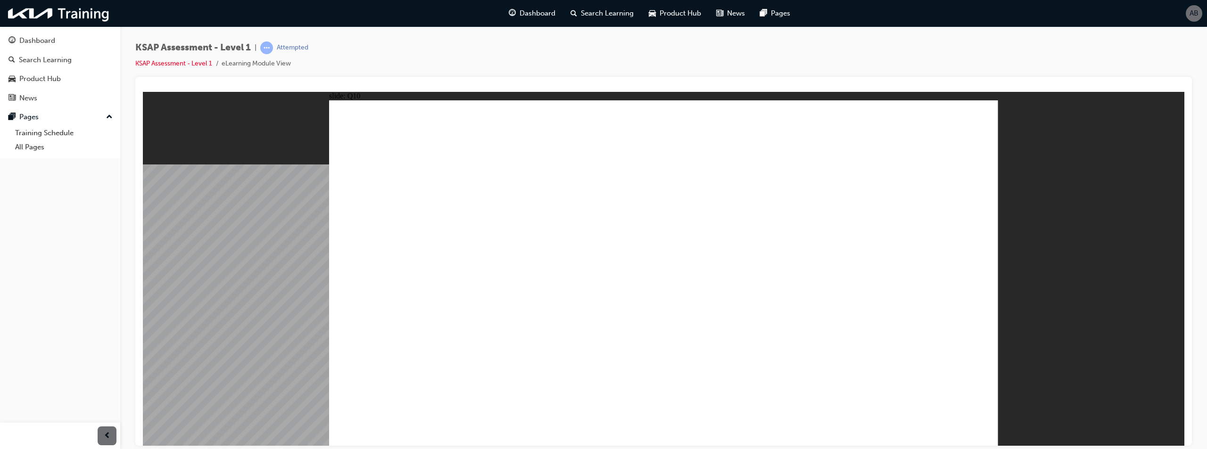
radio input "true"
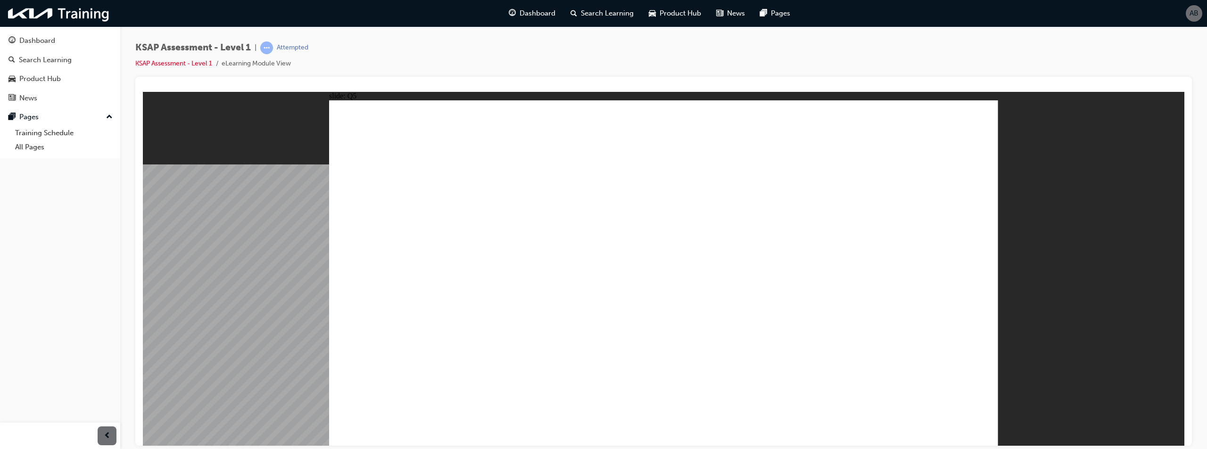
radio input "false"
radio input "true"
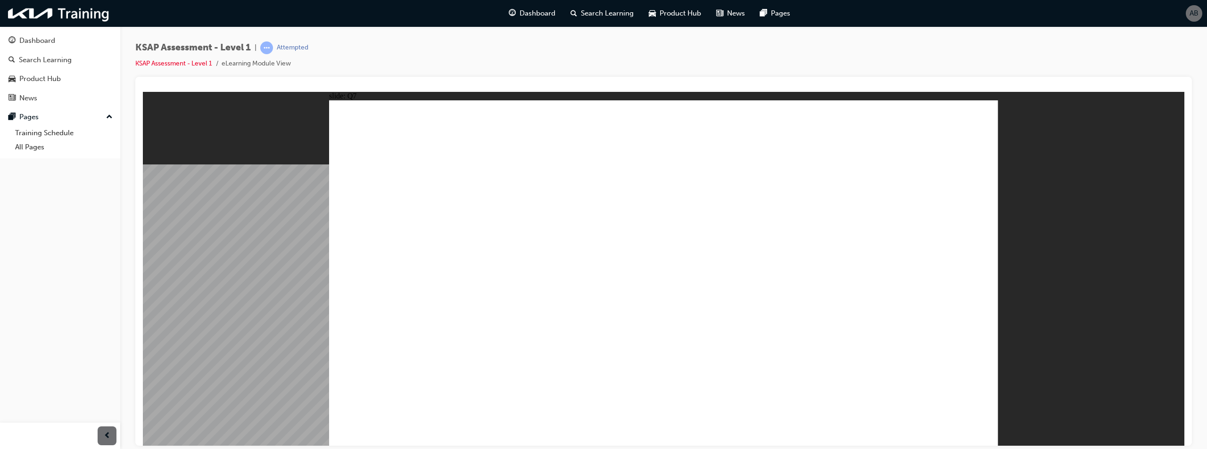
radio input "true"
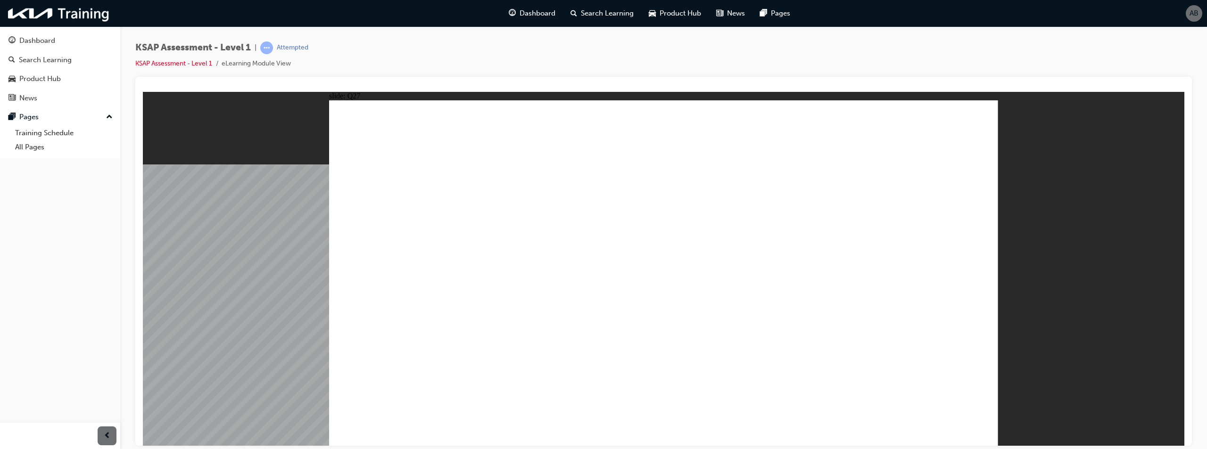
drag, startPoint x: 768, startPoint y: 267, endPoint x: 776, endPoint y: 270, distance: 8.8
radio input "false"
radio input "true"
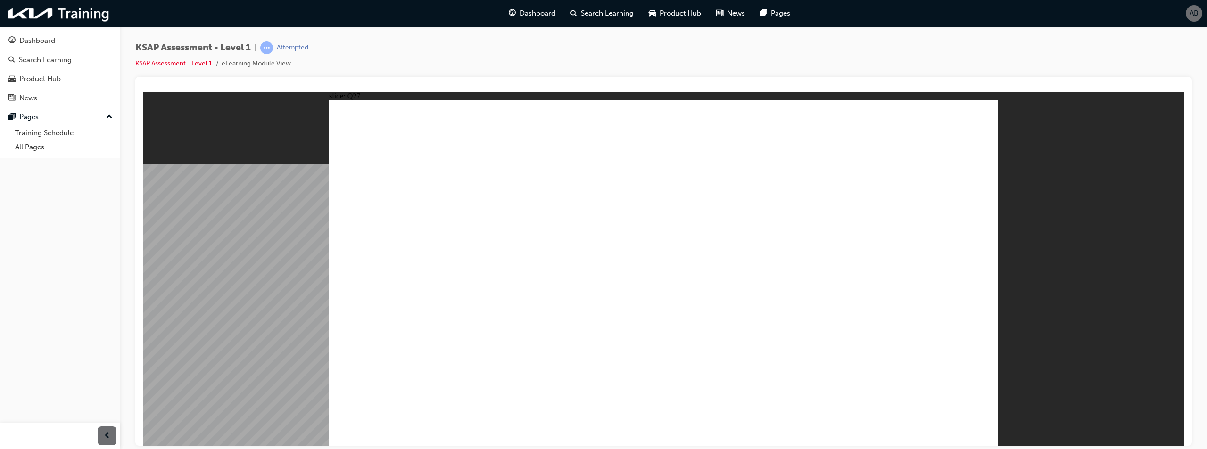
click at [191, 58] on ul "KSAP Assessment - Level 1 eLearning Module View" at bounding box center [221, 63] width 173 height 11
click at [194, 61] on link "KSAP Assessment - Level 1" at bounding box center [173, 63] width 77 height 8
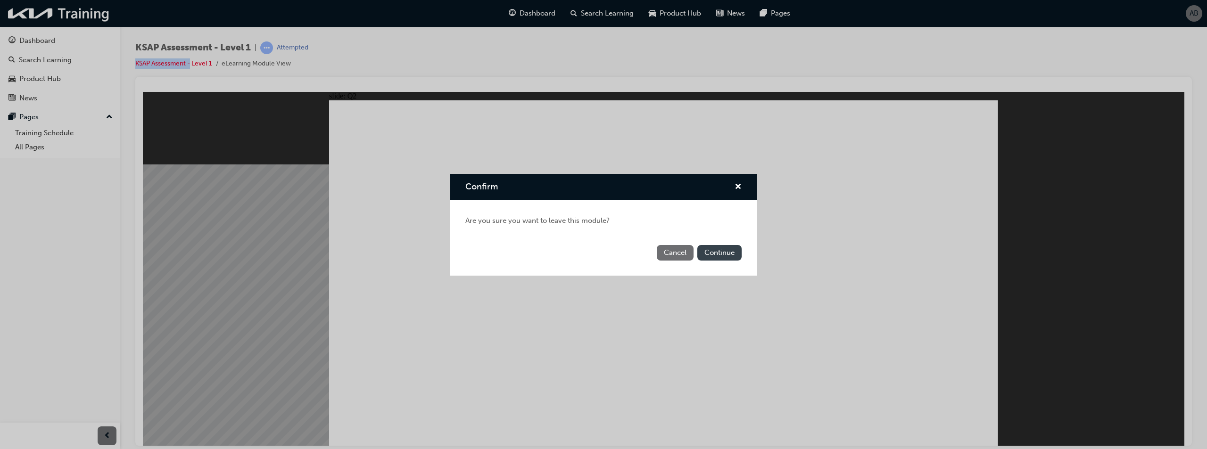
click at [715, 255] on button "Continue" at bounding box center [719, 253] width 44 height 16
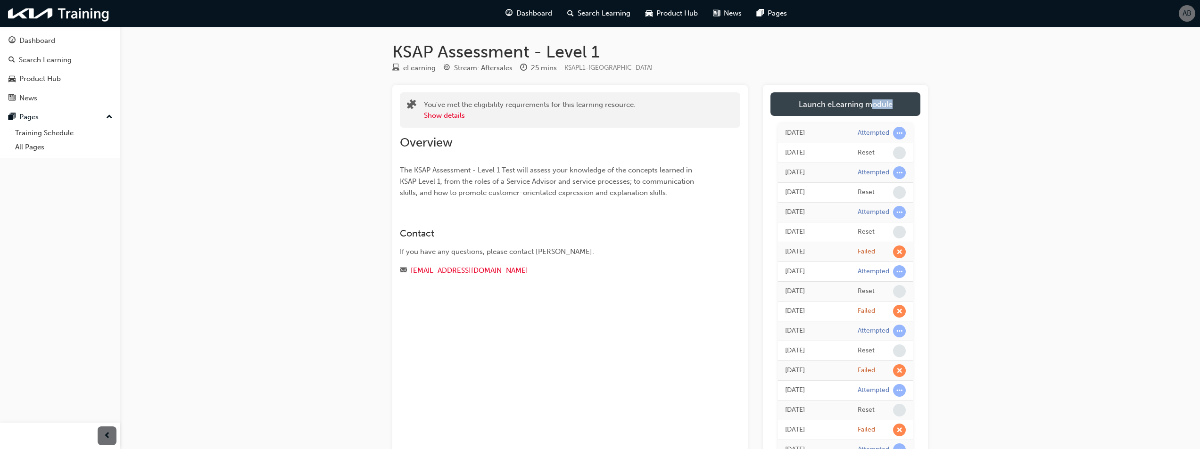
drag, startPoint x: 870, startPoint y: 117, endPoint x: 873, endPoint y: 111, distance: 6.8
click at [875, 104] on link "Launch eLearning module" at bounding box center [846, 104] width 150 height 24
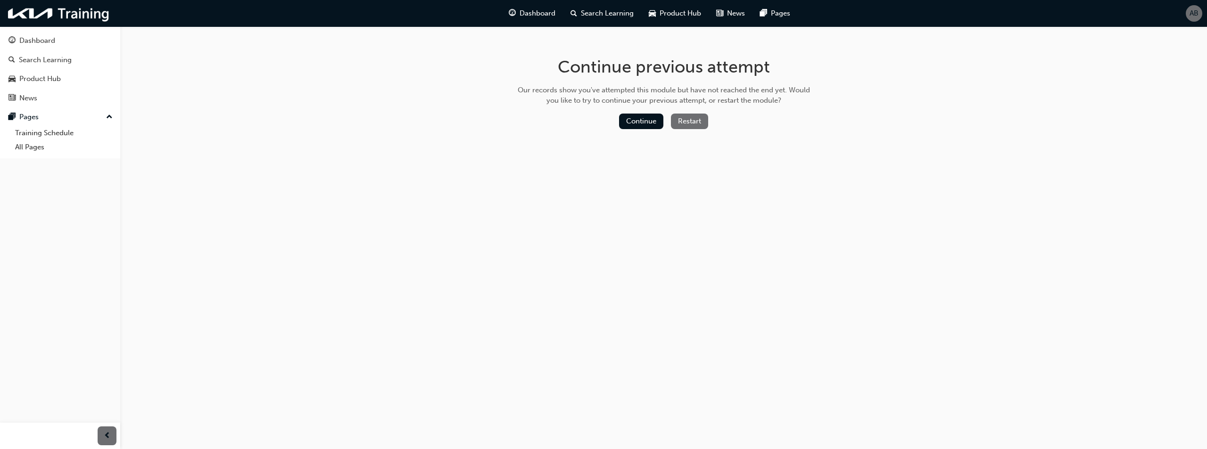
click at [683, 121] on button "Restart" at bounding box center [689, 122] width 37 height 16
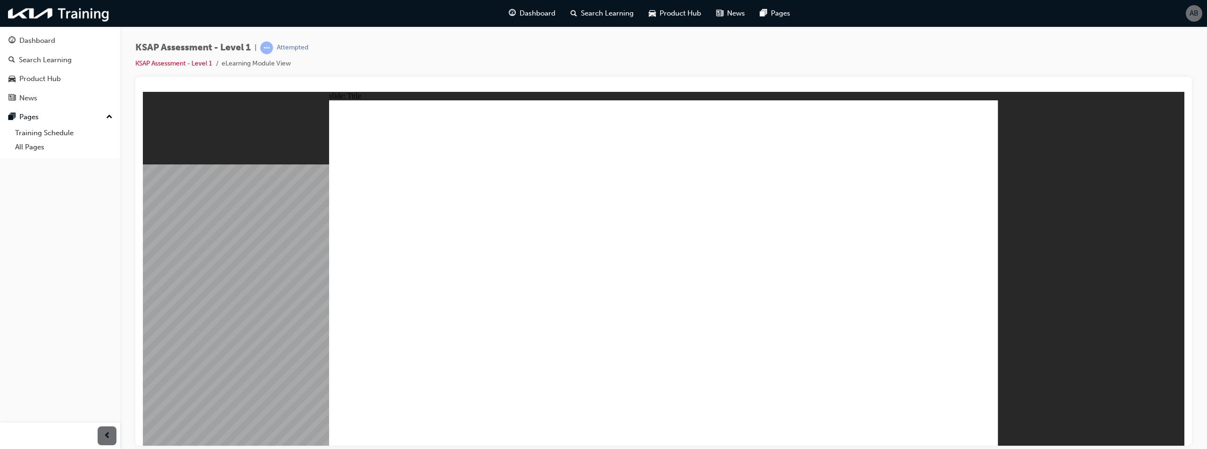
radio input "true"
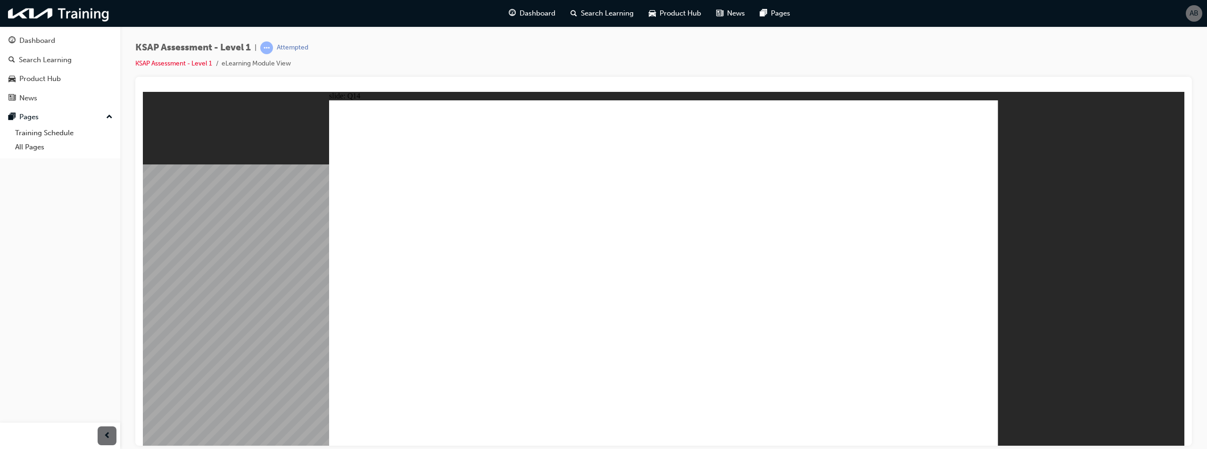
radio input "true"
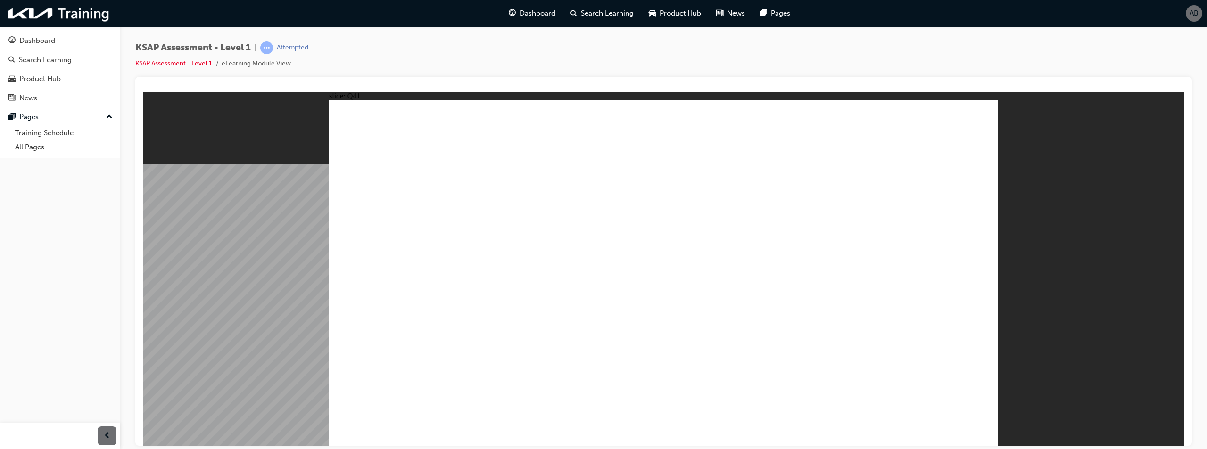
radio input "true"
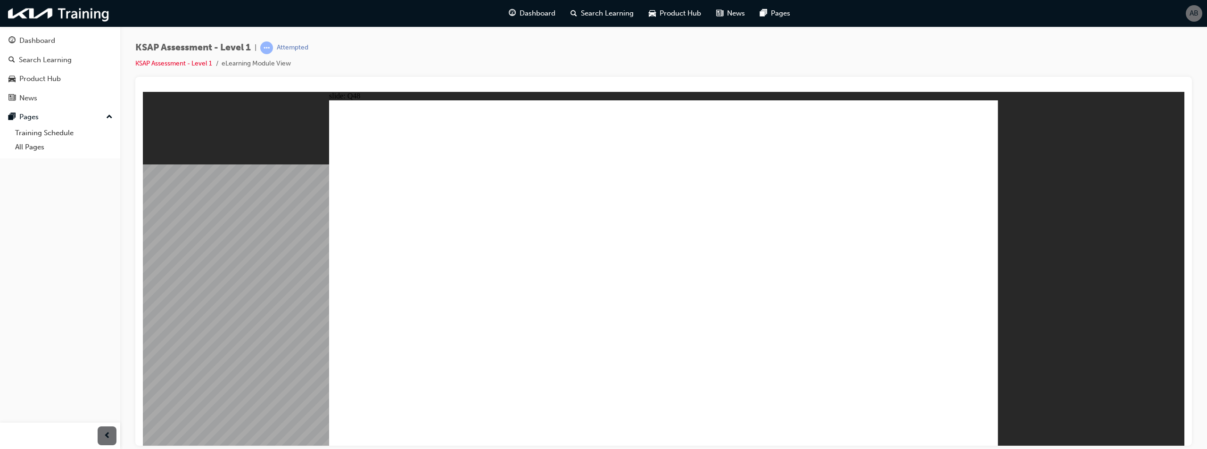
radio input "true"
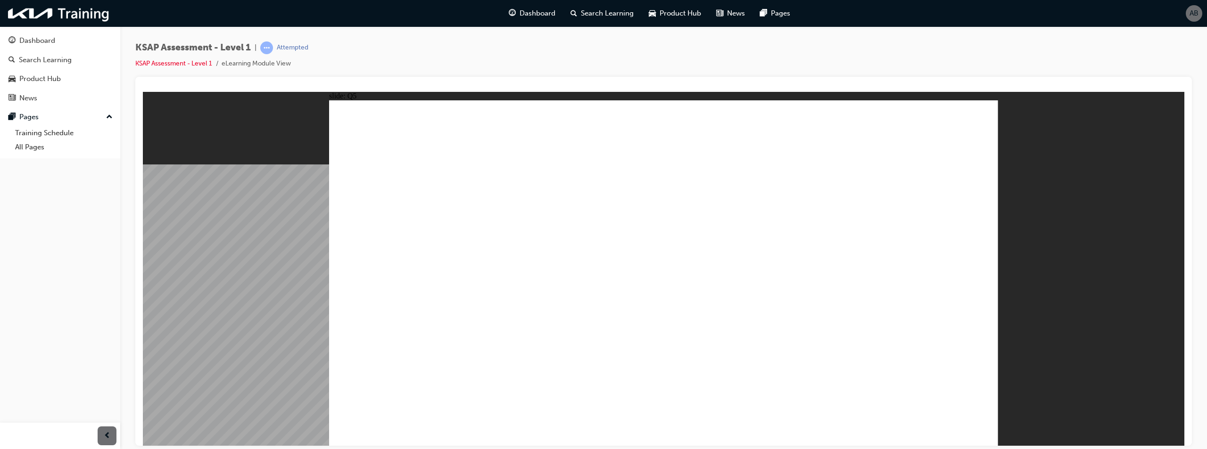
radio input "true"
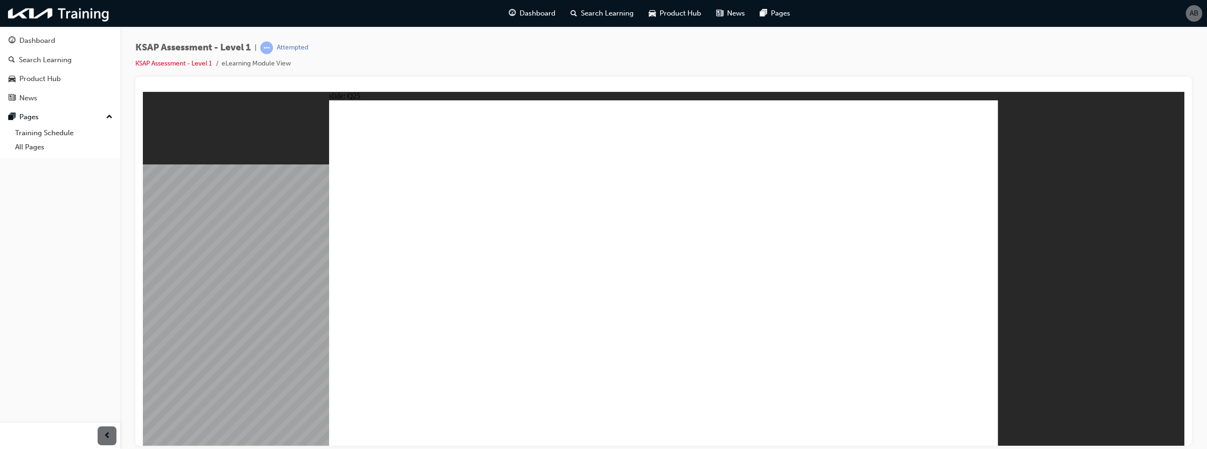
radio input "true"
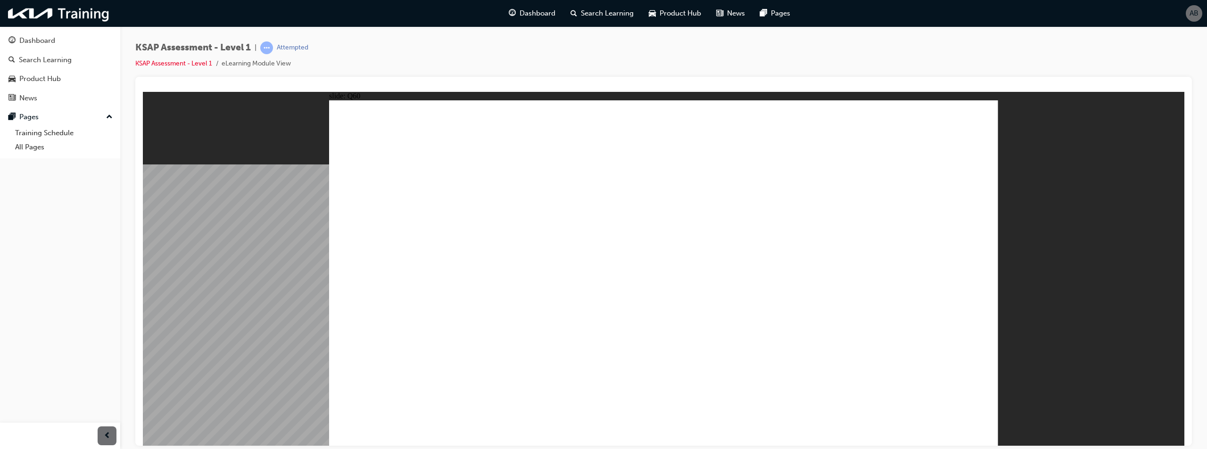
click at [177, 61] on link "KSAP Assessment - Level 1" at bounding box center [173, 63] width 77 height 8
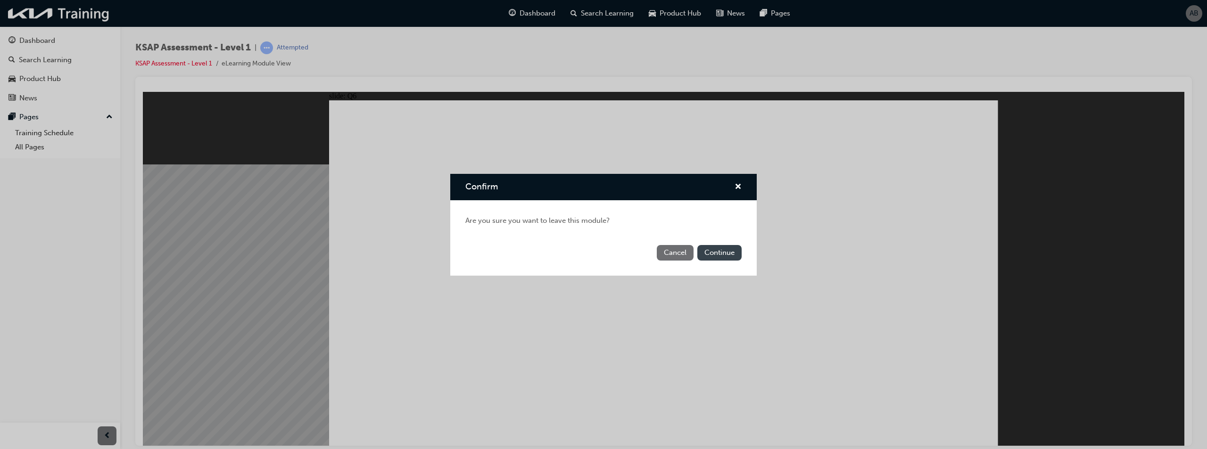
click at [724, 251] on button "Continue" at bounding box center [719, 253] width 44 height 16
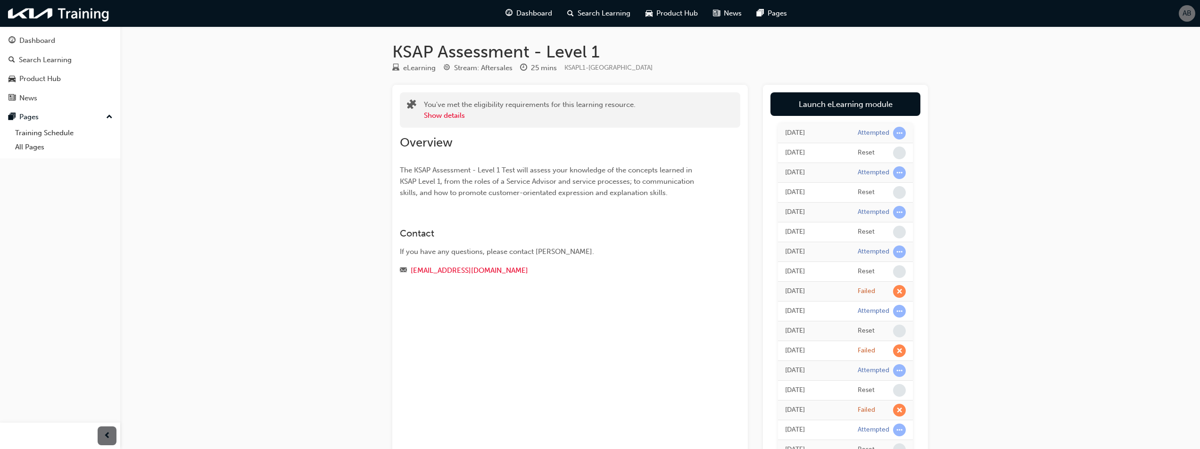
click at [838, 108] on link "Launch eLearning module" at bounding box center [846, 104] width 150 height 24
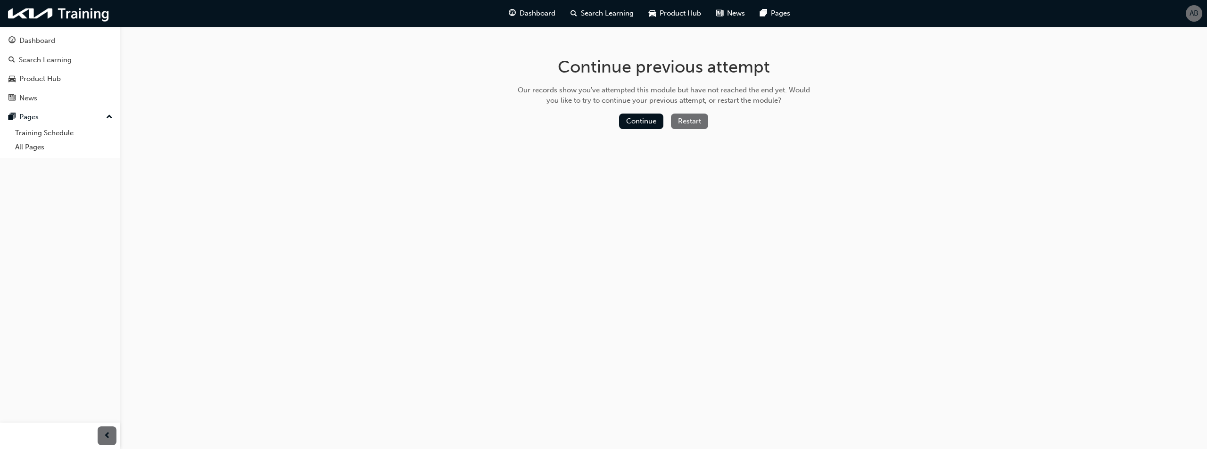
click at [676, 121] on button "Restart" at bounding box center [689, 122] width 37 height 16
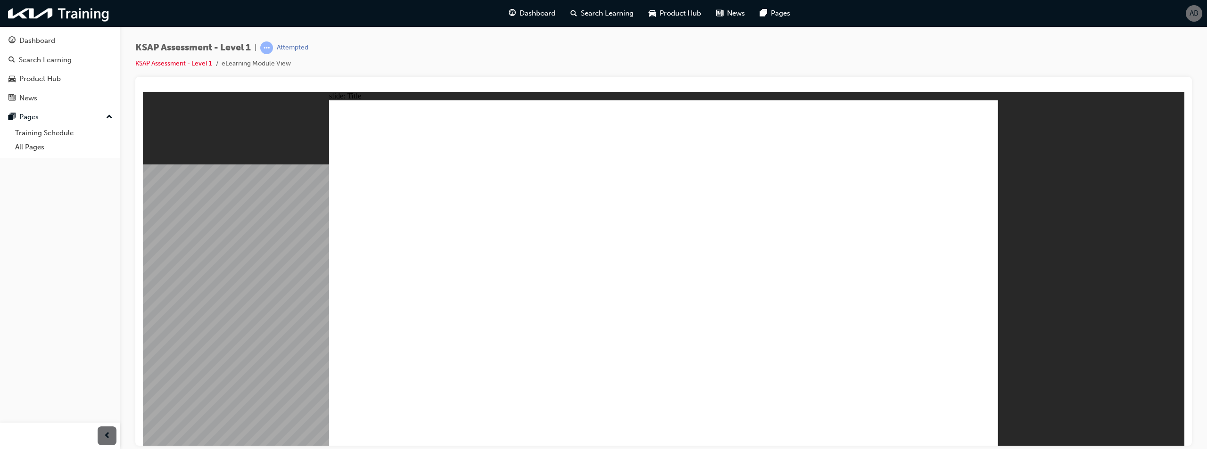
click at [143, 91] on image at bounding box center [143, 91] width 0 height 0
radio input "true"
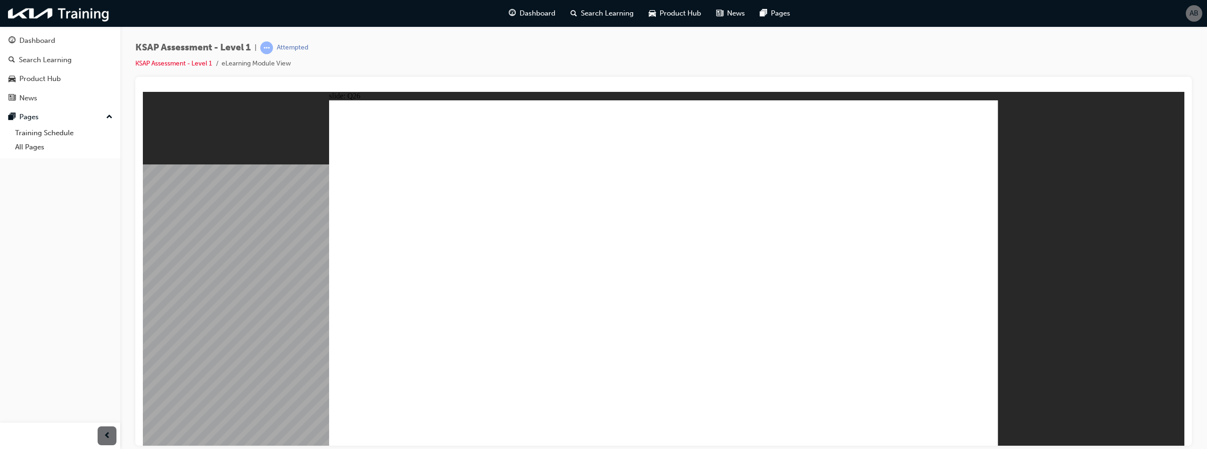
radio input "true"
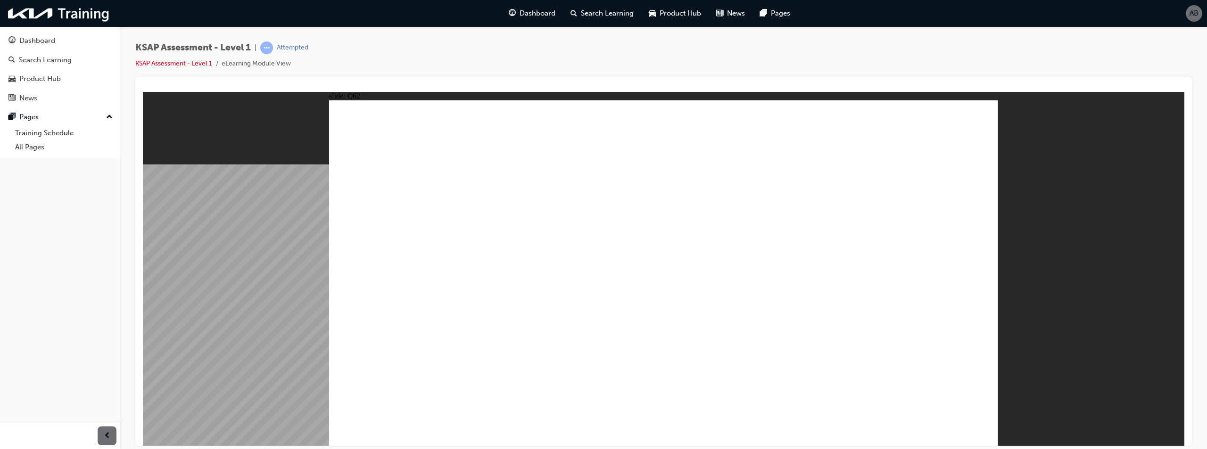
radio input "false"
radio input "true"
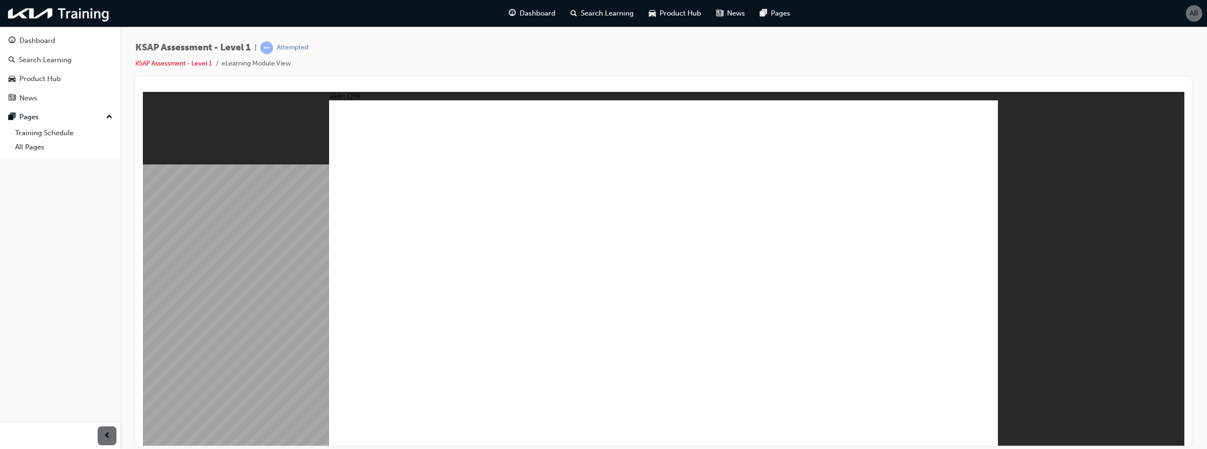
radio input "true"
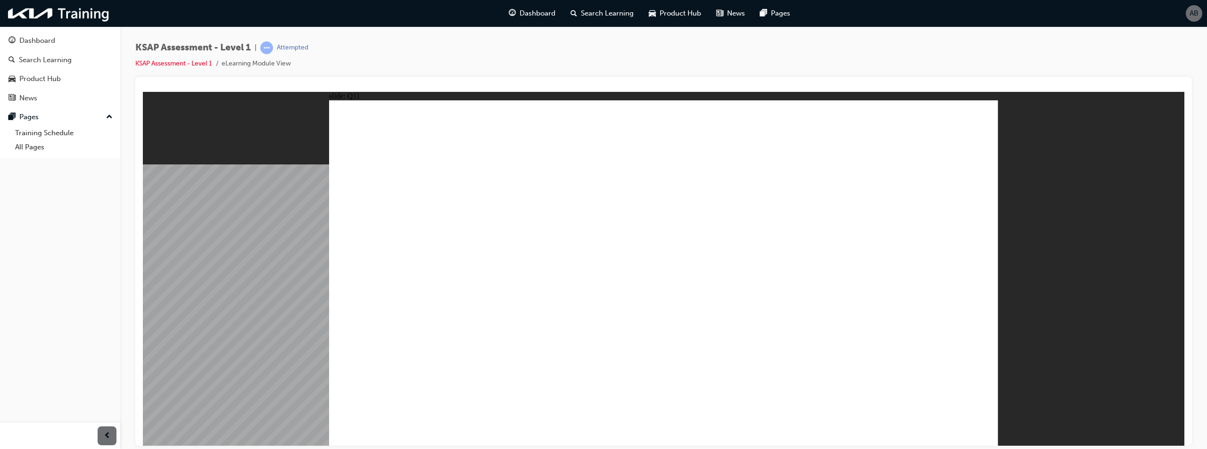
radio input "false"
radio input "true"
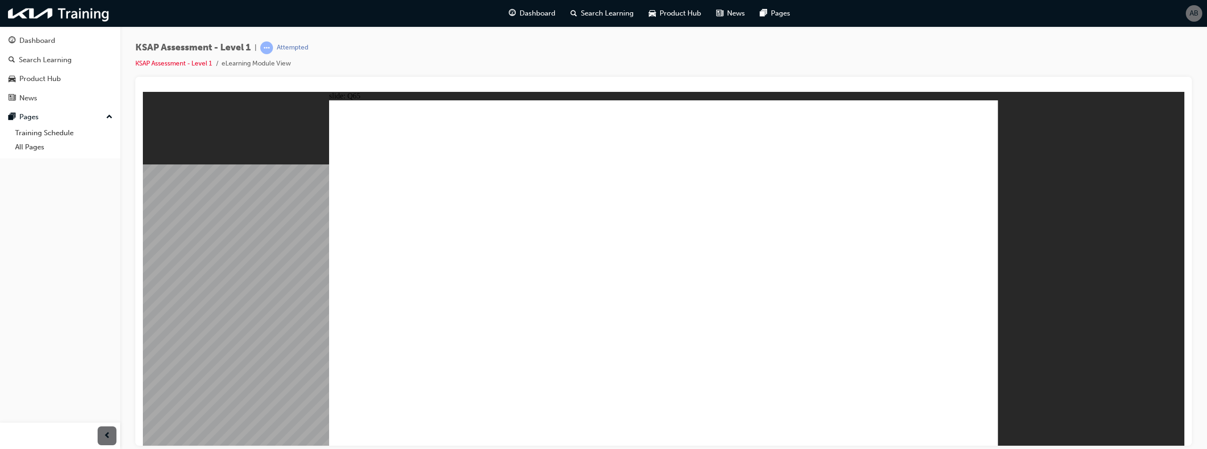
radio input "true"
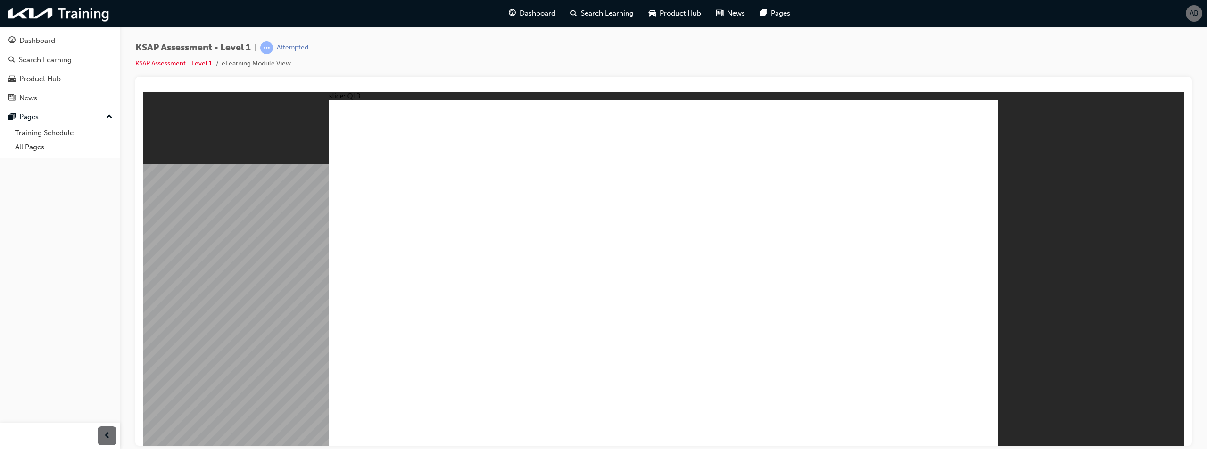
radio input "true"
drag, startPoint x: 670, startPoint y: 315, endPoint x: 674, endPoint y: 317, distance: 4.9
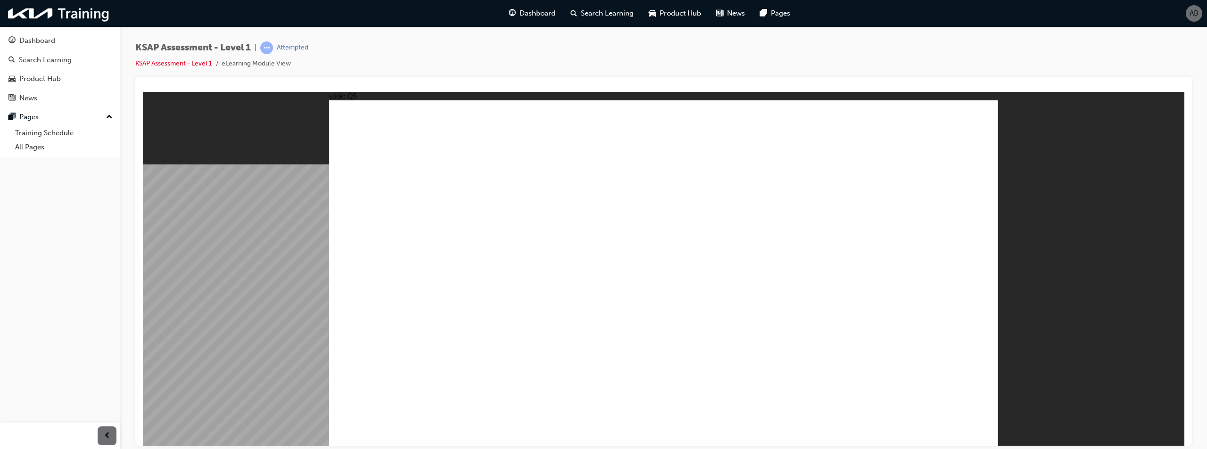
radio input "true"
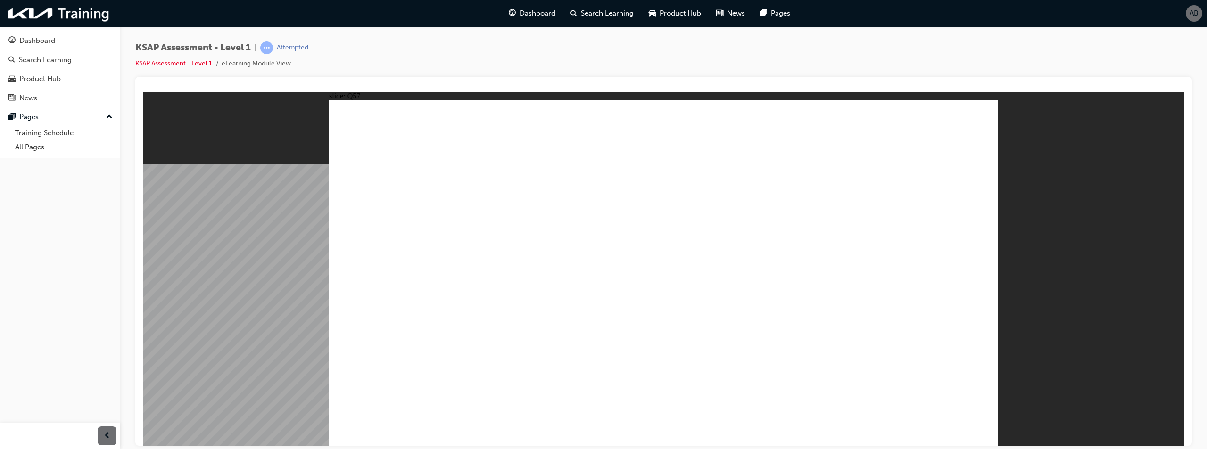
radio input "false"
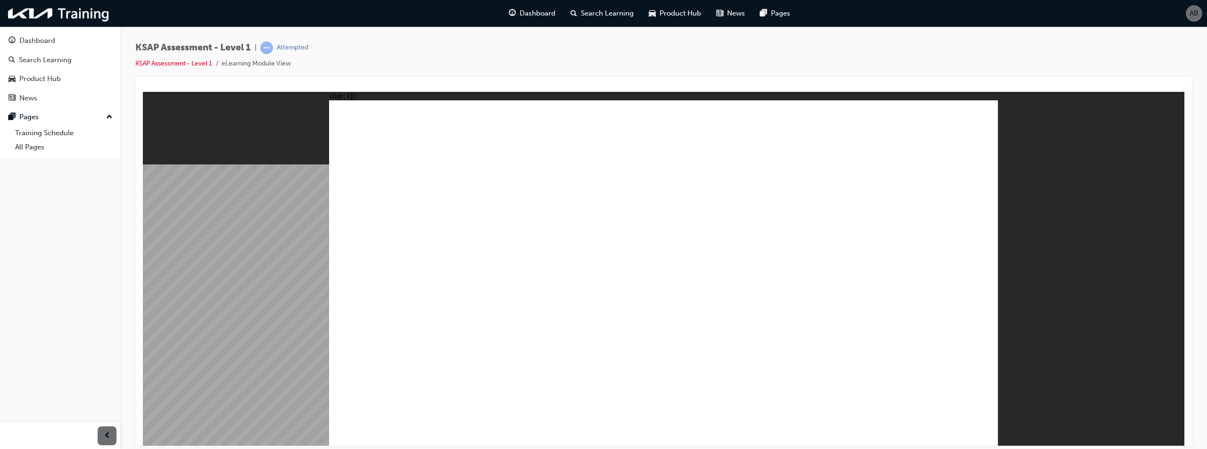
radio input "true"
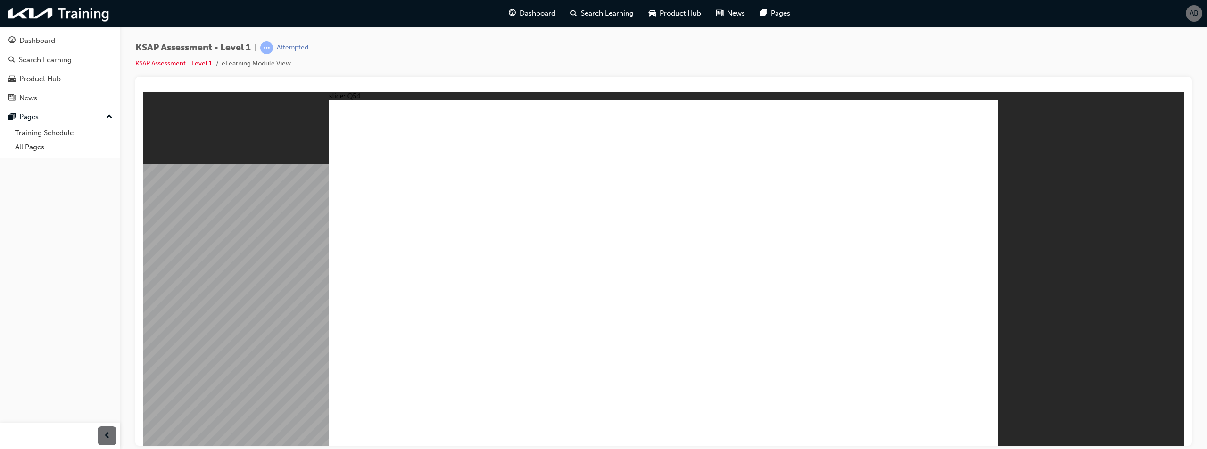
radio input "true"
drag, startPoint x: 389, startPoint y: 210, endPoint x: 478, endPoint y: 202, distance: 90.0
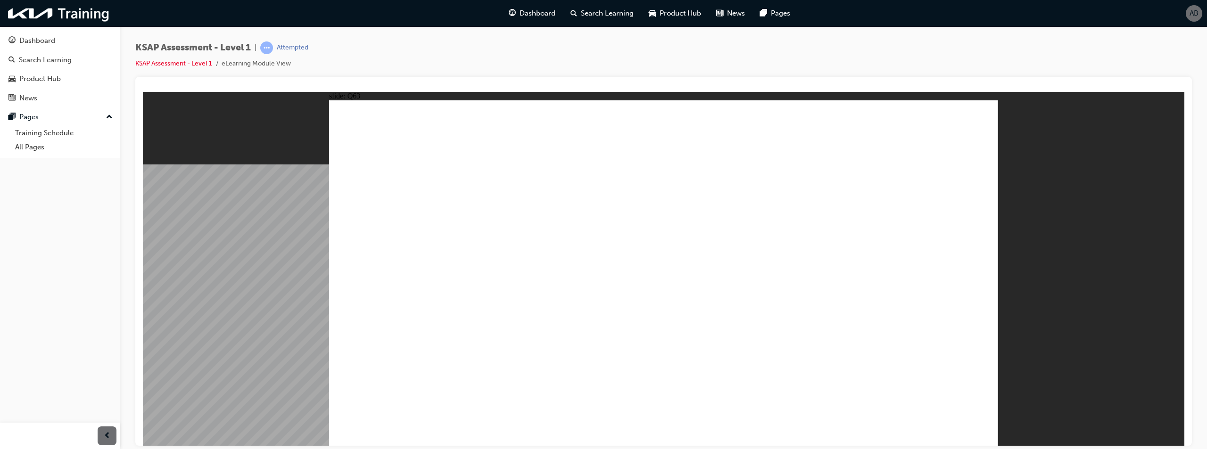
radio input "true"
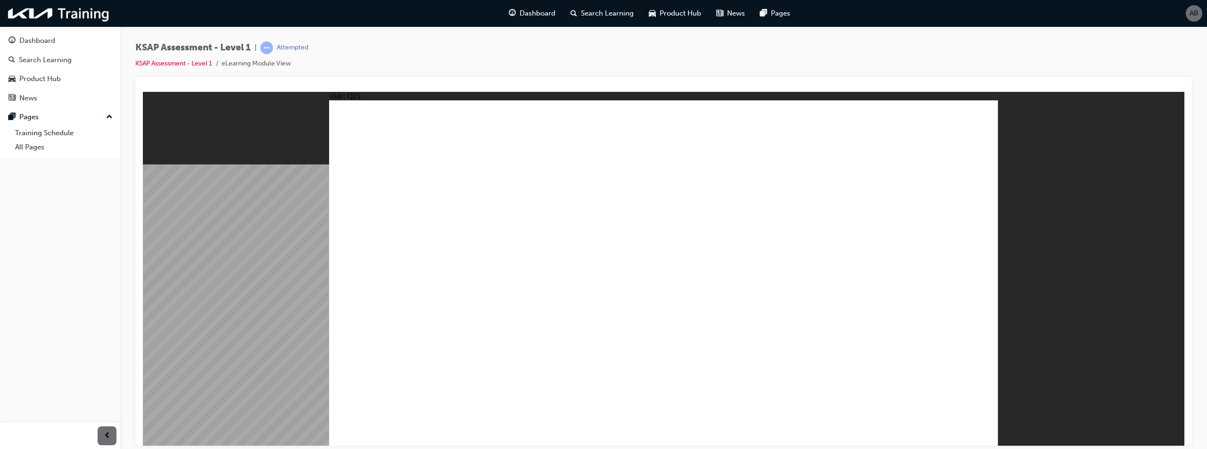
radio input "false"
radio input "true"
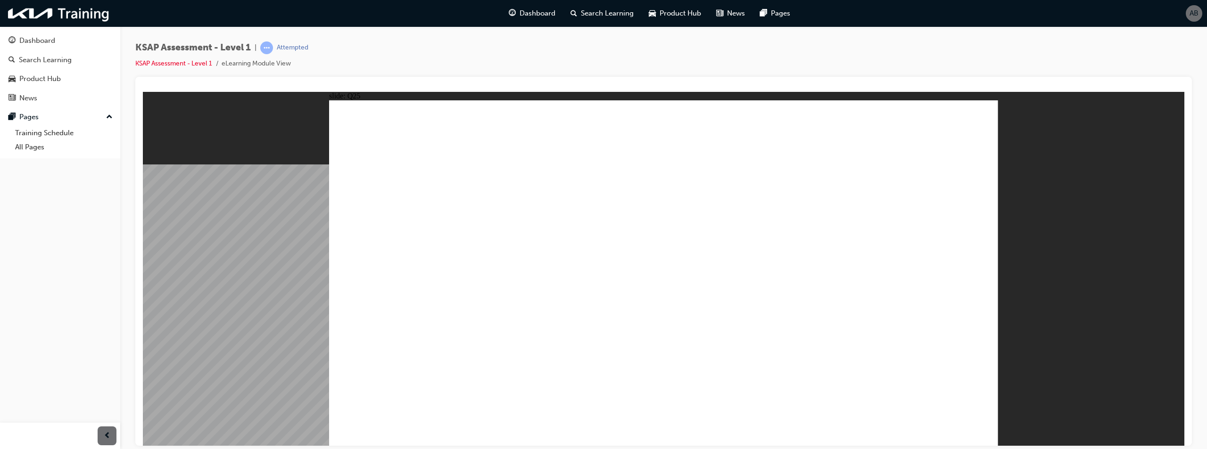
radio input "true"
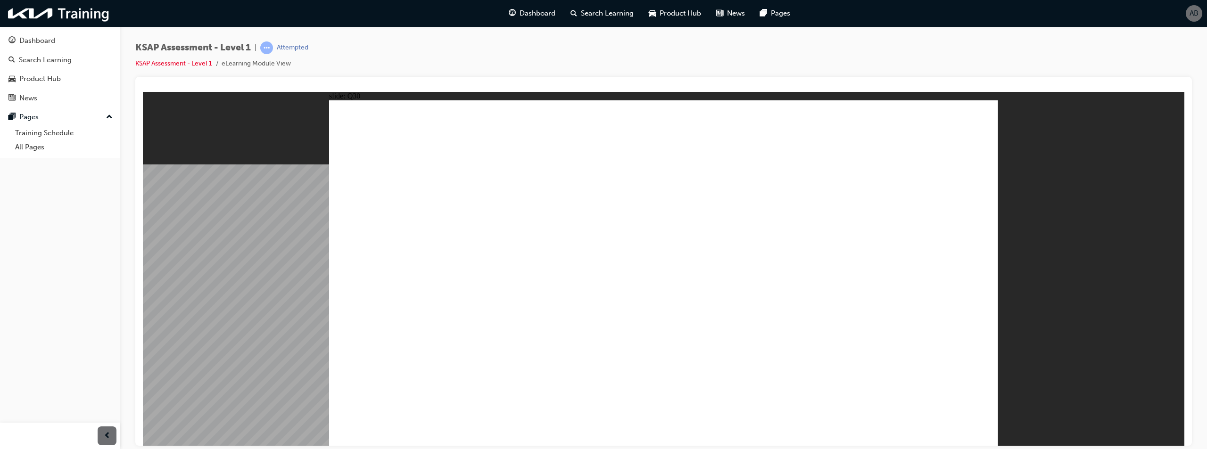
radio input "true"
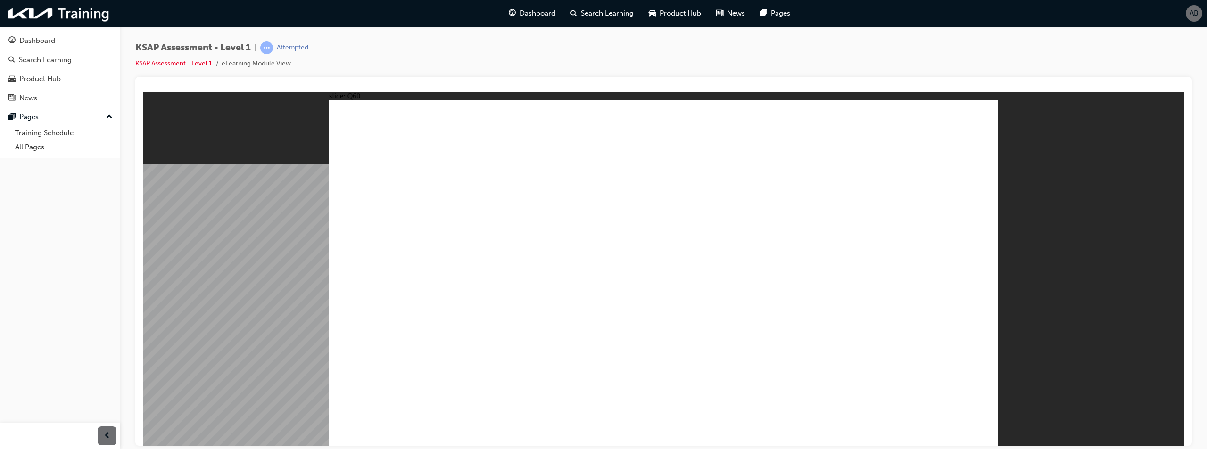
click at [182, 59] on link "KSAP Assessment - Level 1" at bounding box center [173, 63] width 77 height 8
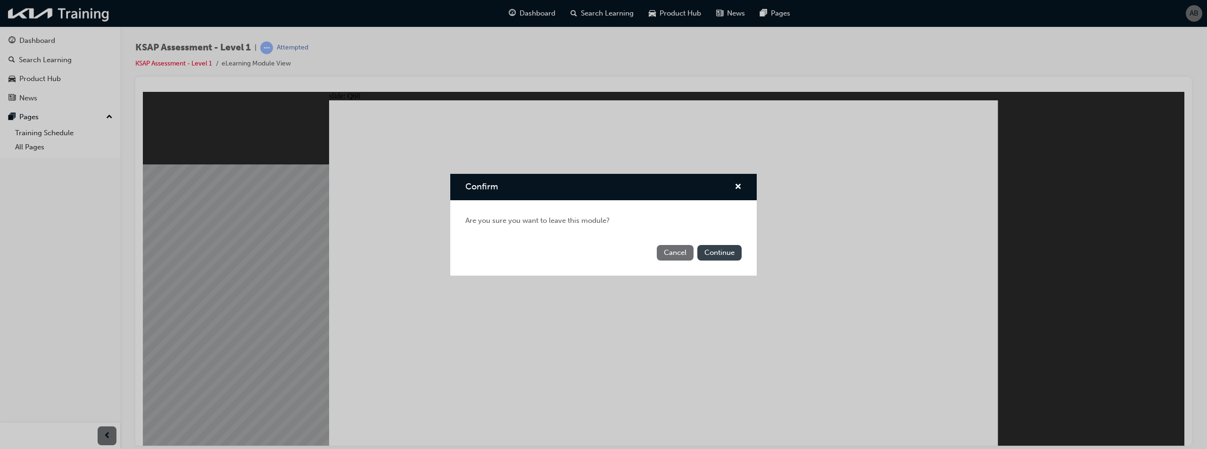
click at [724, 254] on button "Continue" at bounding box center [719, 253] width 44 height 16
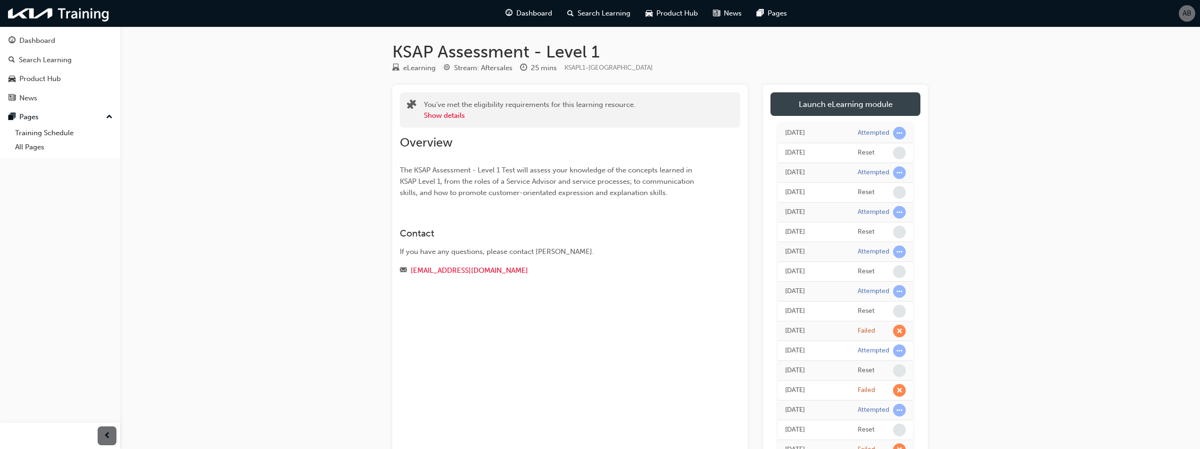
click at [832, 108] on link "Launch eLearning module" at bounding box center [846, 104] width 150 height 24
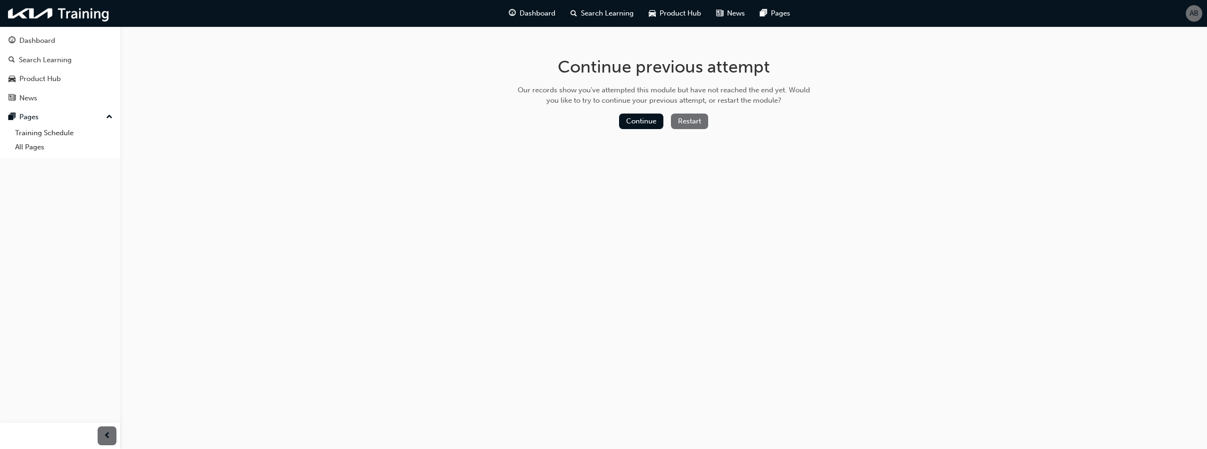
click at [693, 124] on button "Restart" at bounding box center [689, 122] width 37 height 16
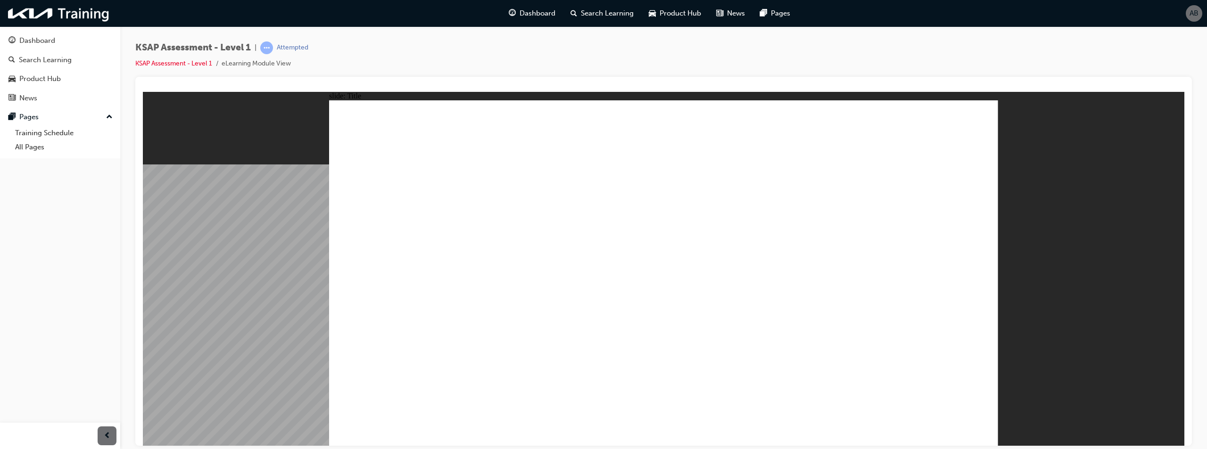
radio input "true"
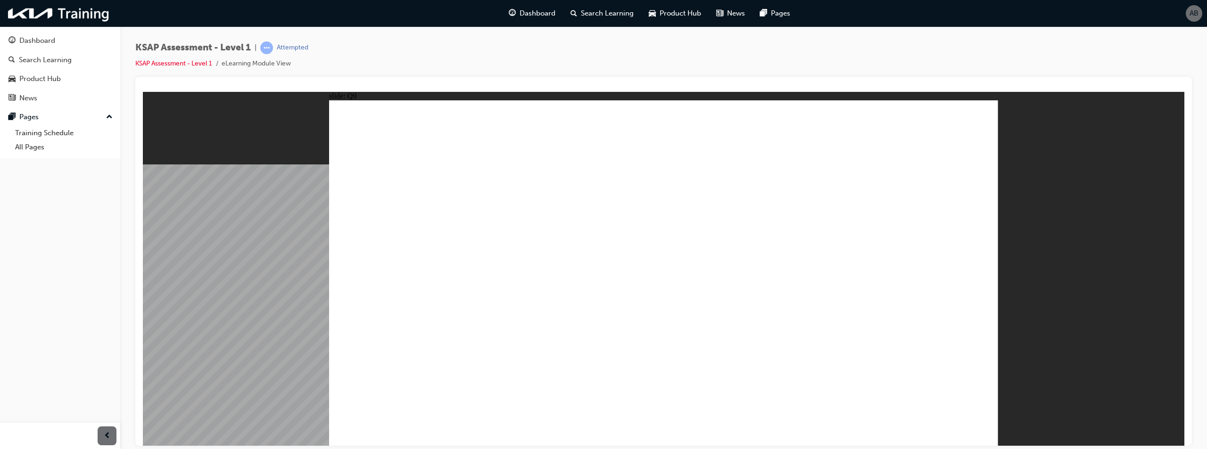
drag, startPoint x: 687, startPoint y: 323, endPoint x: 679, endPoint y: 319, distance: 8.9
radio input "true"
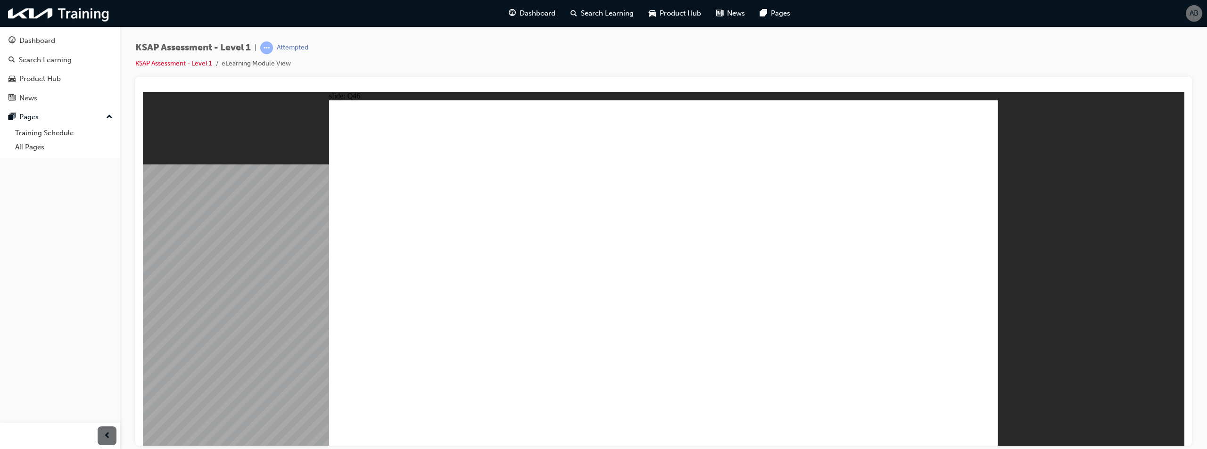
radio input "true"
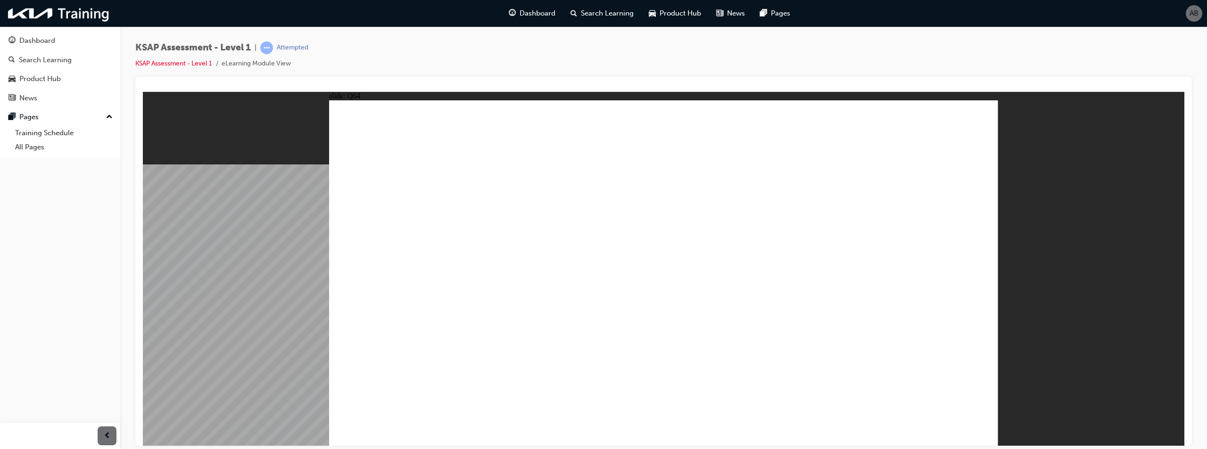
radio input "true"
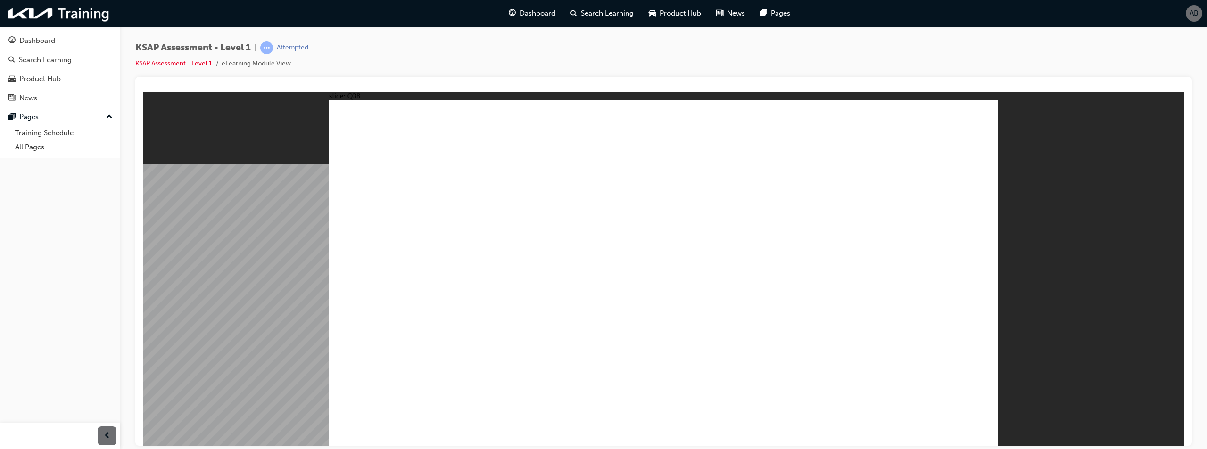
radio input "false"
radio input "true"
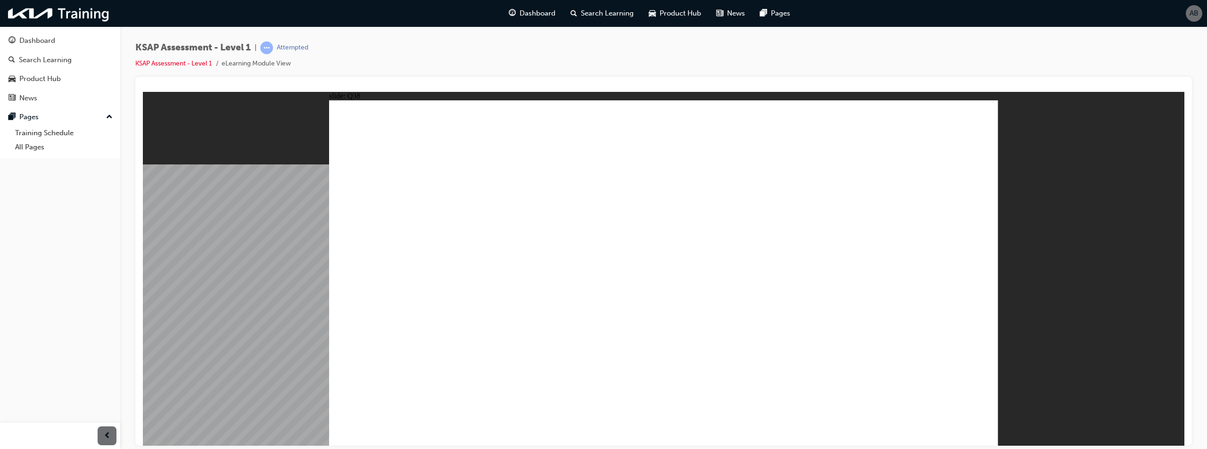
radio input "true"
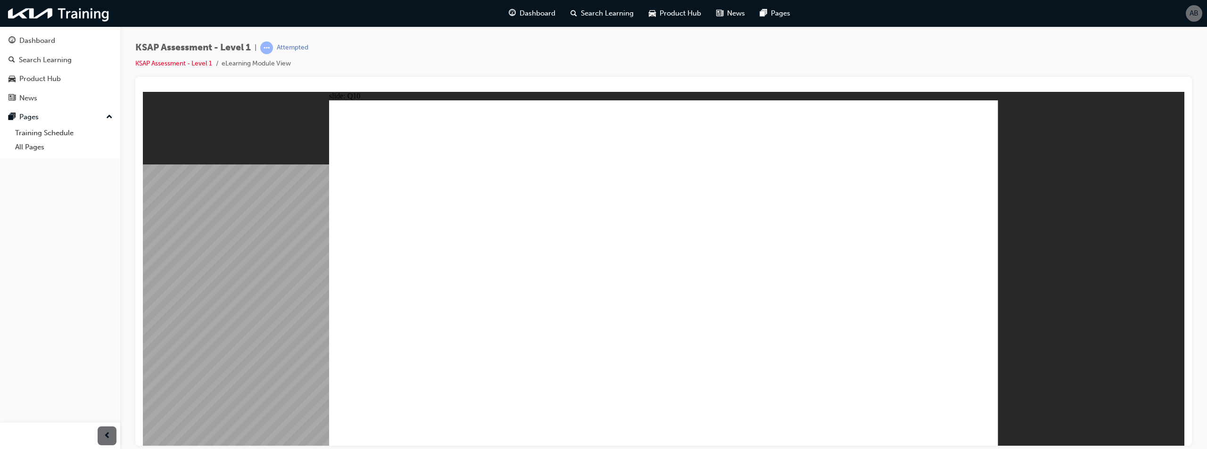
drag, startPoint x: 753, startPoint y: 262, endPoint x: 791, endPoint y: 278, distance: 41.6
radio input "true"
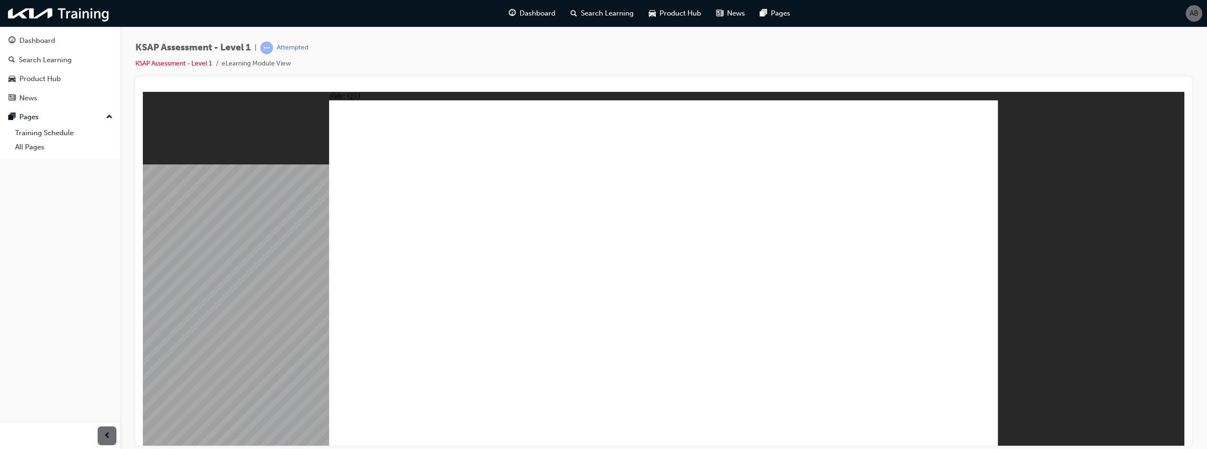
radio input "true"
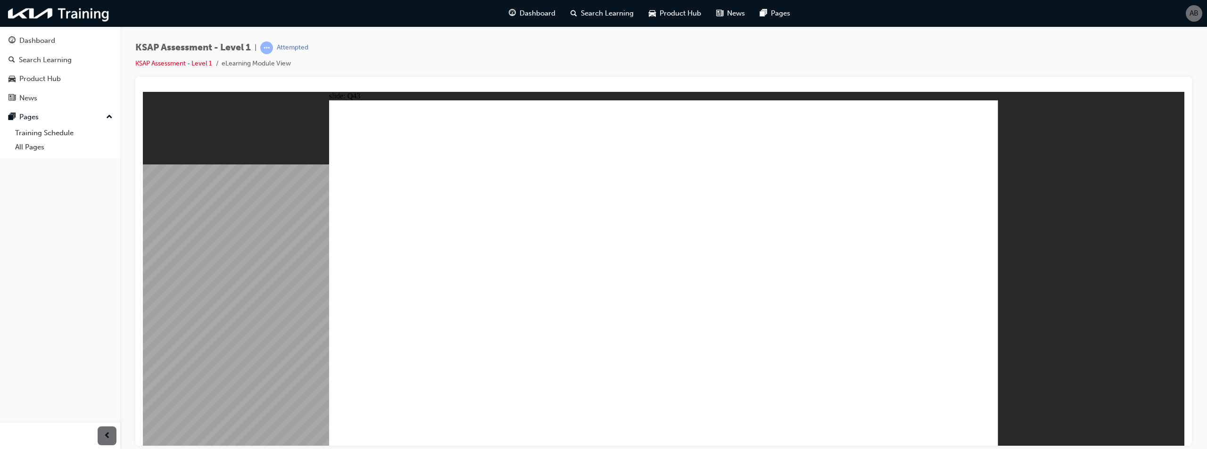
radio input "true"
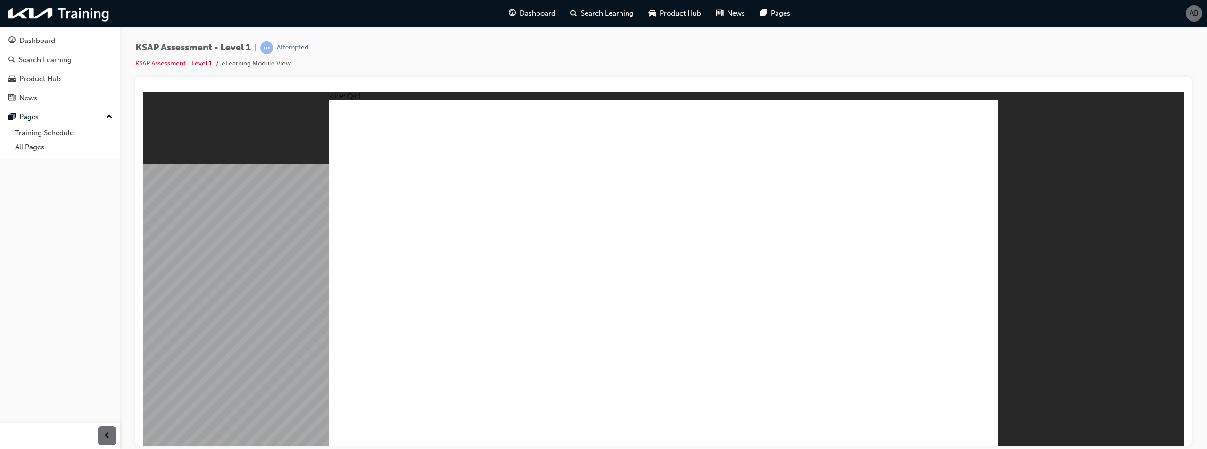
radio input "true"
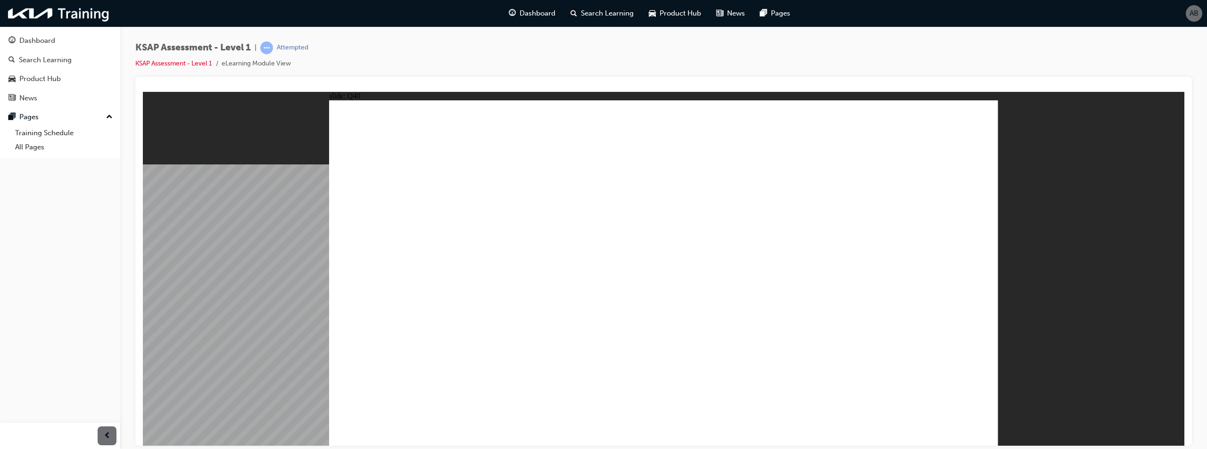
radio input "true"
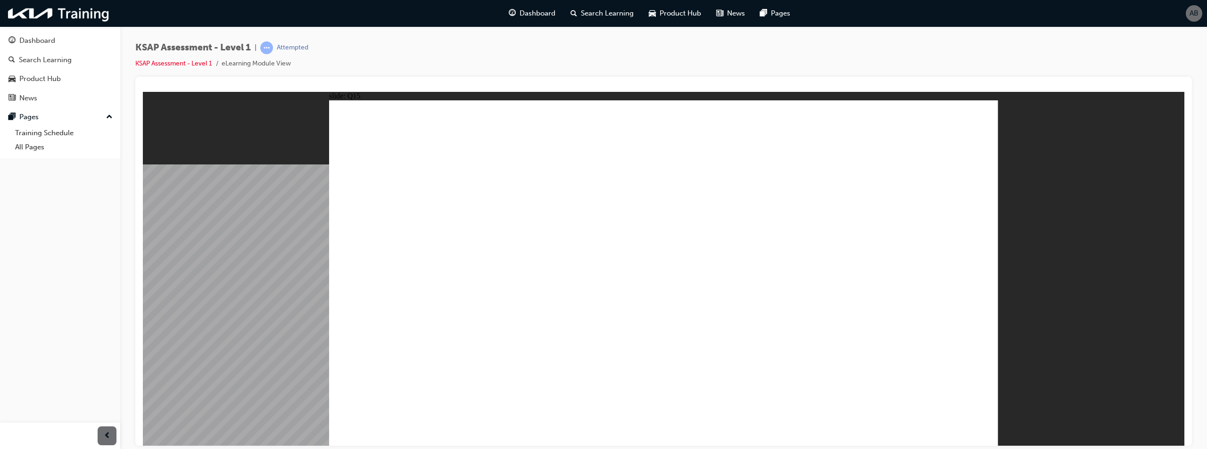
radio input "true"
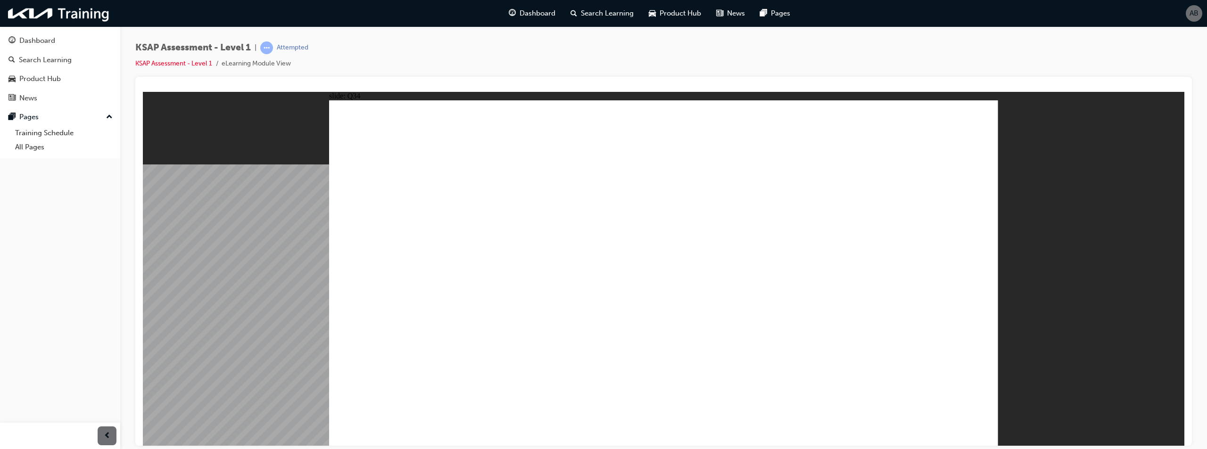
radio input "true"
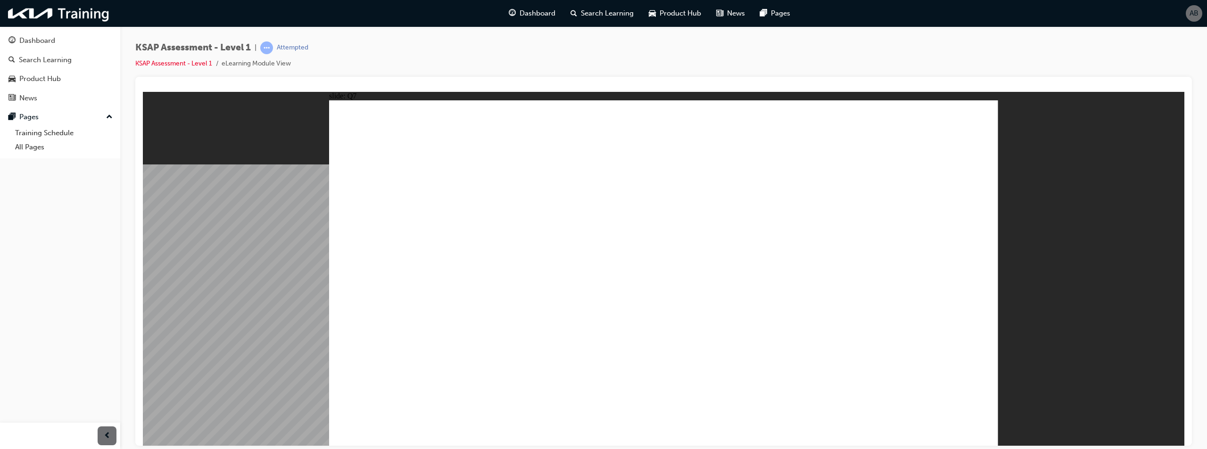
radio input "true"
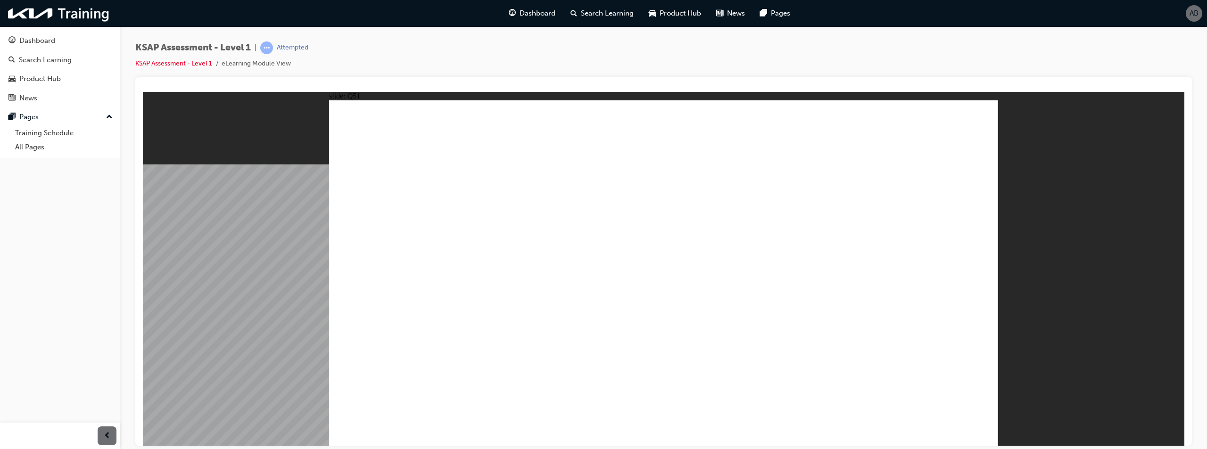
radio input "false"
radio input "true"
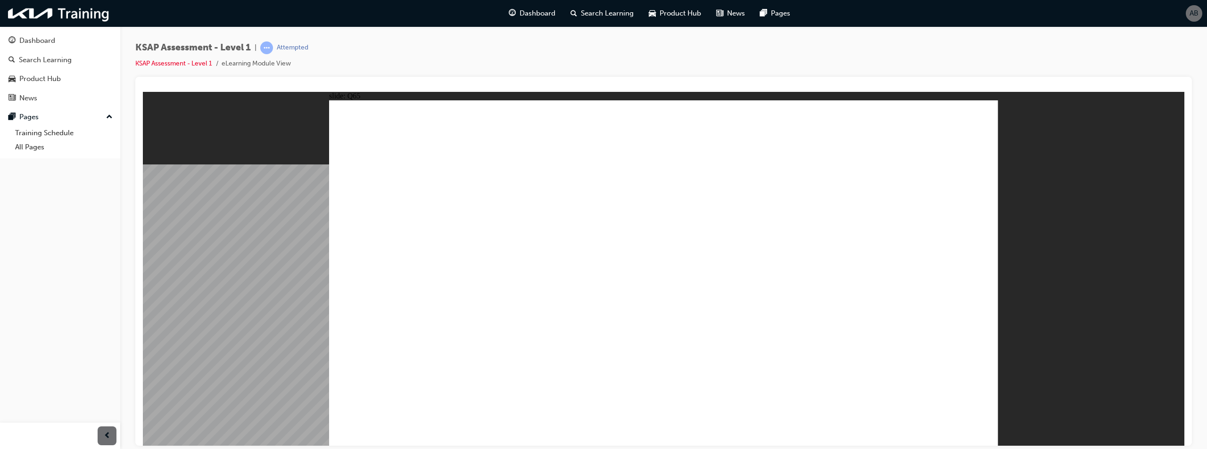
radio input "false"
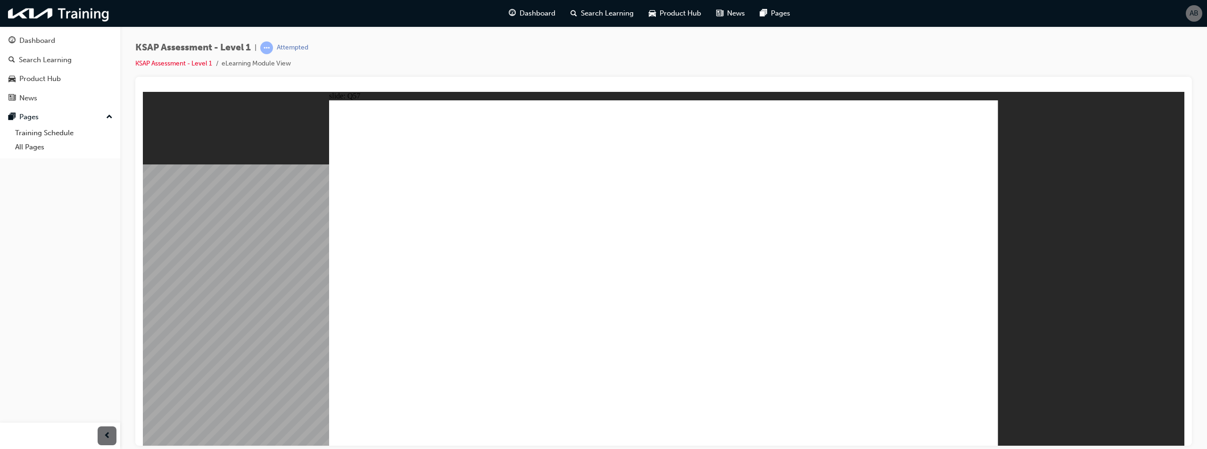
drag, startPoint x: 752, startPoint y: 359, endPoint x: 791, endPoint y: 368, distance: 40.1
radio input "false"
radio input "true"
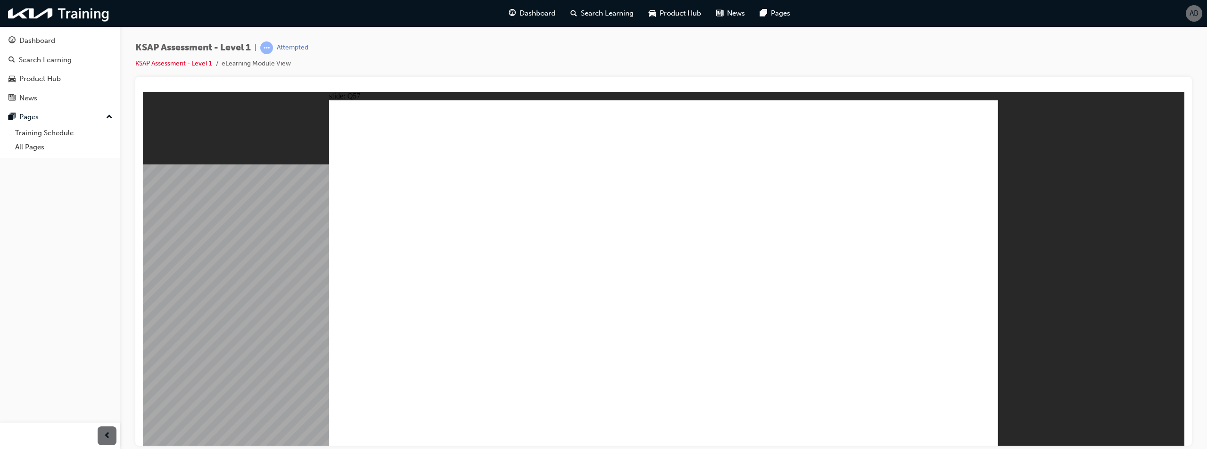
radio input "true"
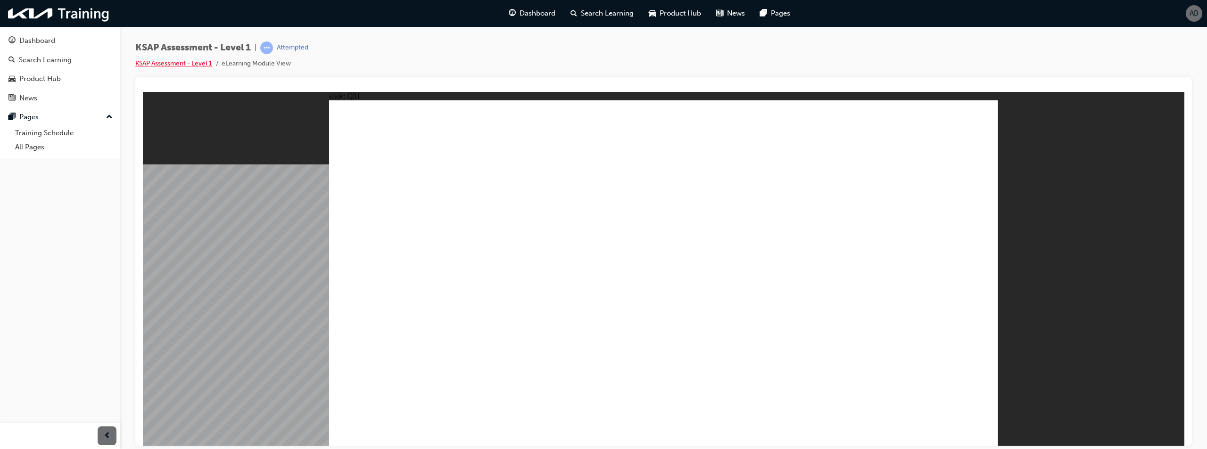
drag, startPoint x: 187, startPoint y: 68, endPoint x: 191, endPoint y: 64, distance: 5.8
click at [188, 68] on li "KSAP Assessment - Level 1" at bounding box center [178, 63] width 86 height 11
click at [191, 62] on link "KSAP Assessment - Level 1" at bounding box center [173, 63] width 77 height 8
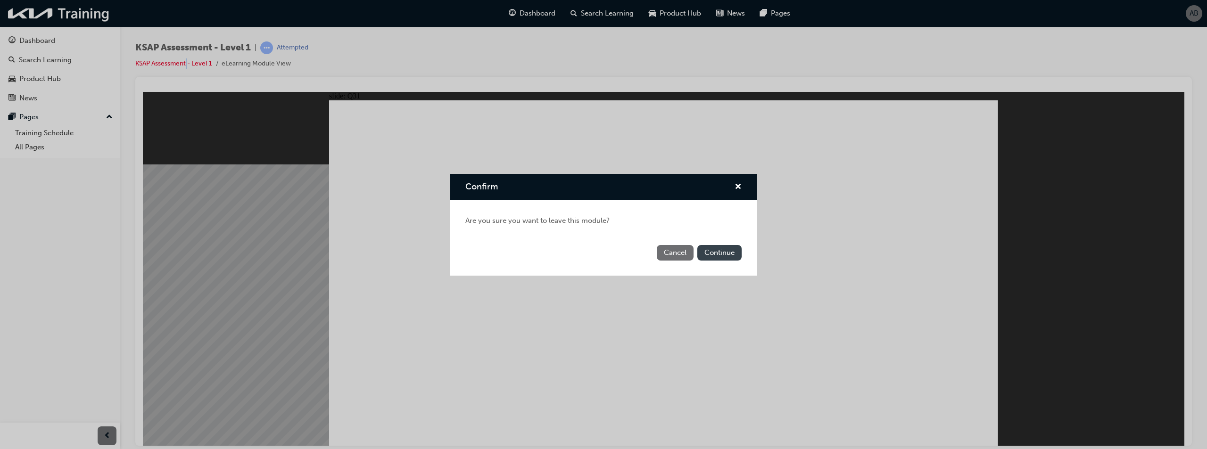
click at [719, 257] on button "Continue" at bounding box center [719, 253] width 44 height 16
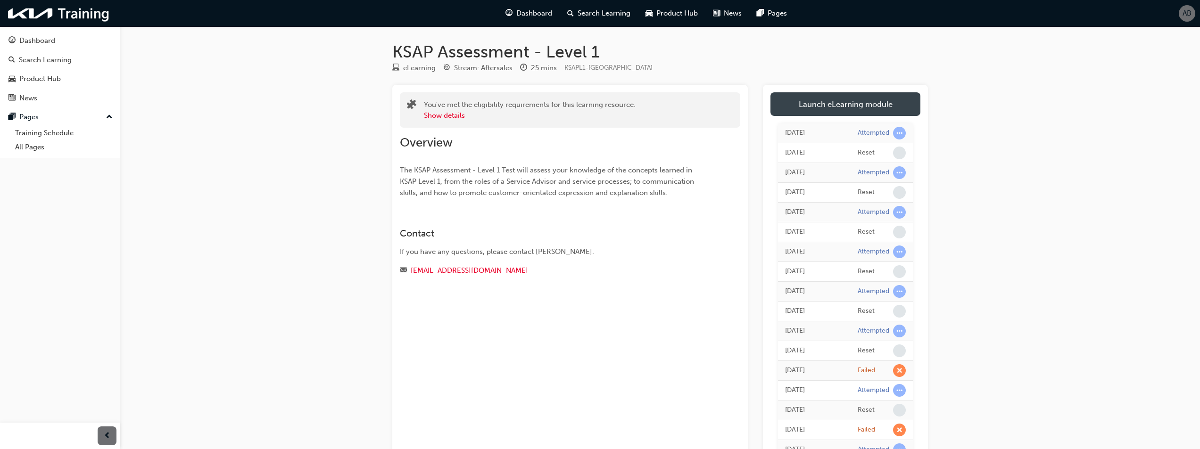
click at [840, 109] on link "Launch eLearning module" at bounding box center [846, 104] width 150 height 24
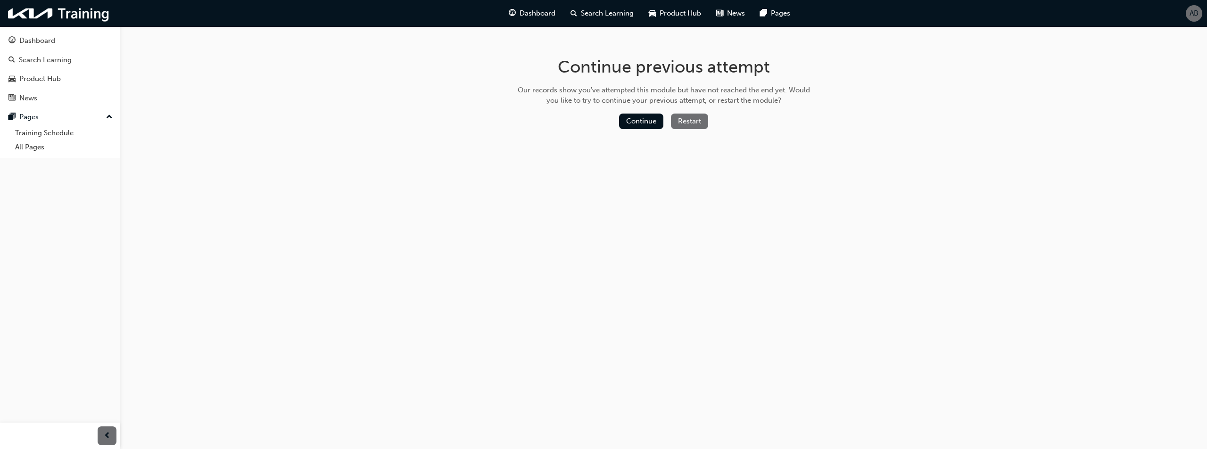
click at [694, 119] on button "Restart" at bounding box center [689, 122] width 37 height 16
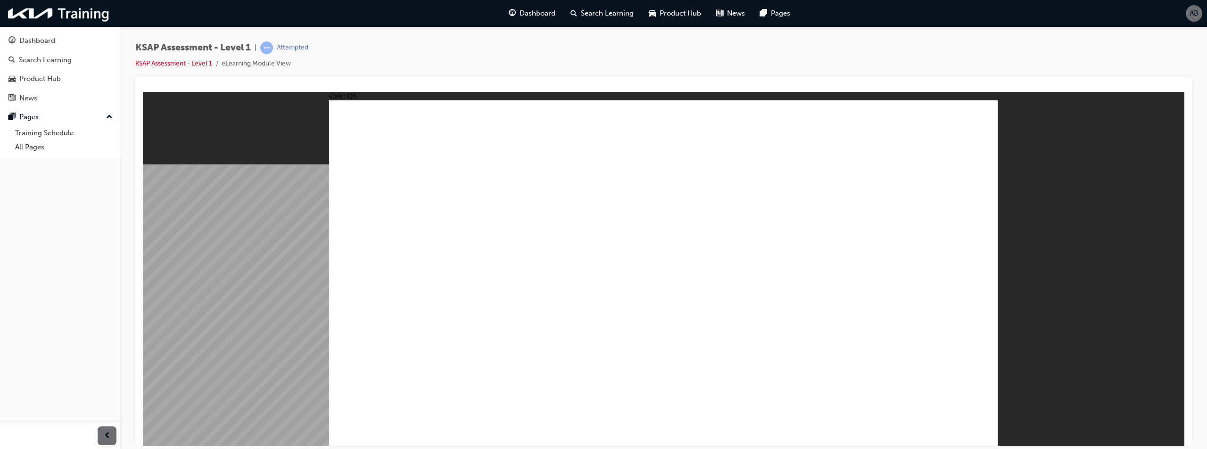
radio input "false"
radio input "true"
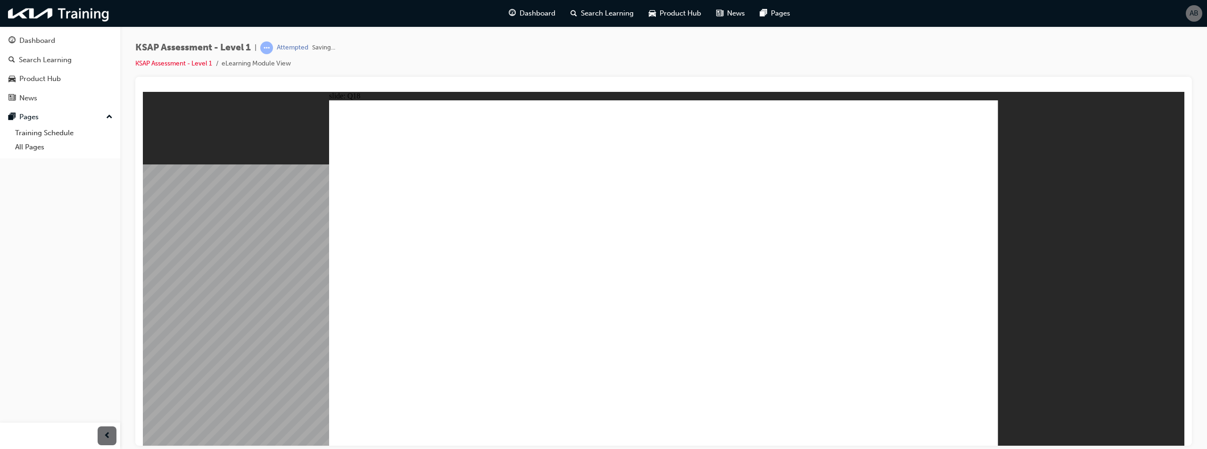
radio input "true"
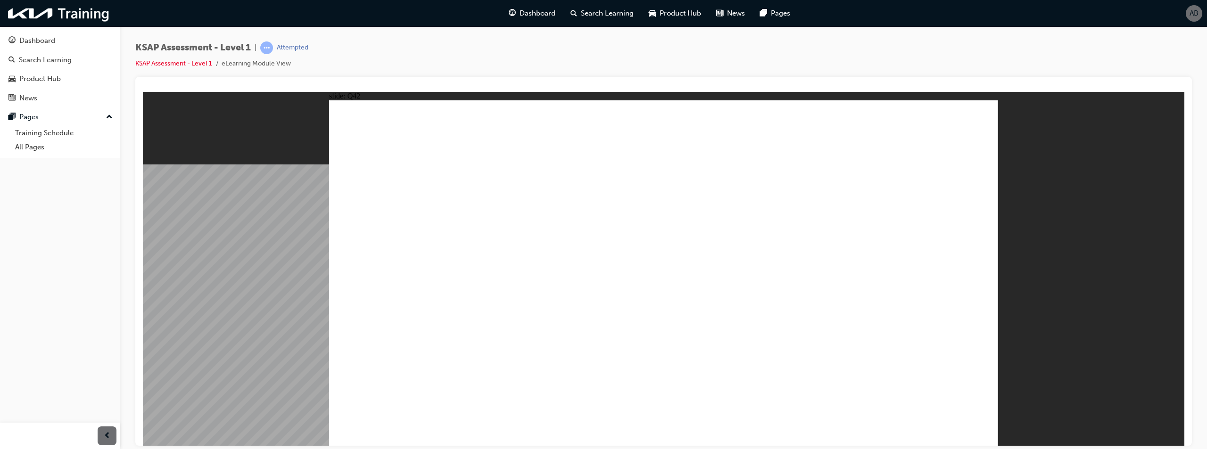
radio input "true"
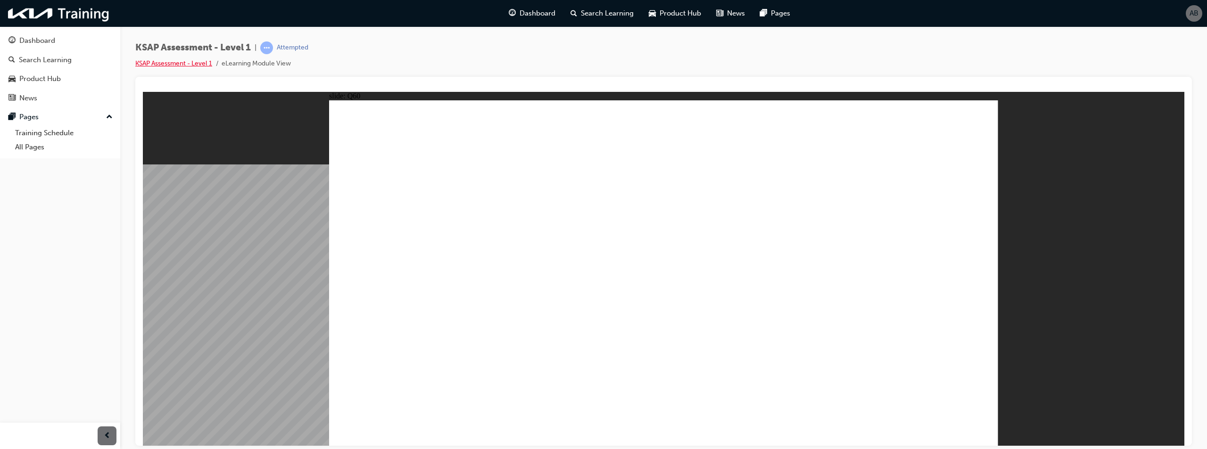
click at [183, 61] on link "KSAP Assessment - Level 1" at bounding box center [173, 63] width 77 height 8
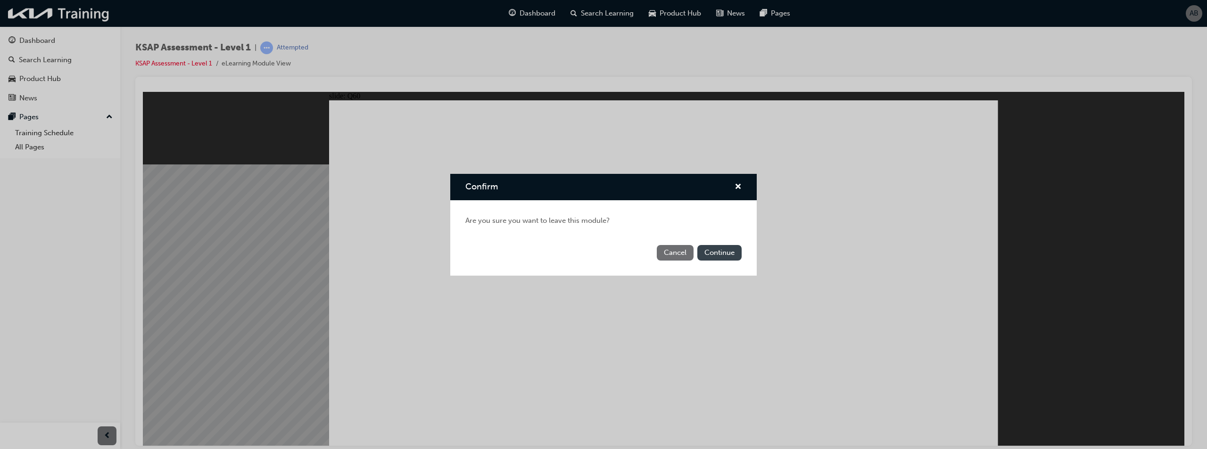
click at [712, 256] on button "Continue" at bounding box center [719, 253] width 44 height 16
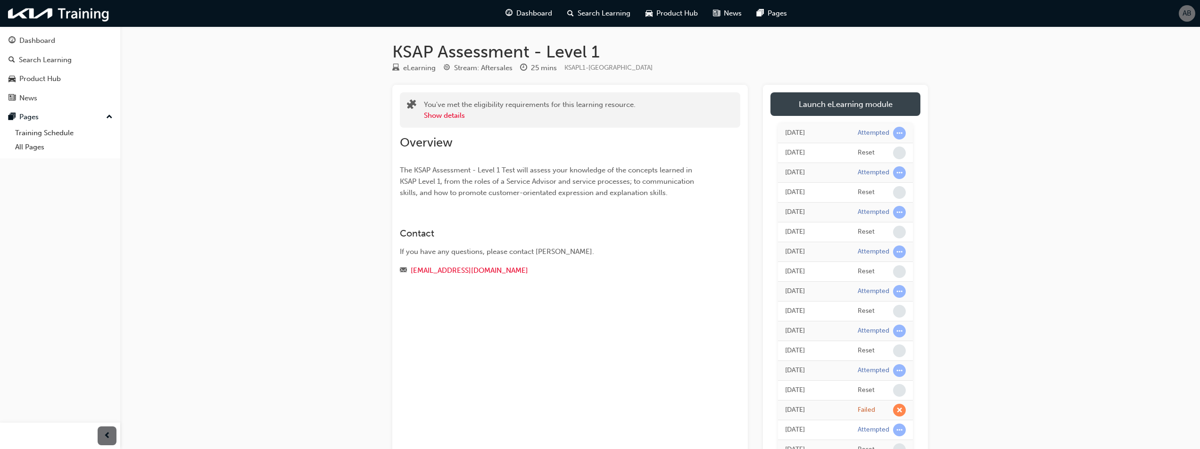
click at [852, 108] on link "Launch eLearning module" at bounding box center [846, 104] width 150 height 24
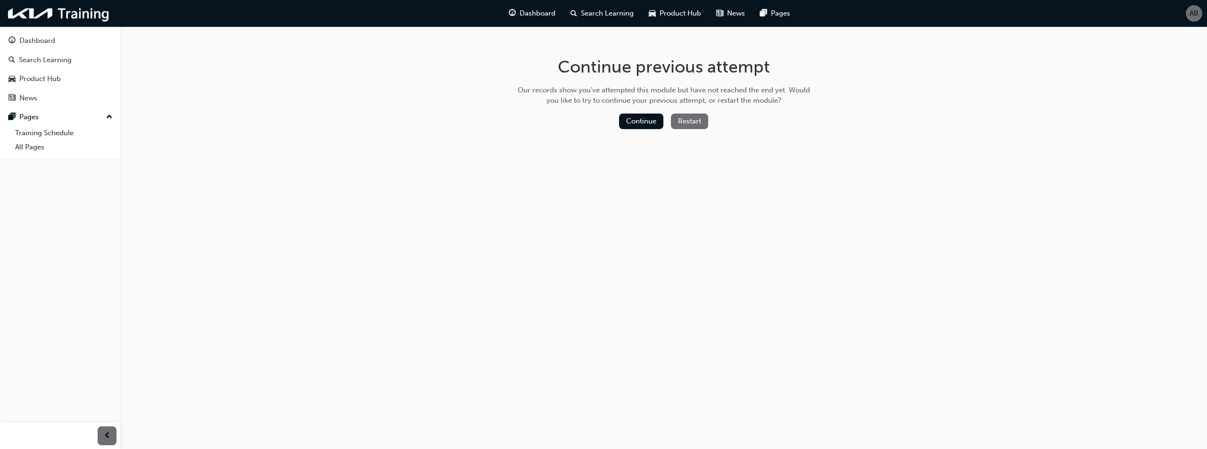
click at [685, 119] on button "Restart" at bounding box center [689, 122] width 37 height 16
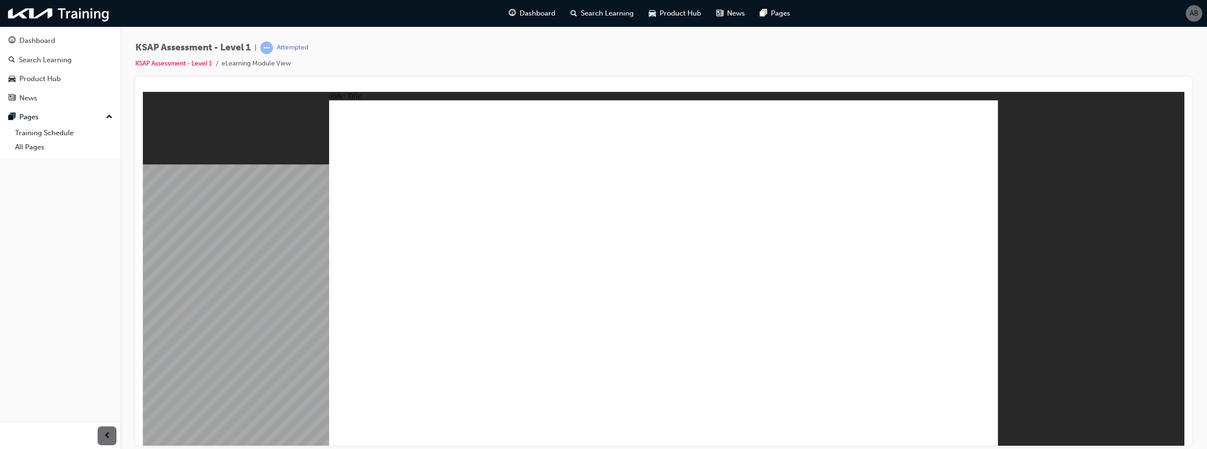
drag, startPoint x: 736, startPoint y: 320, endPoint x: 774, endPoint y: 319, distance: 38.2
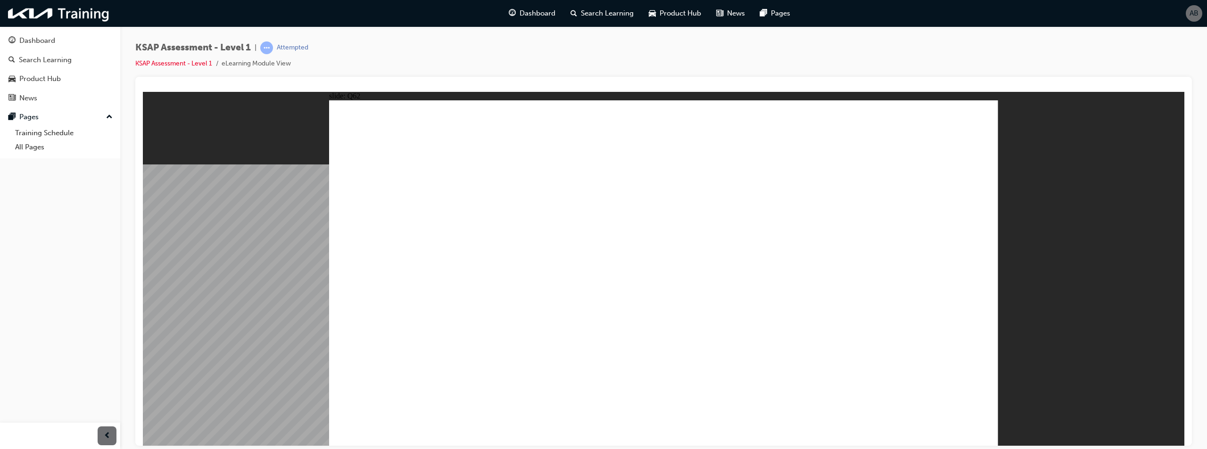
radio input "false"
radio input "true"
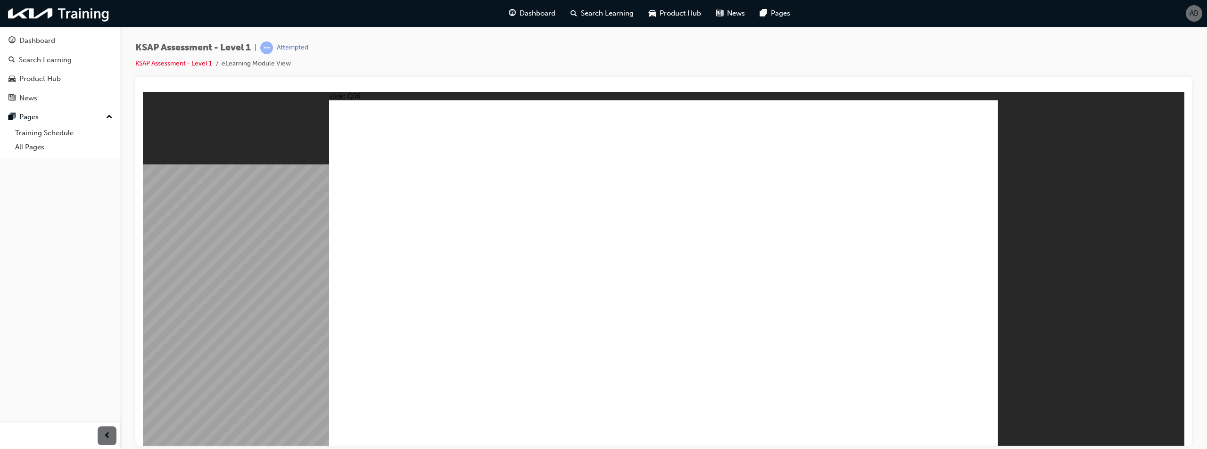
radio input "true"
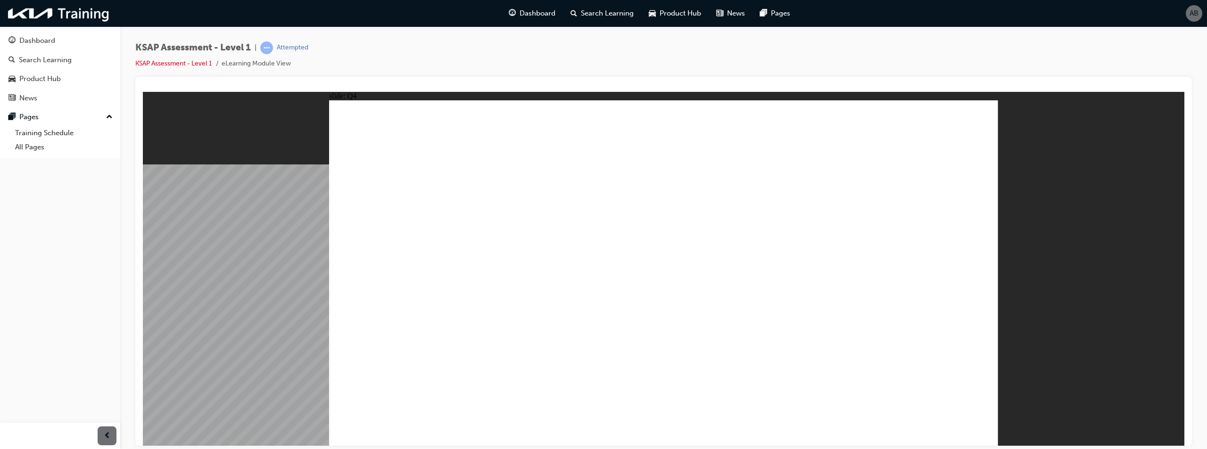
radio input "true"
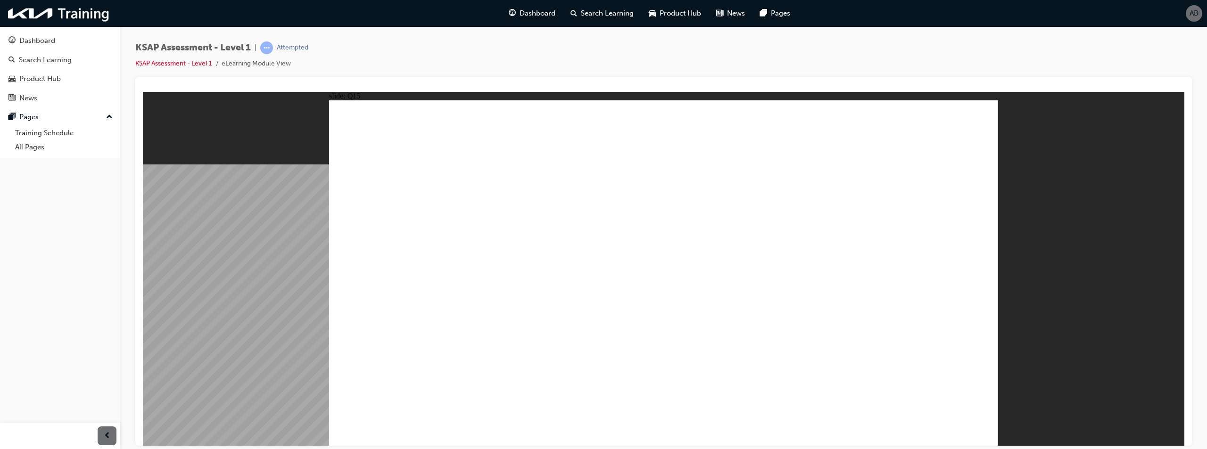
radio input "false"
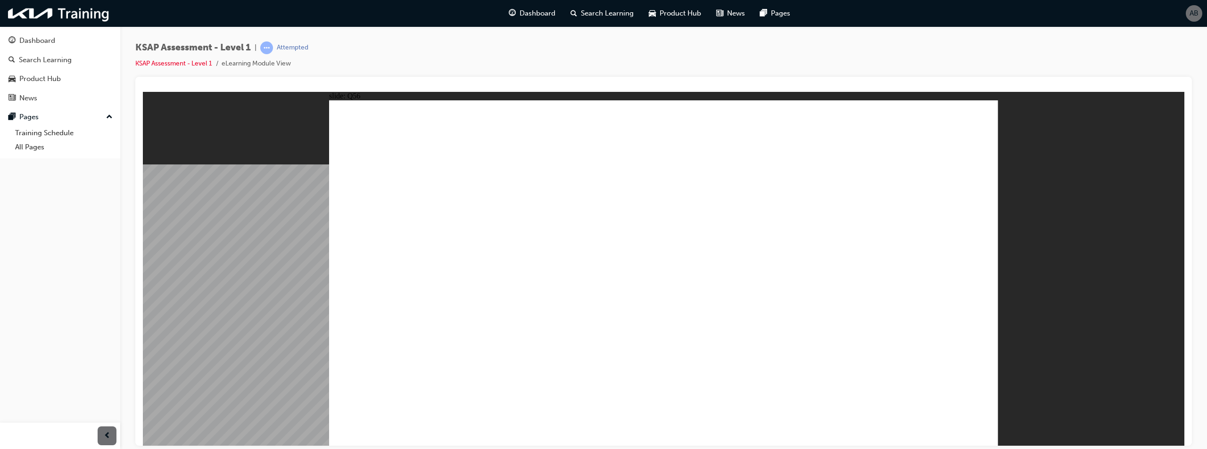
radio input "true"
drag, startPoint x: 730, startPoint y: 353, endPoint x: 831, endPoint y: 370, distance: 103.3
radio input "false"
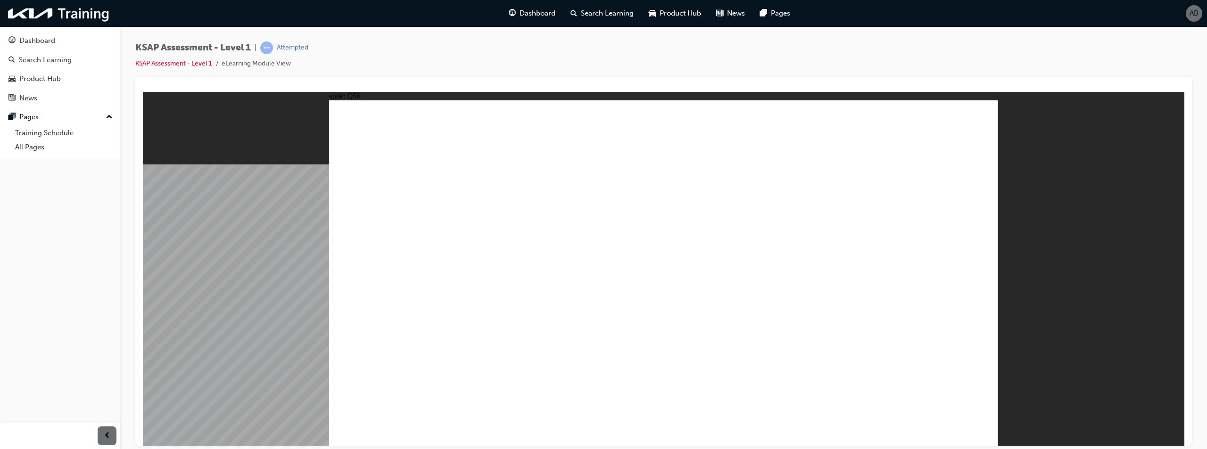
radio input "true"
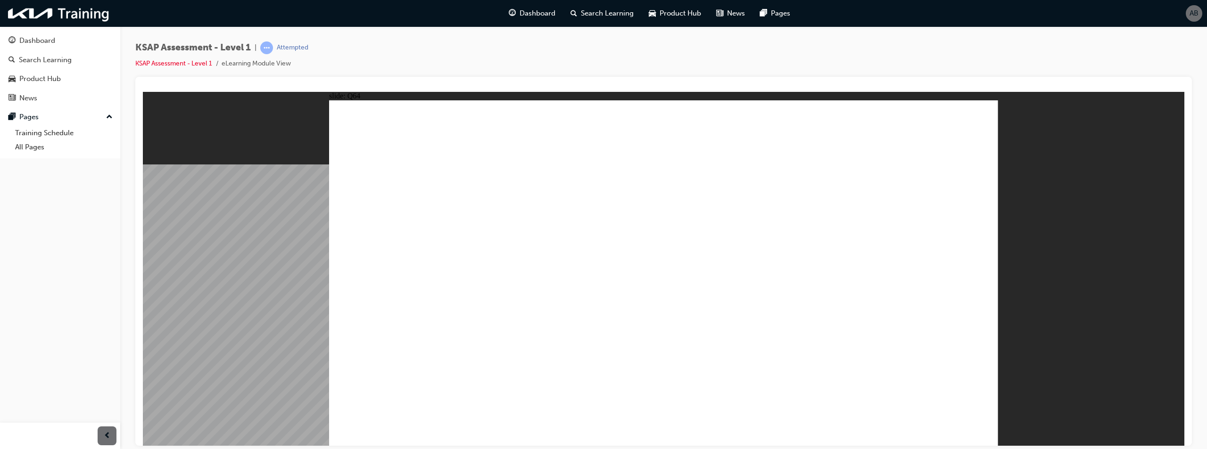
radio input "true"
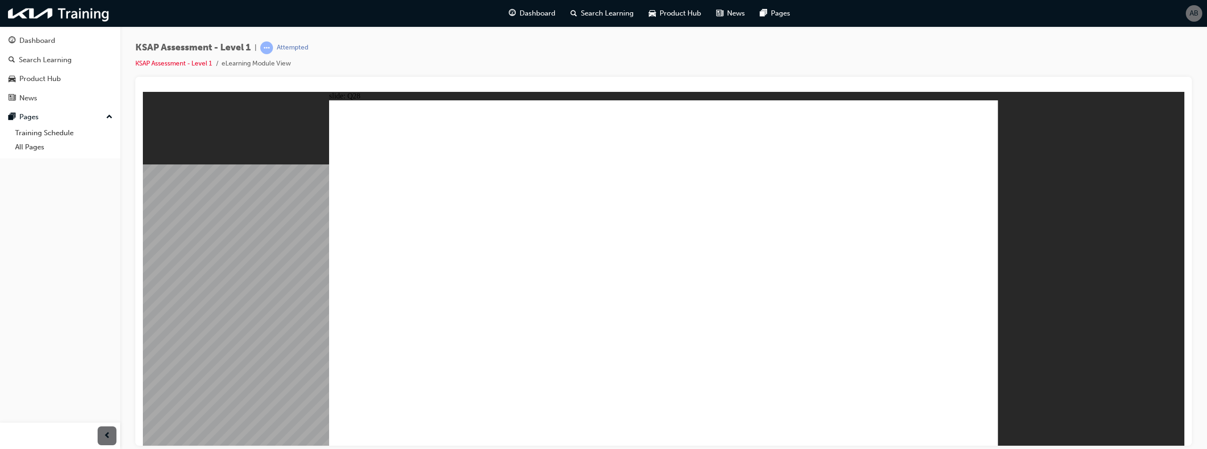
radio input "true"
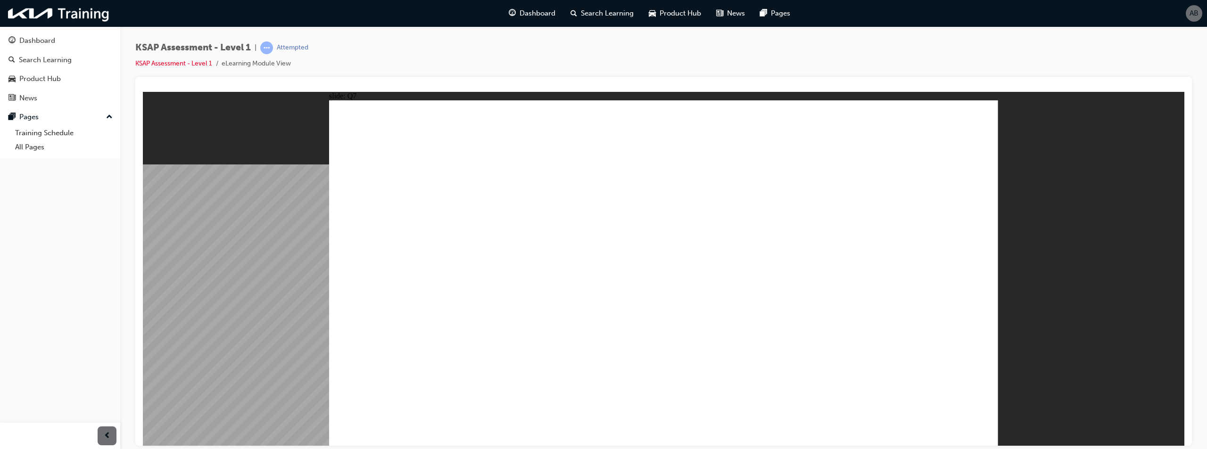
radio input "false"
radio input "true"
